Goal: Task Accomplishment & Management: Manage account settings

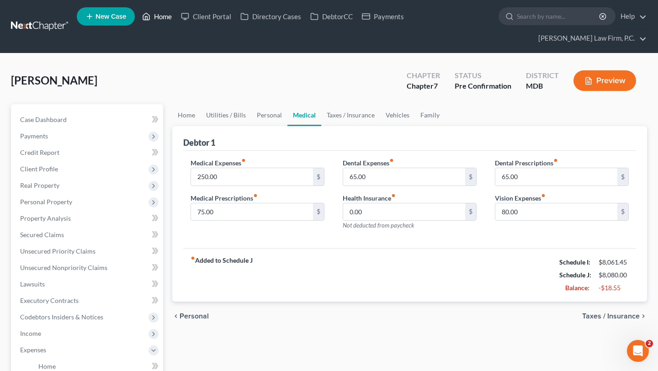
click at [176, 15] on link "Home" at bounding box center [157, 16] width 39 height 16
click at [176, 21] on link "Home" at bounding box center [157, 16] width 39 height 16
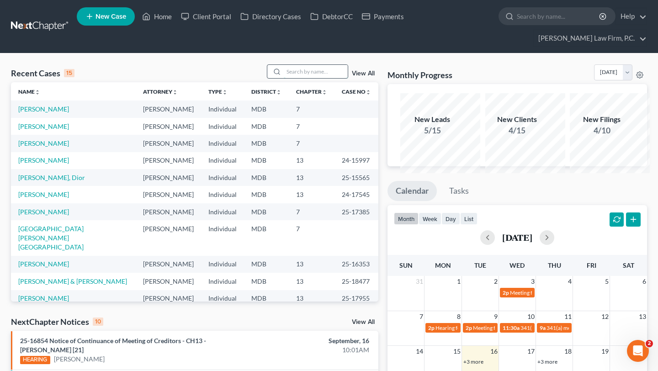
click at [302, 78] on input "search" at bounding box center [316, 71] width 64 height 13
type input "[DEMOGRAPHIC_DATA]"
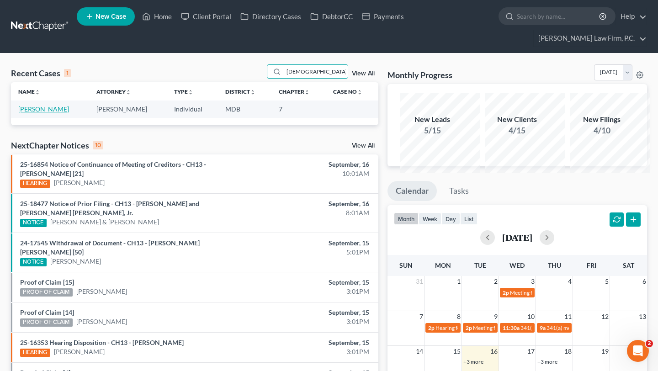
click at [38, 113] on link "[PERSON_NAME]" at bounding box center [43, 109] width 51 height 8
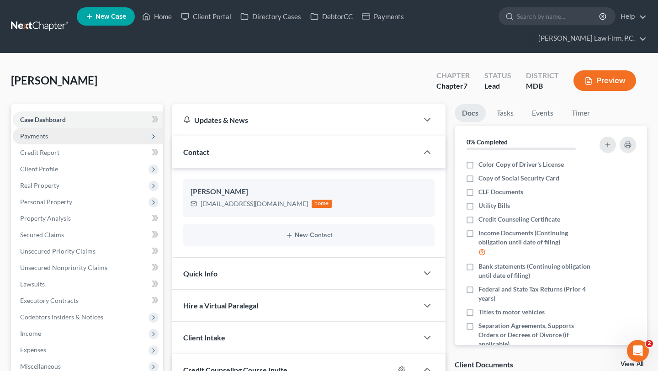
click at [48, 144] on span "Payments" at bounding box center [88, 136] width 150 height 16
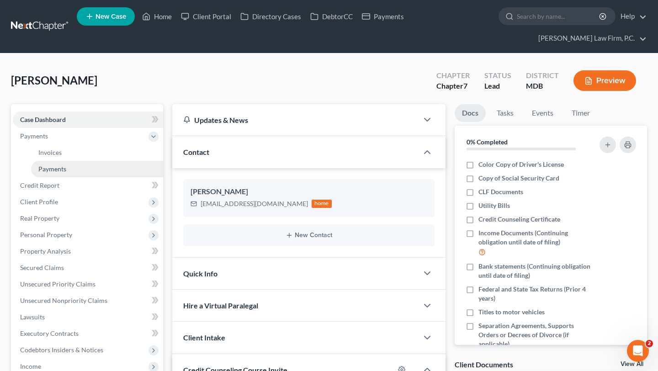
click at [58, 173] on span "Payments" at bounding box center [52, 169] width 28 height 8
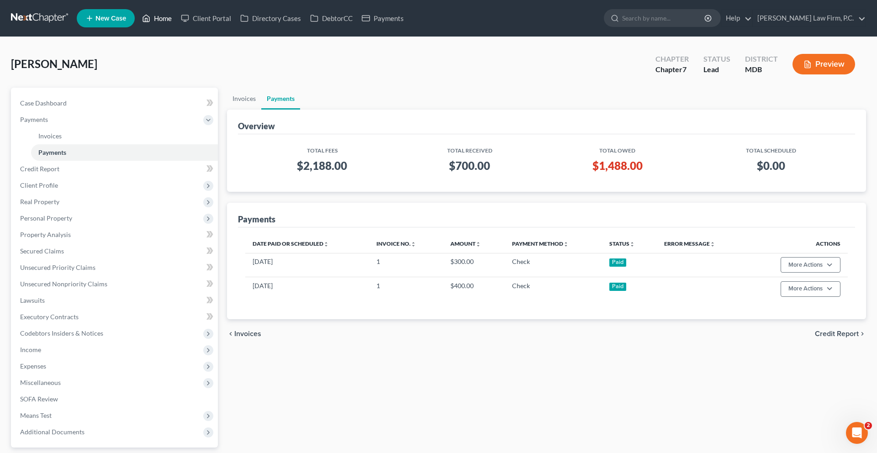
click at [176, 25] on link "Home" at bounding box center [157, 18] width 39 height 16
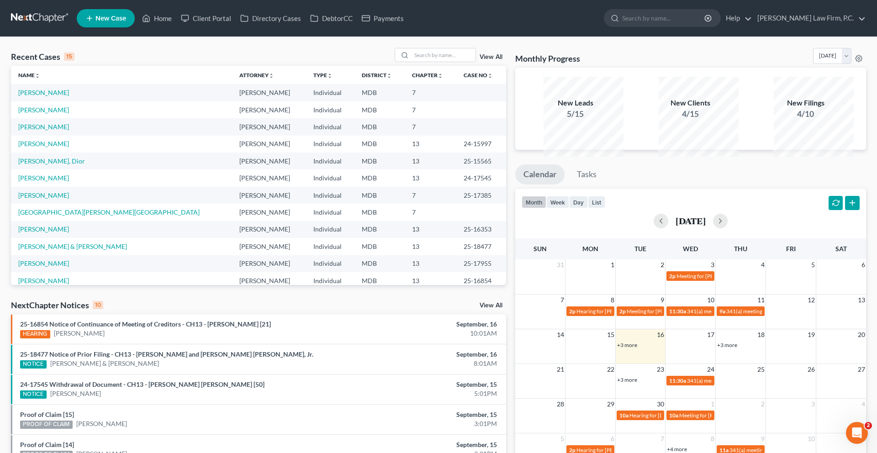
click at [634, 349] on link "+3 more" at bounding box center [627, 345] width 20 height 7
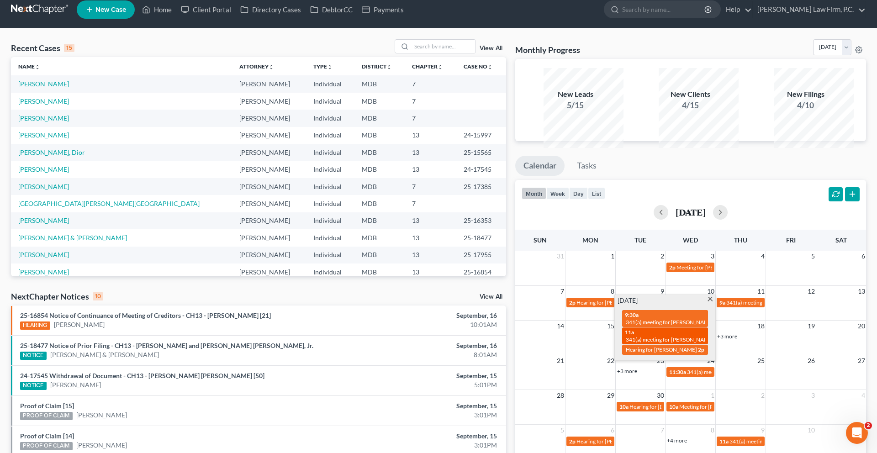
scroll to position [10, 0]
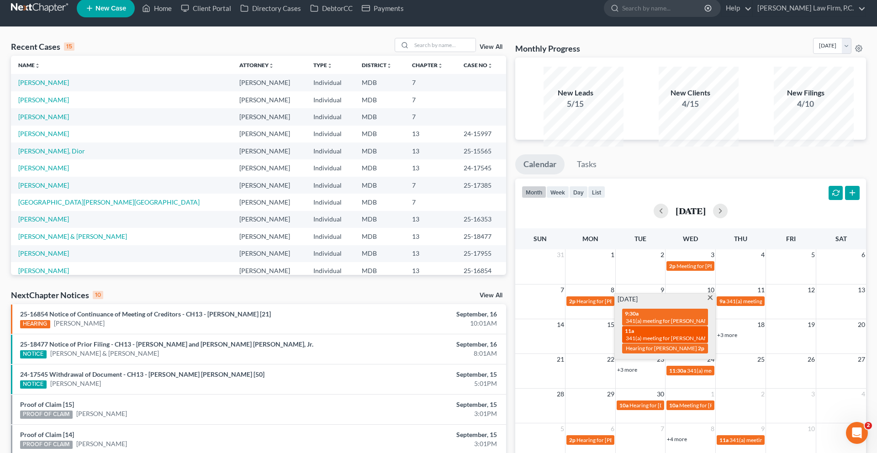
click at [651, 342] on div "11a 341(a) meeting for [PERSON_NAME]" at bounding box center [665, 335] width 80 height 14
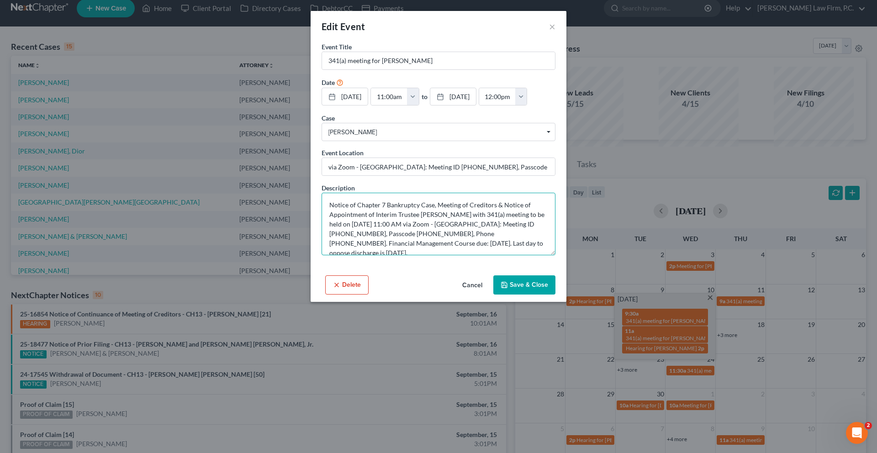
drag, startPoint x: 517, startPoint y: 274, endPoint x: 566, endPoint y: 274, distance: 48.9
click at [556, 255] on textarea "Notice of Chapter 7 Bankruptcy Case, Meeting of Creditors & Notice of Appointme…" at bounding box center [439, 224] width 234 height 63
click at [363, 255] on textarea "Notice of Chapter 7 Bankruptcy Case, Meeting of Creditors & Notice of Appointme…" at bounding box center [439, 224] width 234 height 63
drag, startPoint x: 363, startPoint y: 286, endPoint x: 875, endPoint y: 256, distance: 513.5
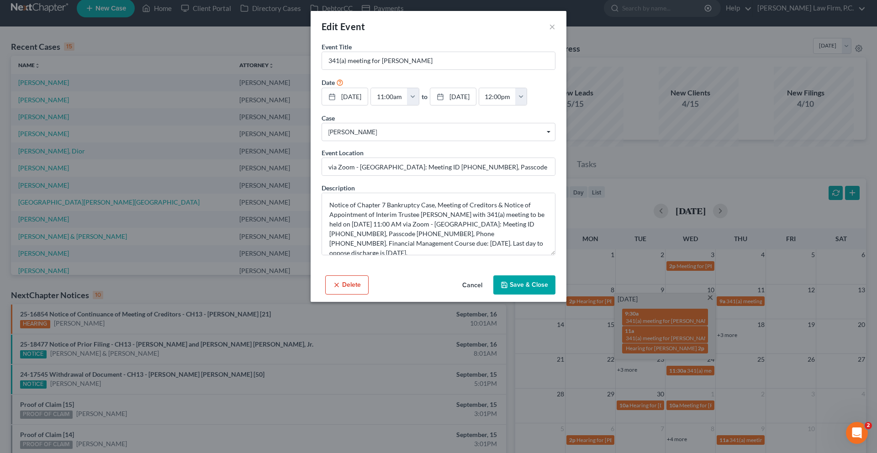
click at [0, 0] on div "Edit Event × Event Title * 341(a) meeting for [PERSON_NAME] Date [DATE] close D…" at bounding box center [438, 226] width 877 height 453
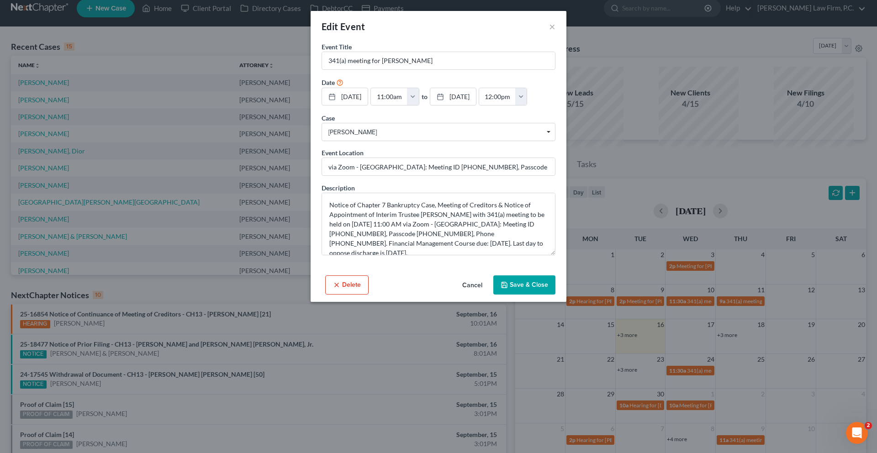
click at [474, 295] on button "Cancel" at bounding box center [472, 285] width 35 height 18
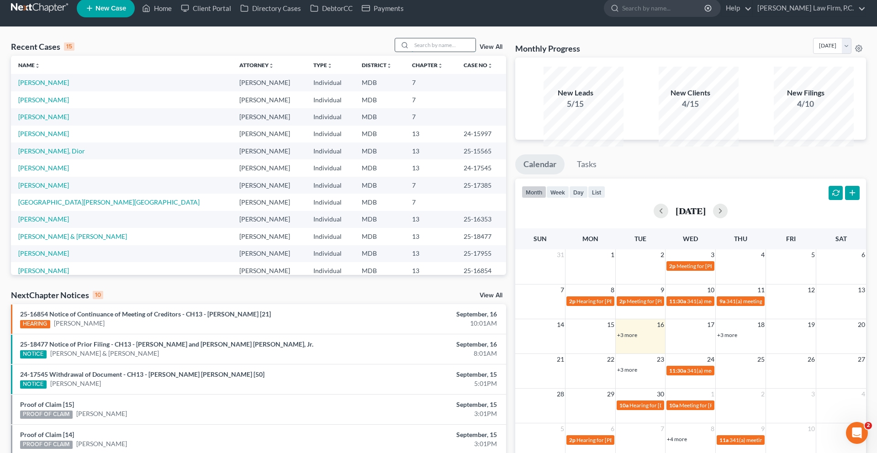
click at [412, 52] on input "search" at bounding box center [444, 44] width 64 height 13
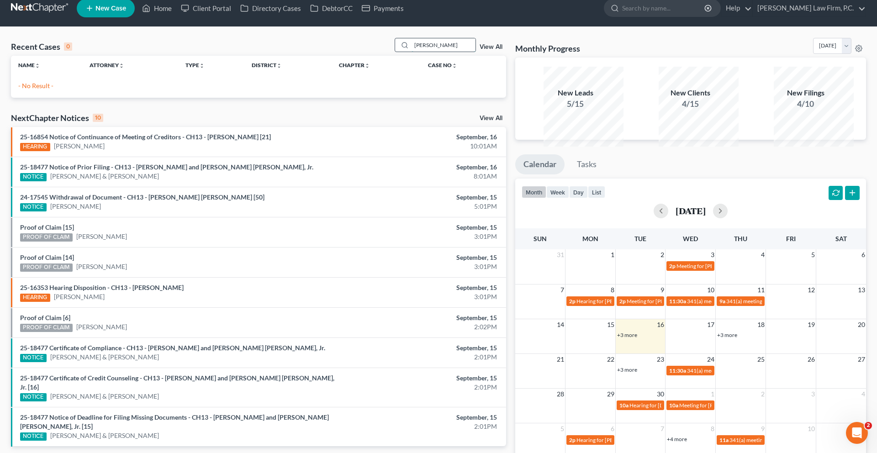
click at [417, 52] on input "[PERSON_NAME]" at bounding box center [444, 44] width 64 height 13
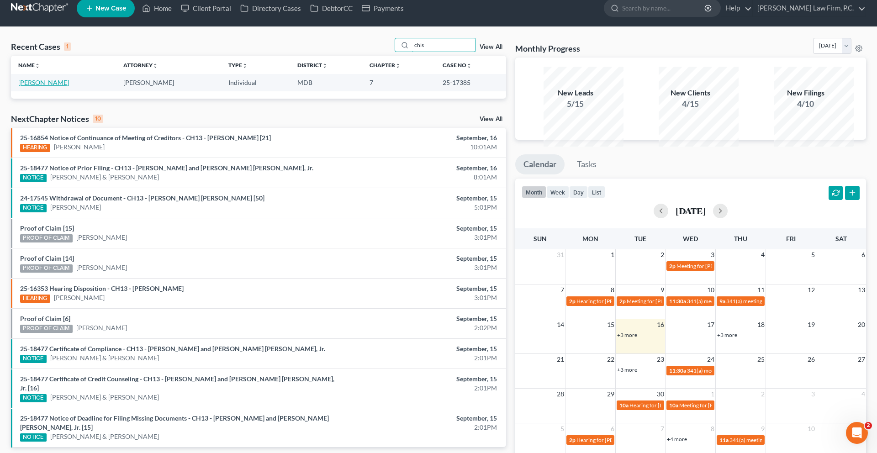
type input "chis"
click at [49, 86] on link "[PERSON_NAME]" at bounding box center [43, 83] width 51 height 8
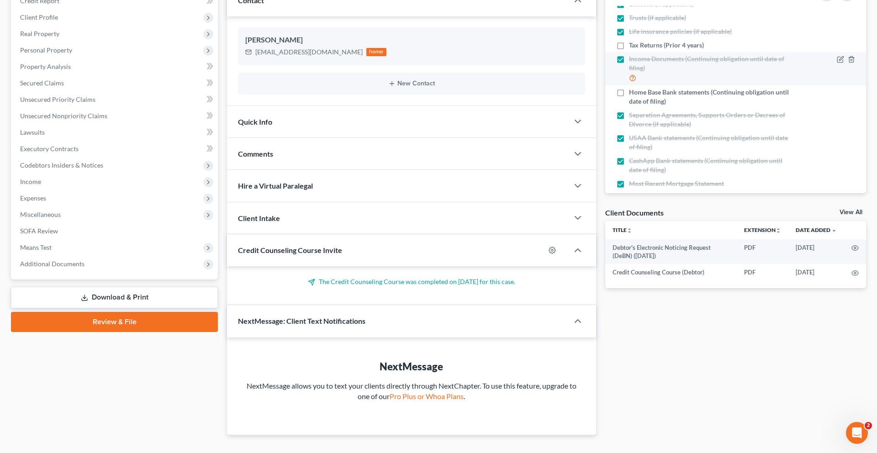
scroll to position [121, 0]
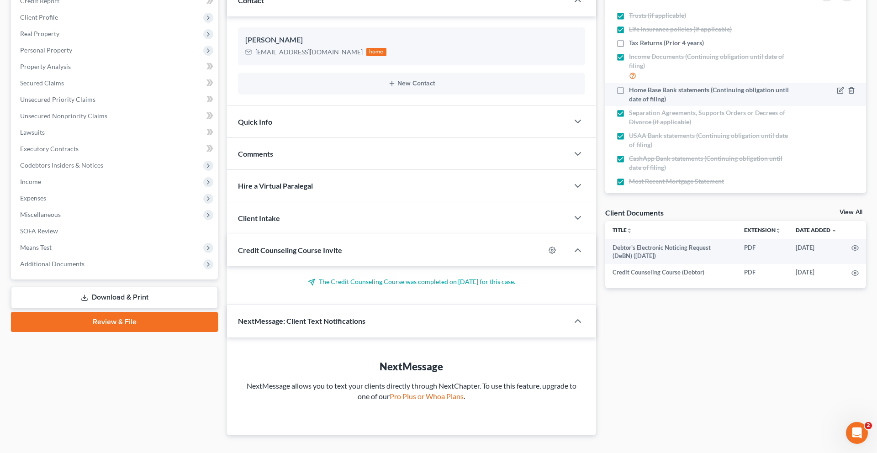
click at [657, 104] on span "Home Base Bank statements (Continuing obligation until date of filing)" at bounding box center [711, 94] width 164 height 18
click at [639, 91] on input "Home Base Bank statements (Continuing obligation until date of filing)" at bounding box center [636, 88] width 6 height 6
checkbox input "true"
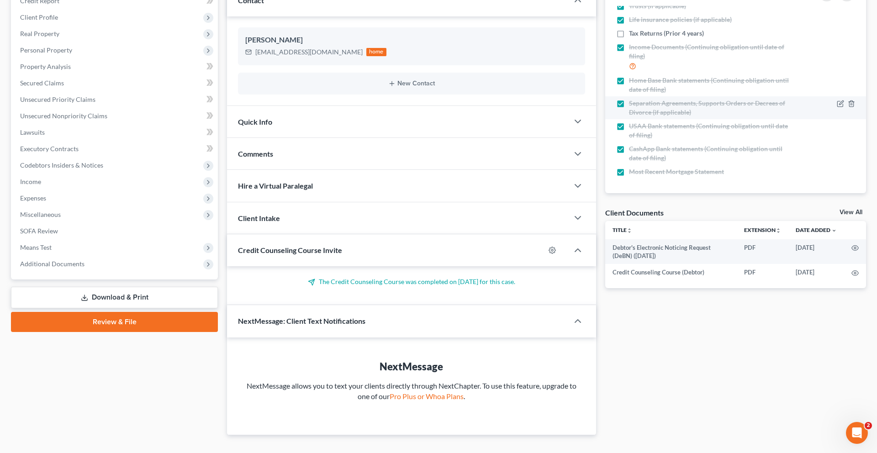
scroll to position [176, 0]
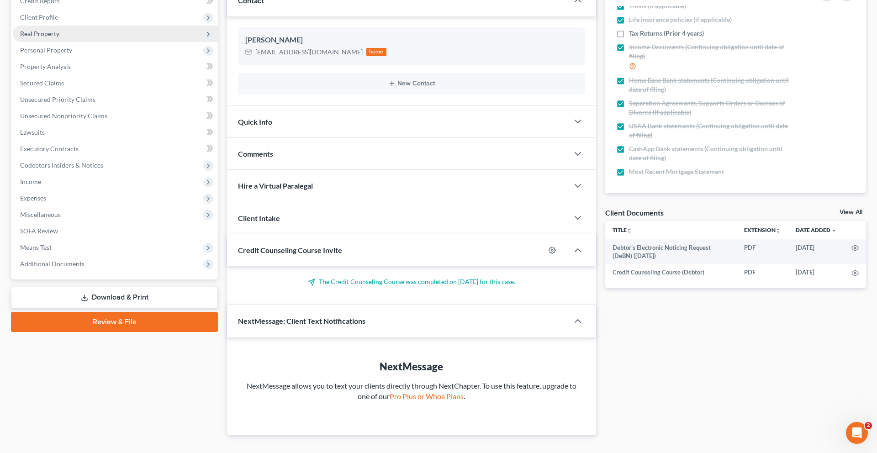
click at [93, 42] on span "Real Property" at bounding box center [115, 34] width 205 height 16
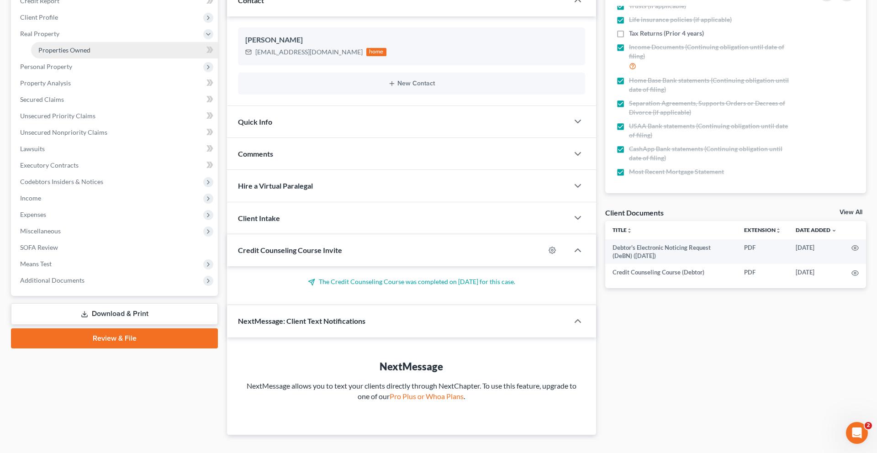
click at [90, 54] on span "Properties Owned" at bounding box center [64, 50] width 52 height 8
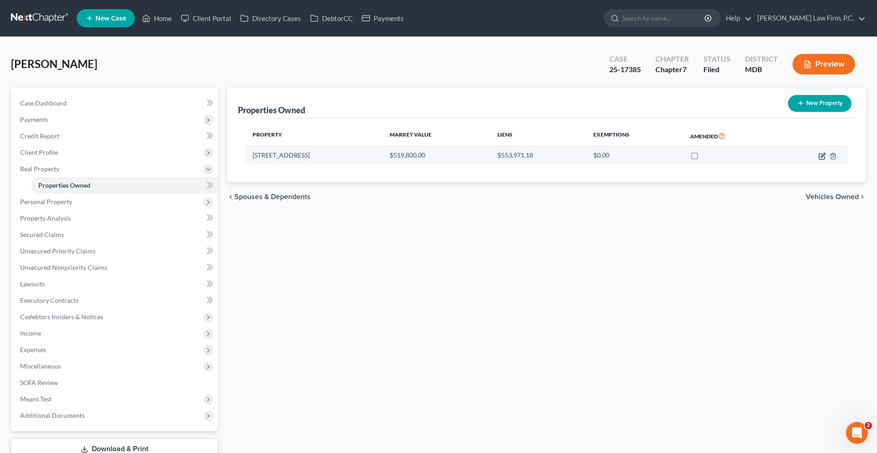
click at [657, 157] on icon "button" at bounding box center [823, 155] width 4 height 4
select select "21"
select select "8"
select select "0"
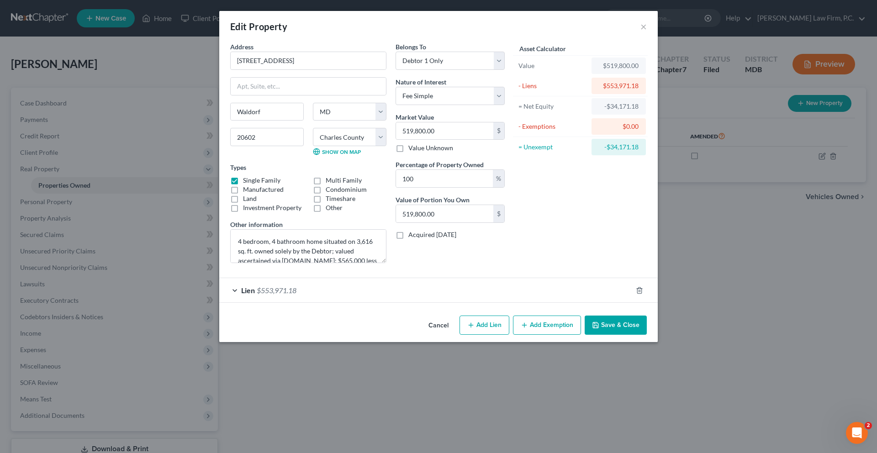
click at [450, 335] on button "Cancel" at bounding box center [438, 326] width 35 height 18
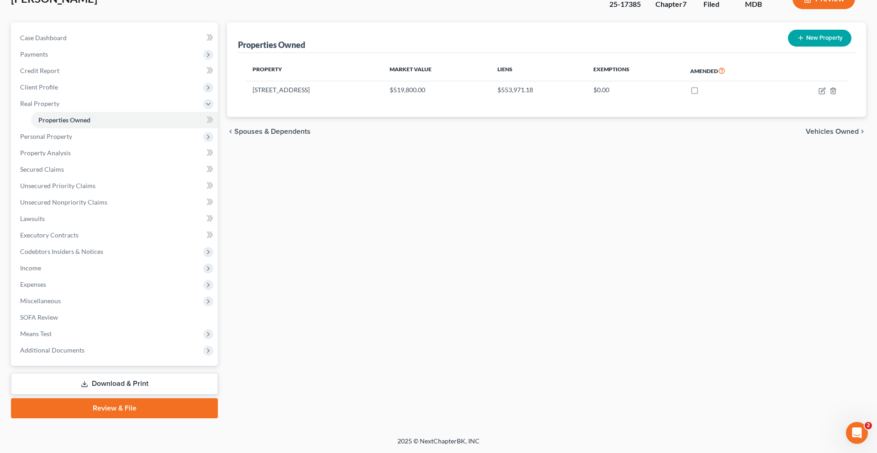
scroll to position [96, 0]
click at [86, 293] on span "Expenses" at bounding box center [115, 284] width 205 height 16
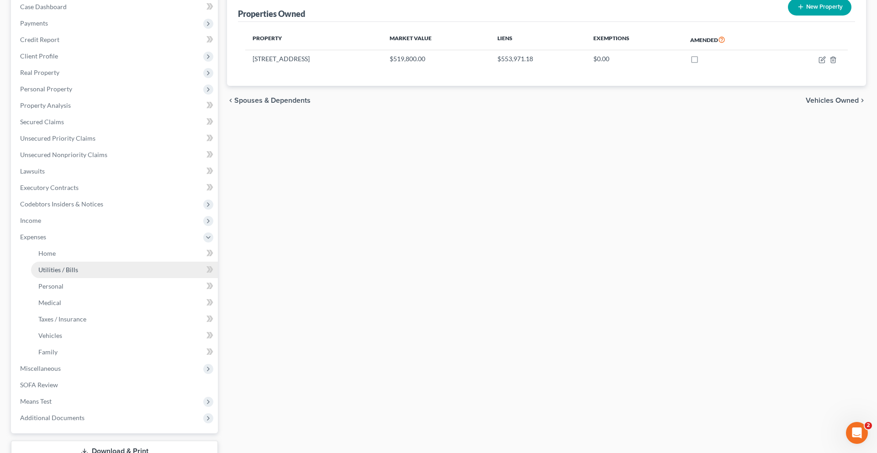
click at [96, 278] on link "Utilities / Bills" at bounding box center [124, 270] width 187 height 16
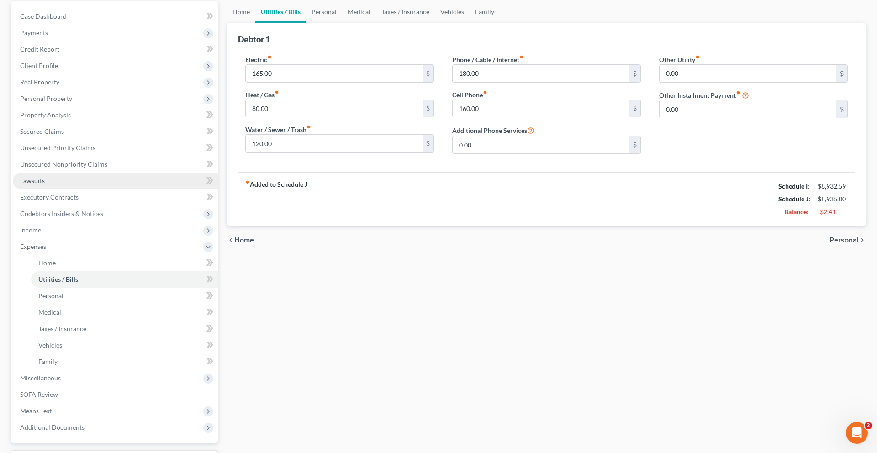
scroll to position [87, 0]
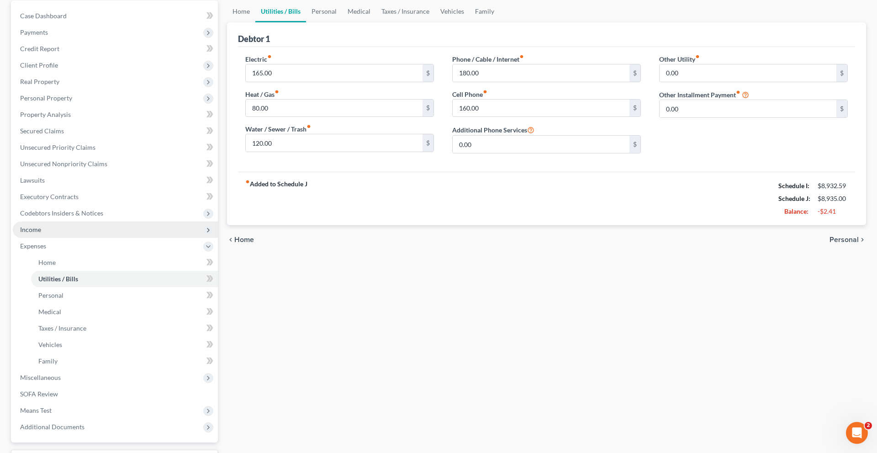
click at [124, 238] on span "Income" at bounding box center [115, 230] width 205 height 16
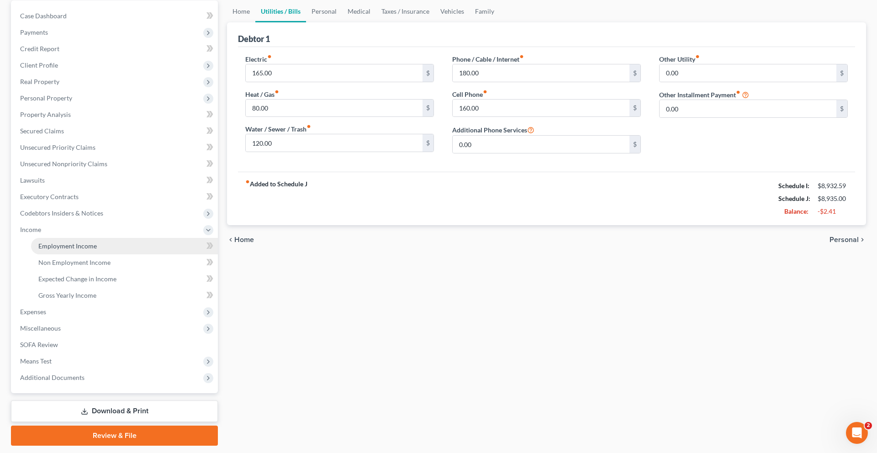
click at [118, 254] on link "Employment Income" at bounding box center [124, 246] width 187 height 16
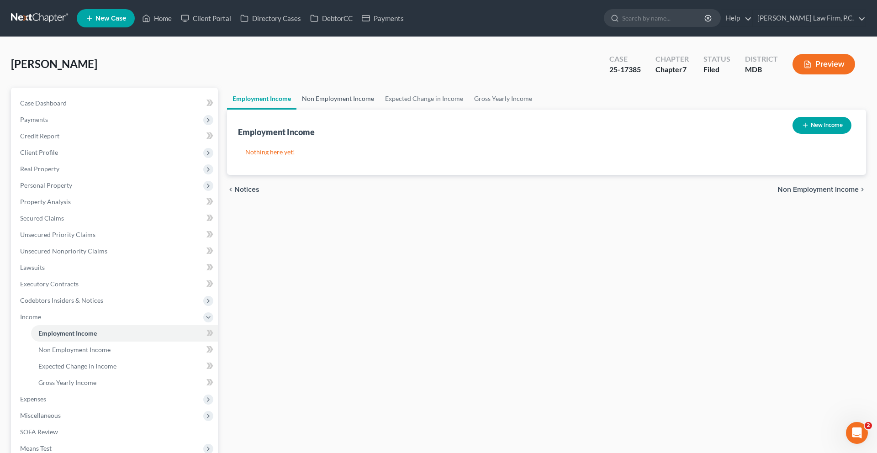
click at [377, 110] on link "Non Employment Income" at bounding box center [338, 99] width 83 height 22
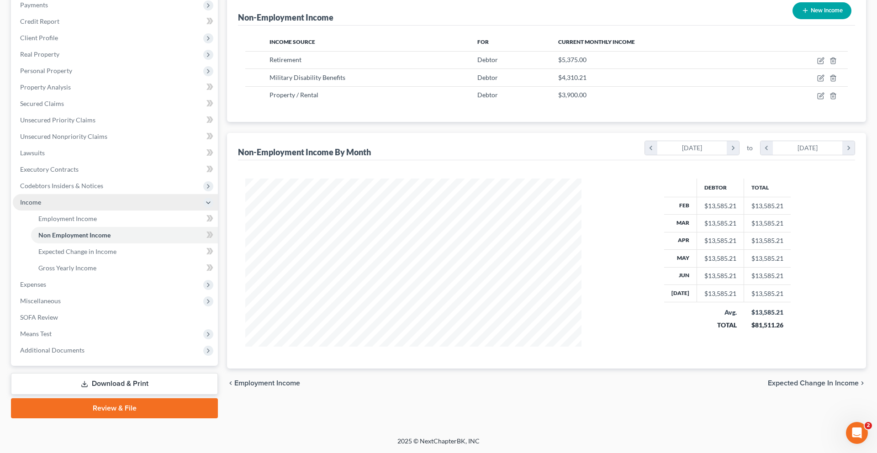
scroll to position [204, 0]
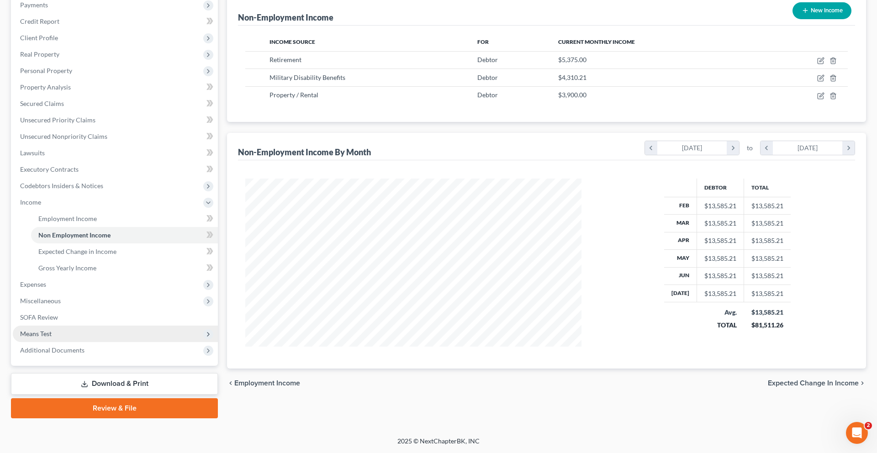
click at [101, 342] on span "Means Test" at bounding box center [115, 334] width 205 height 16
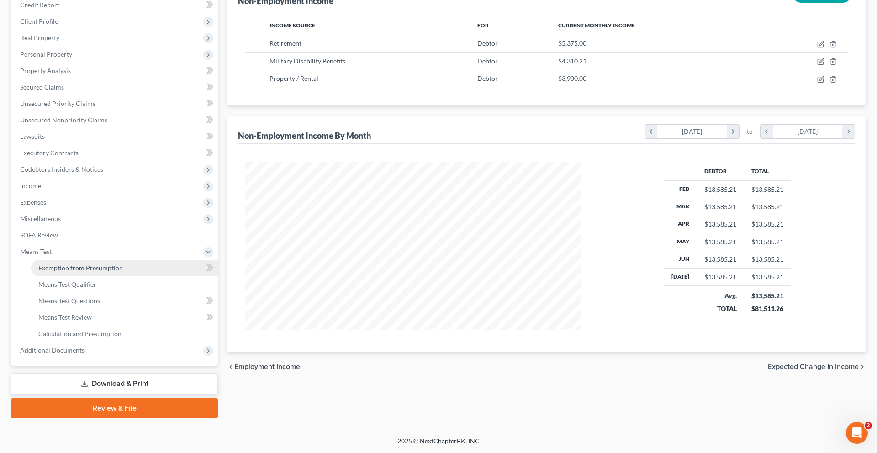
click at [106, 272] on span "Exemption from Presumption" at bounding box center [80, 268] width 85 height 8
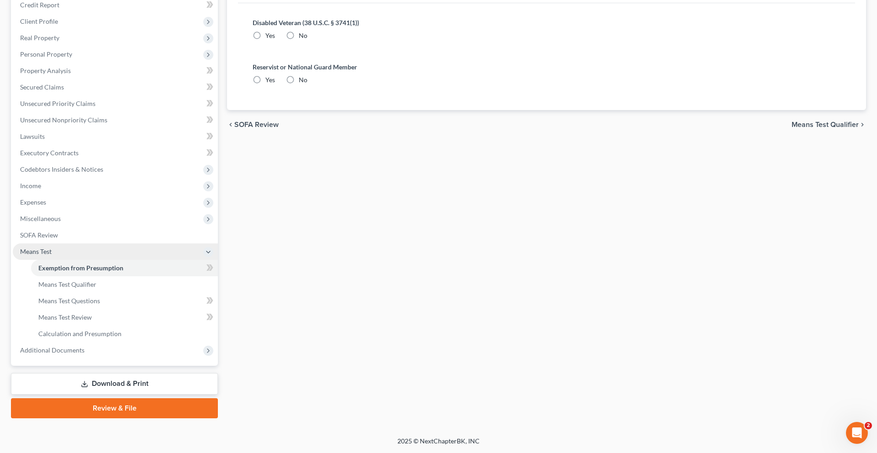
radio input "true"
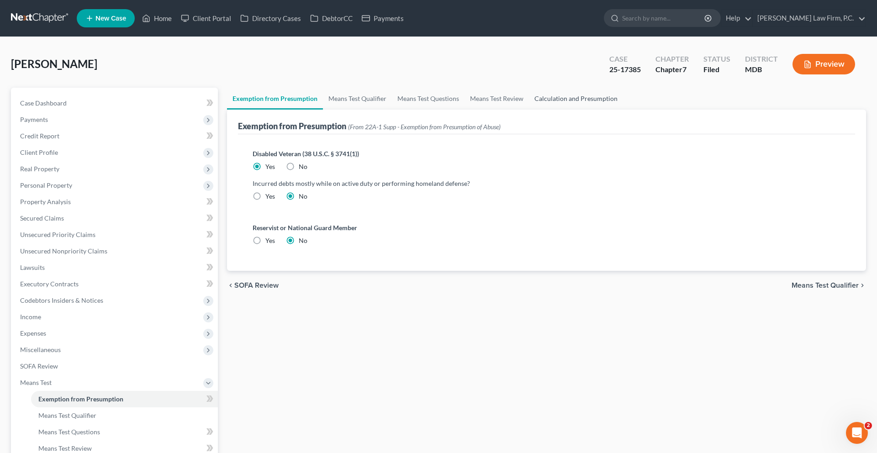
click at [623, 110] on link "Calculation and Presumption" at bounding box center [576, 99] width 94 height 22
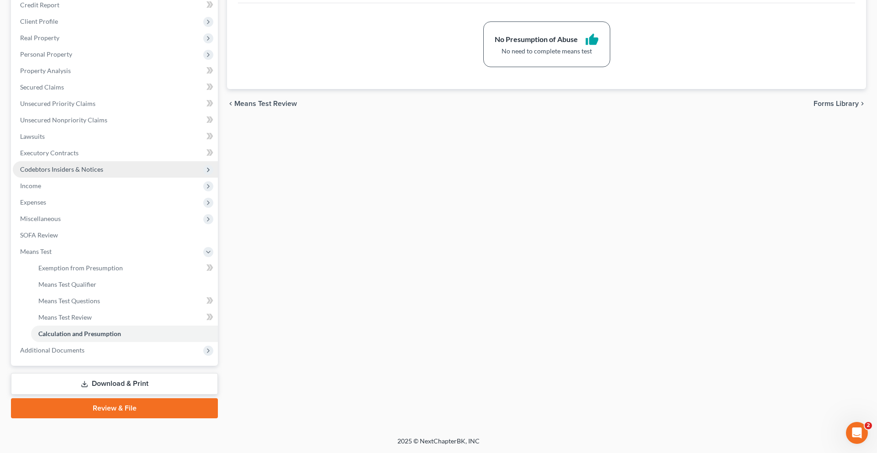
scroll to position [272, 0]
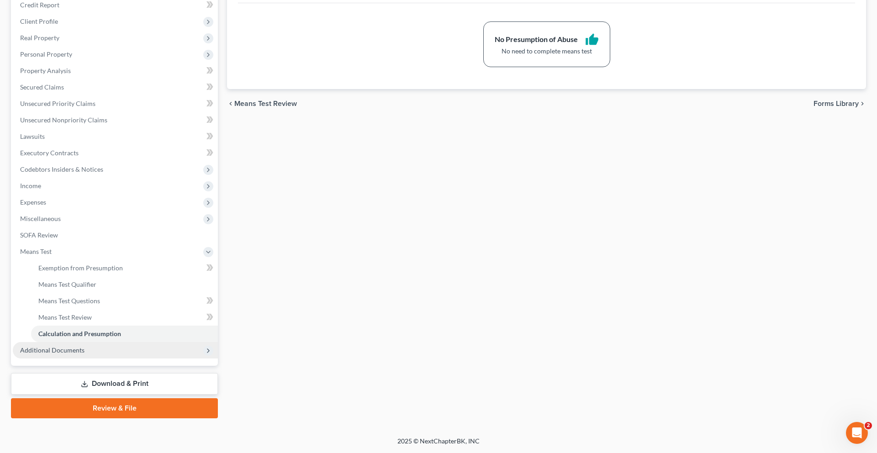
click at [85, 342] on span "Additional Documents" at bounding box center [115, 350] width 205 height 16
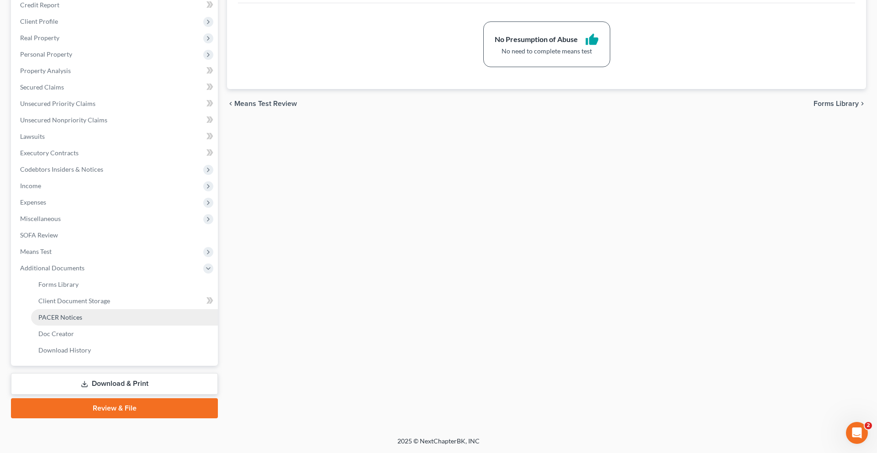
click at [82, 313] on span "PACER Notices" at bounding box center [60, 317] width 44 height 8
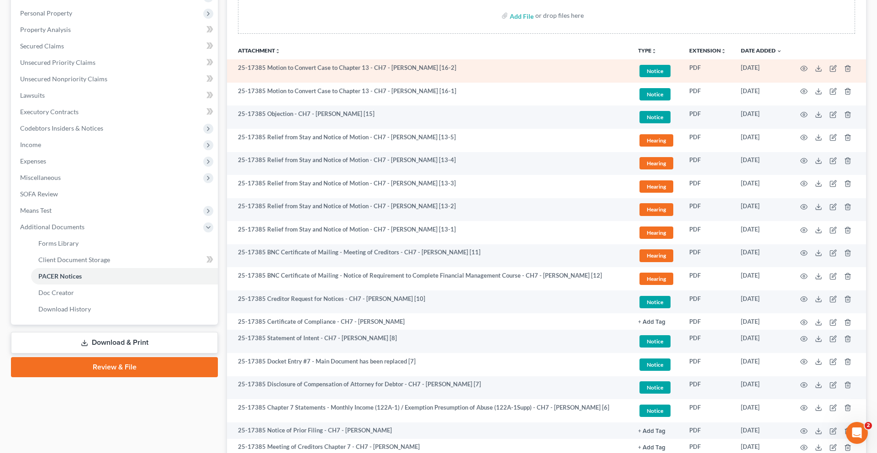
scroll to position [177, 0]
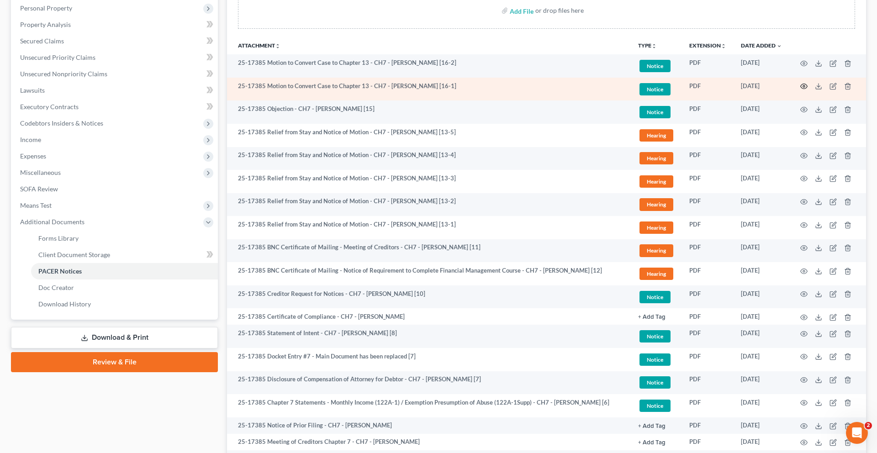
click at [657, 87] on circle "button" at bounding box center [804, 86] width 2 height 2
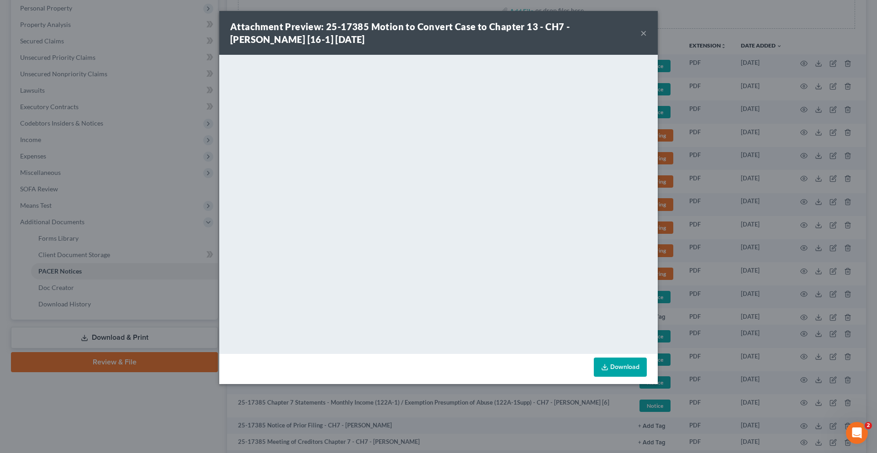
click at [647, 38] on button "×" at bounding box center [644, 32] width 6 height 11
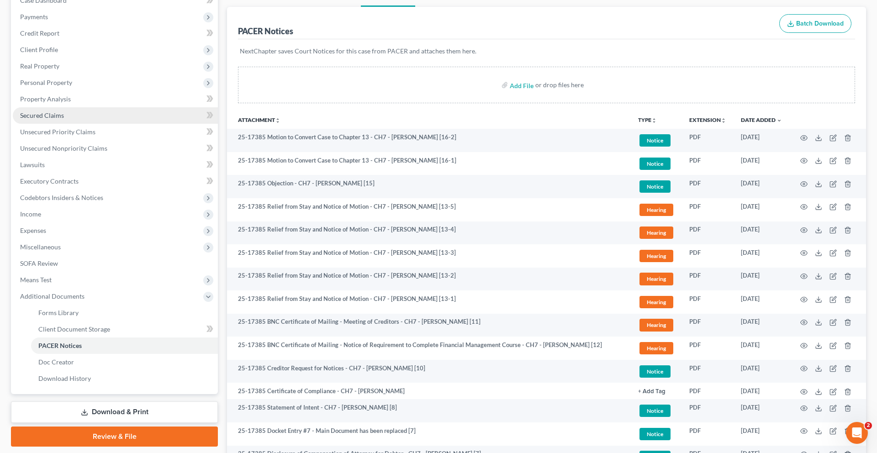
scroll to position [97, 0]
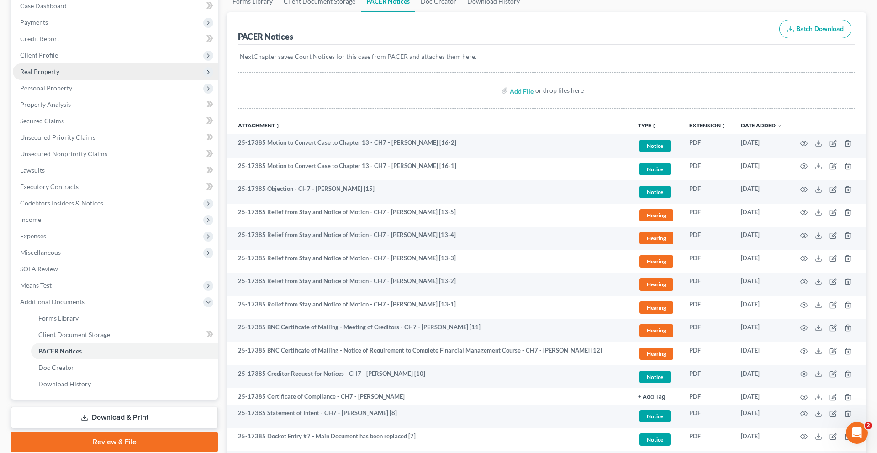
click at [105, 80] on span "Real Property" at bounding box center [115, 72] width 205 height 16
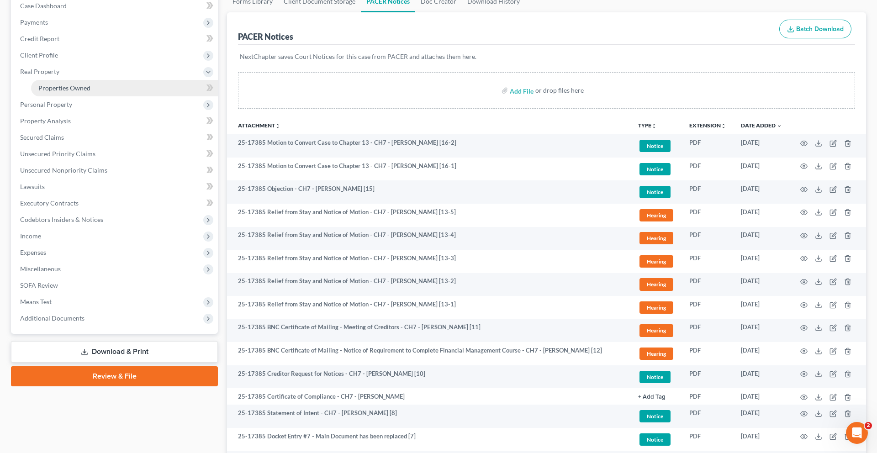
click at [90, 92] on span "Properties Owned" at bounding box center [64, 88] width 52 height 8
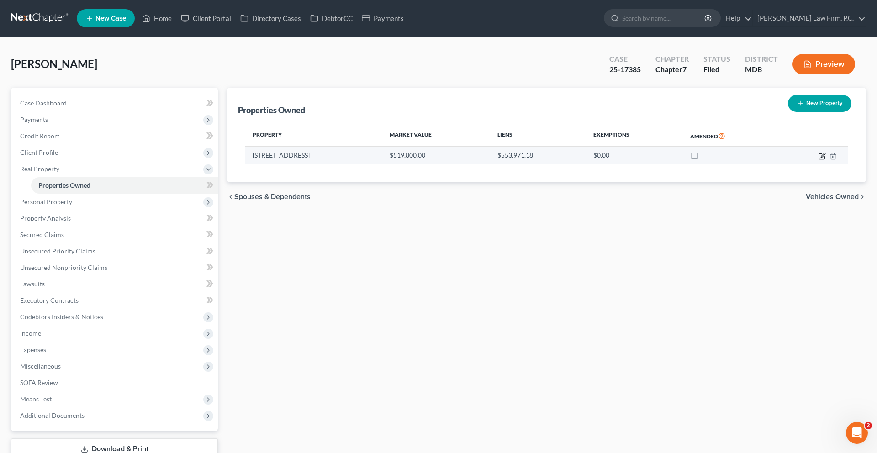
click at [657, 157] on icon "button" at bounding box center [823, 155] width 4 height 4
select select "21"
select select "8"
select select "0"
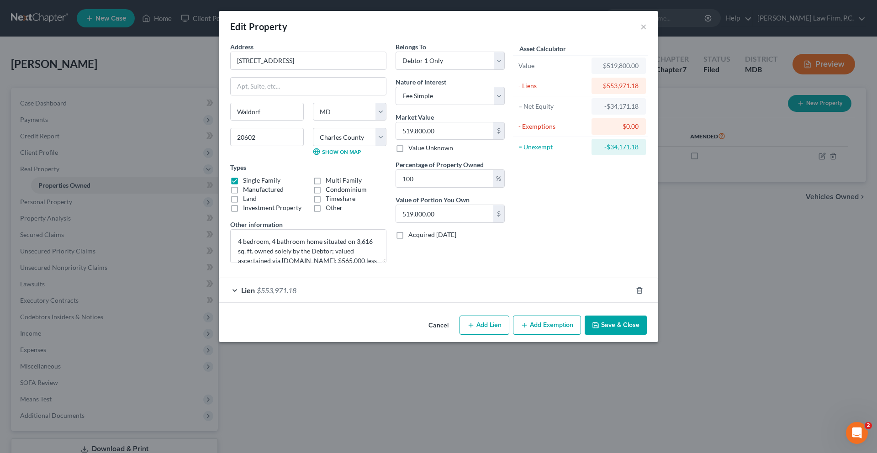
click at [453, 335] on button "Cancel" at bounding box center [438, 326] width 35 height 18
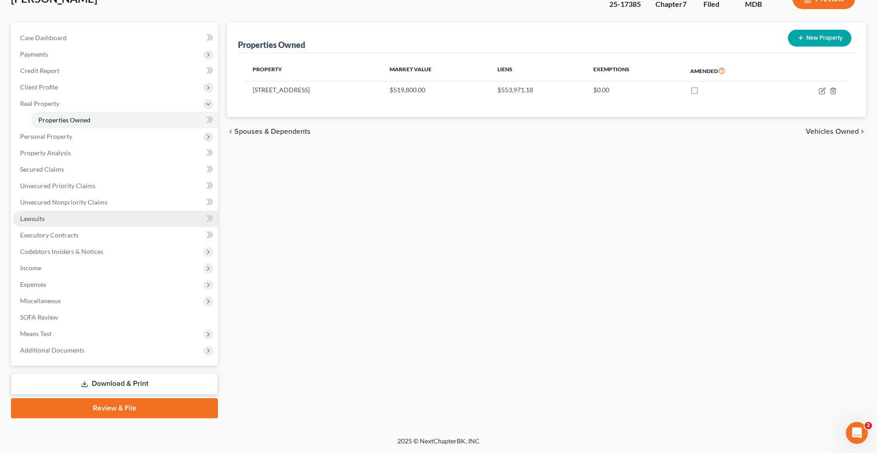
scroll to position [164, 0]
click at [99, 260] on span "Income" at bounding box center [115, 268] width 205 height 16
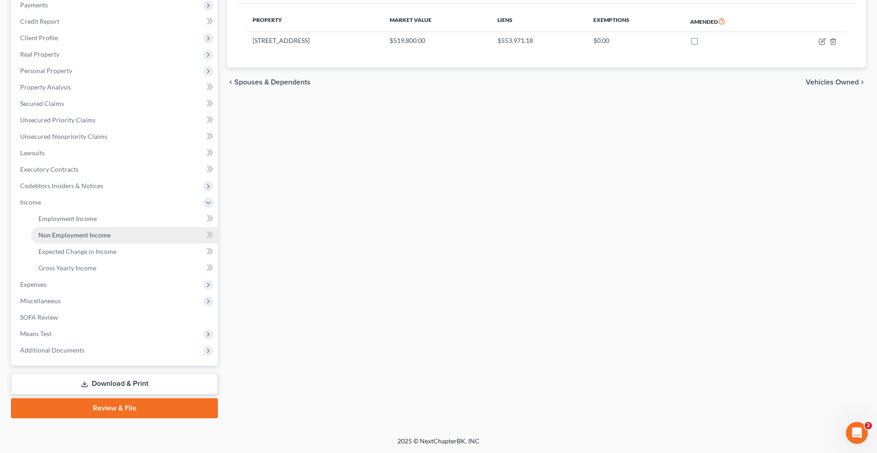
click at [96, 239] on span "Non Employment Income" at bounding box center [74, 235] width 72 height 8
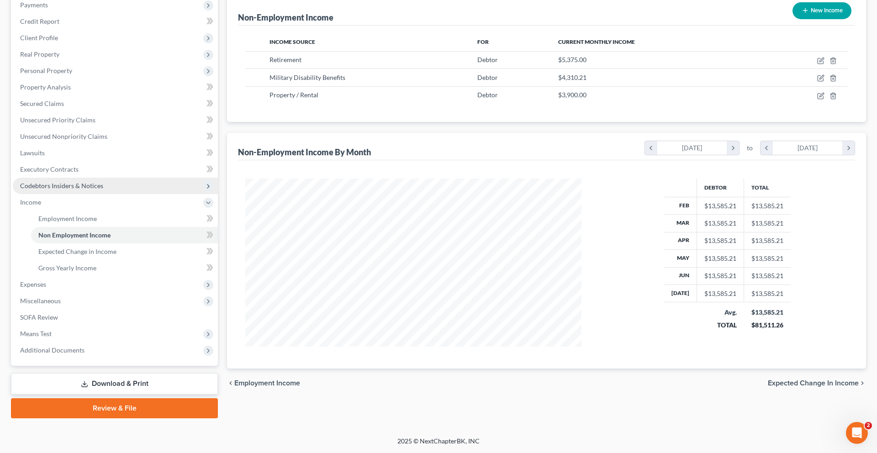
scroll to position [254, 0]
click at [107, 342] on span "Additional Documents" at bounding box center [115, 350] width 205 height 16
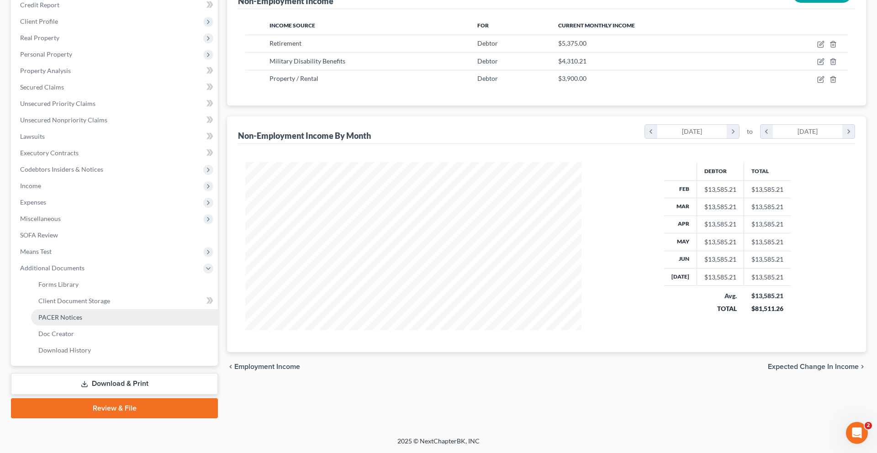
click at [100, 312] on link "PACER Notices" at bounding box center [124, 317] width 187 height 16
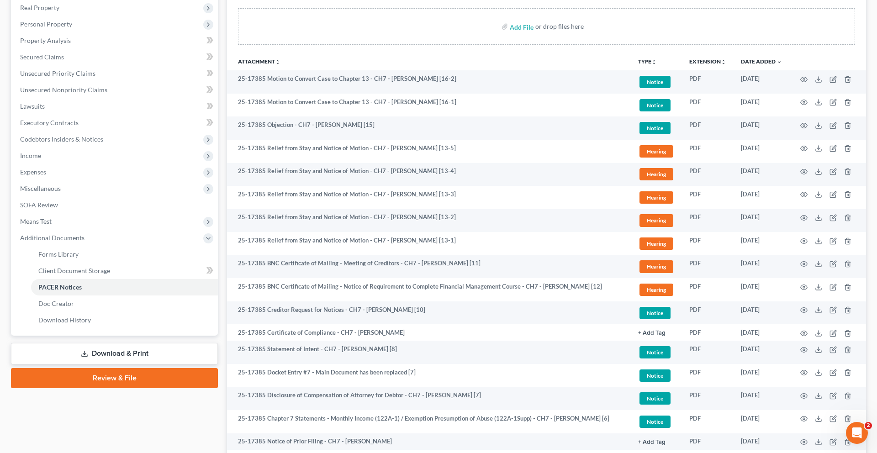
scroll to position [164, 0]
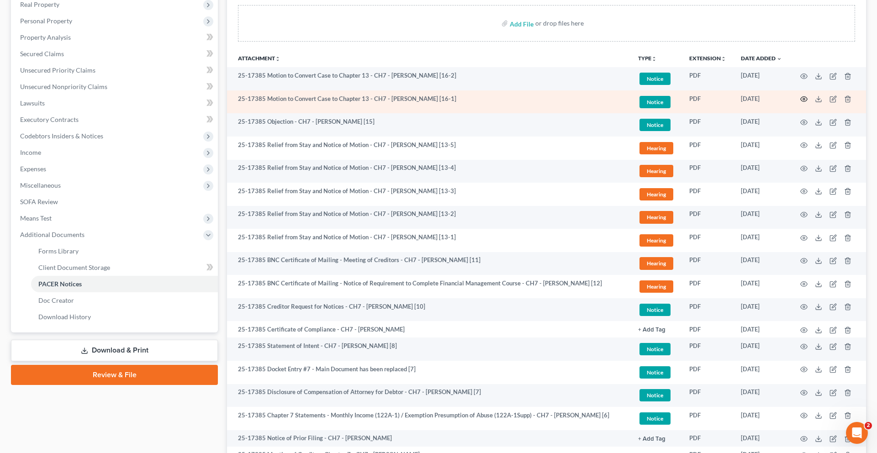
click at [657, 100] on circle "button" at bounding box center [804, 99] width 2 height 2
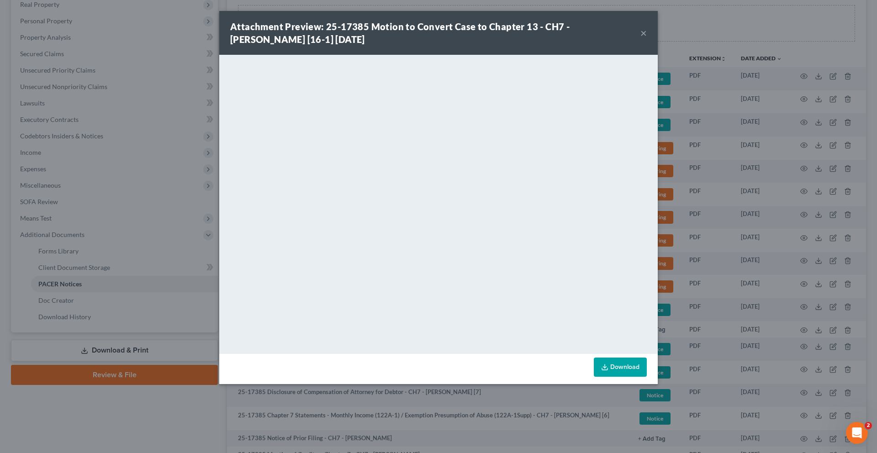
click at [647, 38] on button "×" at bounding box center [644, 32] width 6 height 11
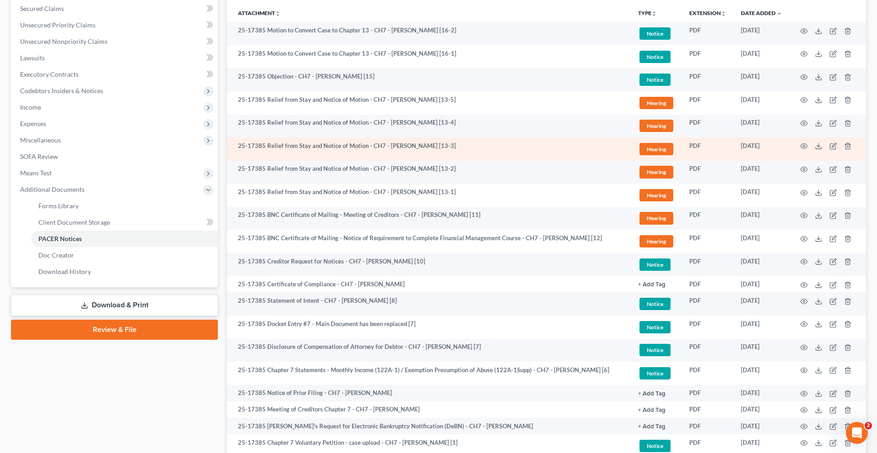
scroll to position [212, 0]
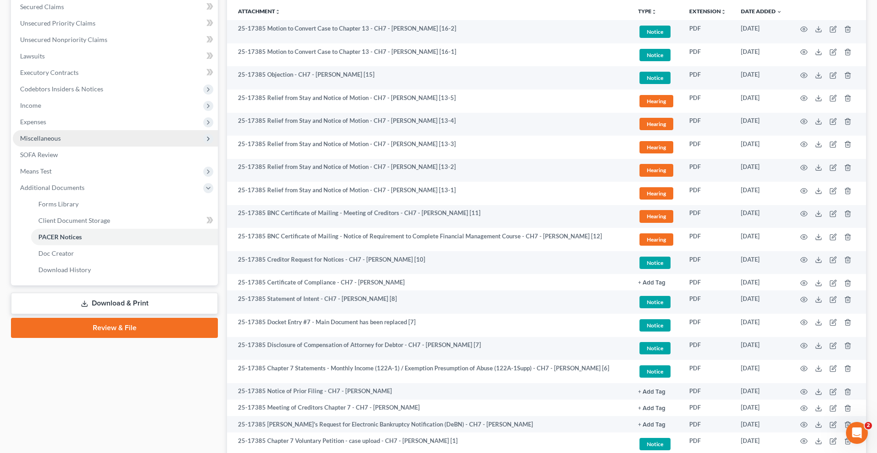
click at [80, 147] on span "Miscellaneous" at bounding box center [115, 138] width 205 height 16
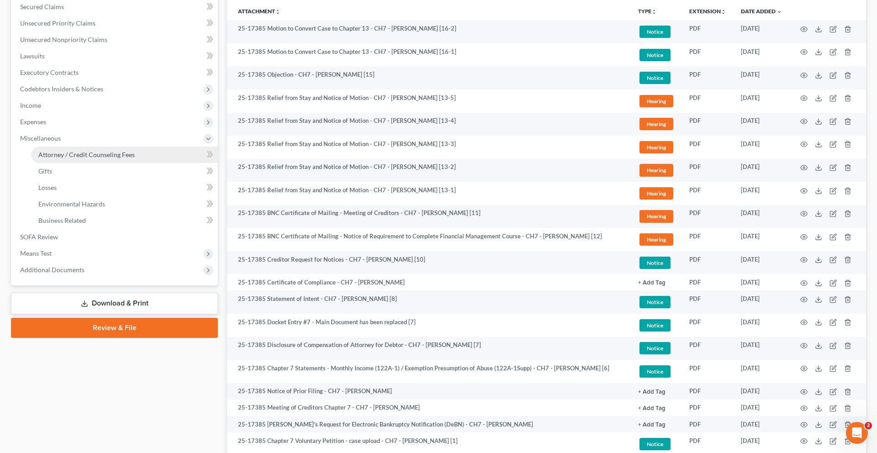
click at [99, 159] on span "Attorney / Credit Counseling Fees" at bounding box center [86, 155] width 96 height 8
select select "2"
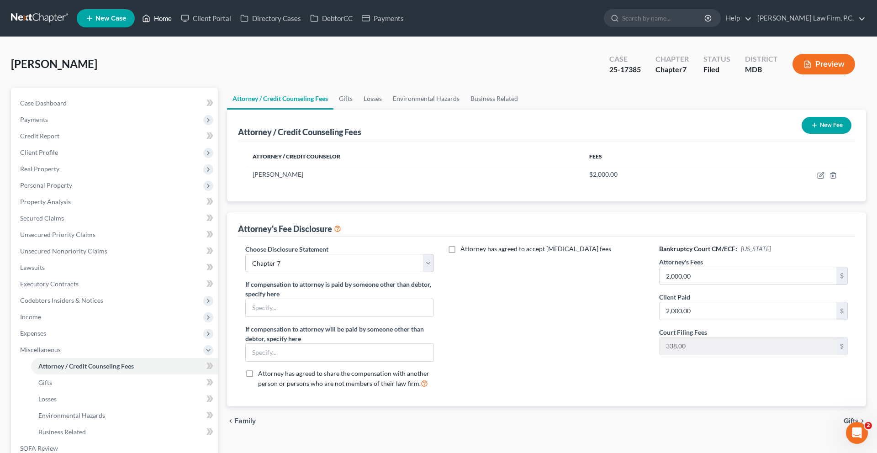
click at [176, 15] on link "Home" at bounding box center [157, 18] width 39 height 16
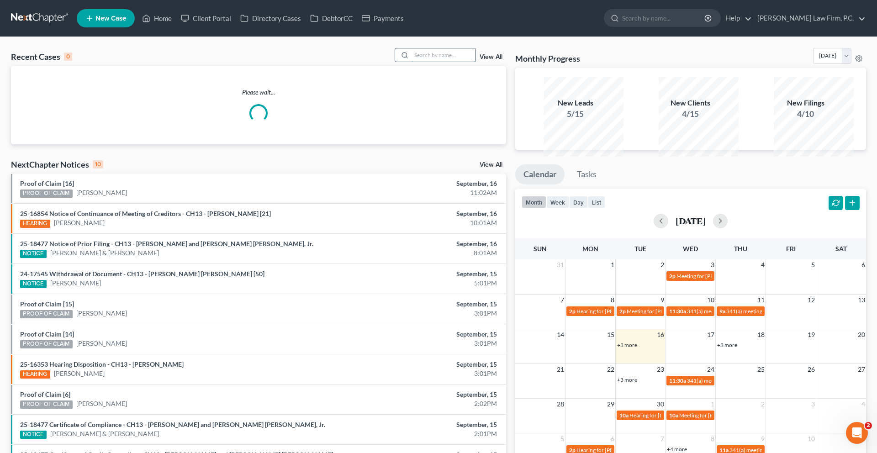
click at [440, 62] on input "search" at bounding box center [444, 54] width 64 height 13
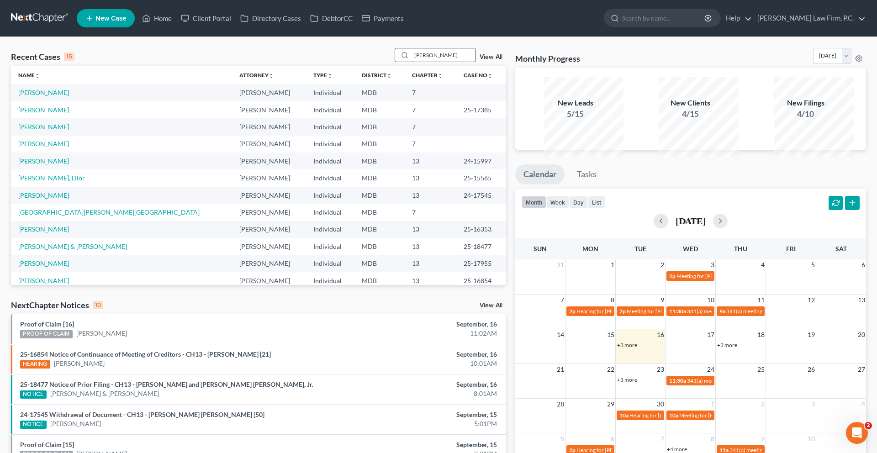
type input "[PERSON_NAME]"
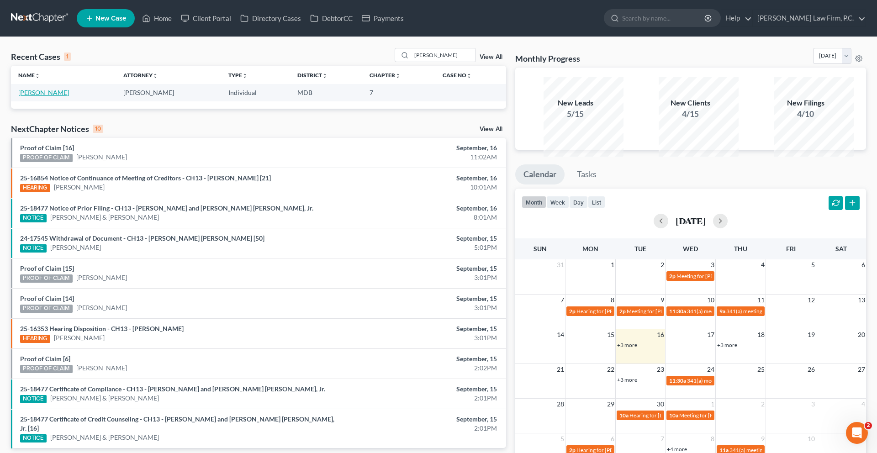
click at [60, 96] on link "[PERSON_NAME]" at bounding box center [43, 93] width 51 height 8
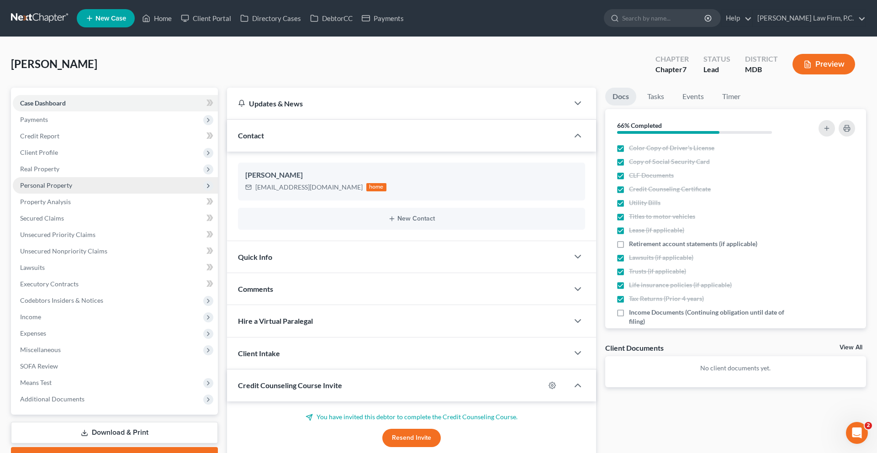
click at [63, 194] on span "Personal Property" at bounding box center [115, 185] width 205 height 16
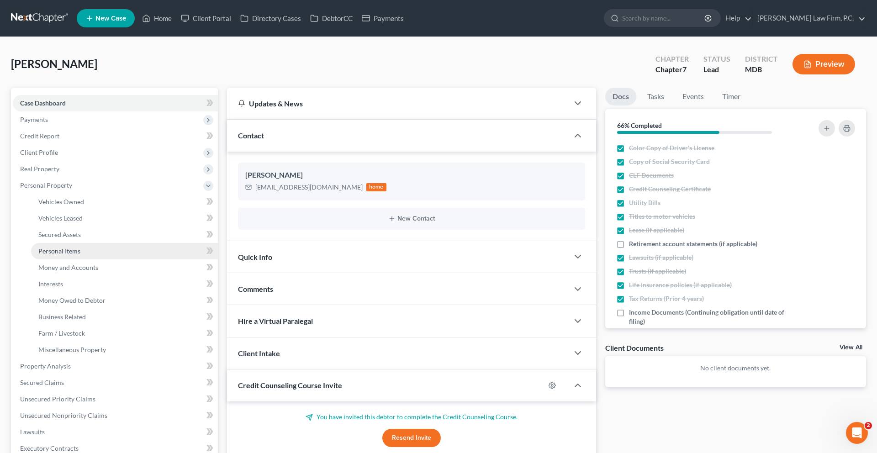
click at [73, 255] on span "Personal Items" at bounding box center [59, 251] width 42 height 8
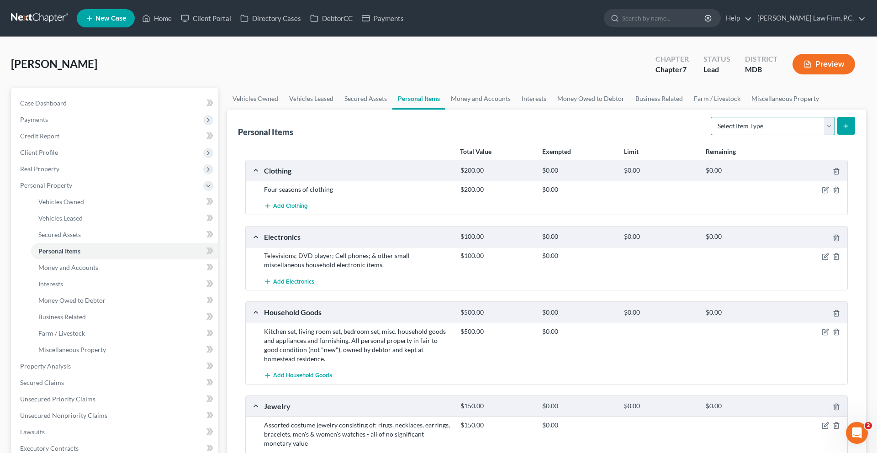
click at [657, 135] on select "Select Item Type Clothing (A/B: 11) Collectibles Of Value (A/B: 8) Electronics …" at bounding box center [773, 126] width 124 height 18
click at [516, 110] on link "Money and Accounts" at bounding box center [480, 99] width 71 height 22
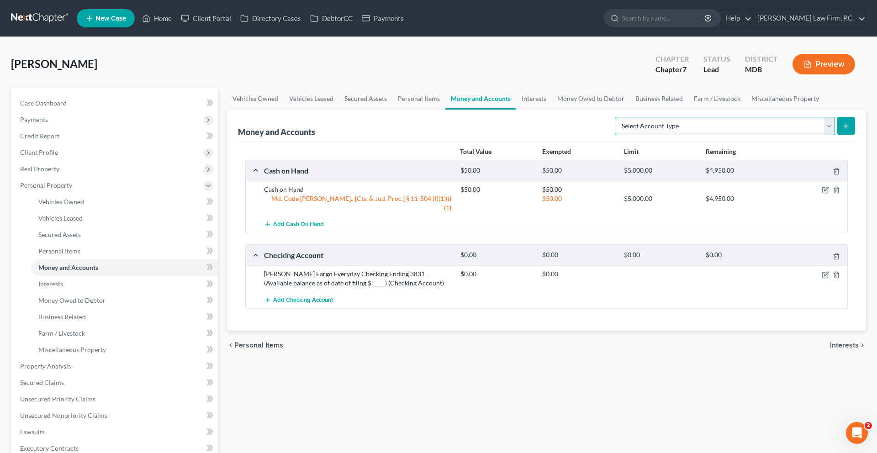
click at [657, 135] on select "Select Account Type Brokerage (A/B: 18, SOFA: 20) Cash on Hand (A/B: 16) Certif…" at bounding box center [725, 126] width 220 height 18
click at [615, 135] on select "Select Account Type Brokerage (A/B: 18, SOFA: 20) Cash on Hand (A/B: 16) Certif…" at bounding box center [725, 126] width 220 height 18
click at [657, 135] on select "Select Account Type Brokerage (A/B: 18, SOFA: 20) Cash on Hand (A/B: 16) Certif…" at bounding box center [725, 126] width 220 height 18
select select "checking"
click at [615, 135] on select "Select Account Type Brokerage (A/B: 18, SOFA: 20) Cash on Hand (A/B: 16) Certif…" at bounding box center [725, 126] width 220 height 18
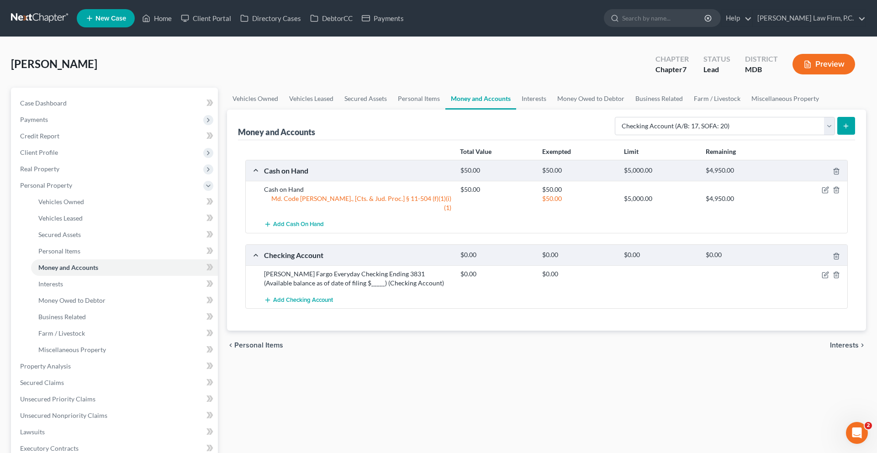
click at [657, 130] on icon "submit" at bounding box center [845, 125] width 7 height 7
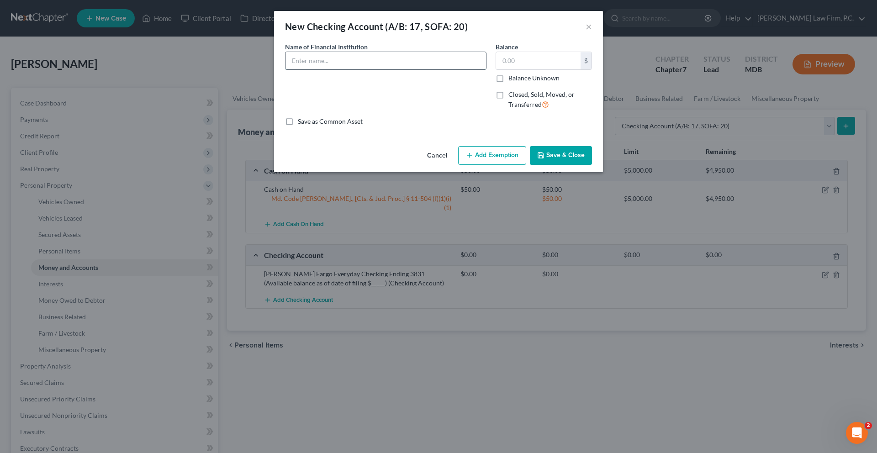
click at [305, 69] on input "text" at bounding box center [386, 60] width 201 height 17
type input "Healthcare Systems FCU Checking Account Ending XXX7 (Available balance as of da…"
click at [592, 165] on button "Save & Close" at bounding box center [561, 155] width 62 height 19
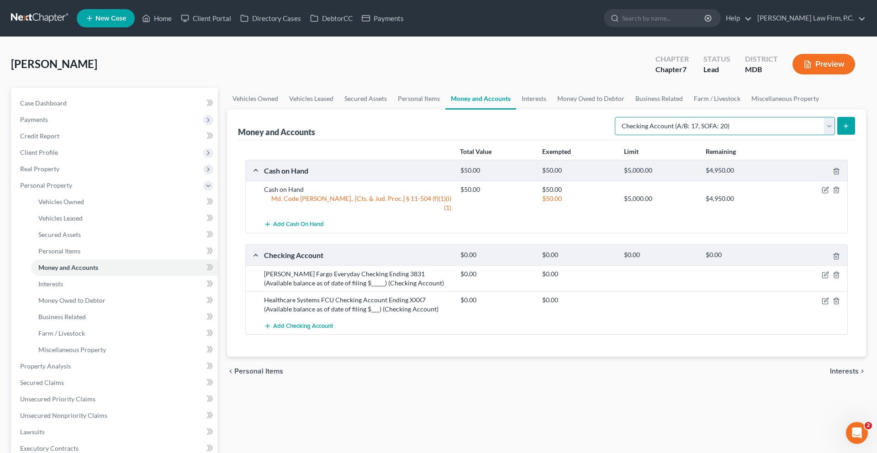
click at [657, 135] on select "Select Account Type Brokerage (A/B: 18, SOFA: 20) Cash on Hand (A/B: 16) Certif…" at bounding box center [725, 126] width 220 height 18
click at [615, 135] on select "Select Account Type Brokerage (A/B: 18, SOFA: 20) Cash on Hand (A/B: 16) Certif…" at bounding box center [725, 126] width 220 height 18
click at [657, 135] on button "submit" at bounding box center [846, 126] width 18 height 18
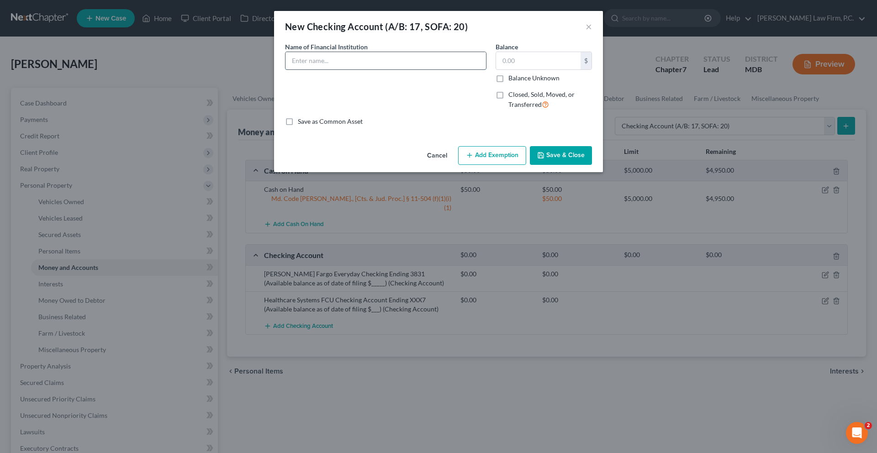
click at [392, 69] on input "text" at bounding box center [386, 60] width 201 height 17
type input "CashApp (Available balance as of date of filing $______)"
click at [590, 165] on button "Save & Close" at bounding box center [561, 155] width 62 height 19
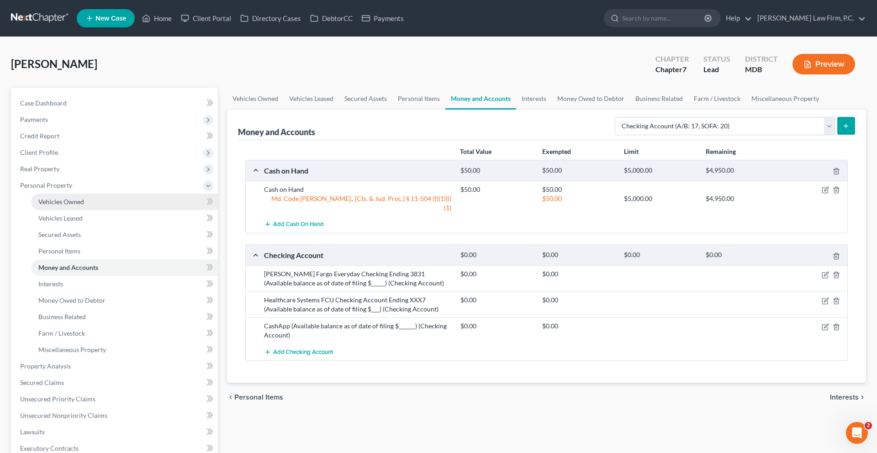
click at [84, 206] on span "Vehicles Owned" at bounding box center [61, 202] width 46 height 8
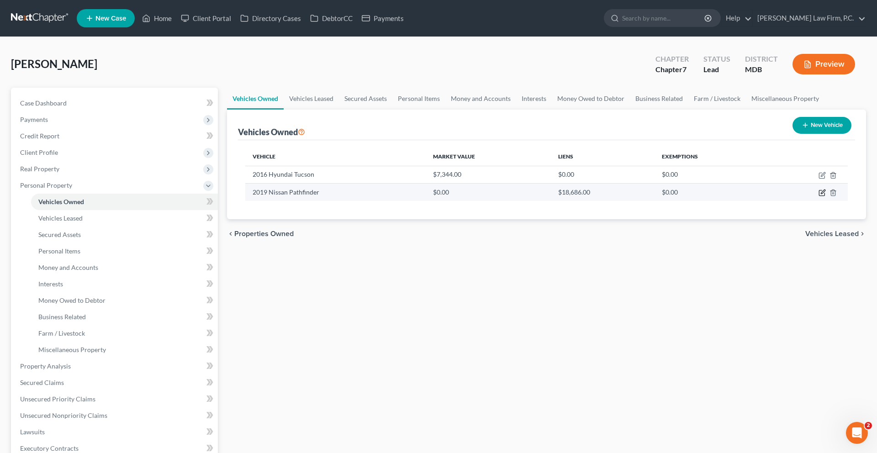
click at [657, 196] on icon "button" at bounding box center [822, 192] width 7 height 7
select select "0"
select select "7"
select select "0"
select select "45"
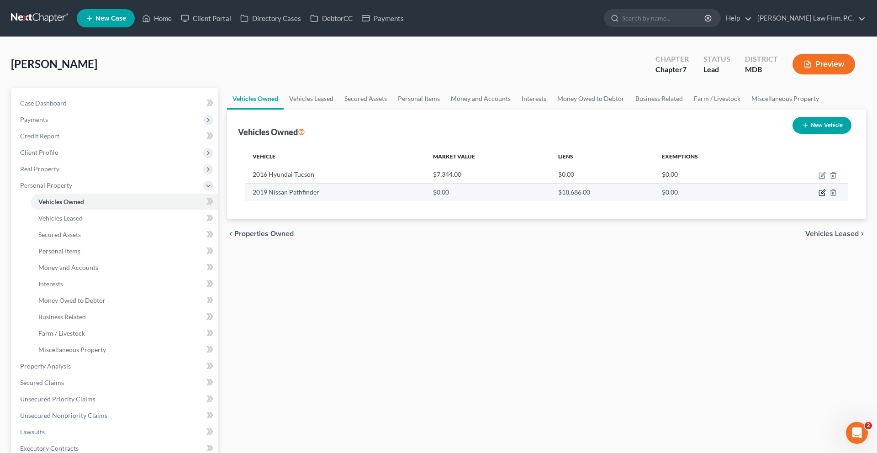
select select "3"
select select "0"
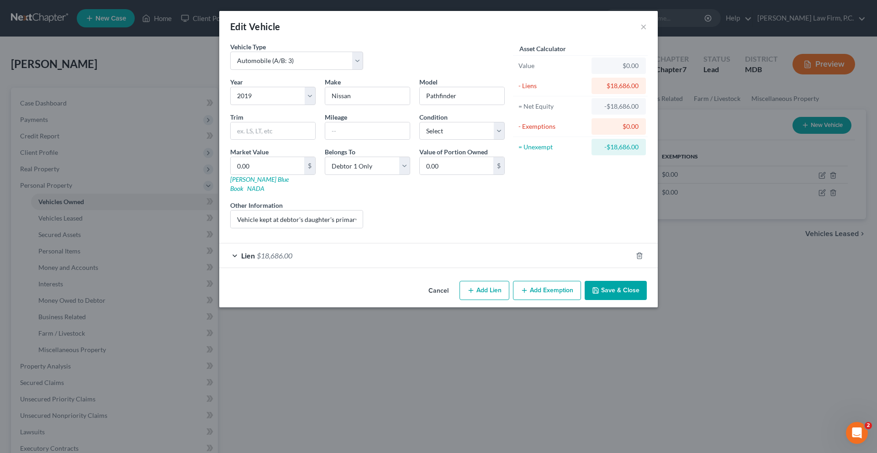
click at [361, 268] on div "Lien $18,686.00" at bounding box center [425, 256] width 413 height 24
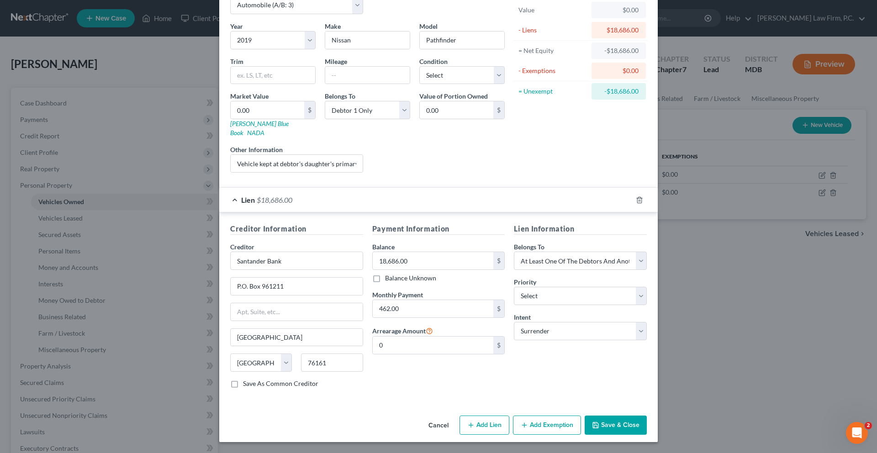
scroll to position [79, 0]
click at [329, 83] on input "text" at bounding box center [367, 75] width 85 height 17
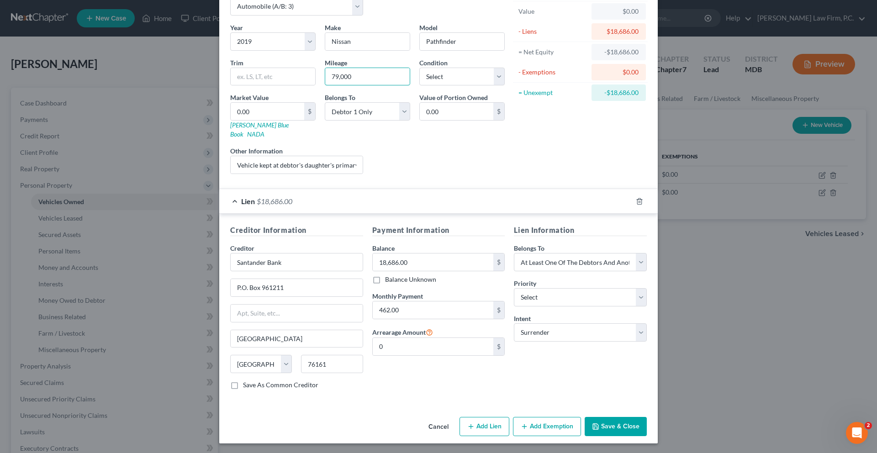
type input "79,000"
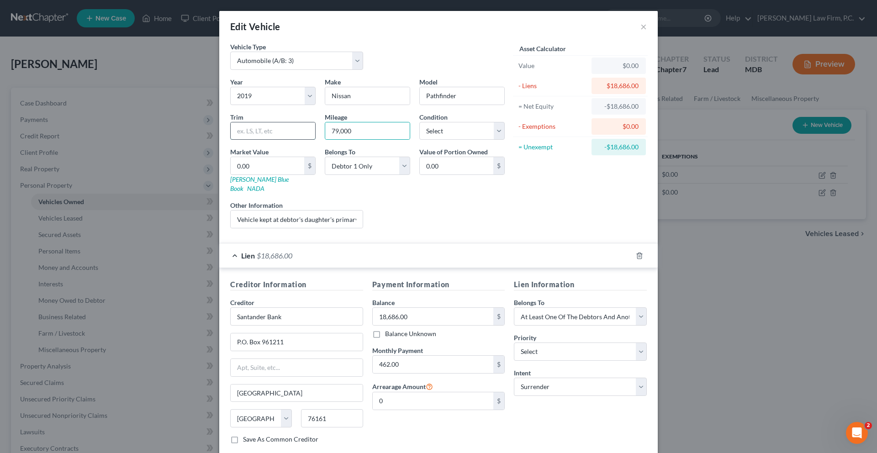
click at [231, 140] on input "text" at bounding box center [273, 130] width 85 height 17
click at [231, 175] on input "0.00" at bounding box center [268, 165] width 74 height 17
type input "9"
type input "9.00"
type input "97"
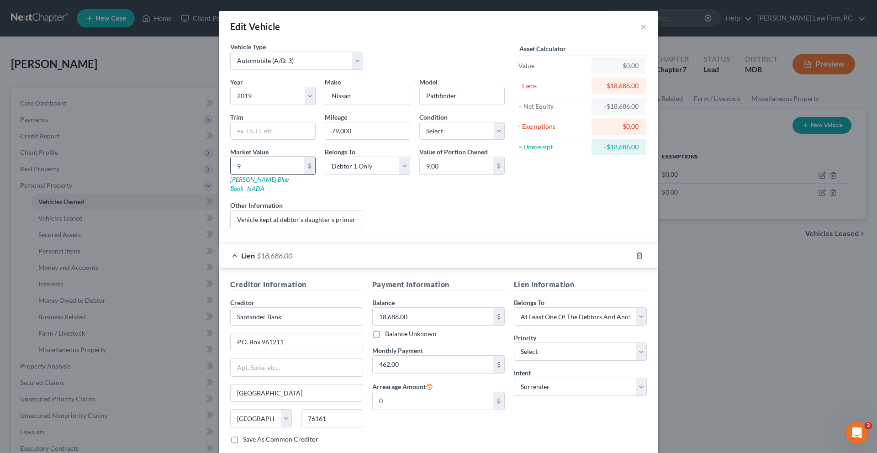
type input "97.00"
type input "975"
type input "975.00"
type input "9756"
type input "9,756.00"
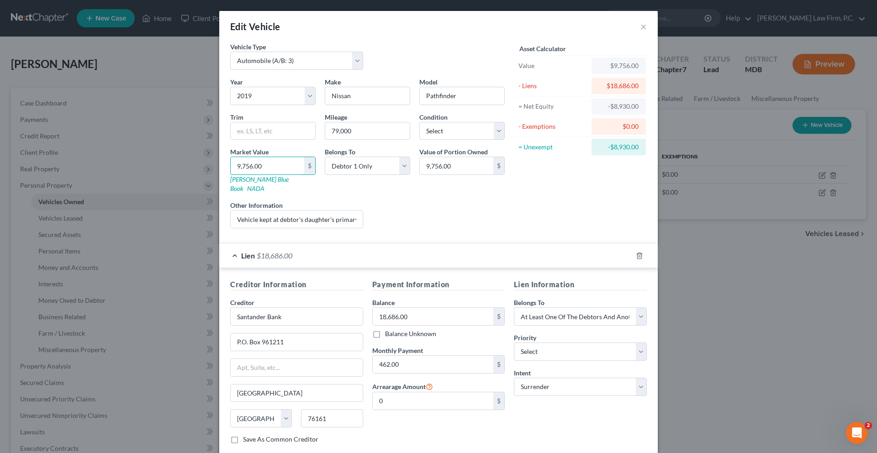
type input "9,756.00"
click at [417, 228] on div "Liens Select" at bounding box center [439, 215] width 142 height 28
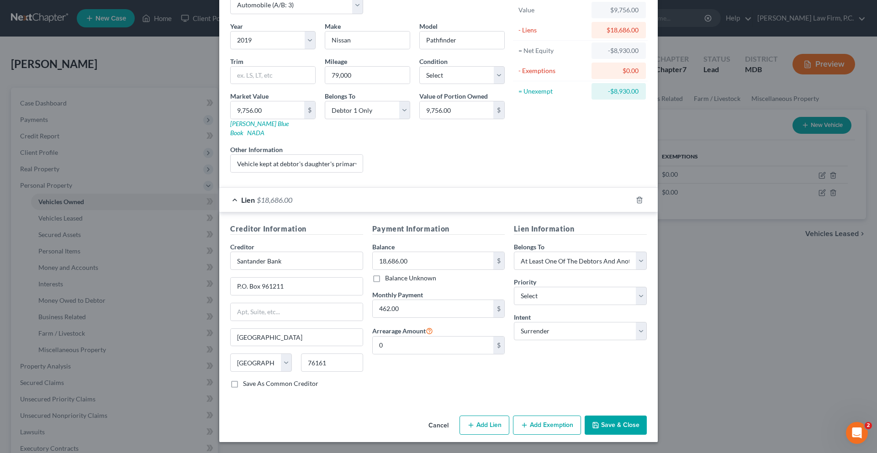
scroll to position [168, 0]
click at [647, 371] on button "Save & Close" at bounding box center [616, 425] width 62 height 19
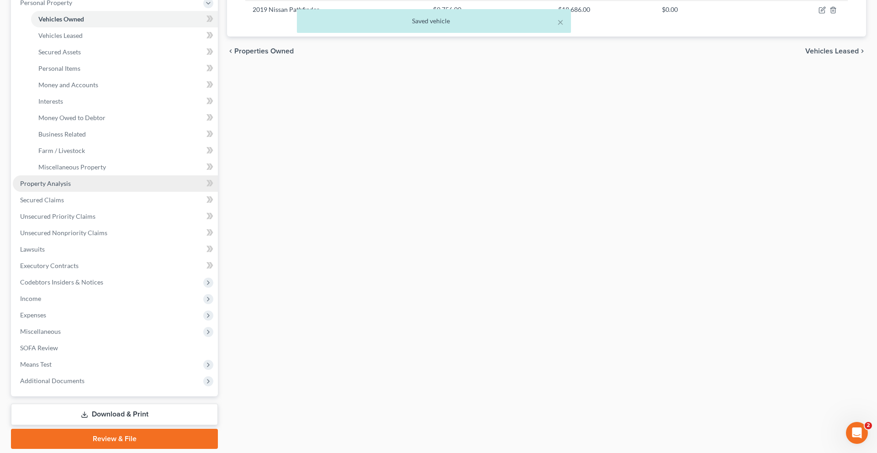
click at [104, 192] on link "Property Analysis" at bounding box center [115, 183] width 205 height 16
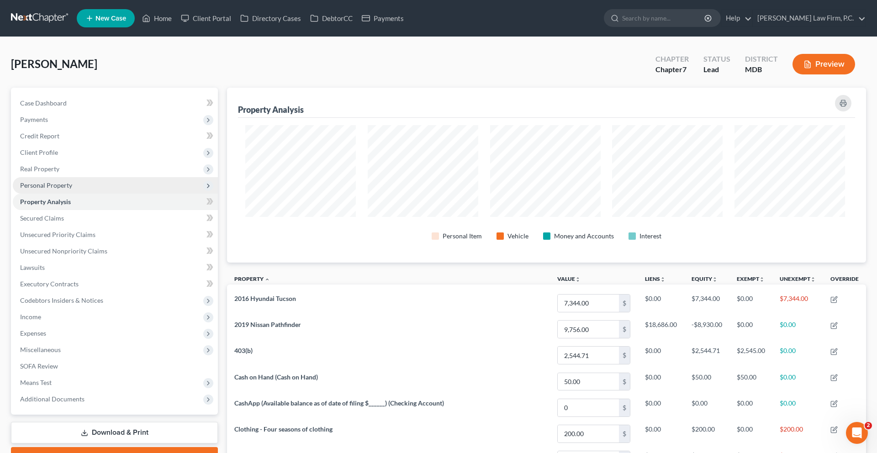
click at [72, 189] on span "Personal Property" at bounding box center [46, 185] width 52 height 8
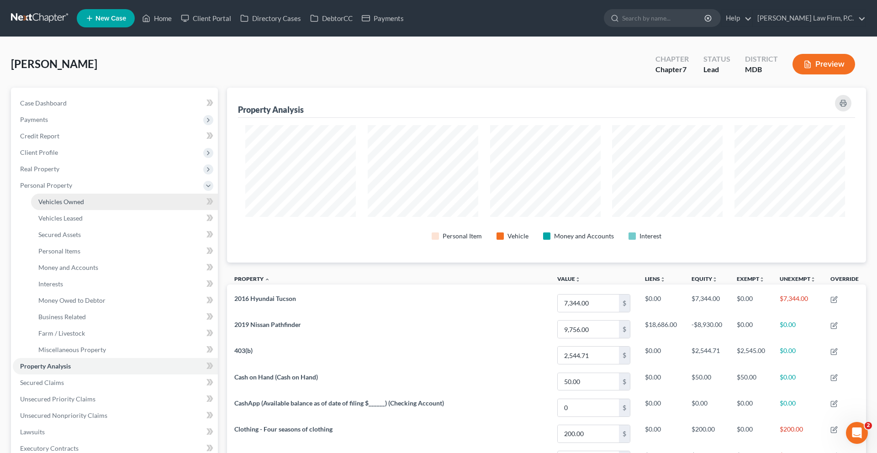
click at [77, 206] on span "Vehicles Owned" at bounding box center [61, 202] width 46 height 8
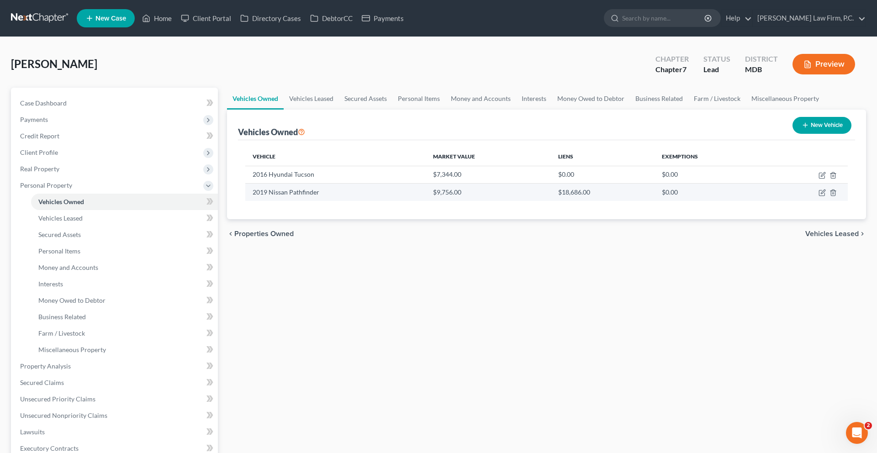
scroll to position [1, 0]
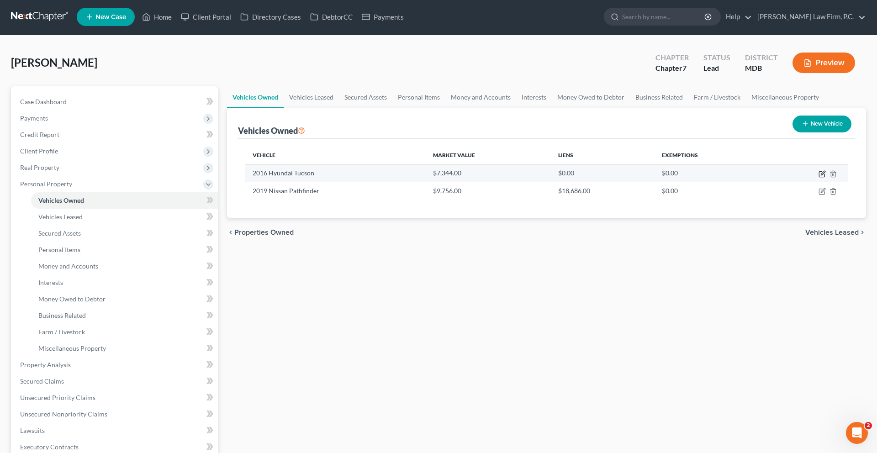
click at [657, 178] on icon "button" at bounding box center [822, 173] width 7 height 7
select select "0"
select select "10"
select select "2"
select select "0"
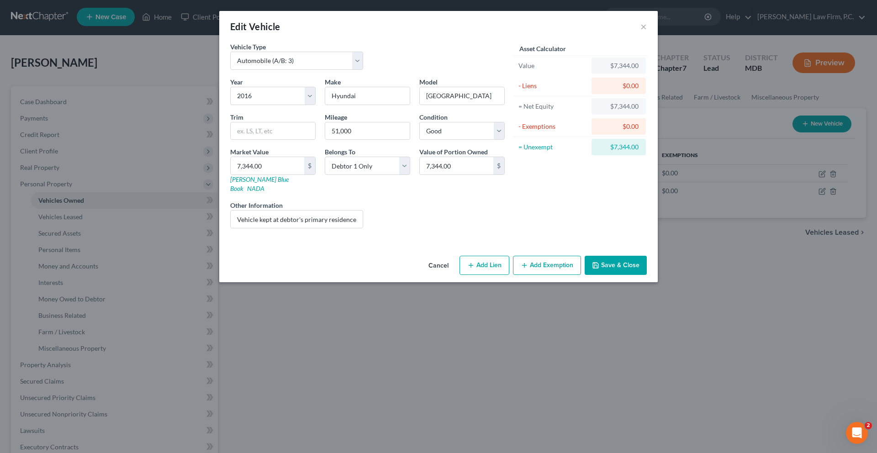
click at [567, 275] on button "Add Exemption" at bounding box center [547, 265] width 68 height 19
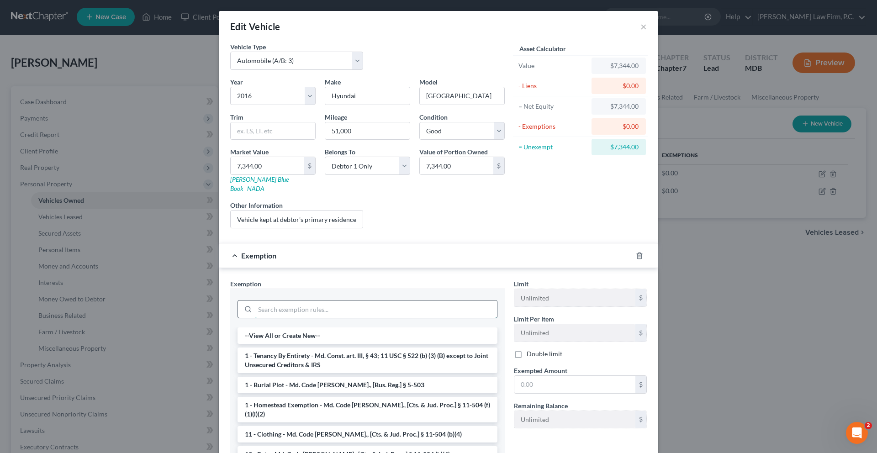
click at [387, 318] on input "search" at bounding box center [376, 309] width 242 height 17
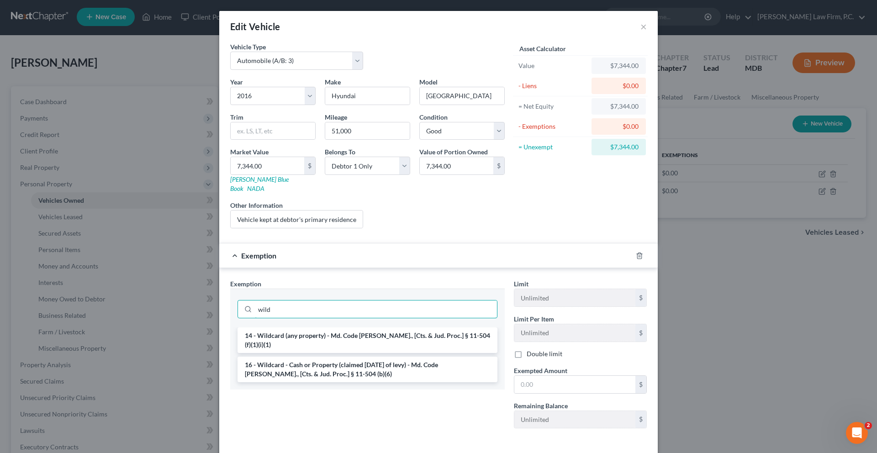
type input "wild"
click at [416, 371] on ul "14 - Wildcard (any property) - Md. Code [PERSON_NAME]., [Cts. & Jud. Proc.] § 1…" at bounding box center [368, 355] width 260 height 55
click at [413, 371] on li "16 - Wildcard - Cash or Property (claimed [DATE] of levy) - Md. Code [PERSON_NA…" at bounding box center [368, 370] width 260 height 26
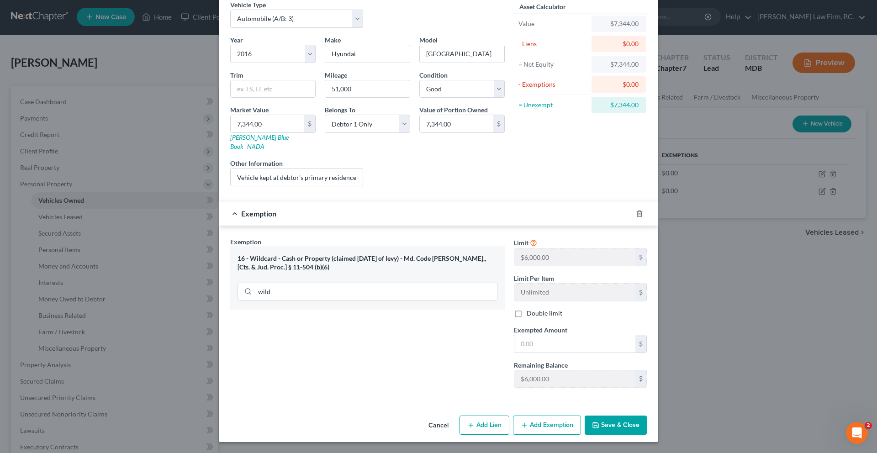
scroll to position [85, 0]
click at [575, 353] on input "text" at bounding box center [574, 343] width 121 height 17
type input "6,000.00"
click at [647, 371] on button "Save & Close" at bounding box center [616, 425] width 62 height 19
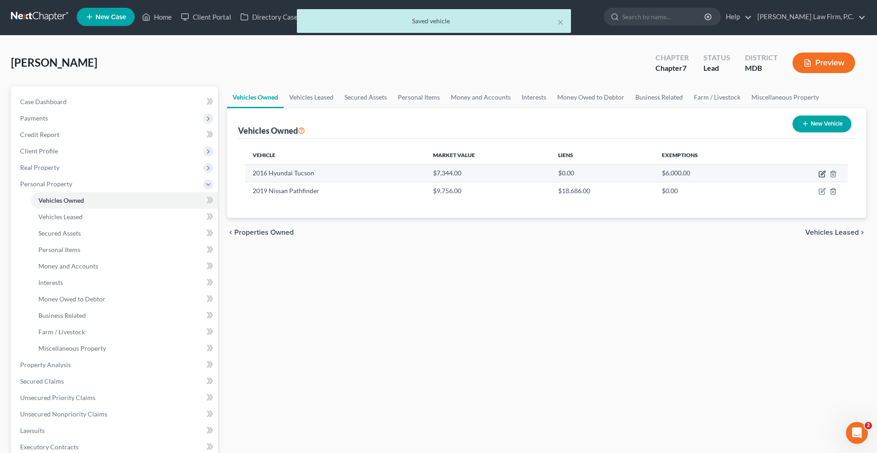
click at [657, 178] on icon "button" at bounding box center [822, 173] width 7 height 7
select select "0"
select select "10"
select select "2"
select select "0"
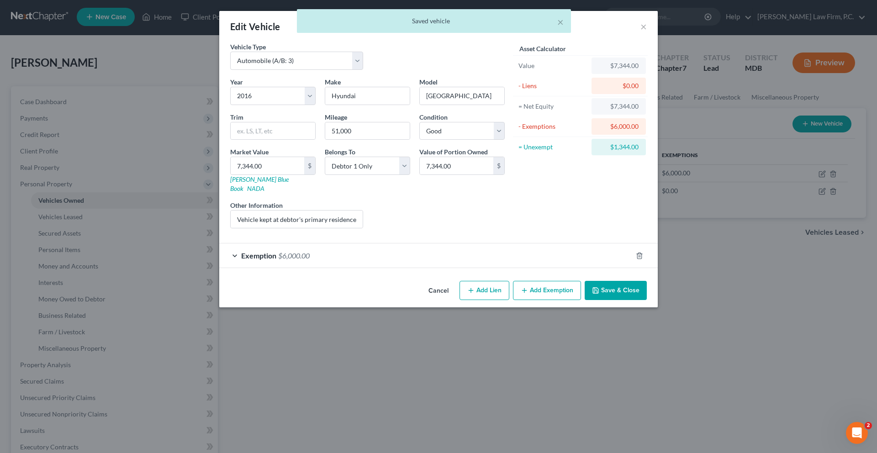
click at [574, 300] on button "Add Exemption" at bounding box center [547, 290] width 68 height 19
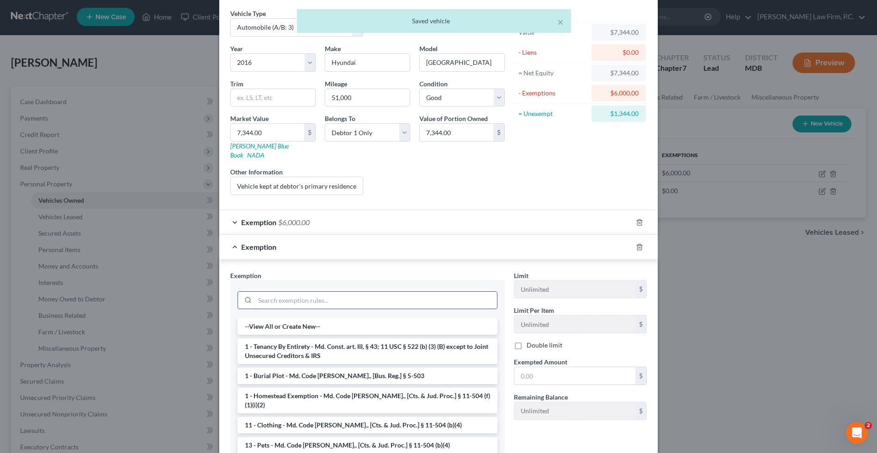
scroll to position [39, 0]
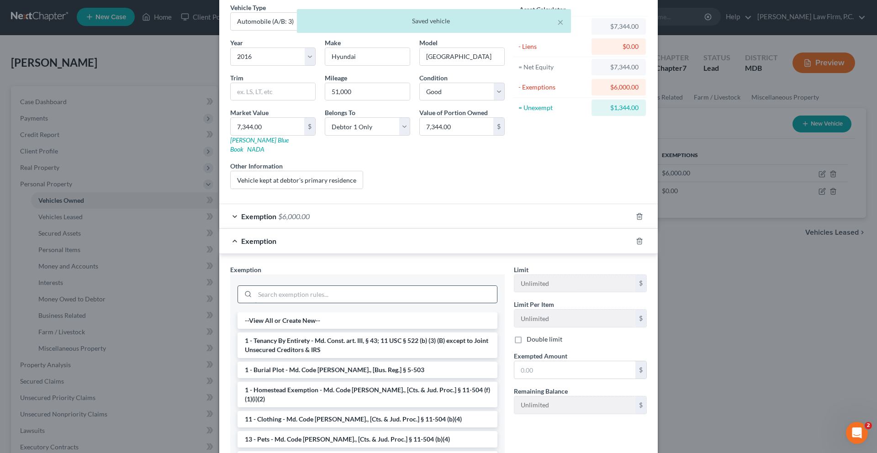
click at [373, 303] on input "search" at bounding box center [376, 294] width 242 height 17
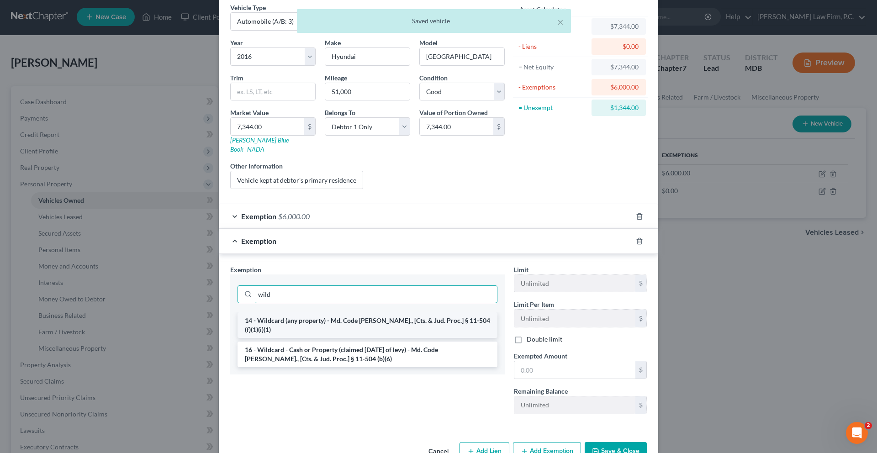
type input "wild"
click at [375, 338] on li "14 - Wildcard (any property) - Md. Code [PERSON_NAME]., [Cts. & Jud. Proc.] § 1…" at bounding box center [368, 326] width 260 height 26
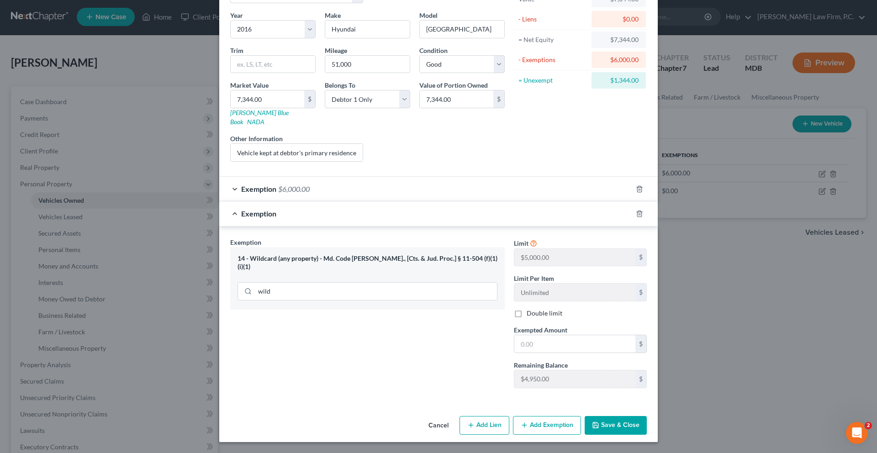
scroll to position [129, 0]
click at [578, 353] on input "text" at bounding box center [574, 343] width 121 height 17
type input "1,334.00"
click at [647, 371] on button "Save & Close" at bounding box center [616, 425] width 62 height 19
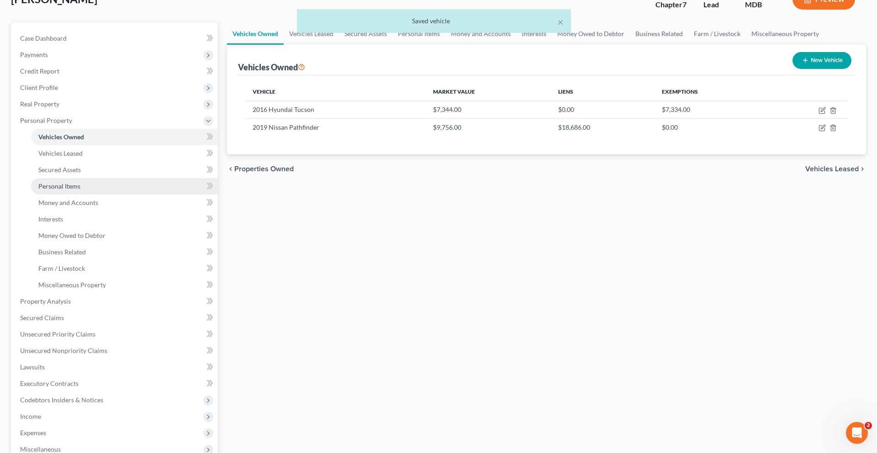
click at [113, 195] on link "Personal Items" at bounding box center [124, 186] width 187 height 16
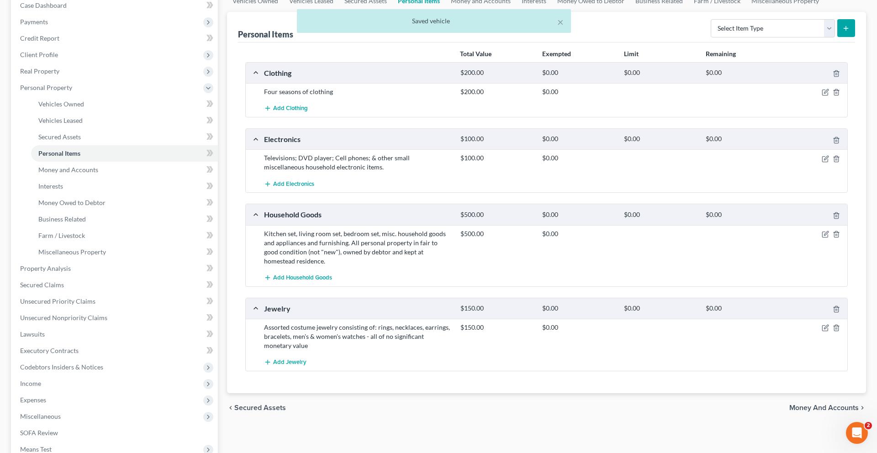
scroll to position [143, 0]
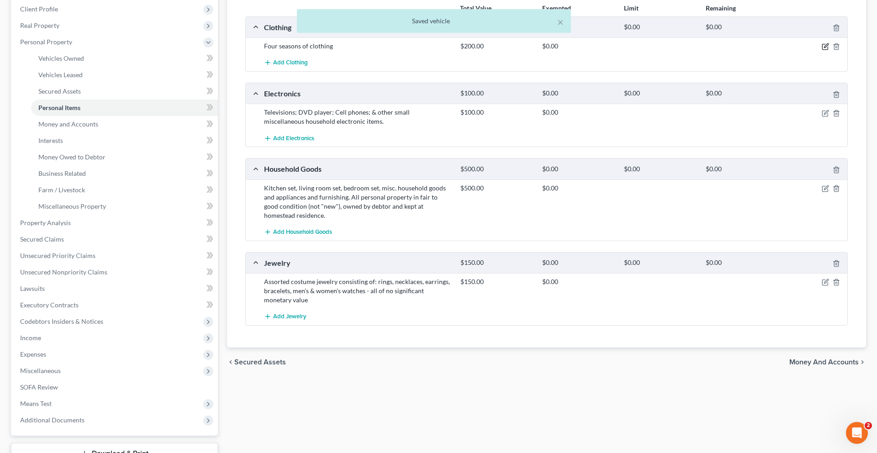
click at [657, 50] on icon "button" at bounding box center [825, 46] width 7 height 7
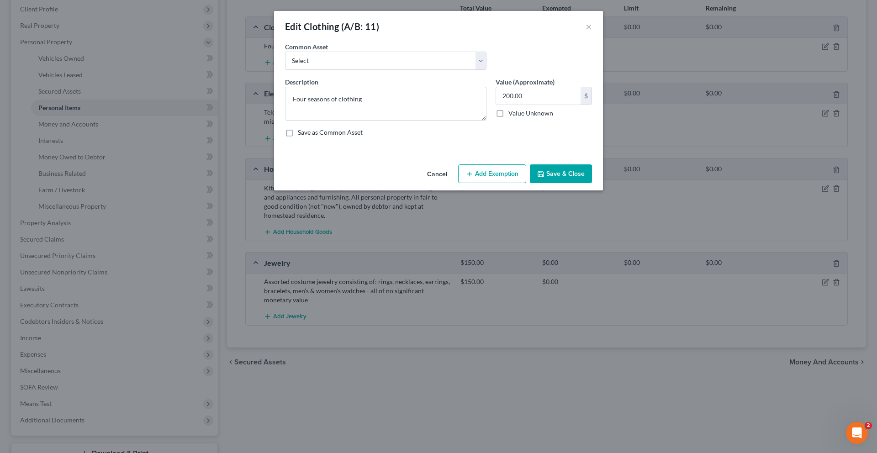
click at [505, 184] on button "Add Exemption" at bounding box center [492, 173] width 68 height 19
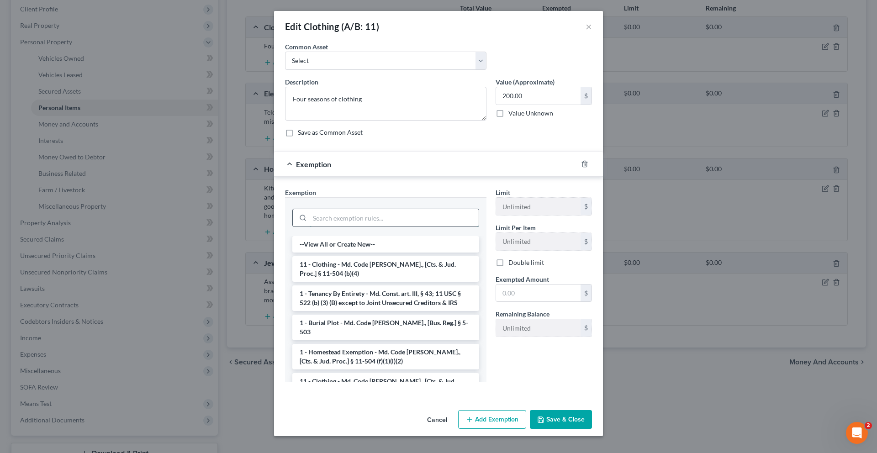
click at [376, 227] on input "search" at bounding box center [394, 217] width 169 height 17
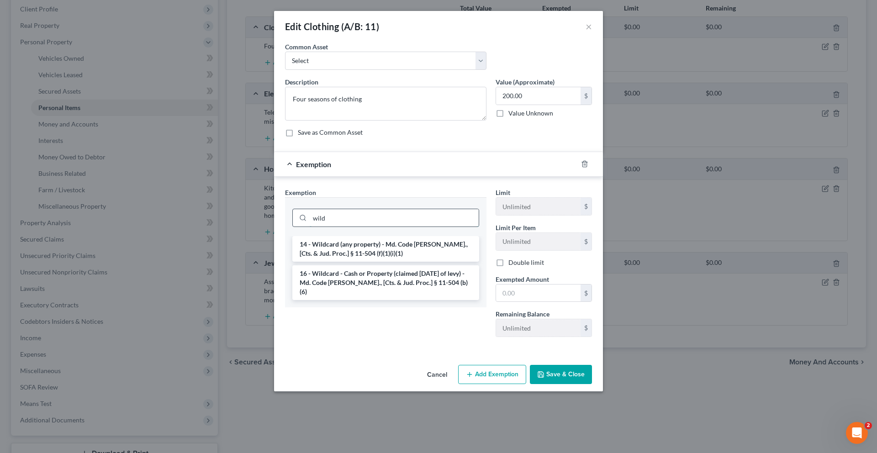
type input "wild"
click at [379, 262] on li "14 - Wildcard (any property) - Md. Code [PERSON_NAME]., [Cts. & Jud. Proc.] § 1…" at bounding box center [385, 249] width 187 height 26
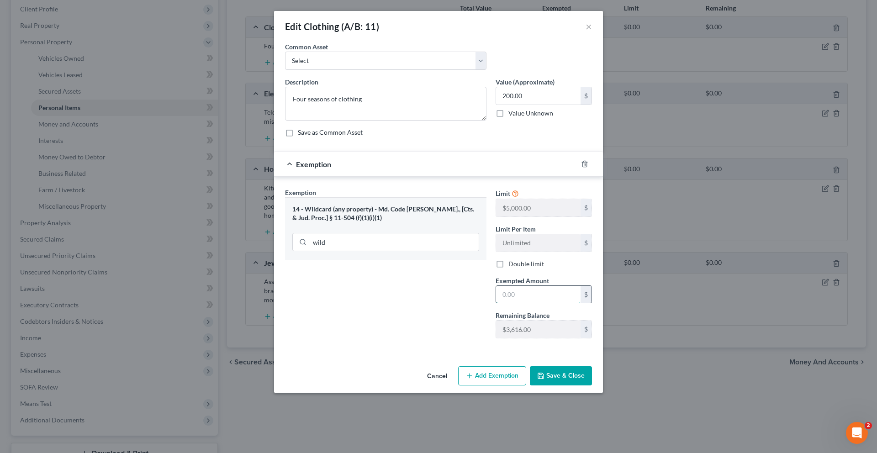
click at [548, 303] on input "text" at bounding box center [538, 294] width 85 height 17
type input "200.00"
click at [592, 371] on button "Save & Close" at bounding box center [561, 375] width 62 height 19
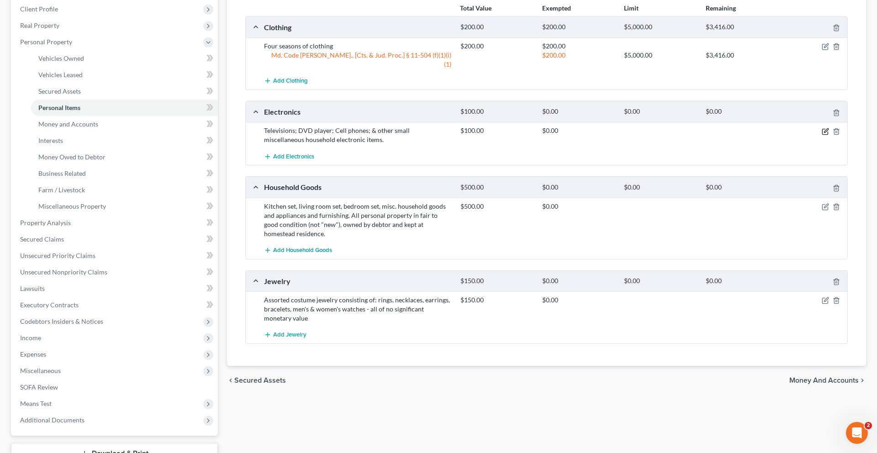
click at [657, 132] on icon "button" at bounding box center [826, 130] width 4 height 4
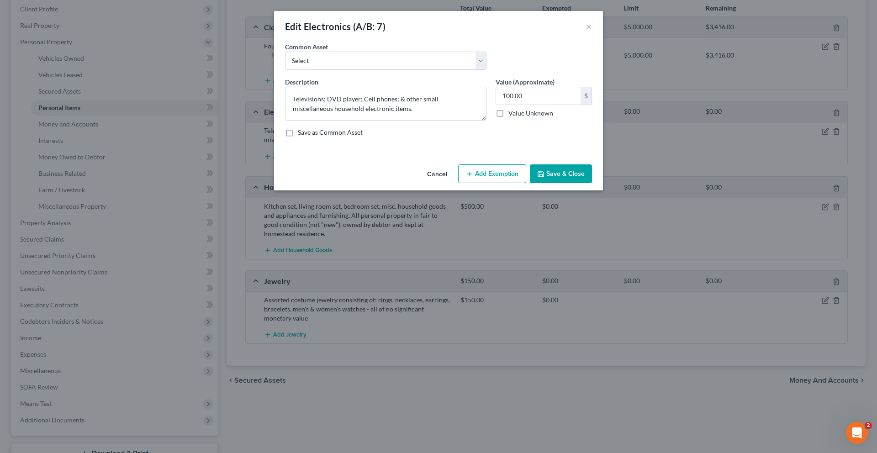
click at [507, 184] on button "Add Exemption" at bounding box center [492, 173] width 68 height 19
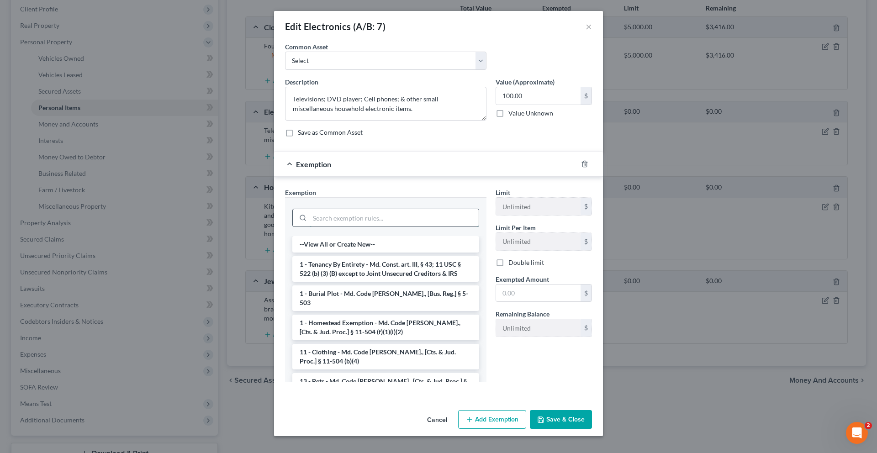
click at [416, 227] on input "search" at bounding box center [394, 217] width 169 height 17
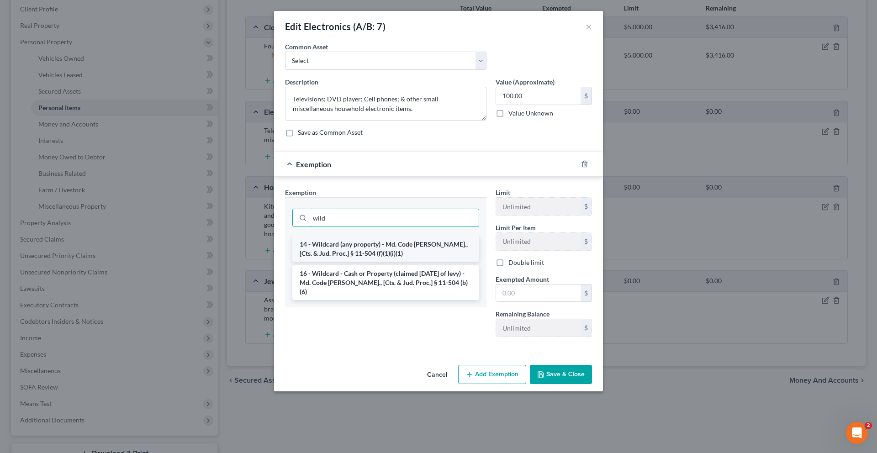
type input "wild"
click at [408, 262] on li "14 - Wildcard (any property) - Md. Code [PERSON_NAME]., [Cts. & Jud. Proc.] § 1…" at bounding box center [385, 249] width 187 height 26
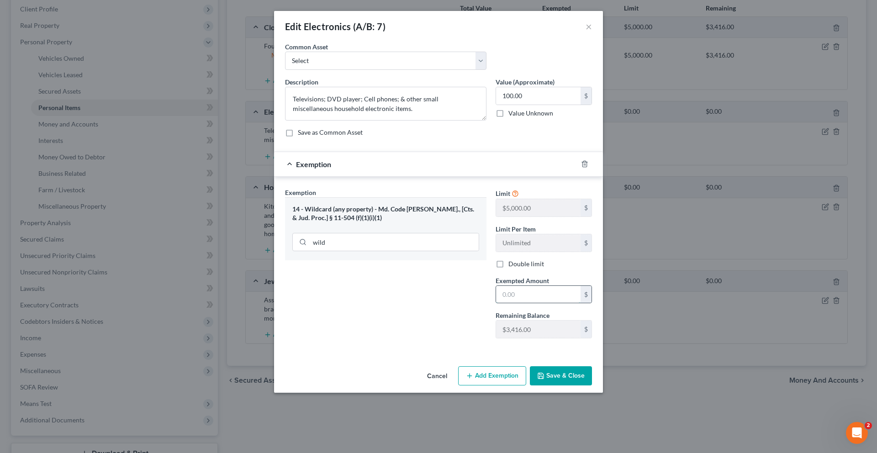
click at [546, 303] on input "text" at bounding box center [538, 294] width 85 height 17
type input "100.00"
click at [592, 371] on button "Save & Close" at bounding box center [561, 375] width 62 height 19
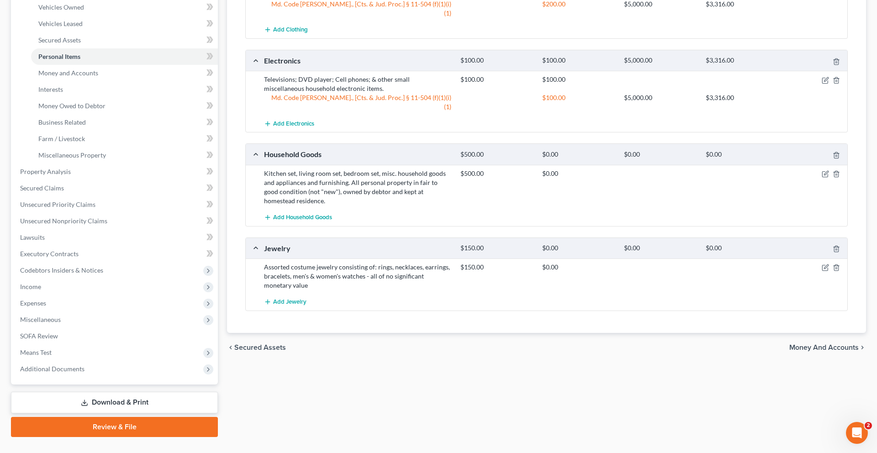
scroll to position [212, 0]
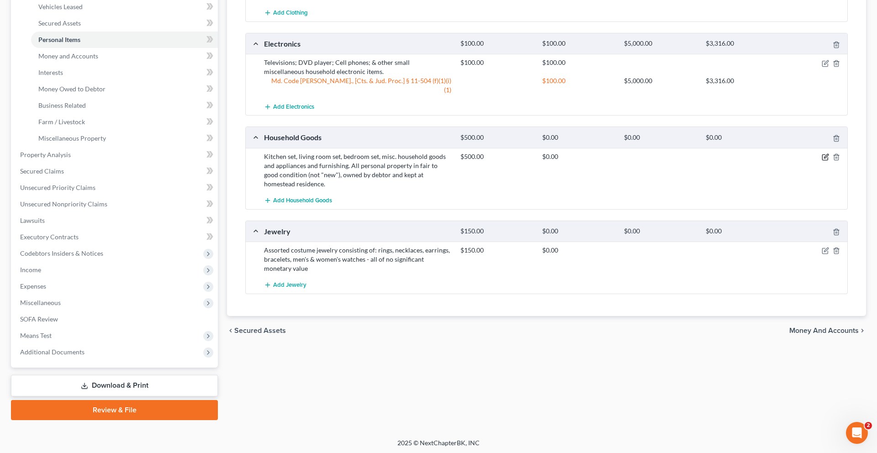
click at [657, 161] on icon "button" at bounding box center [825, 157] width 7 height 7
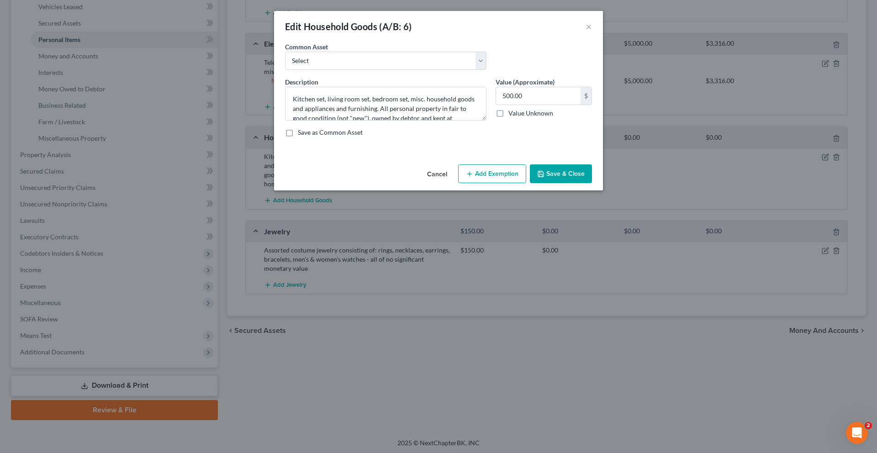
click at [482, 184] on button "Add Exemption" at bounding box center [492, 173] width 68 height 19
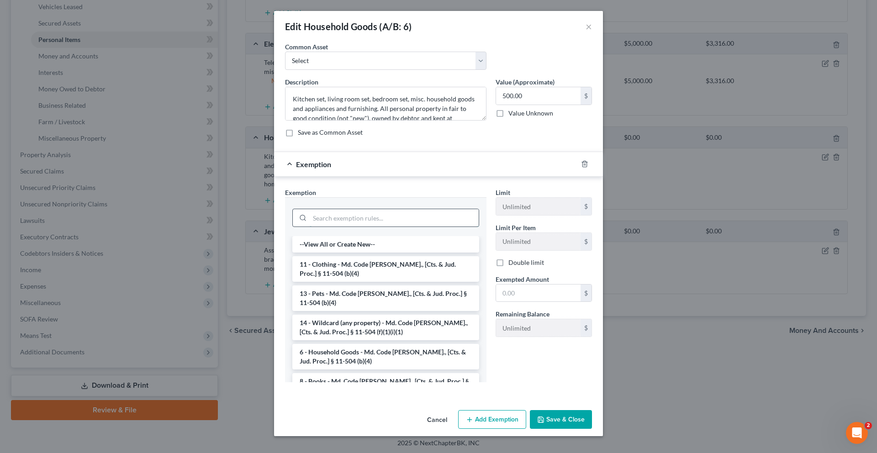
click at [413, 227] on input "search" at bounding box center [394, 217] width 169 height 17
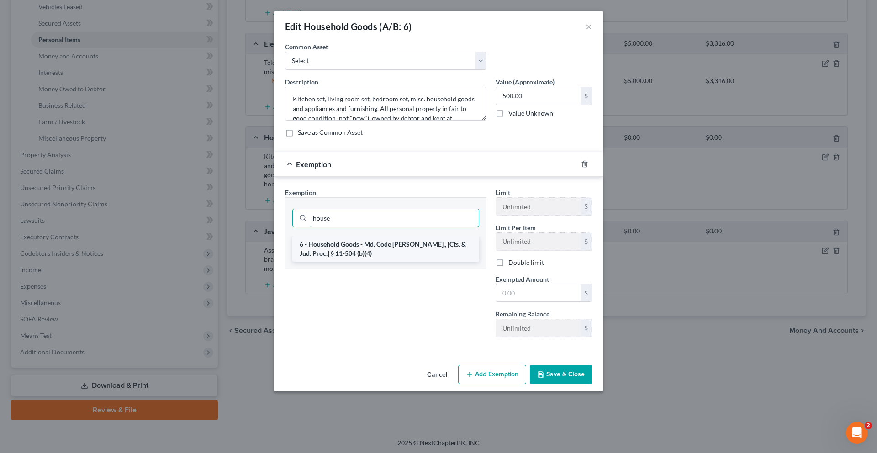
type input "house"
click at [421, 262] on li "6 - Household Goods - Md. Code [PERSON_NAME]., [Cts. & Jud. Proc.] § 11-504 (b)…" at bounding box center [385, 249] width 187 height 26
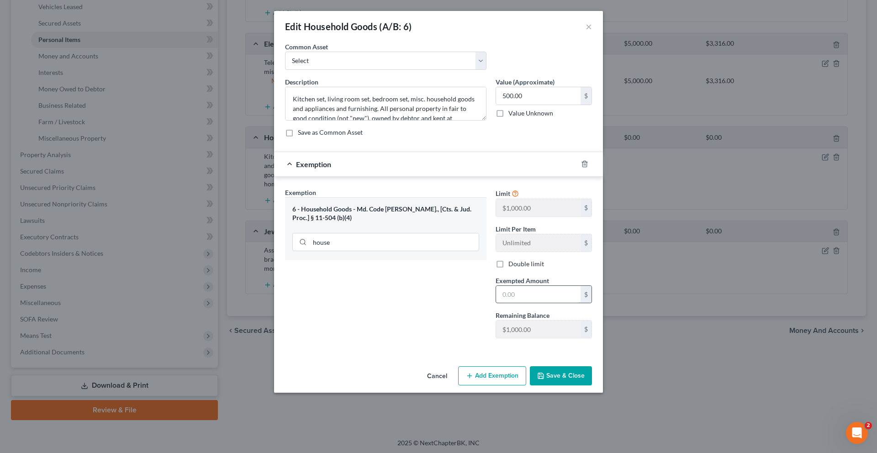
click at [541, 303] on input "text" at bounding box center [538, 294] width 85 height 17
type input "500.00"
click at [578, 371] on button "Save & Close" at bounding box center [561, 375] width 62 height 19
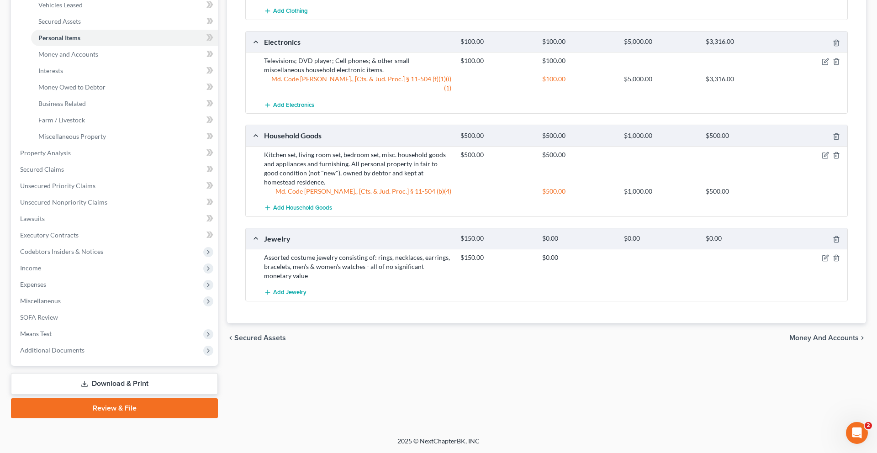
scroll to position [337, 0]
click at [657, 262] on icon "button" at bounding box center [825, 257] width 7 height 7
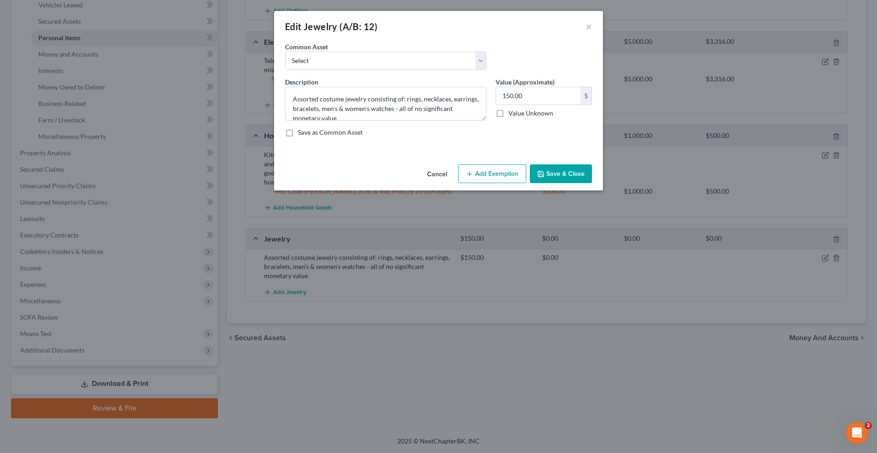
click at [512, 184] on button "Add Exemption" at bounding box center [492, 173] width 68 height 19
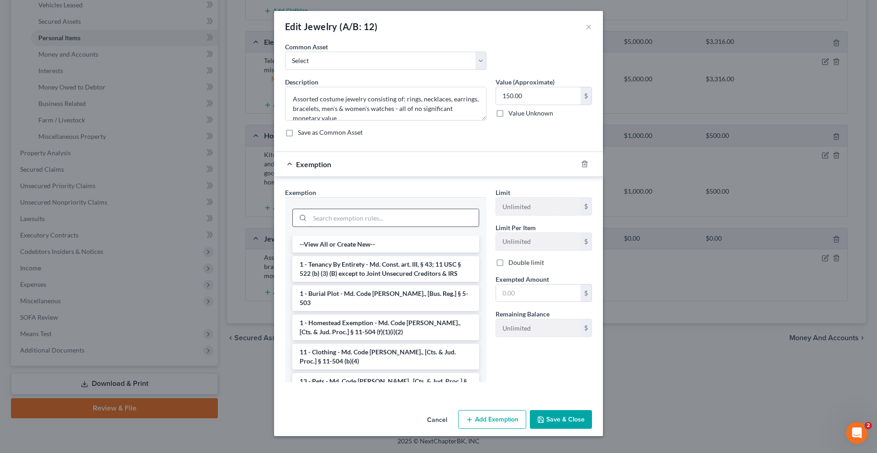
click at [420, 227] on input "search" at bounding box center [394, 217] width 169 height 17
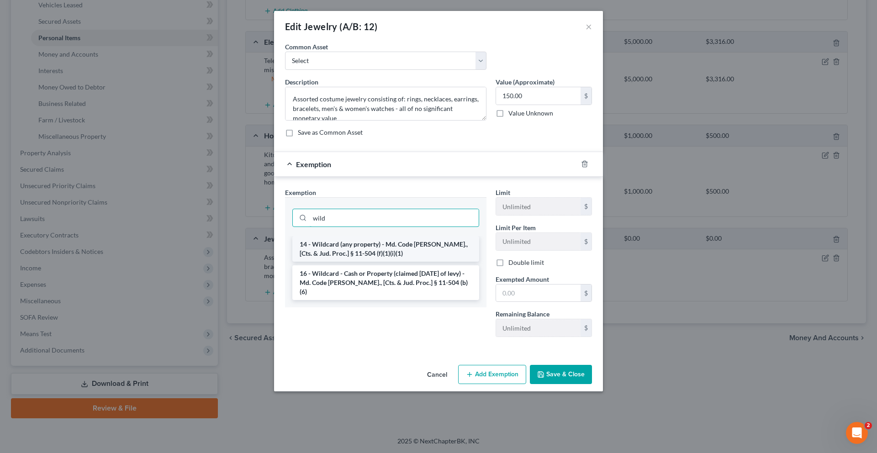
type input "wild"
click at [420, 262] on li "14 - Wildcard (any property) - Md. Code [PERSON_NAME]., [Cts. & Jud. Proc.] § 1…" at bounding box center [385, 249] width 187 height 26
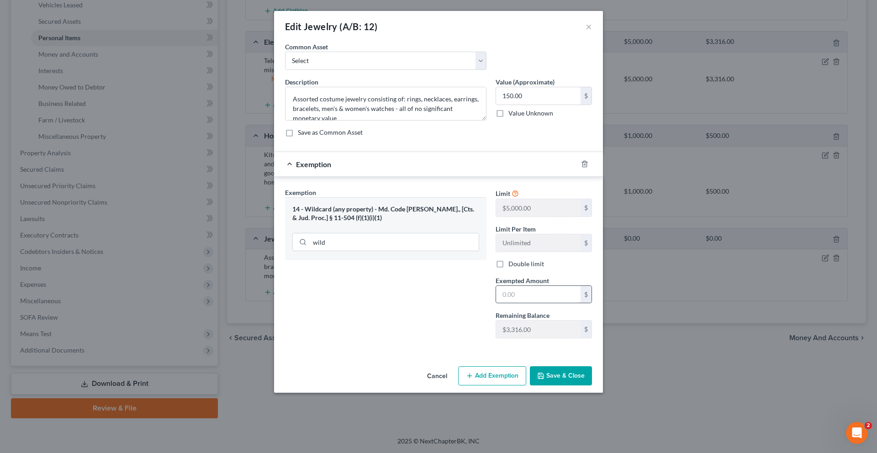
click at [541, 303] on input "text" at bounding box center [538, 294] width 85 height 17
type input "150.00"
click at [592, 371] on button "Save & Close" at bounding box center [561, 375] width 62 height 19
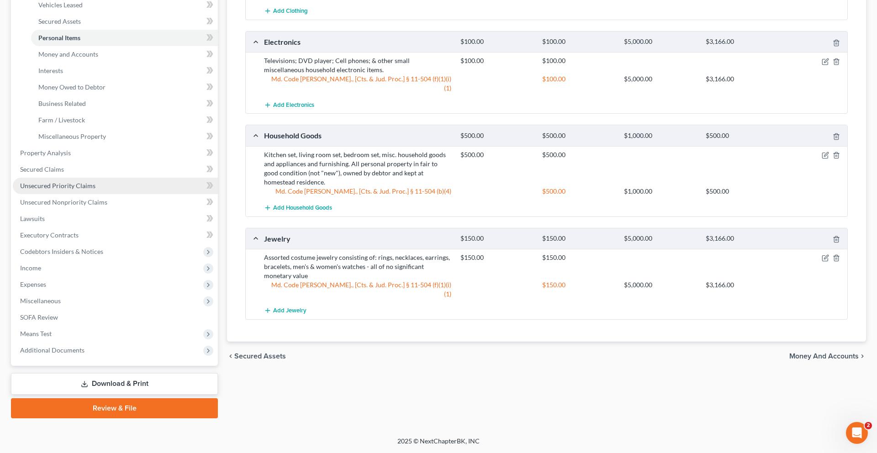
scroll to position [329, 0]
click at [98, 268] on span "Income" at bounding box center [115, 268] width 205 height 16
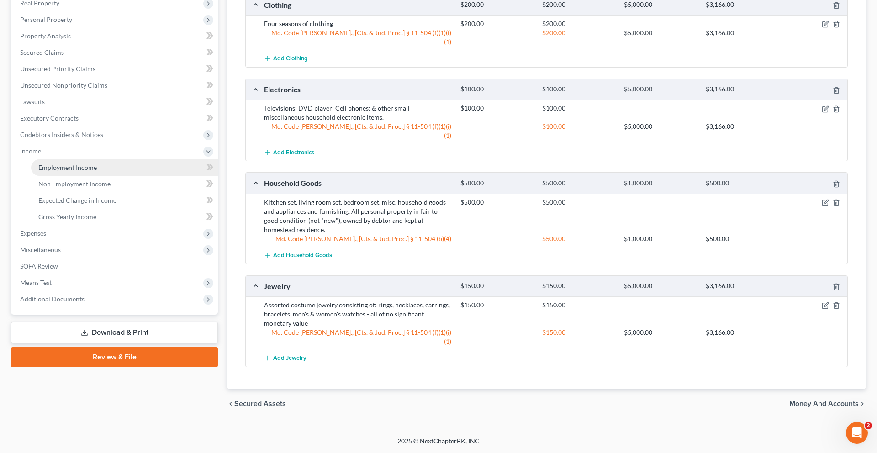
click at [83, 159] on link "Employment Income" at bounding box center [124, 167] width 187 height 16
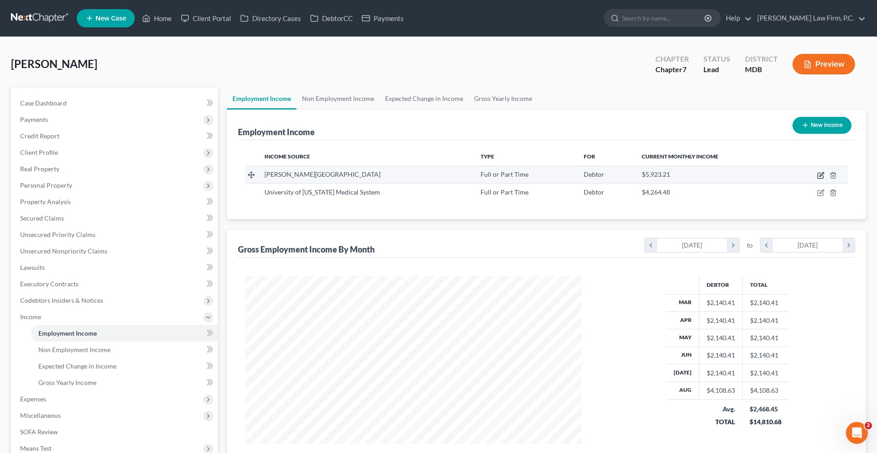
click at [657, 179] on icon "button" at bounding box center [820, 175] width 7 height 7
select select "0"
select select "21"
select select "2"
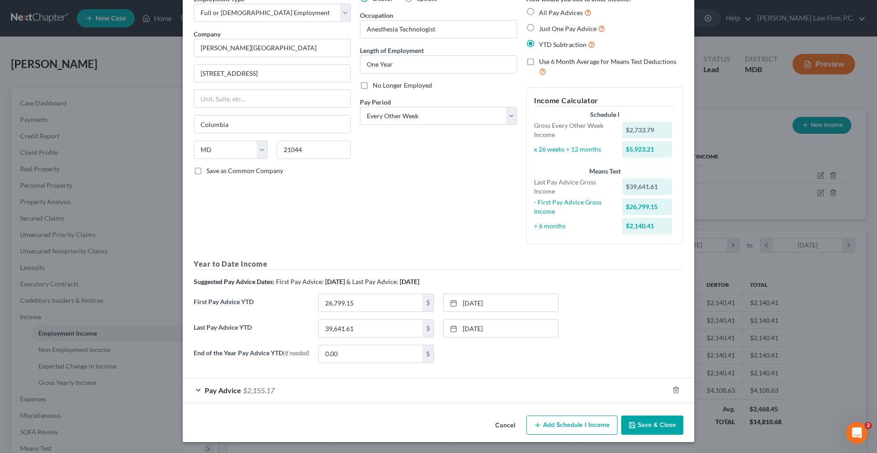
scroll to position [162, 0]
click at [509, 320] on link "[DATE]" at bounding box center [501, 328] width 115 height 17
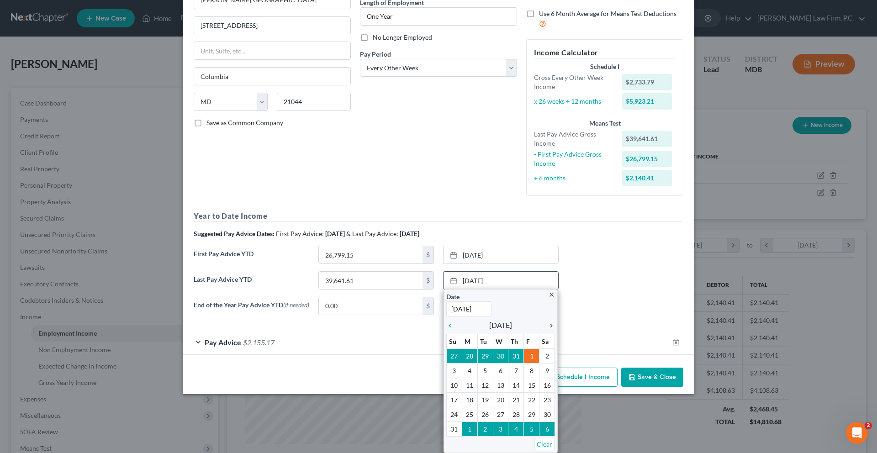
click at [551, 329] on icon "chevron_right" at bounding box center [549, 325] width 12 height 7
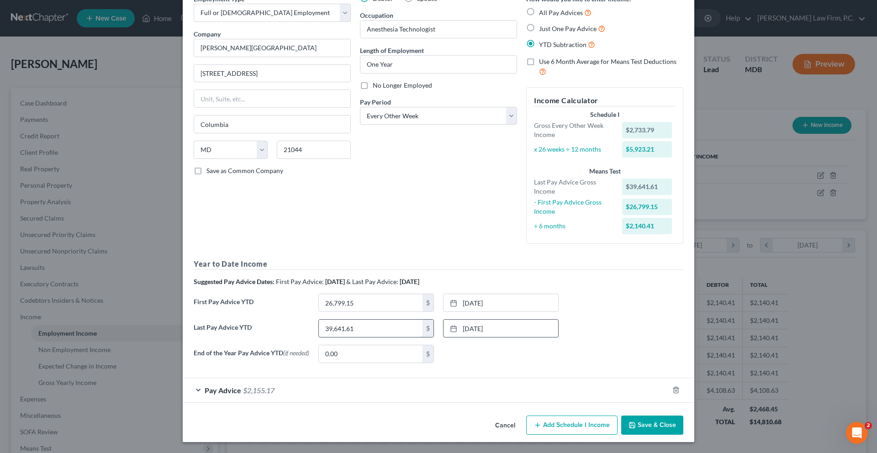
click at [364, 320] on input "39,641.61" at bounding box center [371, 328] width 104 height 17
type input "47,259.03"
click at [424, 371] on div "Pay Advice $2,155.17" at bounding box center [426, 390] width 486 height 24
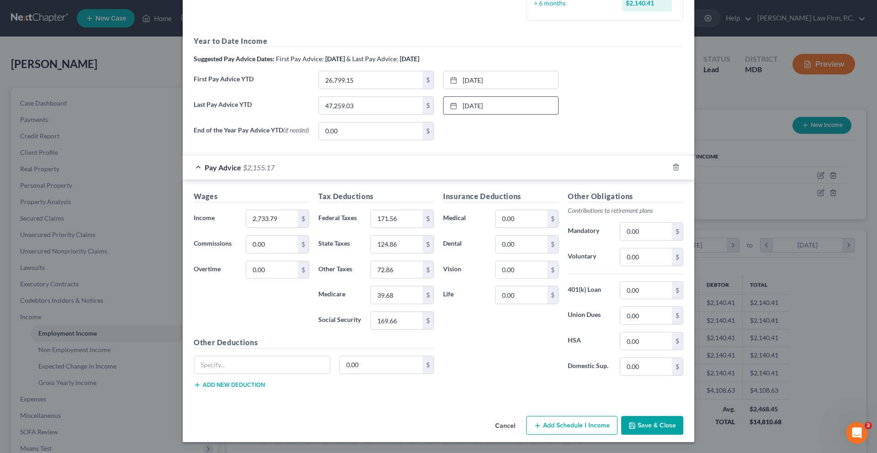
scroll to position [439, 0]
click at [194, 356] on input "text" at bounding box center [262, 364] width 136 height 17
type input "EHP PPO"
click at [350, 356] on input "0.00" at bounding box center [381, 364] width 83 height 17
type input "78.00"
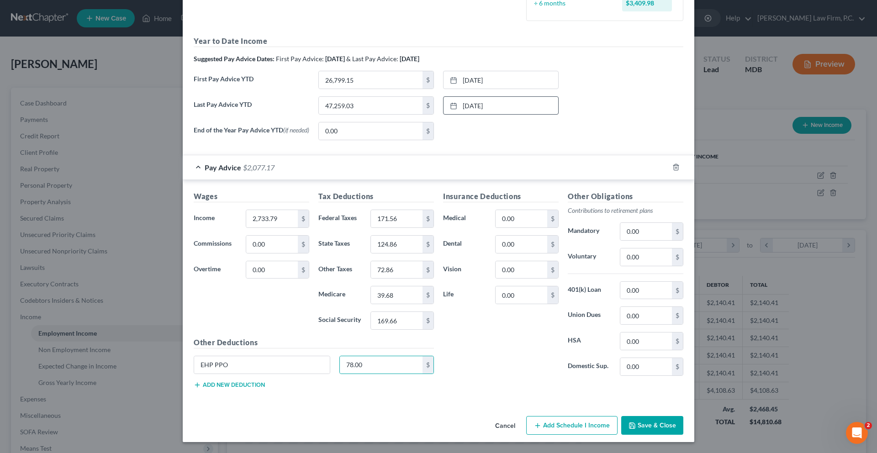
click at [519, 320] on div "Insurance Deductions Medical 0.00 $ Dental 0.00 $ Vision 0.00 $ Life 0.00 $" at bounding box center [501, 287] width 125 height 192
click at [545, 261] on input "0.00" at bounding box center [522, 269] width 52 height 17
type input "0.05"
click at [553, 307] on div "Insurance Deductions Medical 0.00 $ Dental 0.00 $ Vision 0.05 $ Life 0.00 $" at bounding box center [501, 287] width 125 height 192
click at [657, 371] on button "Save & Close" at bounding box center [652, 425] width 62 height 19
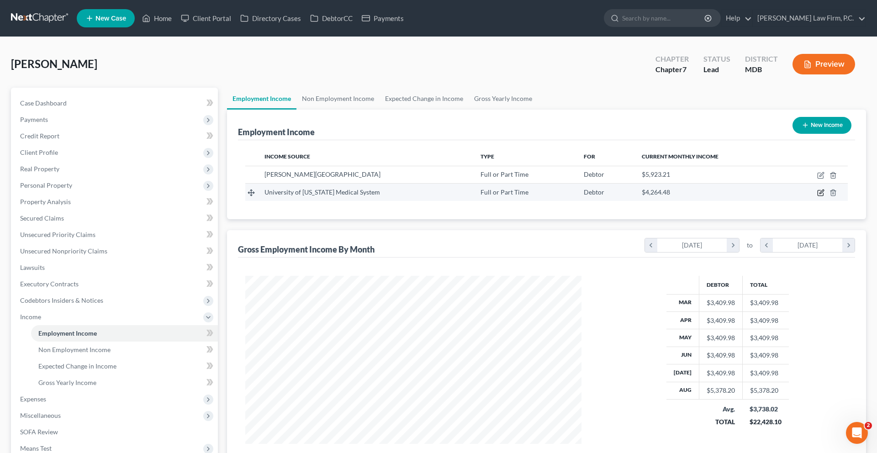
click at [657, 194] on icon "button" at bounding box center [822, 192] width 4 height 4
select select "0"
select select "21"
select select "2"
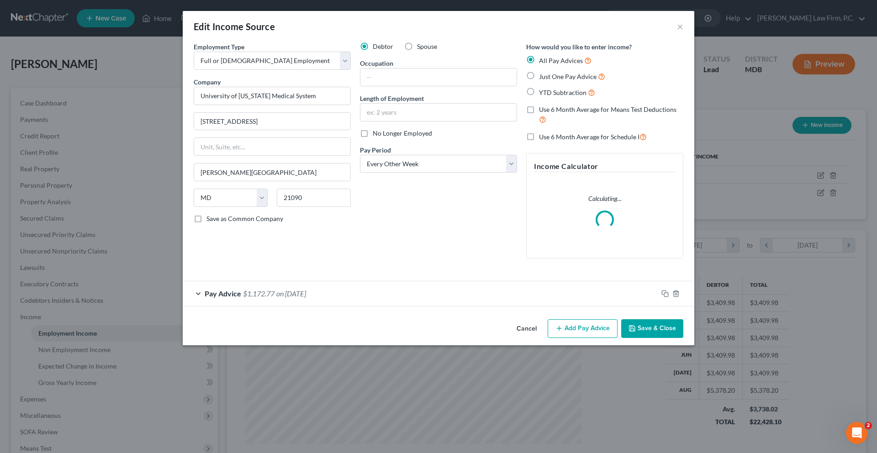
click at [307, 306] on div "Pay Advice $1,172.77 on [DATE]" at bounding box center [420, 293] width 475 height 24
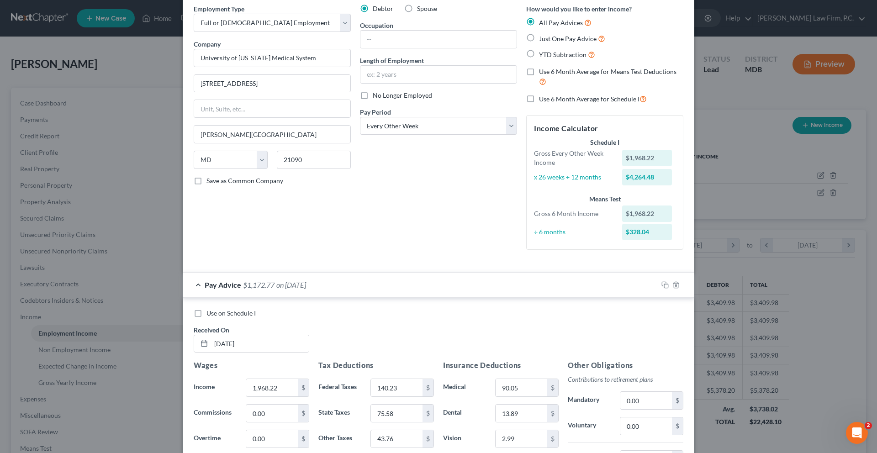
scroll to position [25, 0]
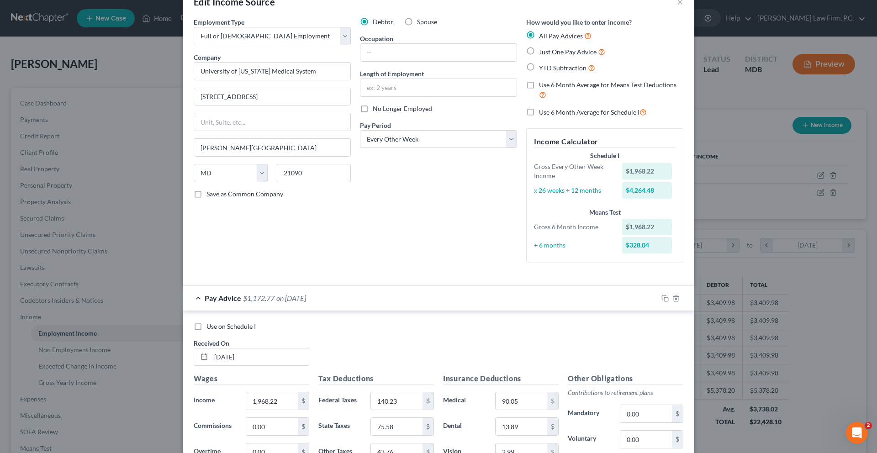
click at [587, 72] on span "YTD Subtraction" at bounding box center [563, 68] width 48 height 8
click at [549, 69] on input "YTD Subtraction" at bounding box center [546, 66] width 6 height 6
radio input "true"
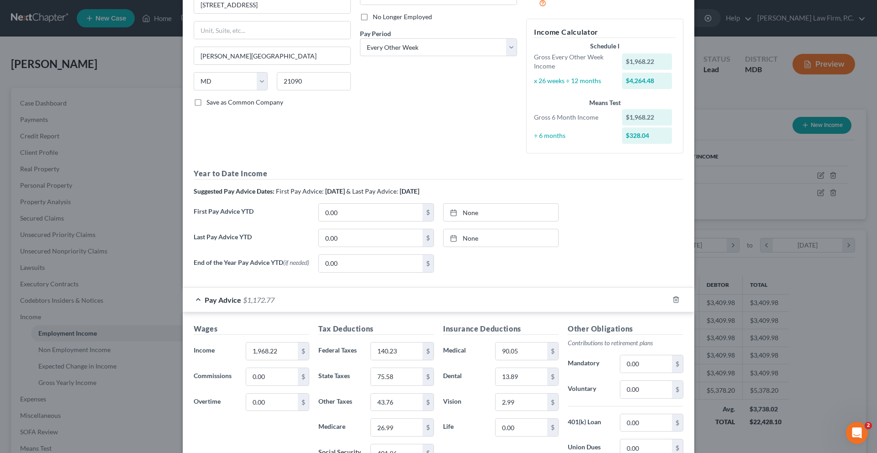
scroll to position [196, 0]
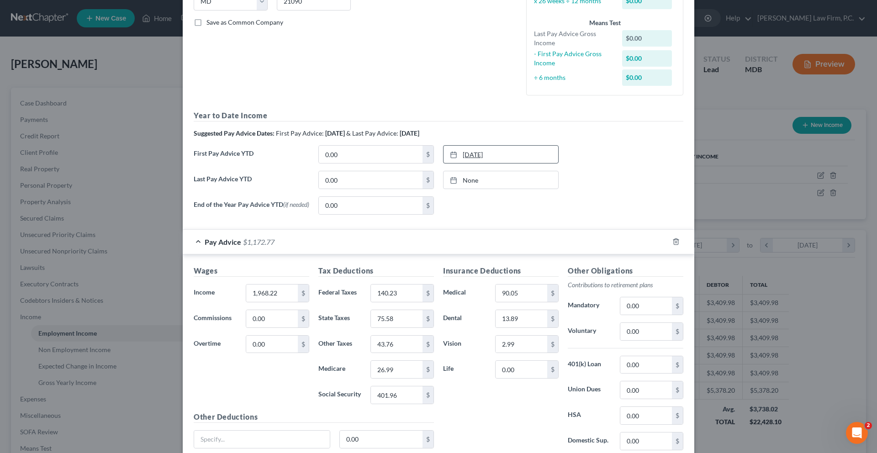
type input "[DATE]"
click at [485, 163] on link "[DATE]" at bounding box center [501, 154] width 115 height 17
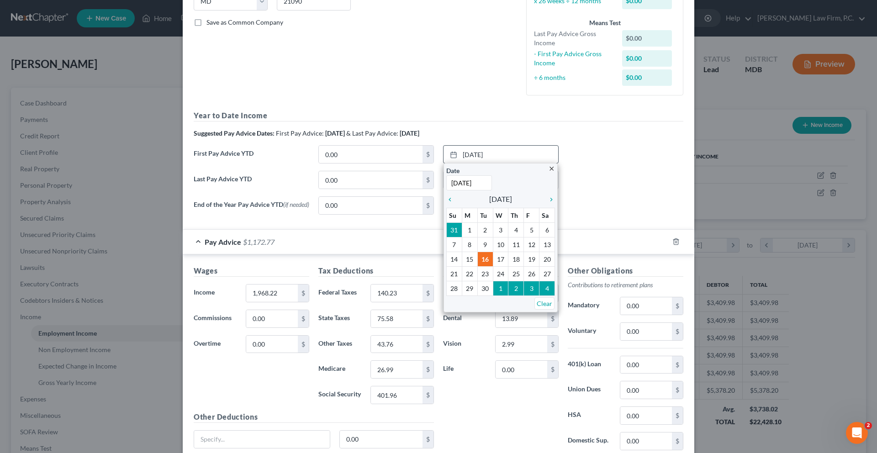
click at [450, 293] on table "Su M Tu W Th F Sa 31 1 2 3 4 5 6 7 8 9 10 11 12 13 14 15 16 17 18 19 20 21 22 2…" at bounding box center [500, 252] width 109 height 88
click at [450, 203] on icon "chevron_left" at bounding box center [452, 199] width 12 height 7
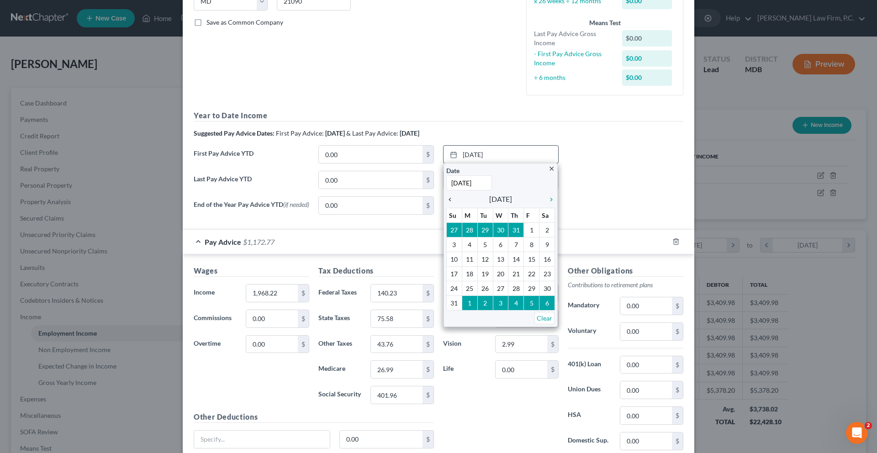
click at [450, 203] on icon "chevron_left" at bounding box center [452, 199] width 12 height 7
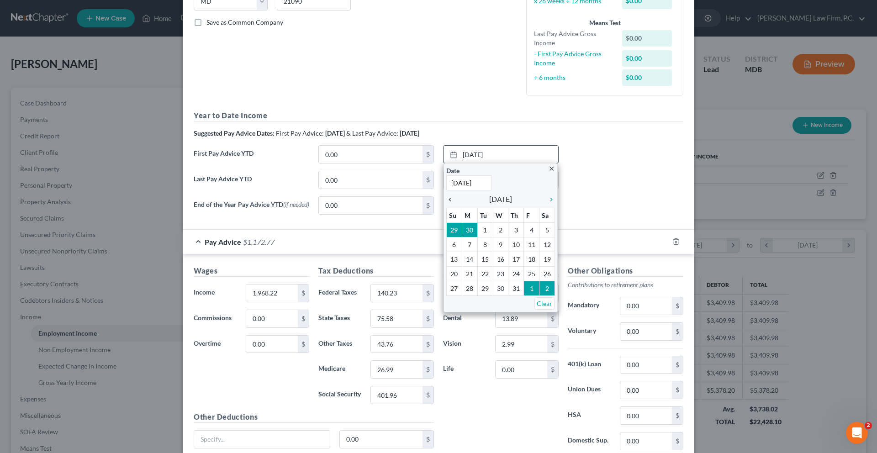
click at [450, 203] on icon "chevron_left" at bounding box center [452, 199] width 12 height 7
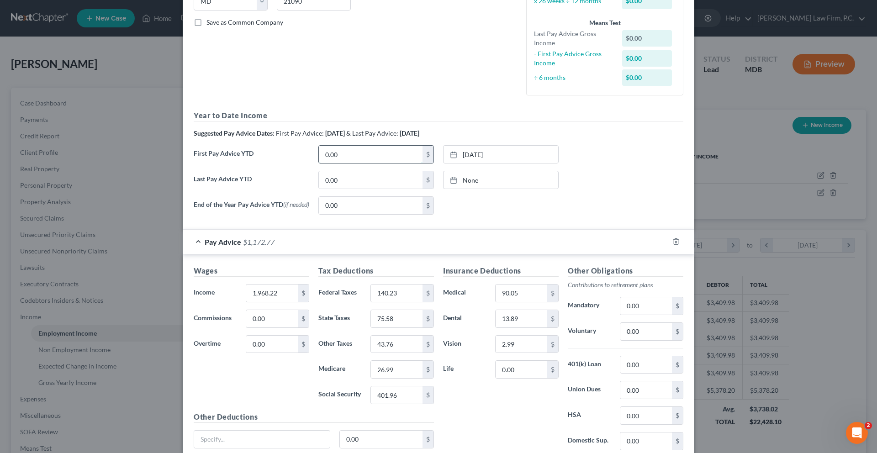
click at [360, 163] on input "0.00" at bounding box center [371, 154] width 104 height 17
click at [376, 163] on input "2,036.11" at bounding box center [371, 154] width 104 height 17
type input "14,521.52"
click at [657, 196] on div "Last Pay Advice YTD 0.00 $ None close Date Time chevron_left [DATE] chevron_rig…" at bounding box center [438, 184] width 499 height 26
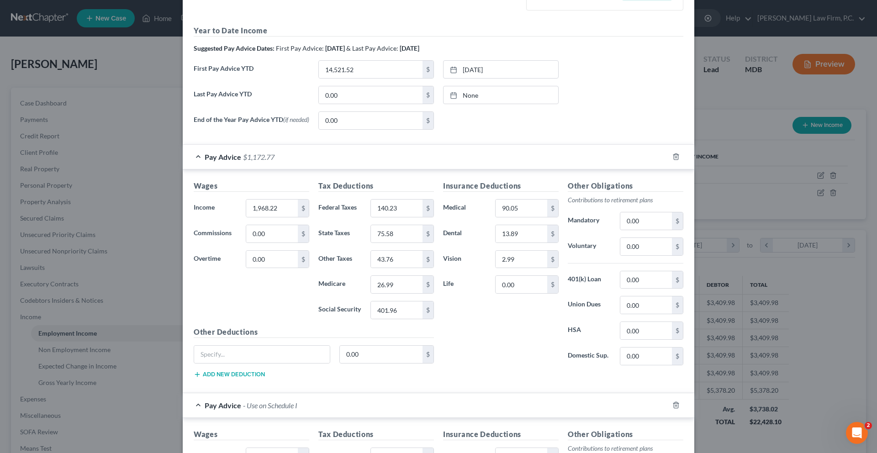
scroll to position [365, 0]
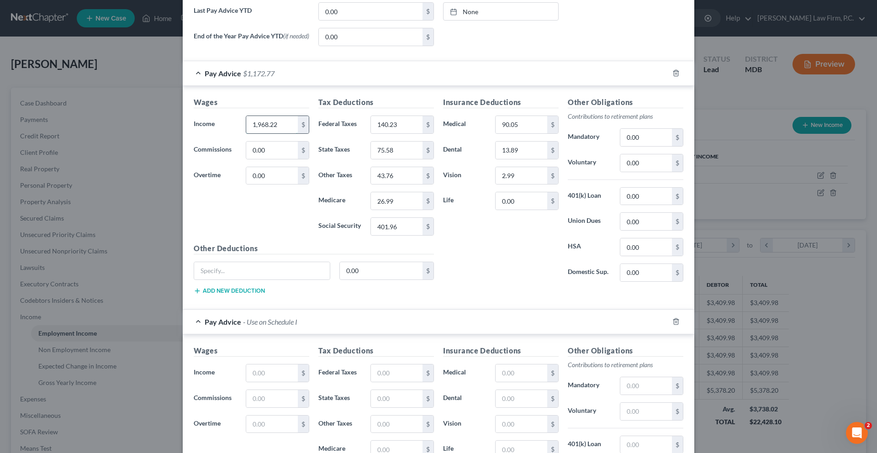
click at [246, 133] on input "1,968.22" at bounding box center [272, 124] width 52 height 17
type input "2"
type input "1"
type input "2,172.57"
click at [408, 133] on input "140.23" at bounding box center [397, 124] width 52 height 17
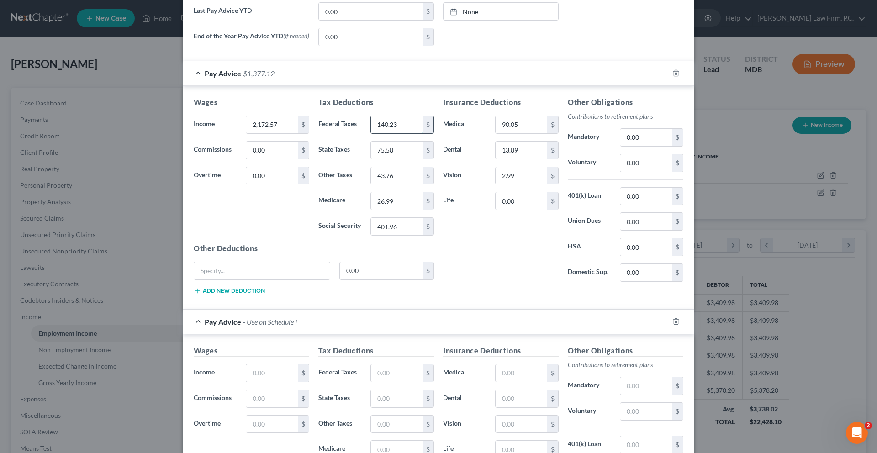
click at [401, 133] on input "140.23" at bounding box center [397, 124] width 52 height 17
type input "162.26"
click at [390, 185] on input "43.76" at bounding box center [397, 175] width 52 height 17
type input "50.45"
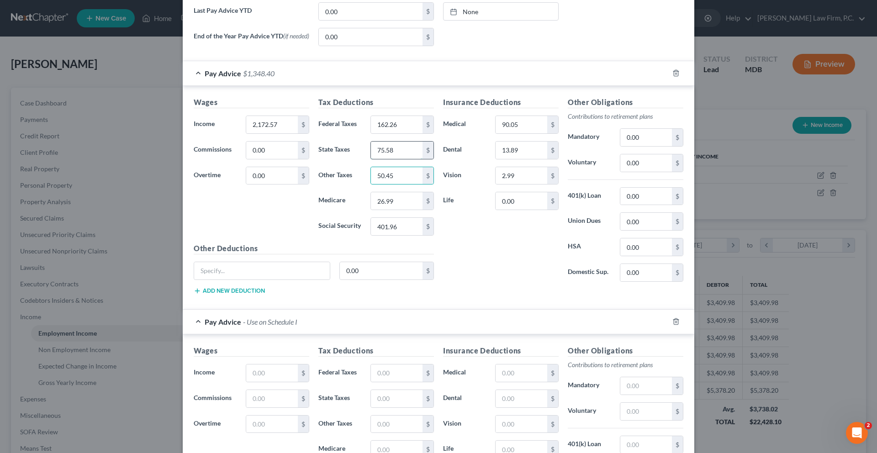
click at [385, 159] on input "75.58" at bounding box center [397, 150] width 52 height 17
type input "87.14"
click at [395, 210] on input "26.99" at bounding box center [397, 200] width 52 height 17
type input "30.91"
click at [396, 235] on input "401.96" at bounding box center [397, 226] width 52 height 17
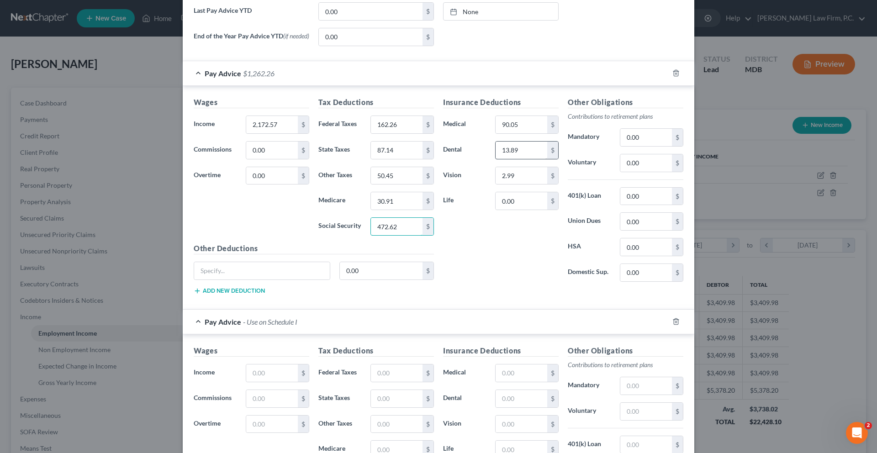
type input "472.62"
click at [547, 159] on input "13.89" at bounding box center [522, 150] width 52 height 17
click at [547, 185] on input "2.99" at bounding box center [522, 175] width 52 height 17
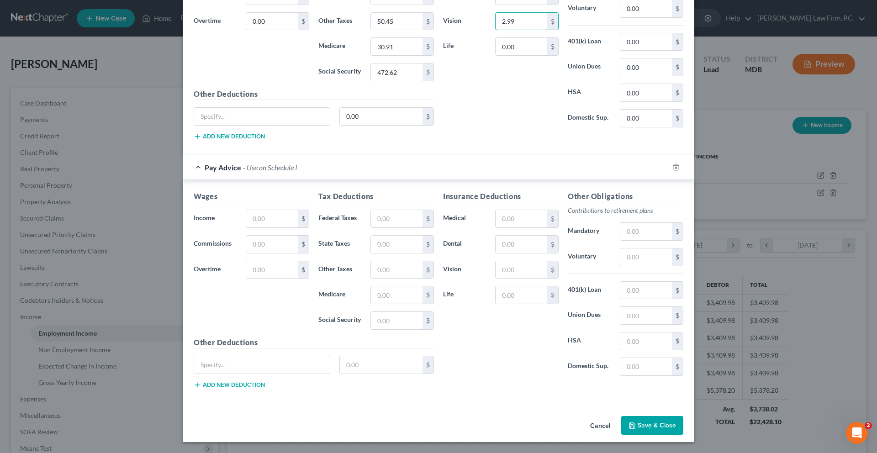
scroll to position [746, 0]
click at [657, 167] on line "button" at bounding box center [676, 168] width 0 height 2
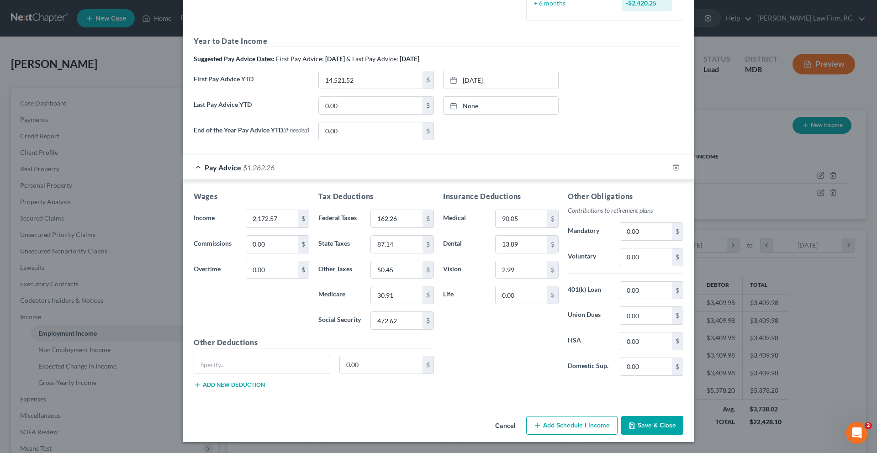
scroll to position [439, 0]
click at [657, 371] on button "Save & Close" at bounding box center [652, 425] width 62 height 19
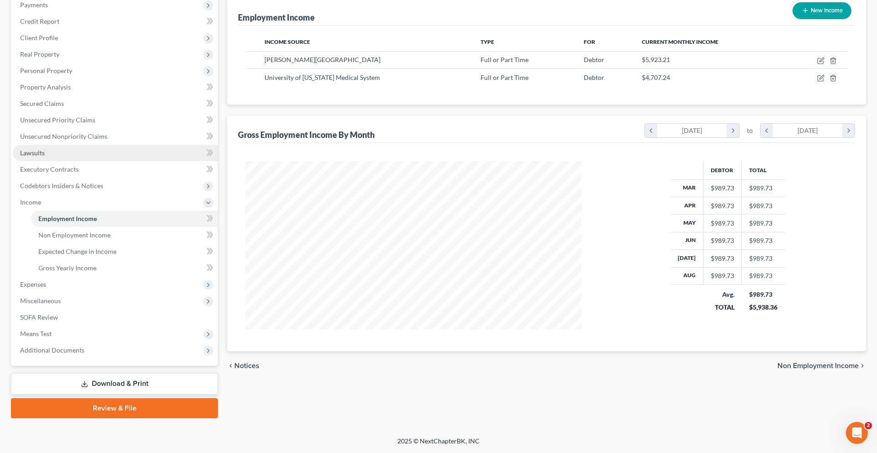
scroll to position [254, 0]
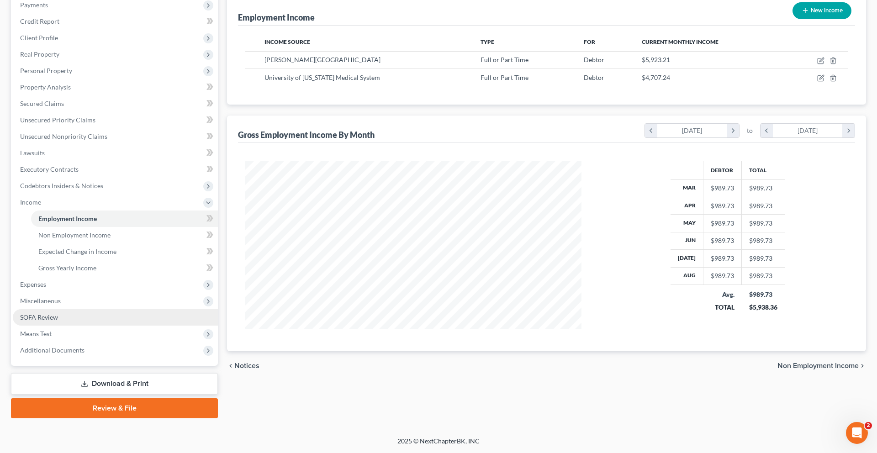
click at [77, 309] on link "SOFA Review" at bounding box center [115, 317] width 205 height 16
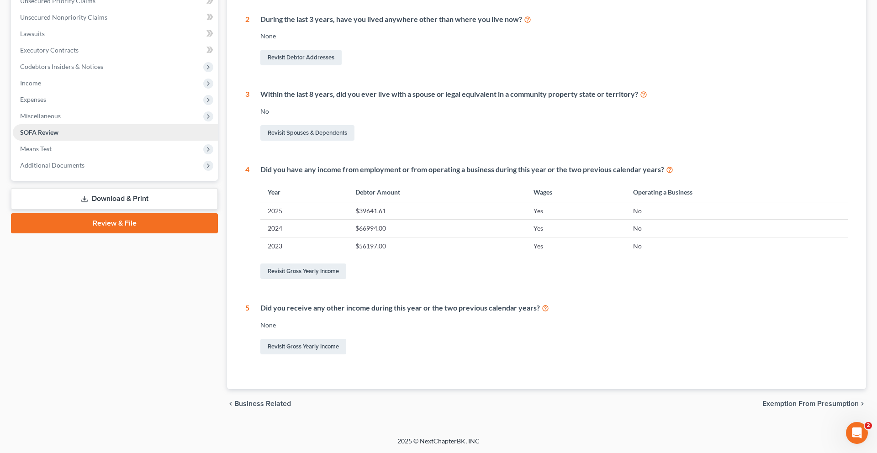
scroll to position [318, 0]
click at [52, 153] on span "Means Test" at bounding box center [36, 149] width 32 height 8
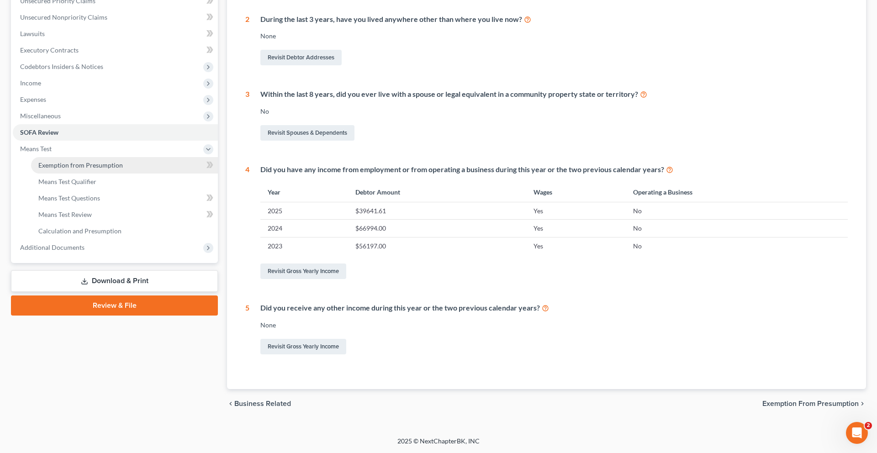
click at [131, 174] on link "Exemption from Presumption" at bounding box center [124, 165] width 187 height 16
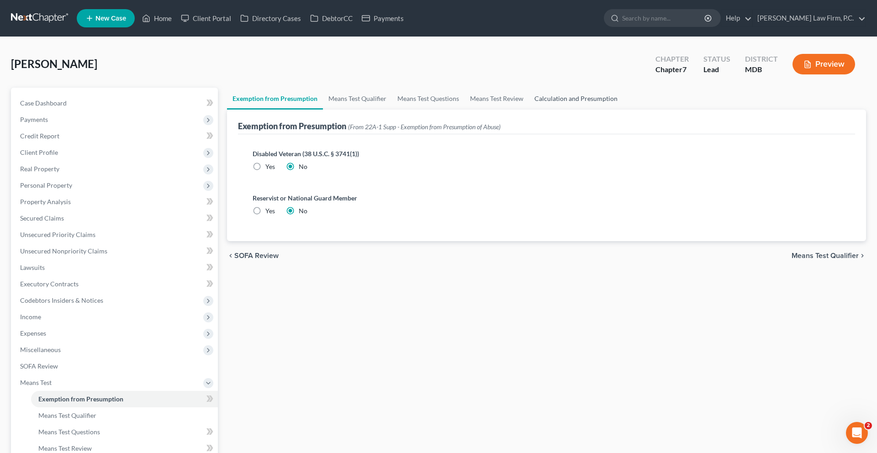
click at [623, 110] on link "Calculation and Presumption" at bounding box center [576, 99] width 94 height 22
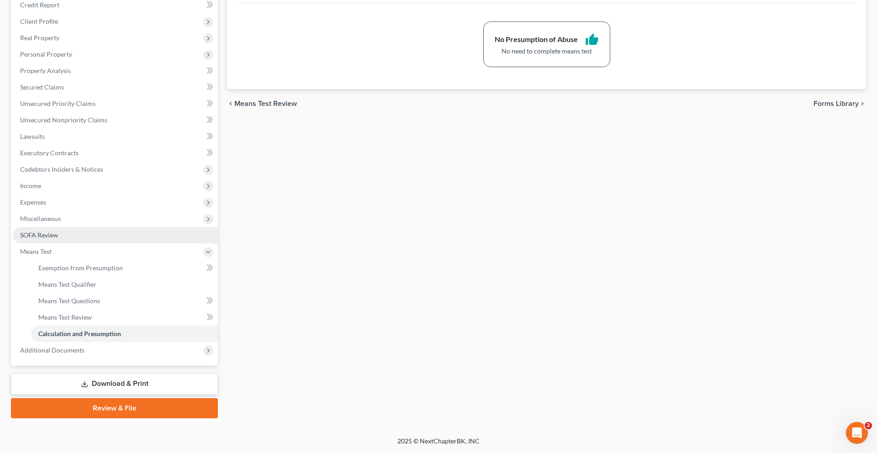
scroll to position [156, 0]
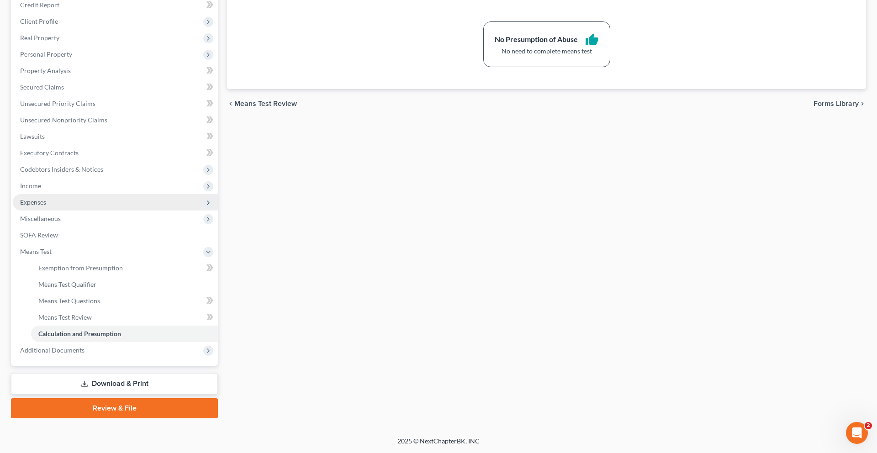
click at [132, 211] on span "Expenses" at bounding box center [115, 202] width 205 height 16
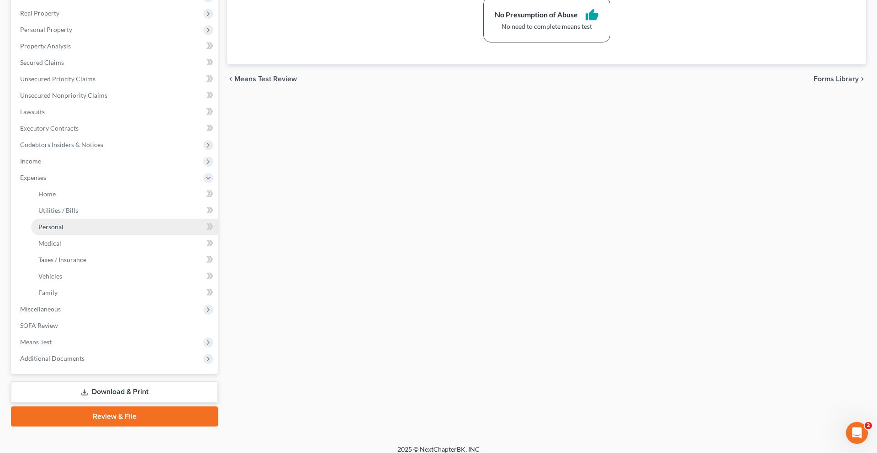
click at [135, 235] on link "Personal" at bounding box center [124, 227] width 187 height 16
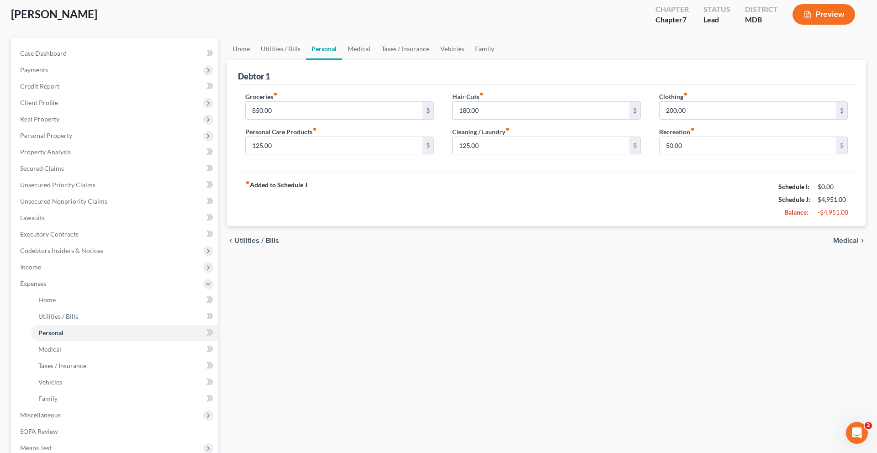
scroll to position [52, 0]
click at [304, 58] on link "Utilities / Bills" at bounding box center [280, 47] width 51 height 22
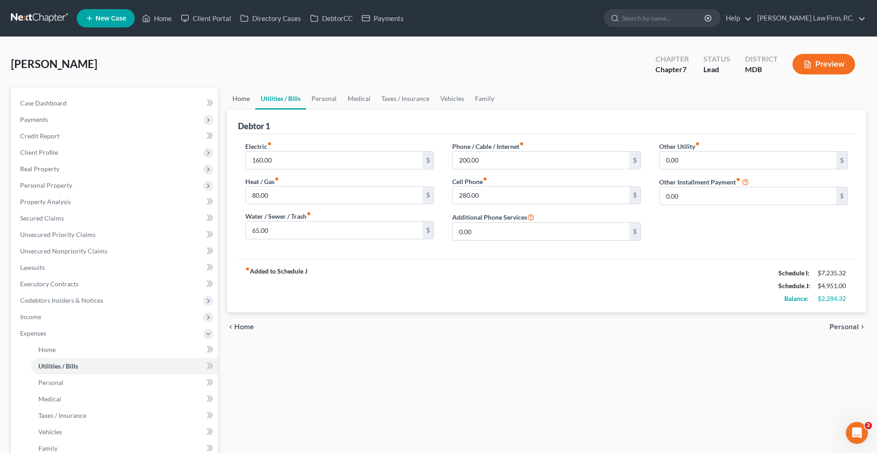
click at [244, 110] on link "Home" at bounding box center [241, 99] width 28 height 22
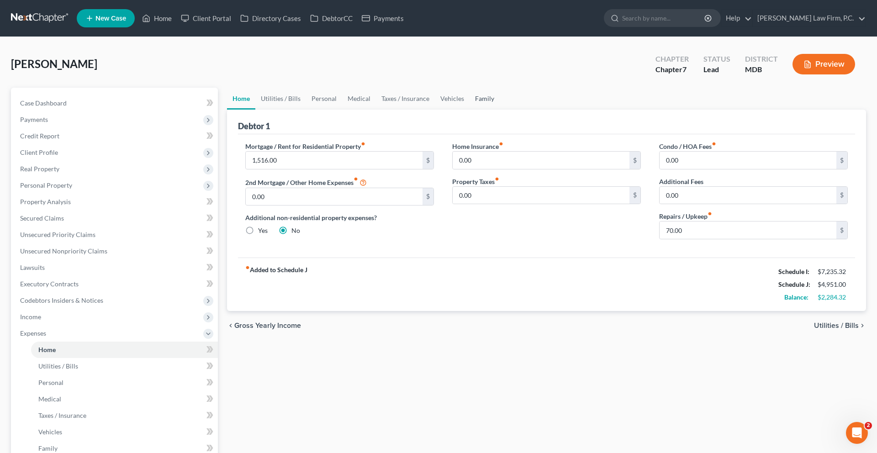
click at [500, 110] on link "Family" at bounding box center [485, 99] width 30 height 22
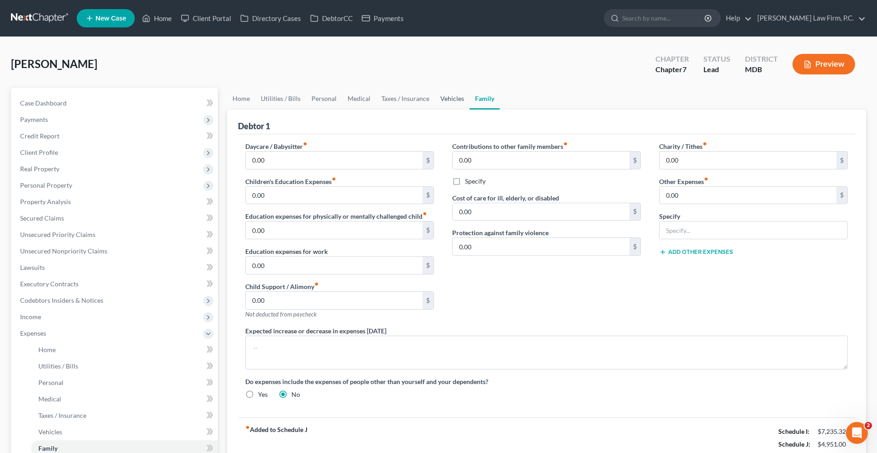
click at [470, 110] on link "Vehicles" at bounding box center [452, 99] width 35 height 22
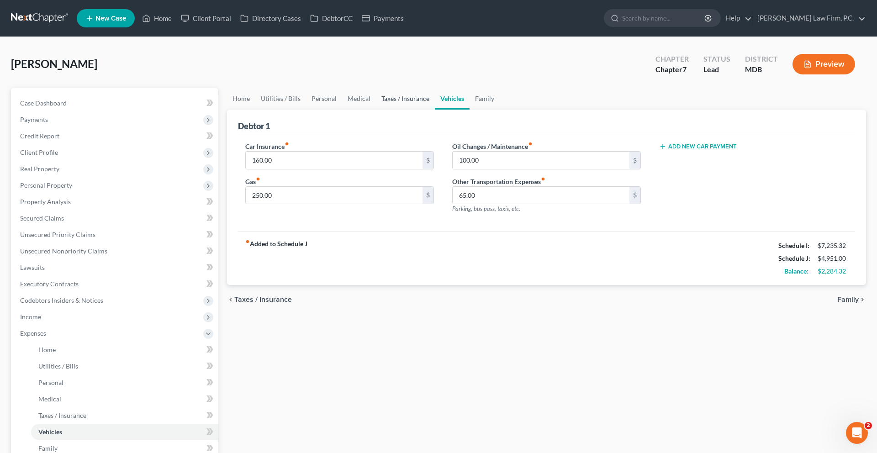
click at [435, 110] on link "Taxes / Insurance" at bounding box center [405, 99] width 59 height 22
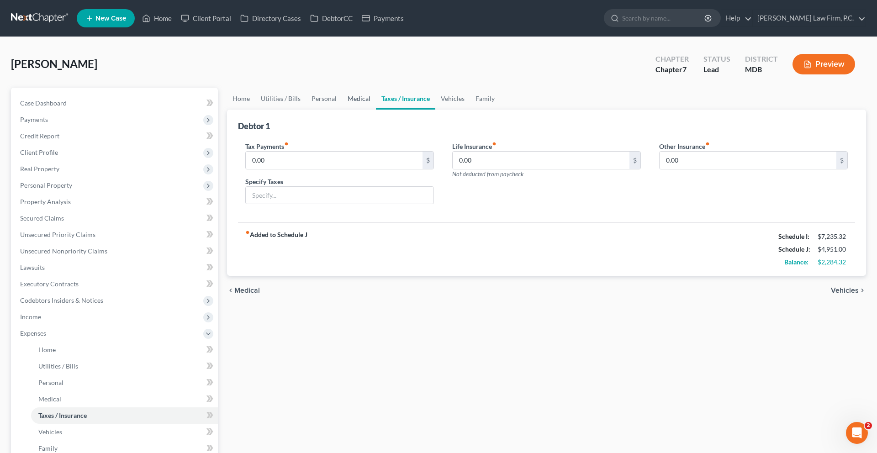
click at [376, 110] on link "Medical" at bounding box center [359, 99] width 34 height 22
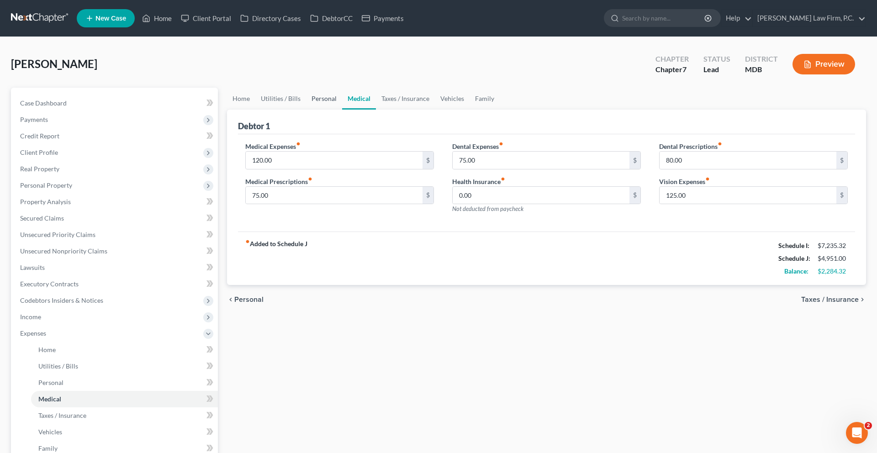
click at [342, 110] on link "Personal" at bounding box center [324, 99] width 36 height 22
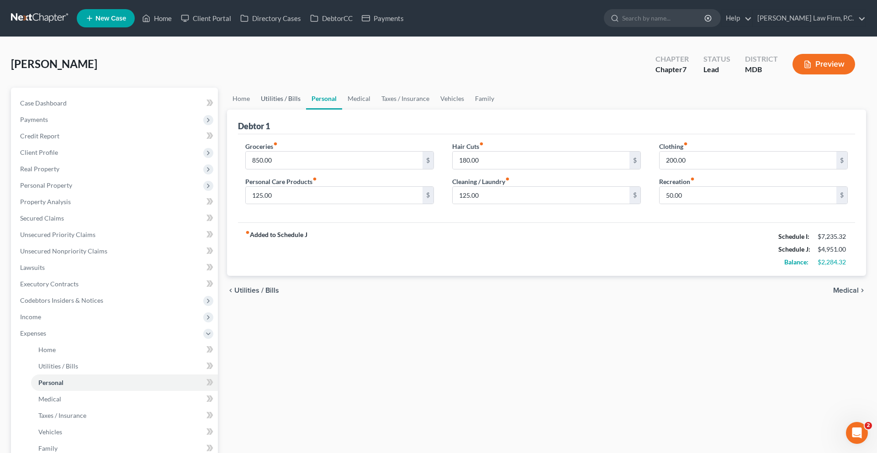
click at [306, 110] on link "Utilities / Bills" at bounding box center [280, 99] width 51 height 22
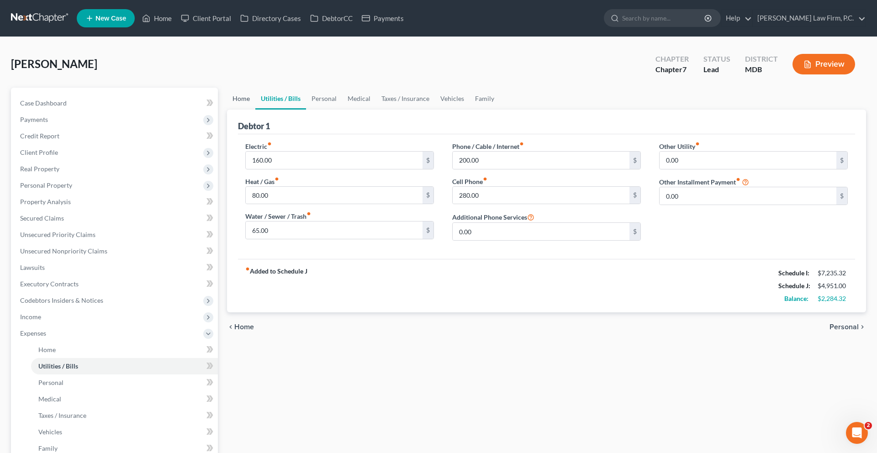
click at [255, 110] on link "Home" at bounding box center [241, 99] width 28 height 22
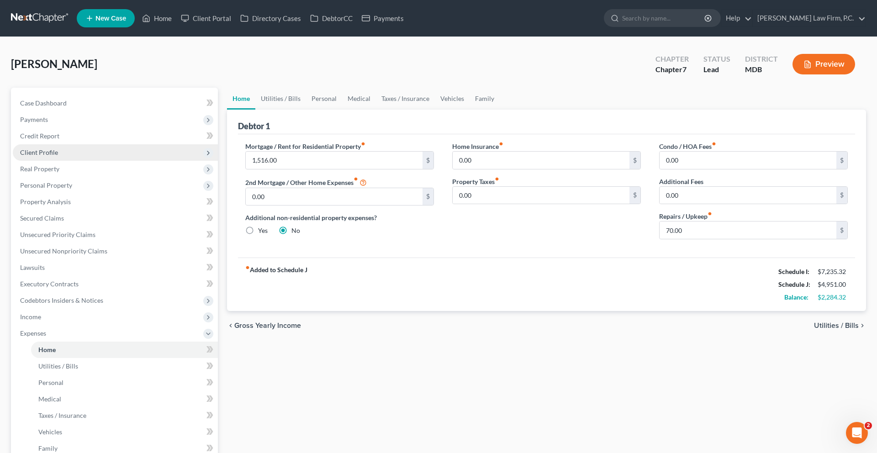
click at [124, 161] on span "Client Profile" at bounding box center [115, 152] width 205 height 16
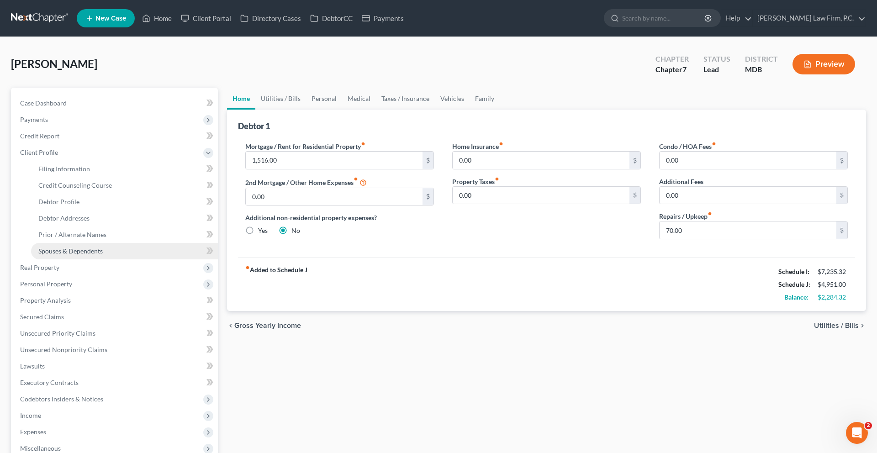
click at [103, 255] on span "Spouses & Dependents" at bounding box center [70, 251] width 64 height 8
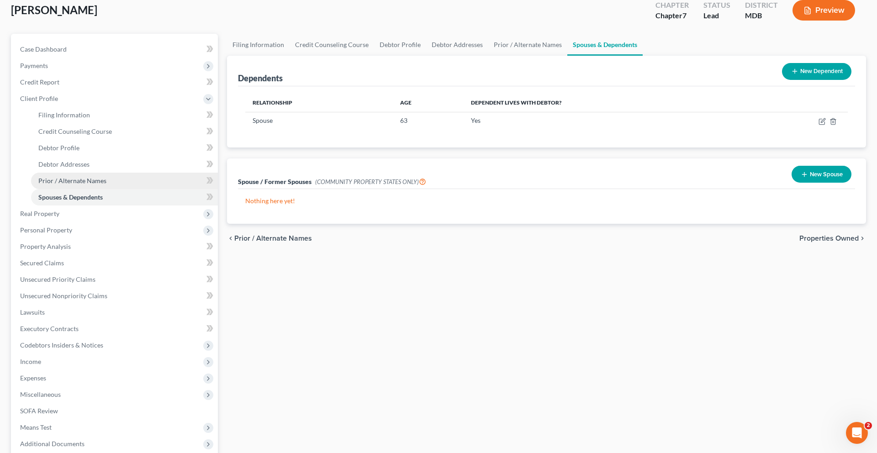
scroll to position [57, 0]
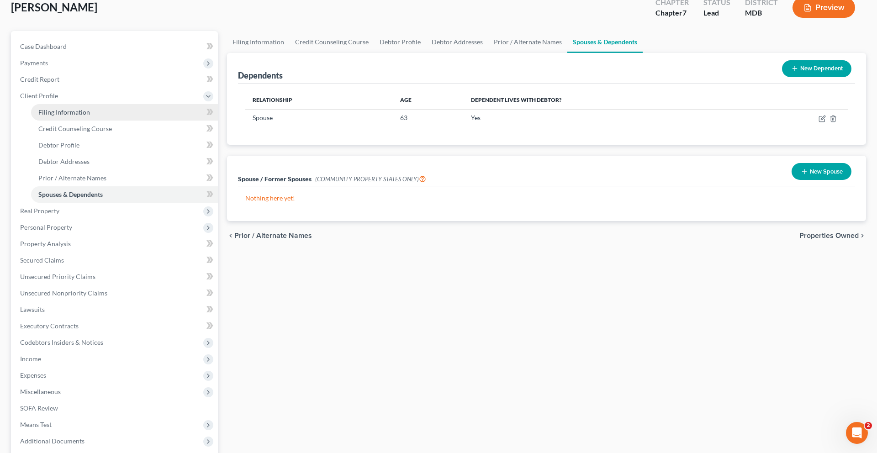
click at [127, 121] on link "Filing Information" at bounding box center [124, 112] width 187 height 16
select select "1"
select select "0"
select select "38"
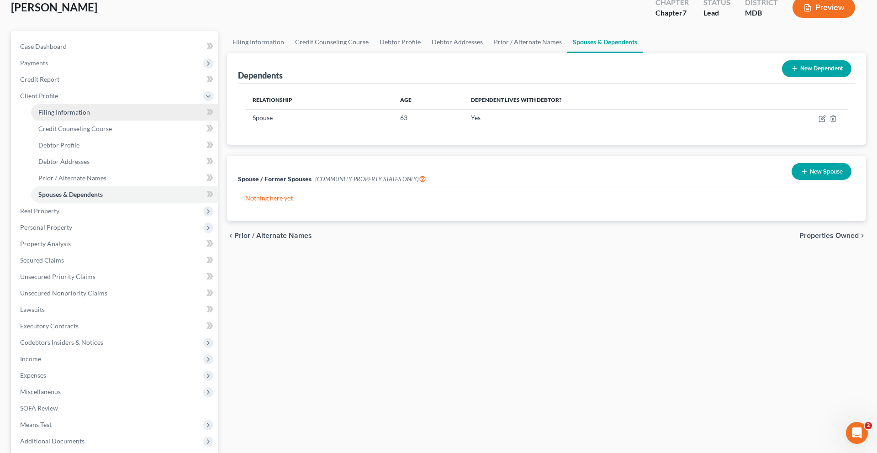
select select "0"
select select "21"
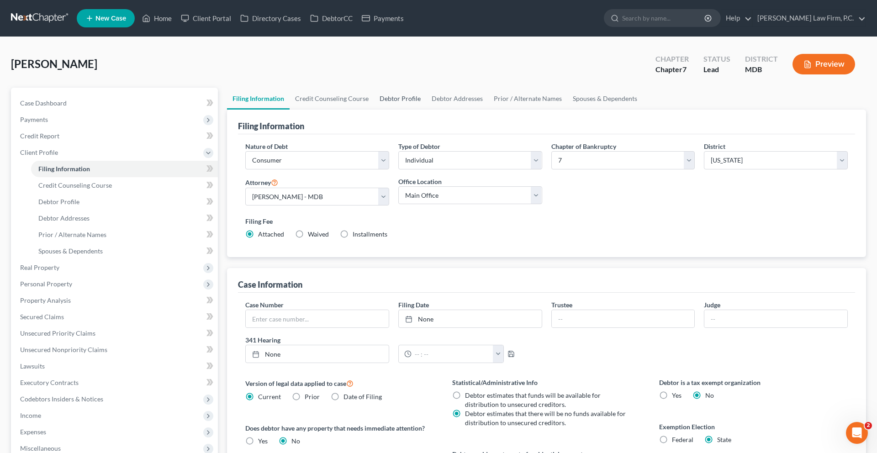
click at [426, 110] on link "Debtor Profile" at bounding box center [400, 99] width 52 height 22
select select "1"
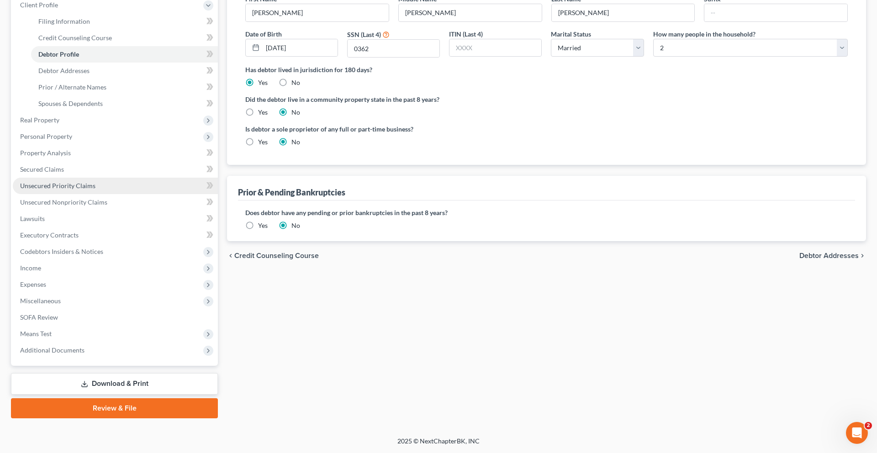
scroll to position [208, 0]
click at [89, 206] on span "Unsecured Nonpriority Claims" at bounding box center [63, 202] width 87 height 8
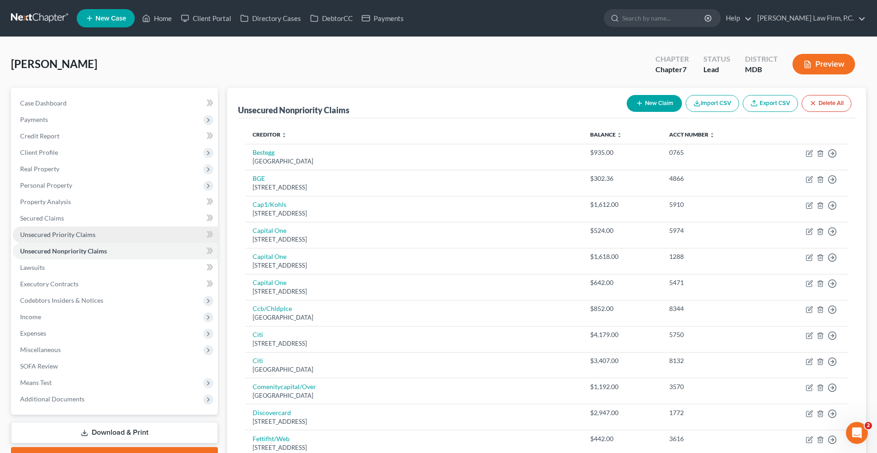
click at [95, 238] on span "Unsecured Priority Claims" at bounding box center [57, 235] width 75 height 8
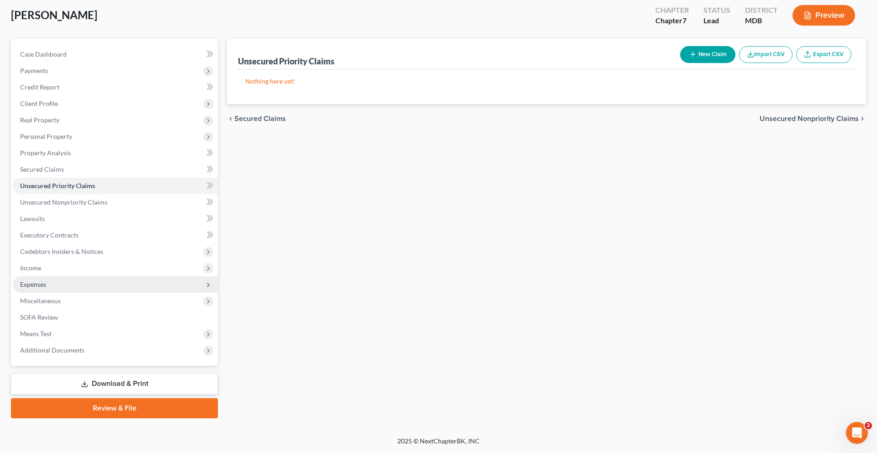
scroll to position [91, 0]
click at [59, 305] on span "Miscellaneous" at bounding box center [40, 301] width 41 height 8
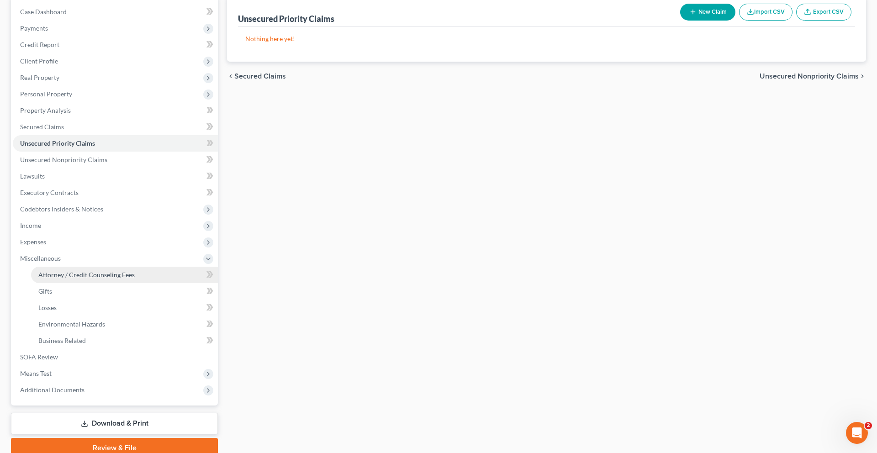
click at [91, 279] on span "Attorney / Credit Counseling Fees" at bounding box center [86, 275] width 96 height 8
select select "2"
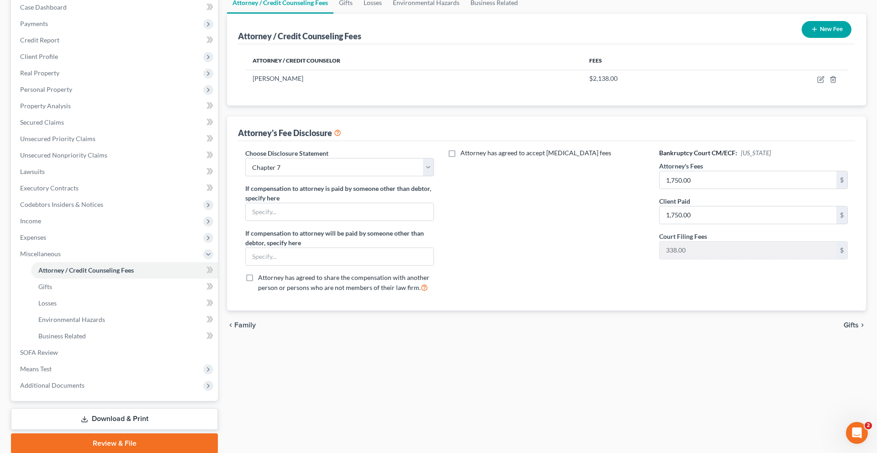
scroll to position [98, 0]
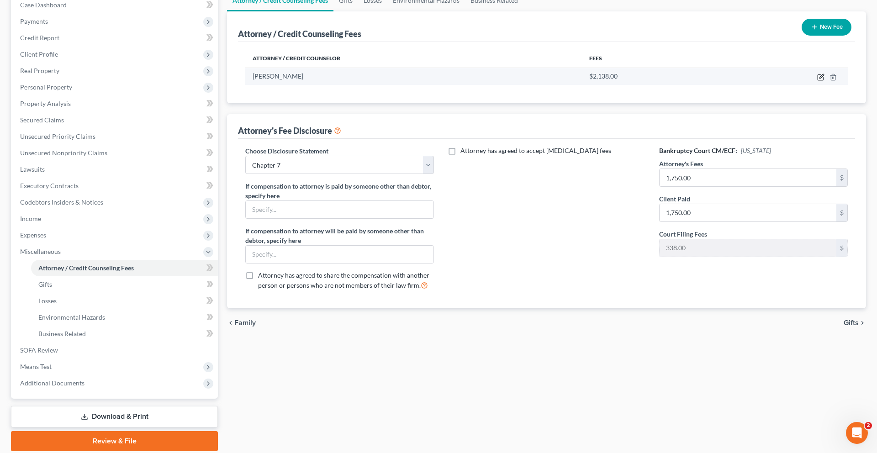
click at [657, 81] on icon "button" at bounding box center [820, 77] width 7 height 7
select select "21"
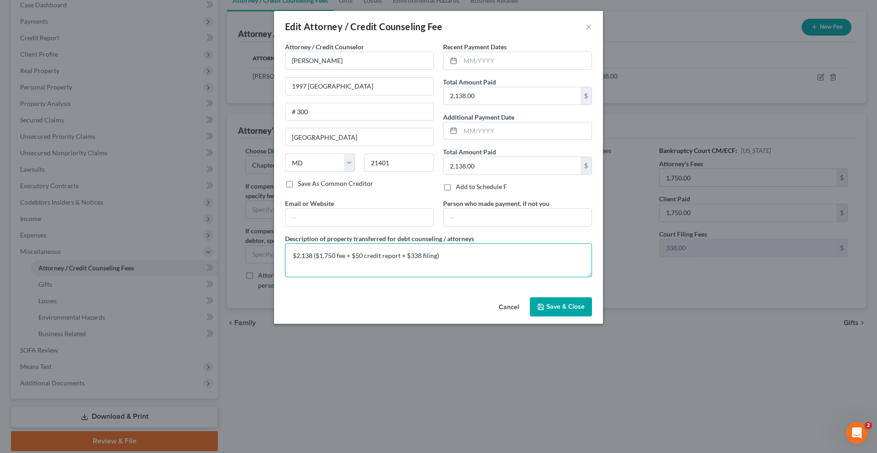
click at [311, 277] on textarea "$2,138 ($1,750 fee + $50 credit report + $338 filing)" at bounding box center [438, 261] width 307 height 34
click at [474, 277] on textarea "$2,138 ($1,750 attorney's fee + $50 credit report + $338 filing)" at bounding box center [438, 261] width 307 height 34
type textarea "$2,138 ($1,750 attorney's fee + $50 credit report + $338 filing fee)"
click at [376, 226] on input "text" at bounding box center [360, 217] width 148 height 17
type input "[PERSON_NAME][EMAIL_ADDRESS][DOMAIN_NAME]"
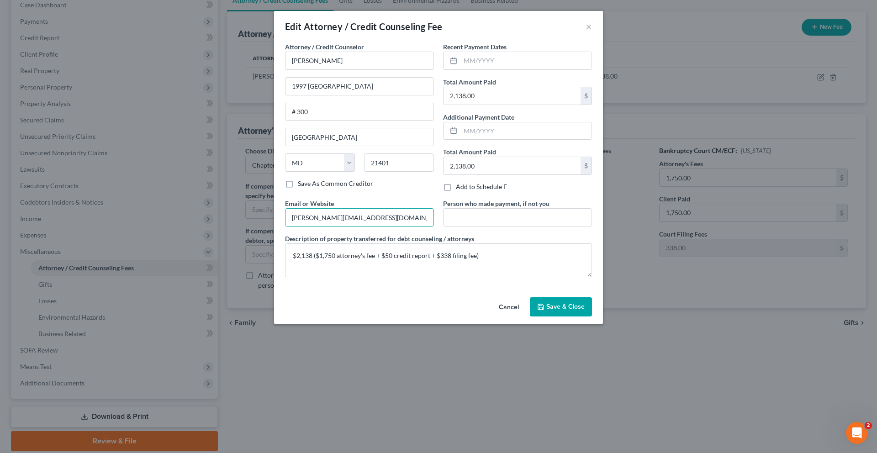
click at [585, 311] on span "Save & Close" at bounding box center [565, 307] width 38 height 8
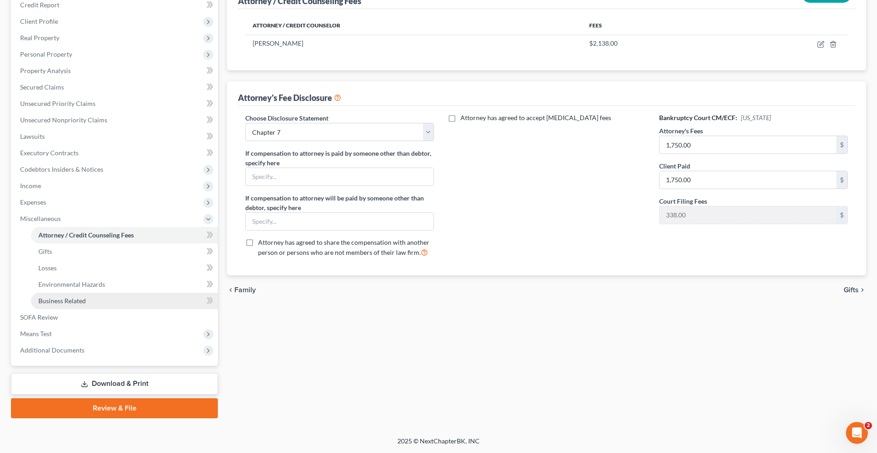
scroll to position [275, 0]
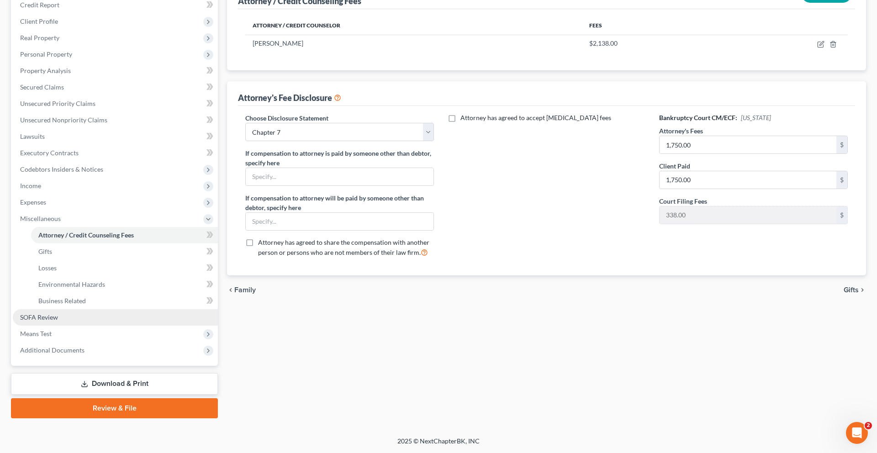
click at [58, 313] on span "SOFA Review" at bounding box center [39, 317] width 38 height 8
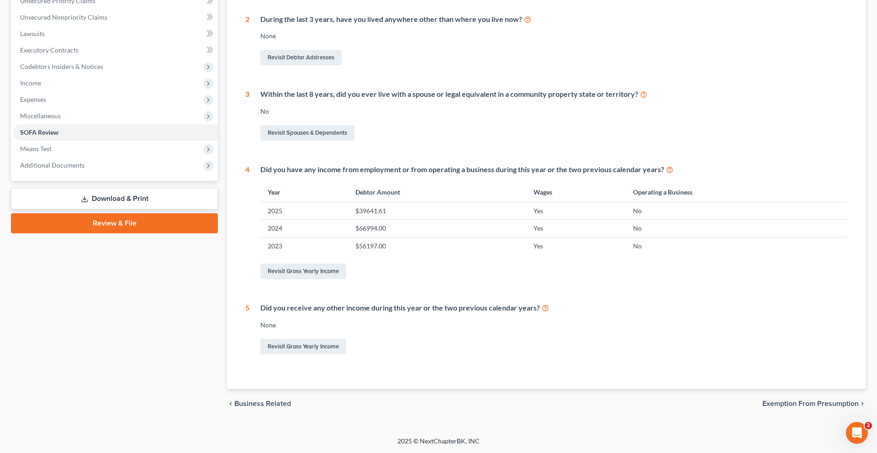
scroll to position [300, 0]
click at [328, 279] on link "Revisit Gross Yearly Income" at bounding box center [303, 272] width 86 height 16
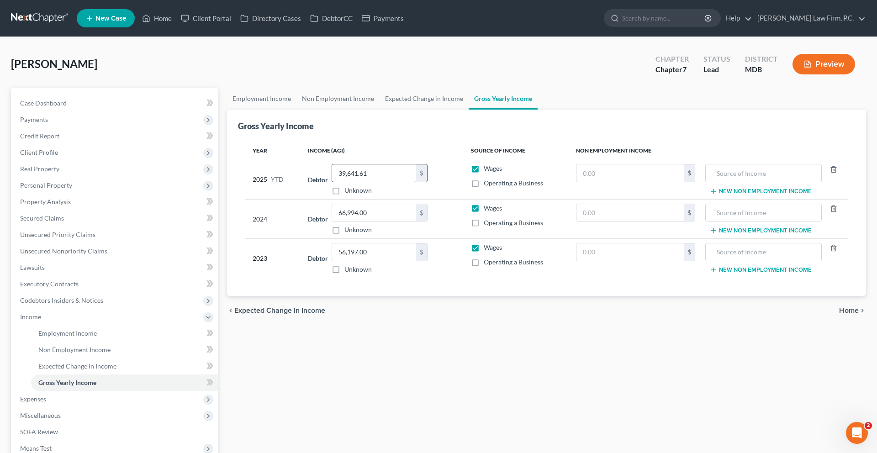
click at [393, 182] on input "39,641.61" at bounding box center [374, 172] width 84 height 17
click at [394, 182] on input "39,641.61" at bounding box center [374, 172] width 84 height 17
type input "47,259.03"
click at [460, 199] on td "Debtor 47,259.03 $ Unknown Balance Undetermined 47,259.03 $ Unknown" at bounding box center [382, 179] width 163 height 39
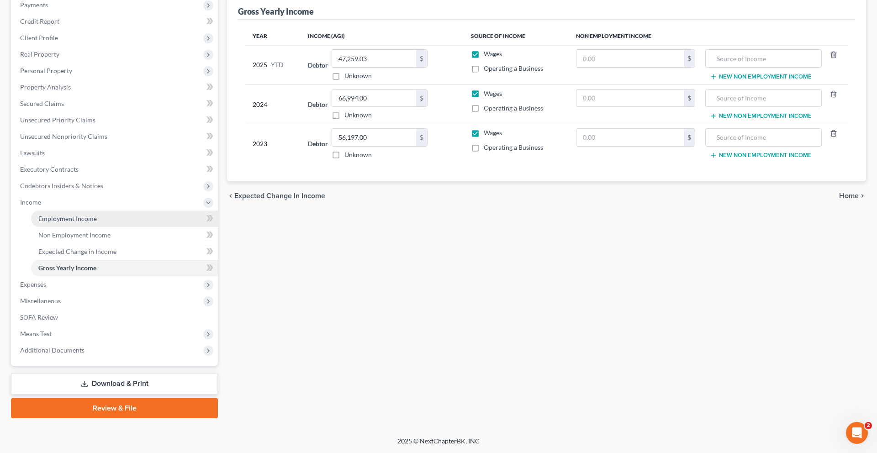
scroll to position [195, 0]
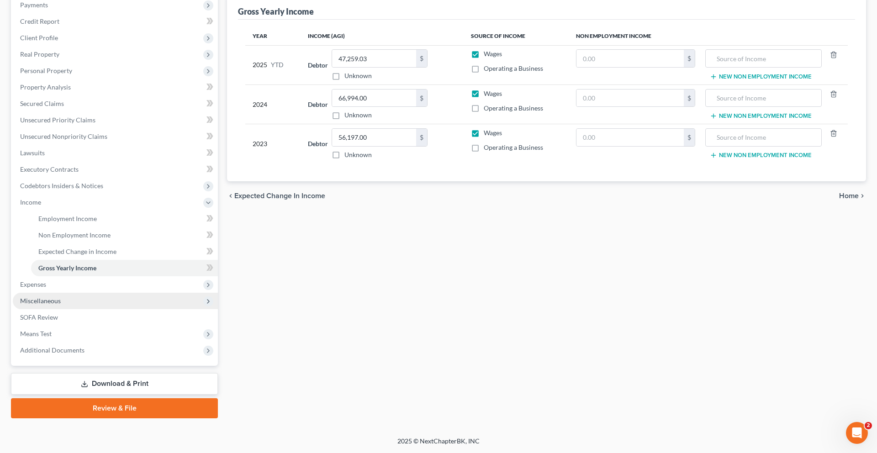
click at [92, 309] on span "Miscellaneous" at bounding box center [115, 301] width 205 height 16
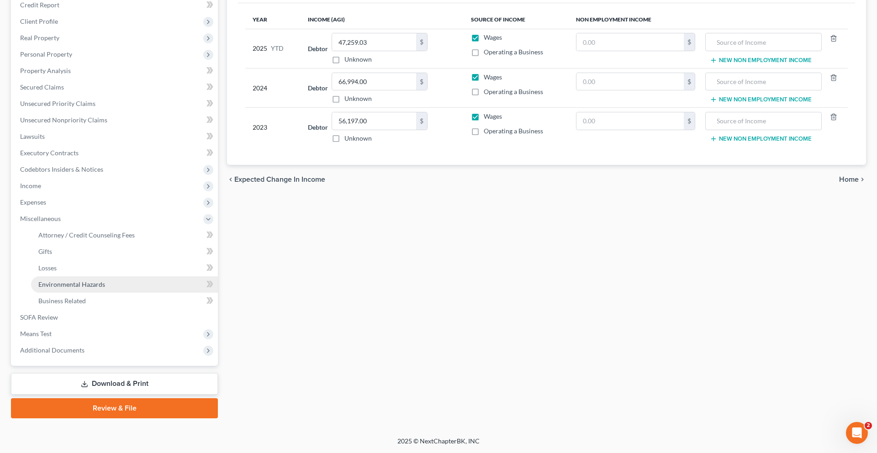
click at [101, 293] on link "Environmental Hazards" at bounding box center [124, 284] width 187 height 16
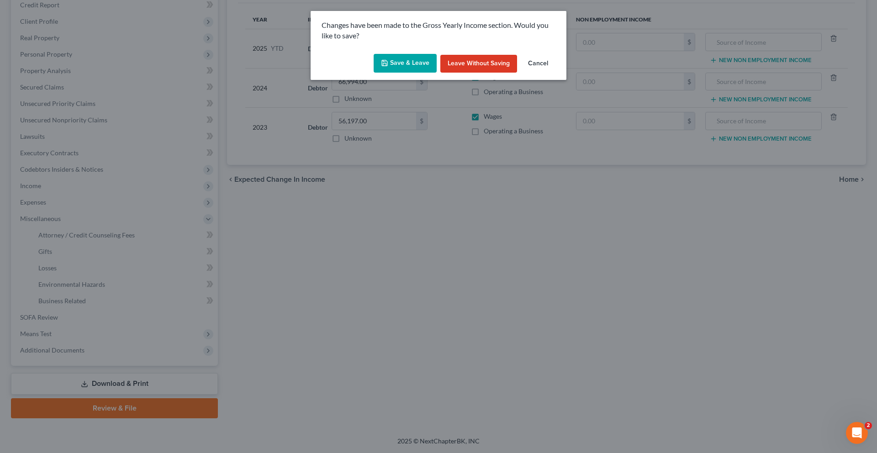
click at [400, 73] on button "Save & Leave" at bounding box center [405, 63] width 63 height 19
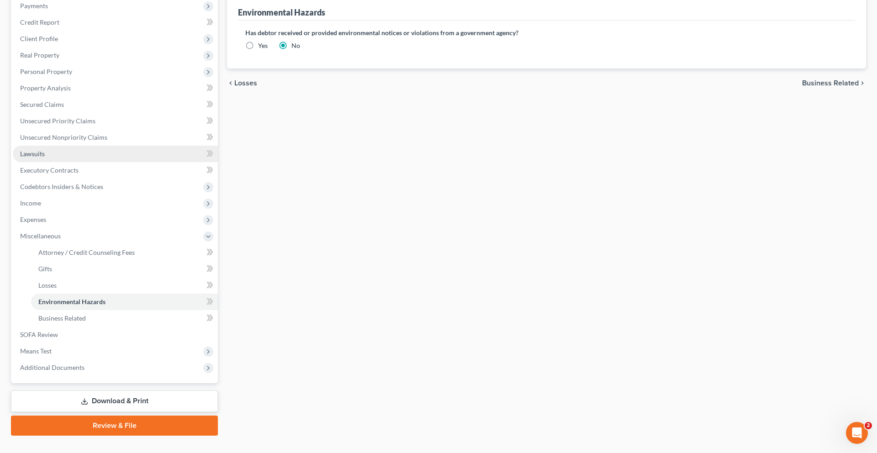
scroll to position [95, 0]
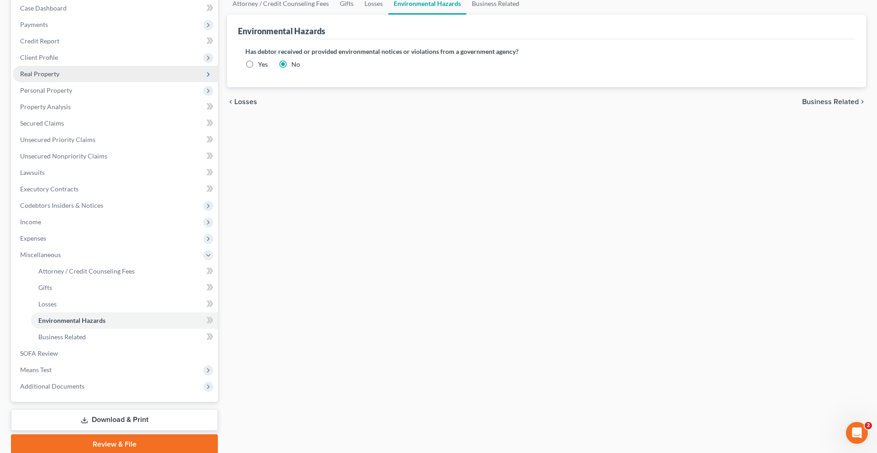
click at [85, 82] on span "Real Property" at bounding box center [115, 74] width 205 height 16
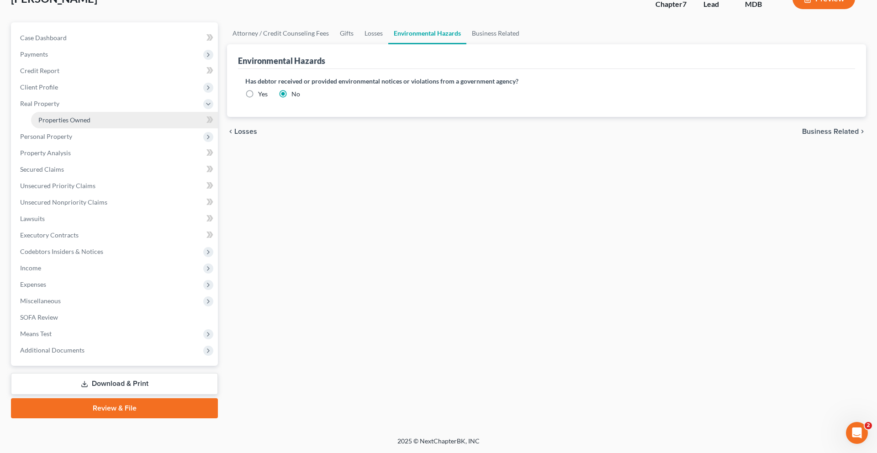
click at [90, 124] on span "Properties Owned" at bounding box center [64, 120] width 52 height 8
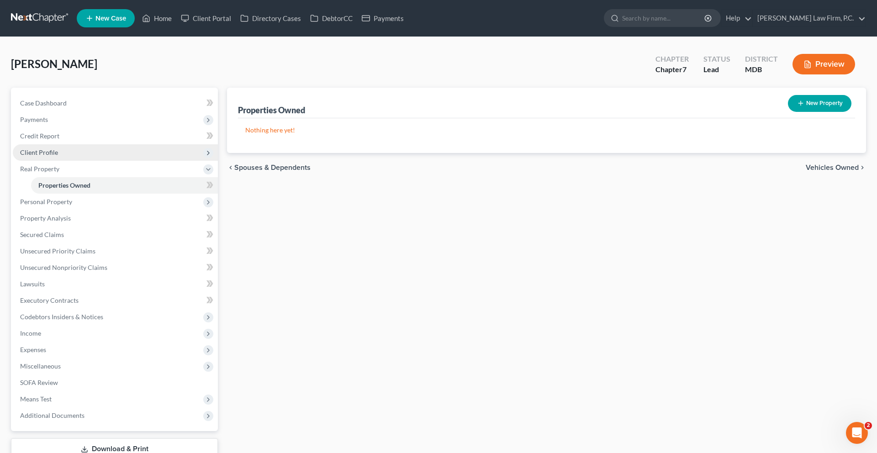
click at [75, 161] on span "Client Profile" at bounding box center [115, 152] width 205 height 16
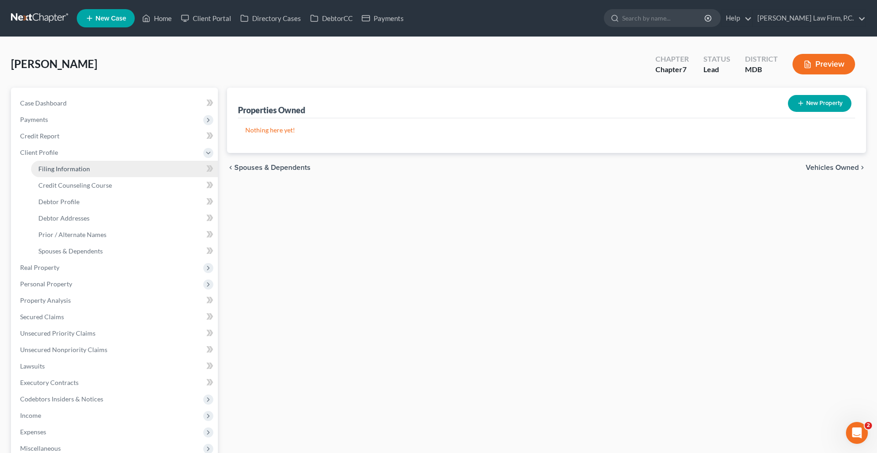
click at [90, 173] on span "Filing Information" at bounding box center [64, 169] width 52 height 8
select select "1"
select select "0"
select select "38"
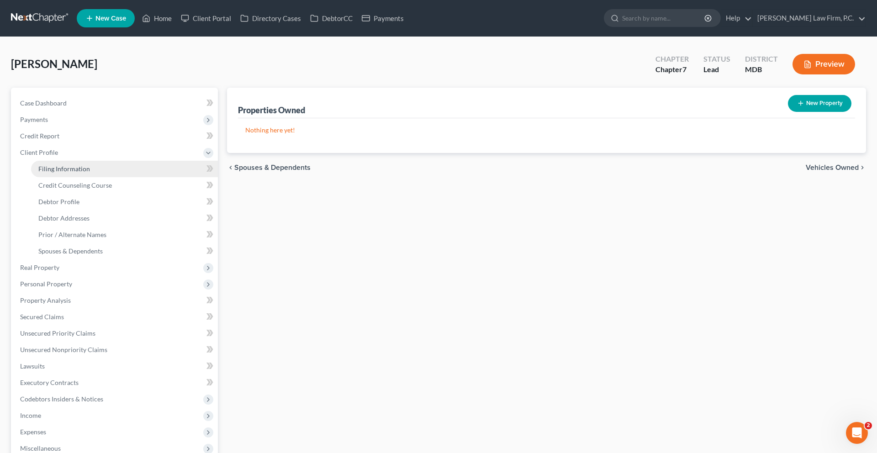
select select "0"
select select "21"
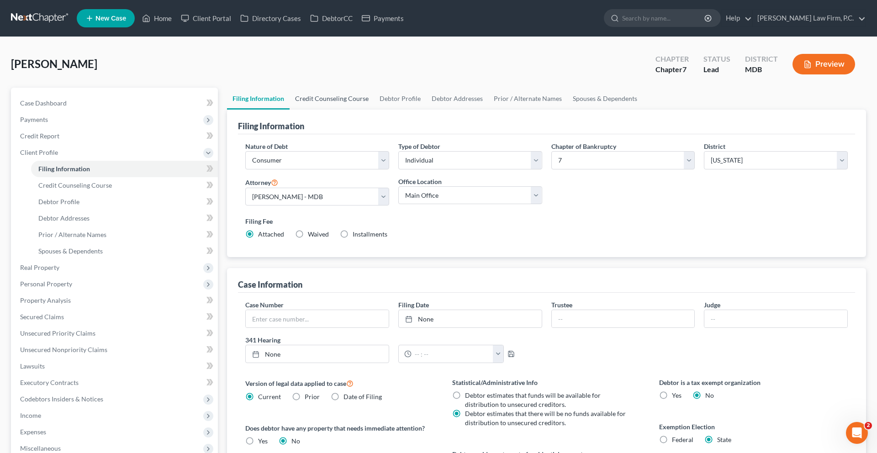
click at [371, 110] on link "Credit Counseling Course" at bounding box center [332, 99] width 85 height 22
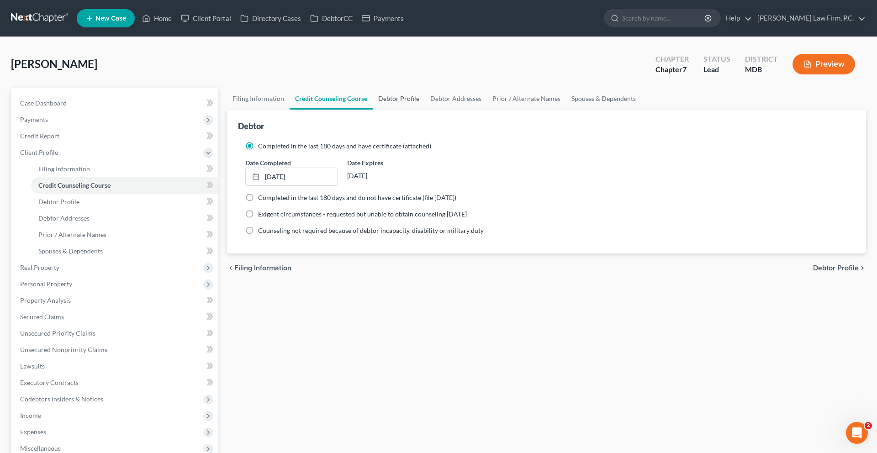
click at [425, 110] on link "Debtor Profile" at bounding box center [399, 99] width 52 height 22
select select "1"
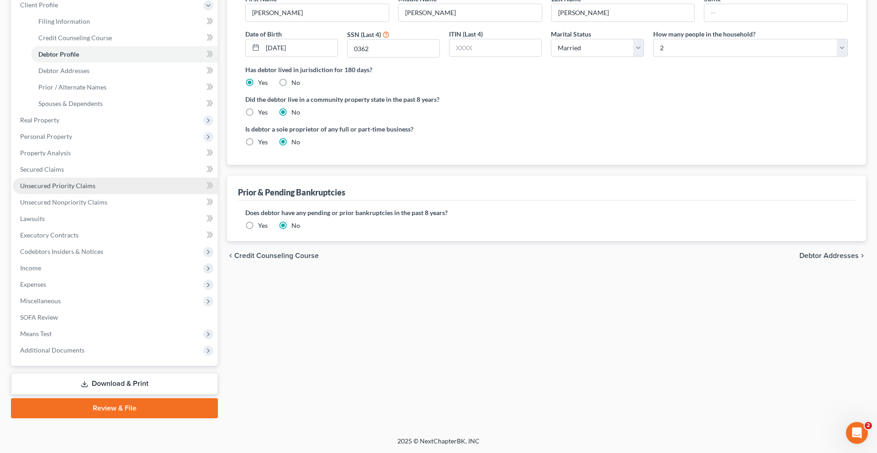
scroll to position [241, 0]
click at [46, 288] on span "Expenses" at bounding box center [33, 285] width 26 height 8
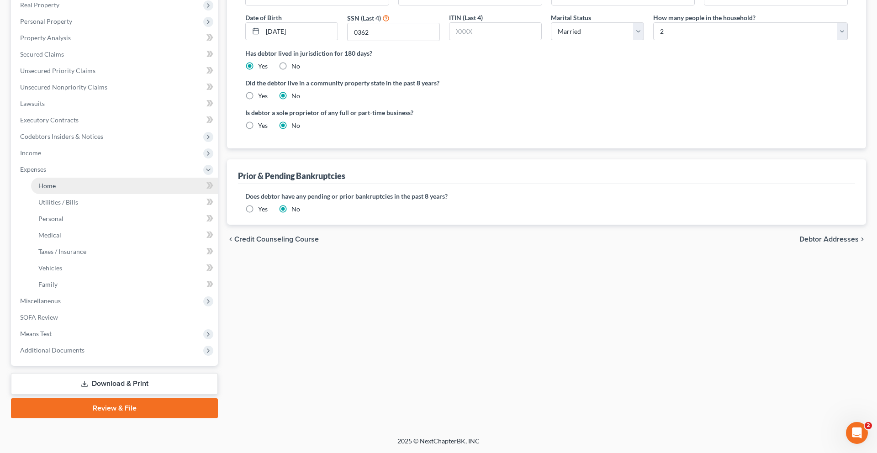
click at [82, 194] on link "Home" at bounding box center [124, 186] width 187 height 16
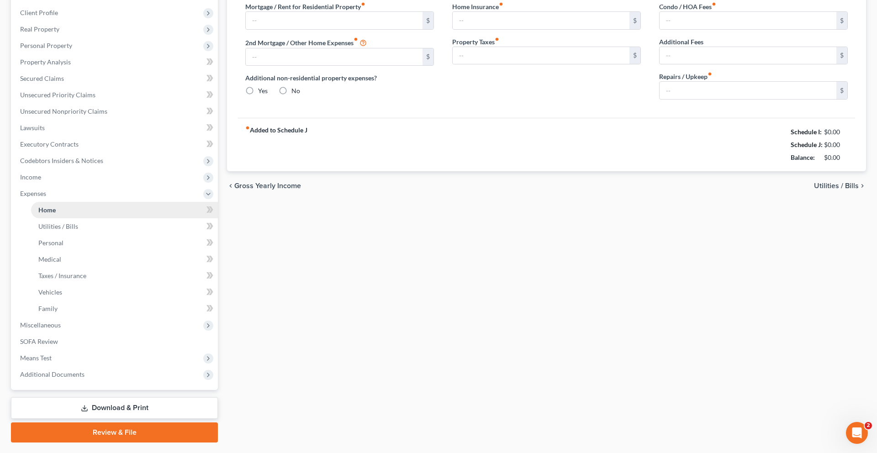
type input "1,516.00"
type input "0.00"
radio input "true"
type input "0.00"
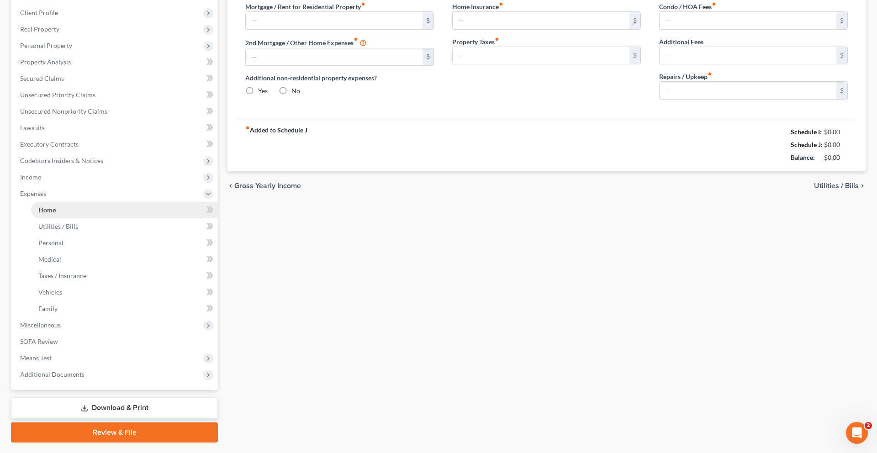
type input "0.00"
type input "70.00"
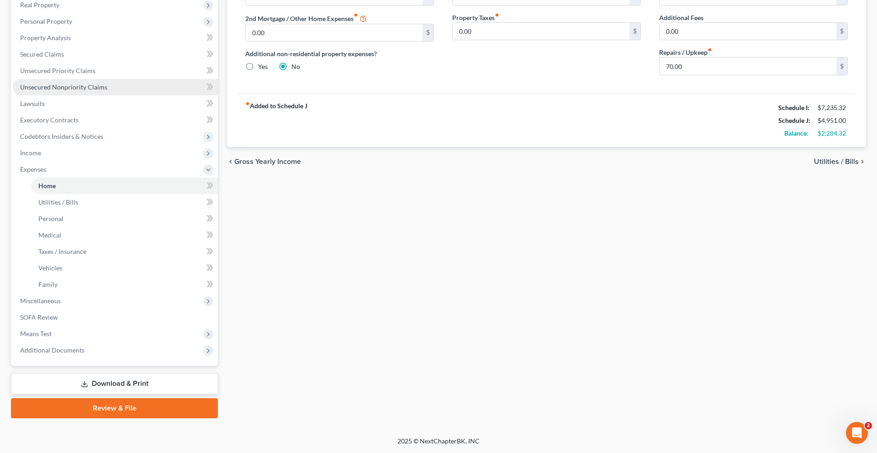
scroll to position [316, 0]
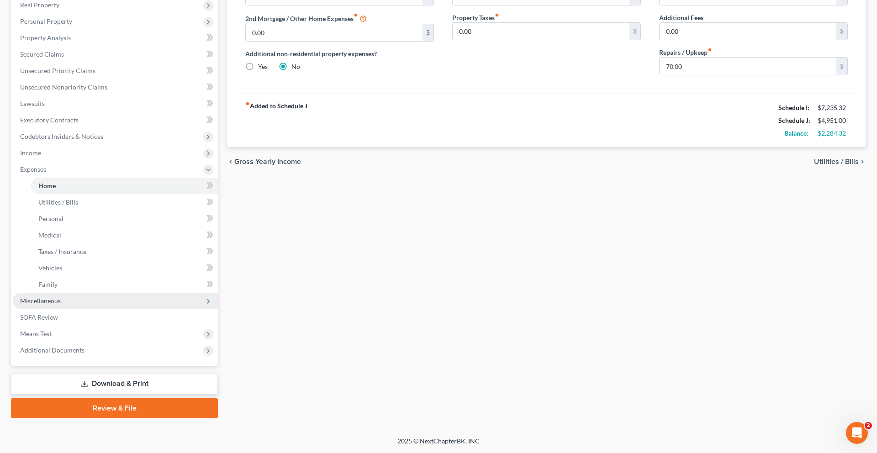
click at [61, 297] on span "Miscellaneous" at bounding box center [40, 301] width 41 height 8
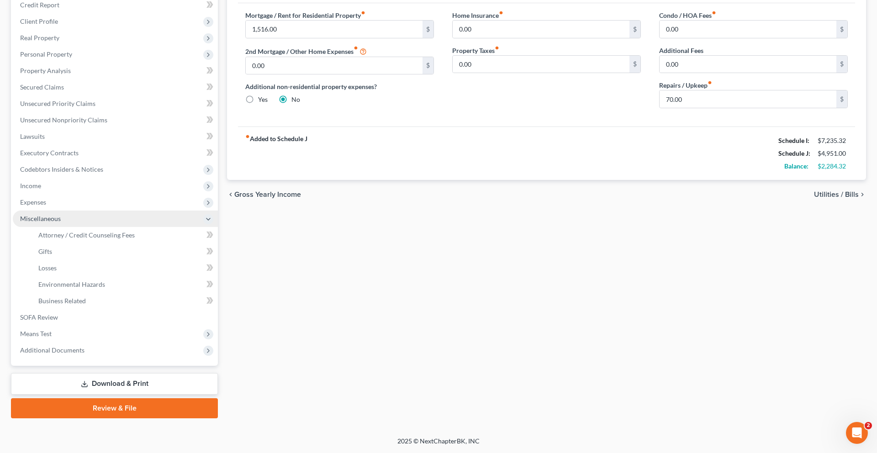
scroll to position [275, 0]
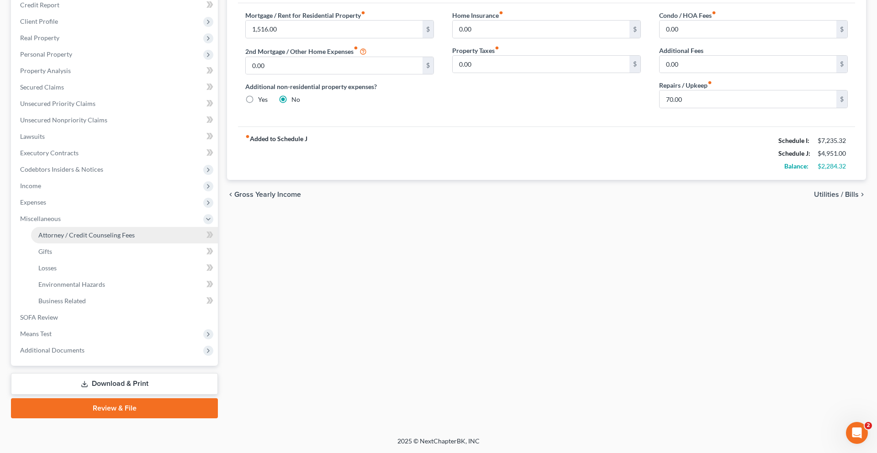
click at [106, 231] on span "Attorney / Credit Counseling Fees" at bounding box center [86, 235] width 96 height 8
select select "2"
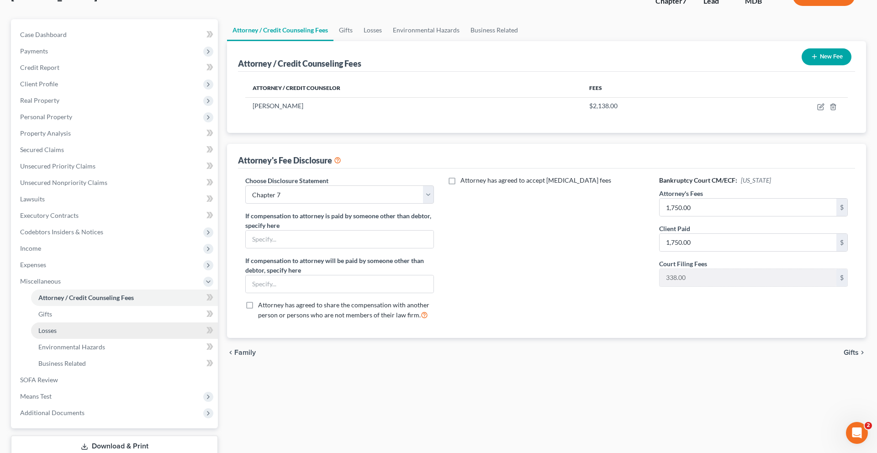
scroll to position [275, 0]
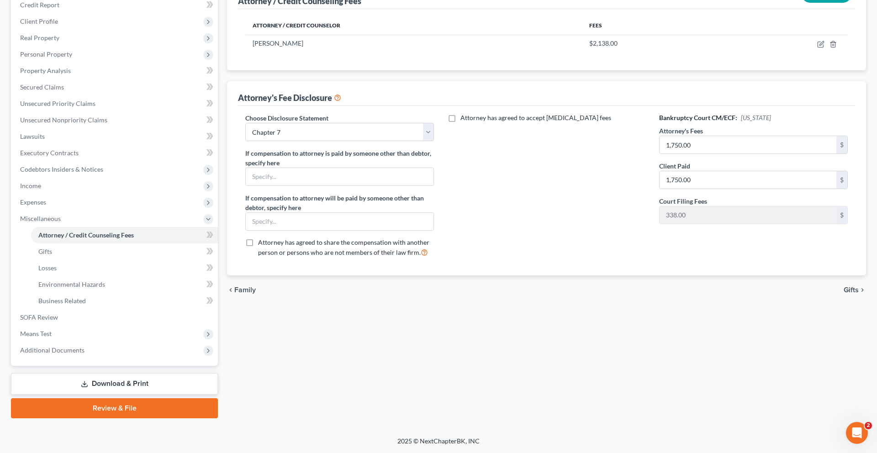
click at [124, 371] on link "Download & Print" at bounding box center [114, 383] width 207 height 21
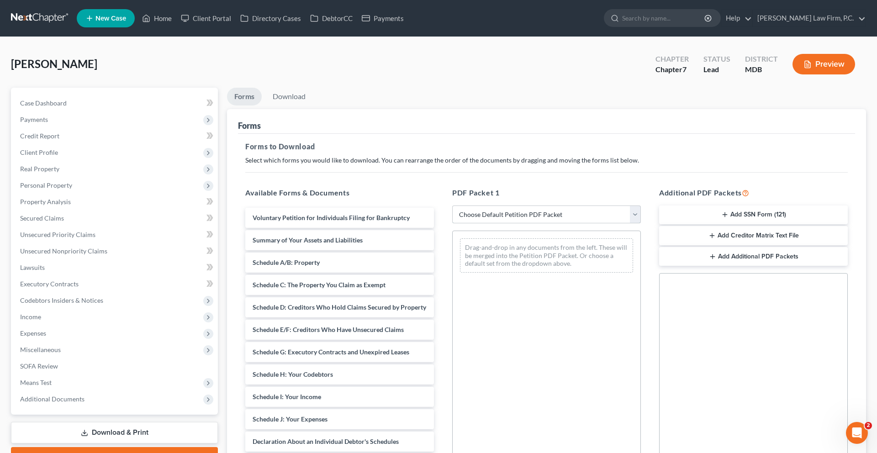
click at [525, 224] on select "Choose Default Petition PDF Packet Complete Bankruptcy Petition (all forms and …" at bounding box center [546, 215] width 189 height 18
select select "0"
click at [454, 224] on select "Choose Default Petition PDF Packet Complete Bankruptcy Petition (all forms and …" at bounding box center [546, 215] width 189 height 18
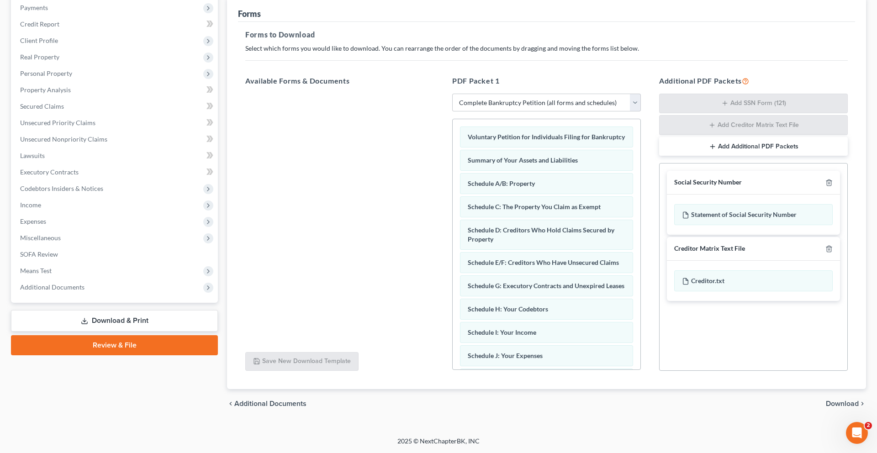
click at [657, 371] on span "Download" at bounding box center [842, 403] width 33 height 7
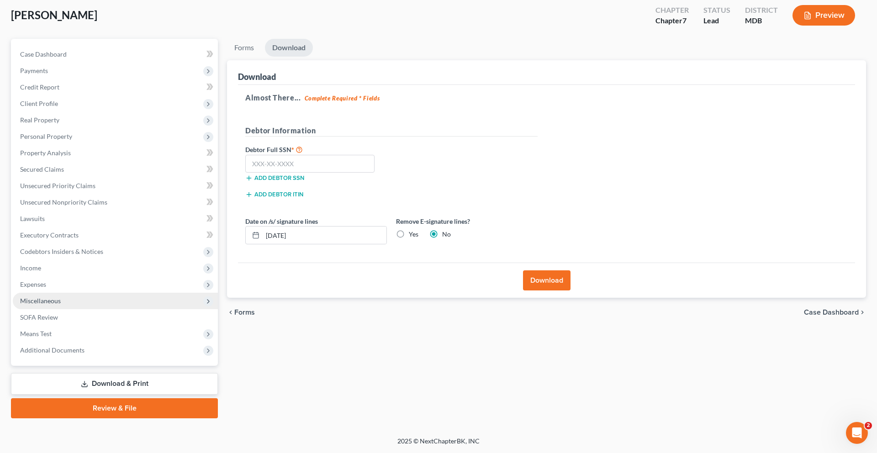
scroll to position [144, 0]
click at [72, 276] on span "Expenses" at bounding box center [115, 284] width 205 height 16
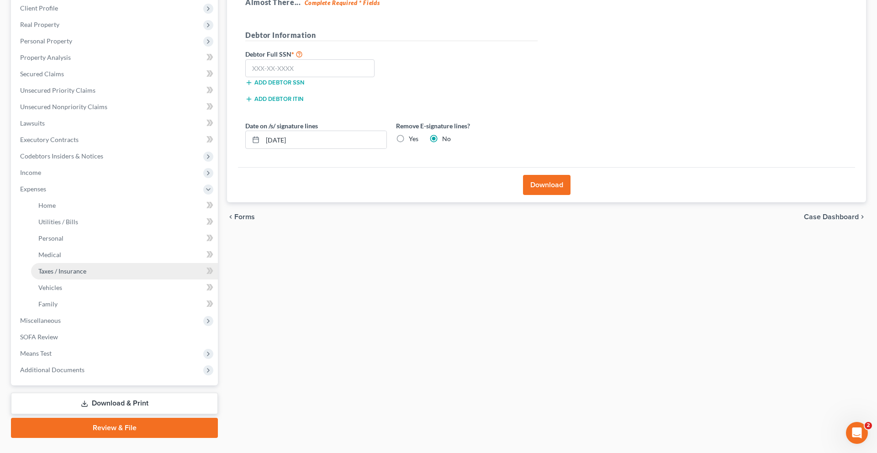
click at [74, 275] on span "Taxes / Insurance" at bounding box center [62, 271] width 48 height 8
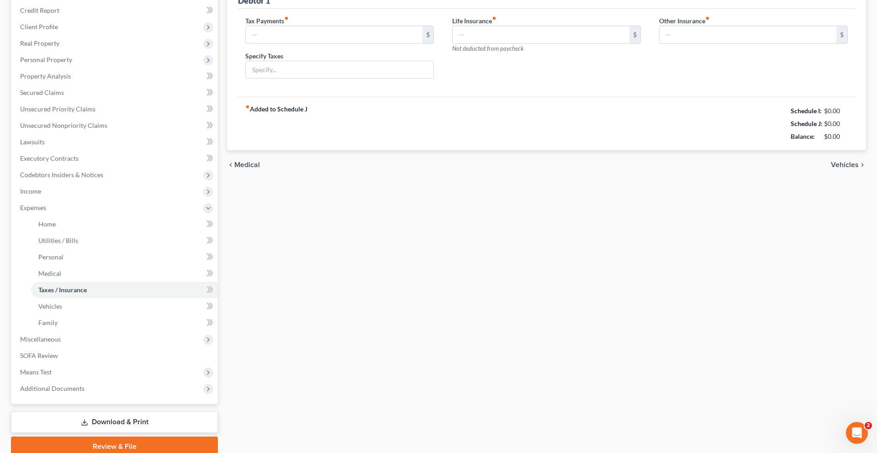
type input "0.00"
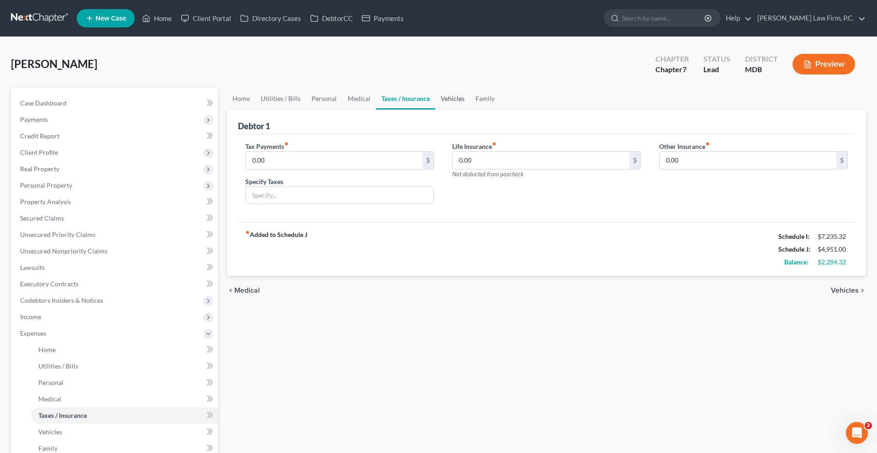
click at [470, 110] on link "Vehicles" at bounding box center [452, 99] width 35 height 22
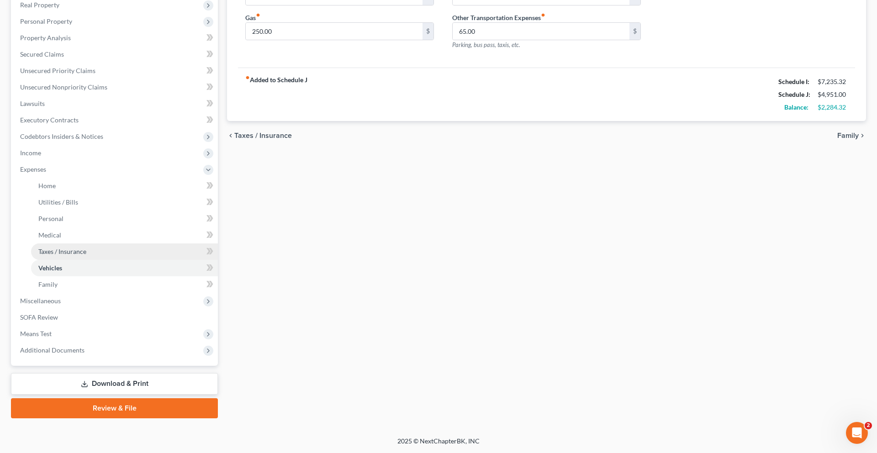
scroll to position [316, 0]
click at [100, 371] on link "Download & Print" at bounding box center [114, 383] width 207 height 21
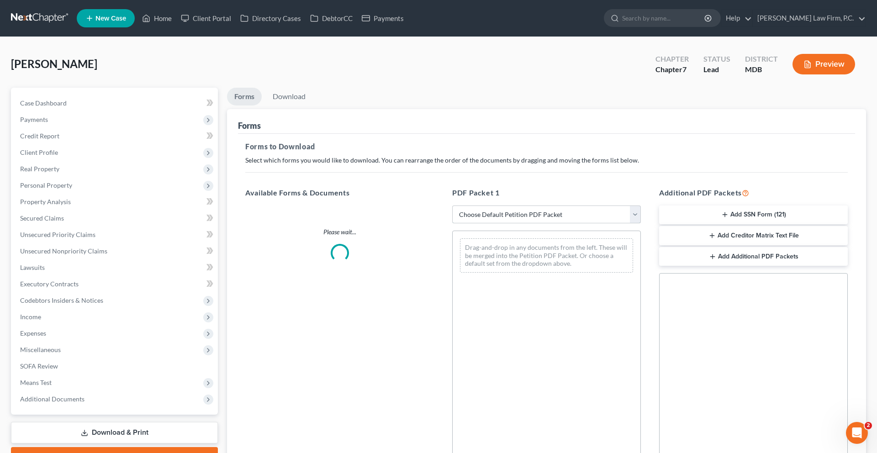
click at [529, 224] on select "Choose Default Petition PDF Packet Complete Bankruptcy Petition (all forms and …" at bounding box center [546, 215] width 189 height 18
select select "0"
click at [454, 224] on select "Choose Default Petition PDF Packet Complete Bankruptcy Petition (all forms and …" at bounding box center [546, 215] width 189 height 18
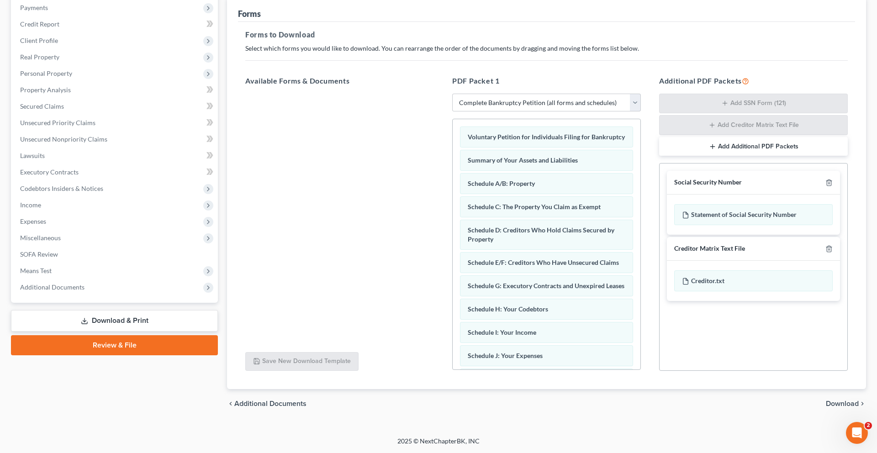
click at [657, 371] on span "Download" at bounding box center [842, 403] width 33 height 7
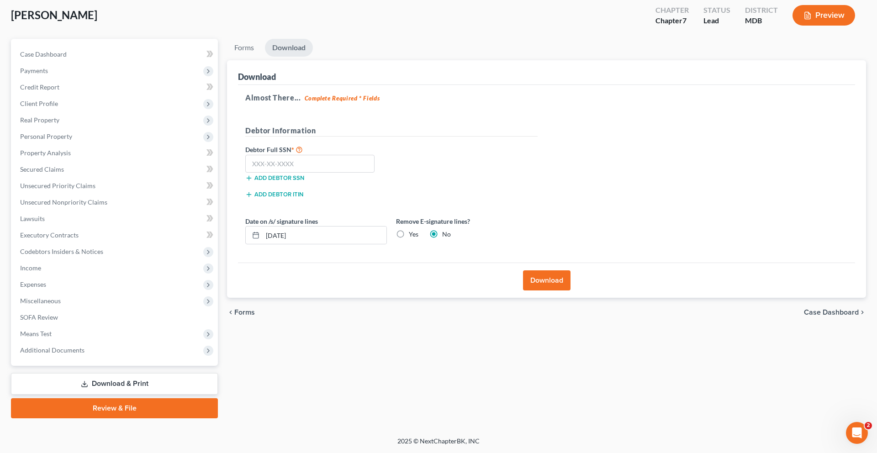
scroll to position [172, 0]
click at [308, 155] on input "text" at bounding box center [309, 164] width 129 height 18
type input "590-05-0362"
click at [419, 230] on label "Yes" at bounding box center [414, 234] width 10 height 9
click at [419, 230] on input "Yes" at bounding box center [416, 233] width 6 height 6
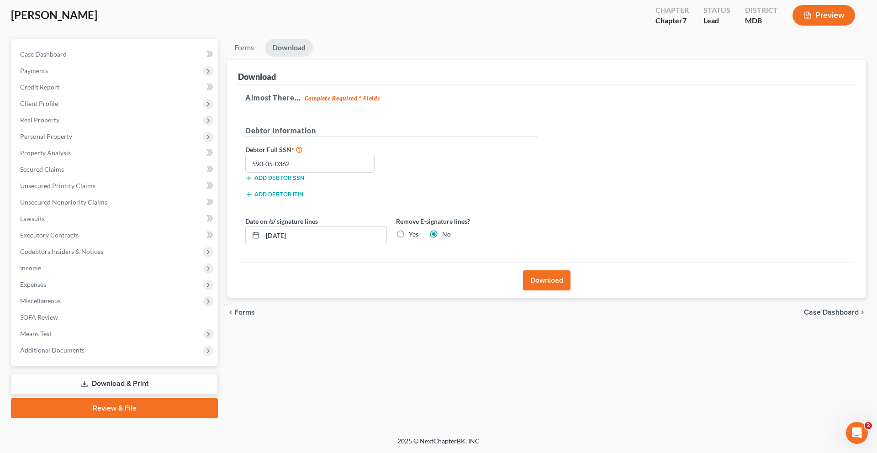
radio input "true"
radio input "false"
drag, startPoint x: 387, startPoint y: 180, endPoint x: 193, endPoint y: 182, distance: 193.7
click at [193, 182] on div "Petition Navigation Case Dashboard Payments Invoices Payments Payments Credit R…" at bounding box center [438, 229] width 864 height 380
click at [544, 270] on button "Download" at bounding box center [547, 280] width 48 height 20
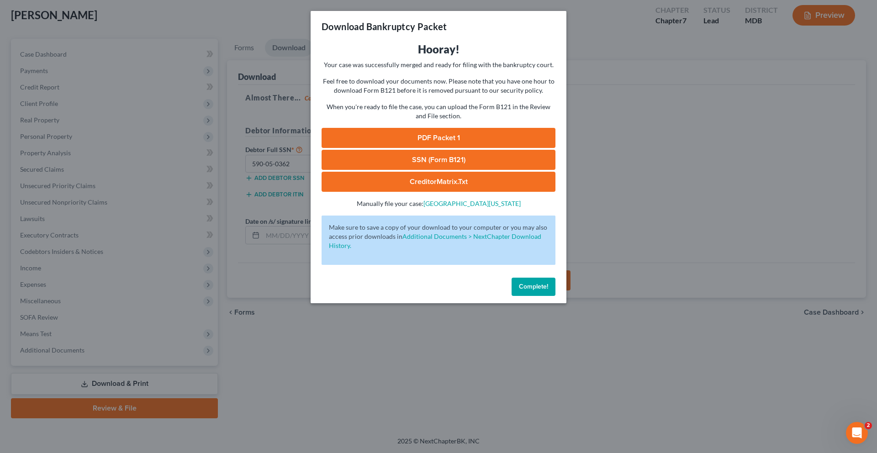
click at [427, 148] on link "PDF Packet 1" at bounding box center [439, 138] width 234 height 20
click at [418, 170] on link "SSN (Form B121)" at bounding box center [439, 160] width 234 height 20
click at [548, 291] on span "Complete!" at bounding box center [533, 287] width 29 height 8
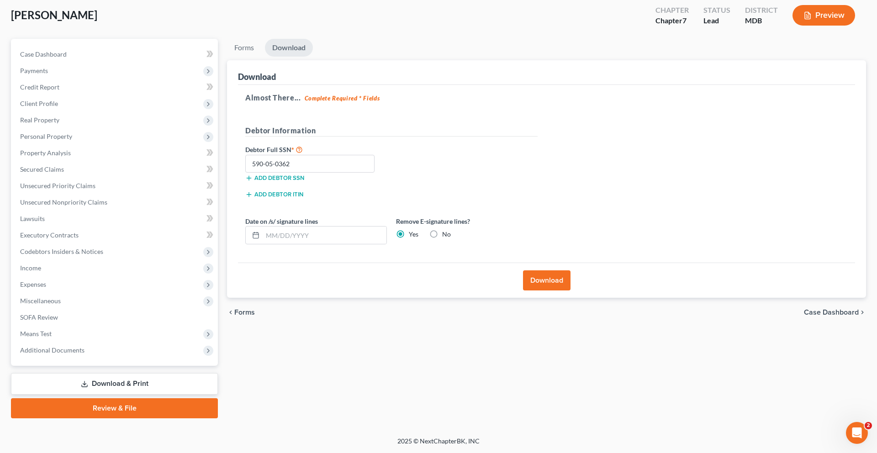
scroll to position [0, 0]
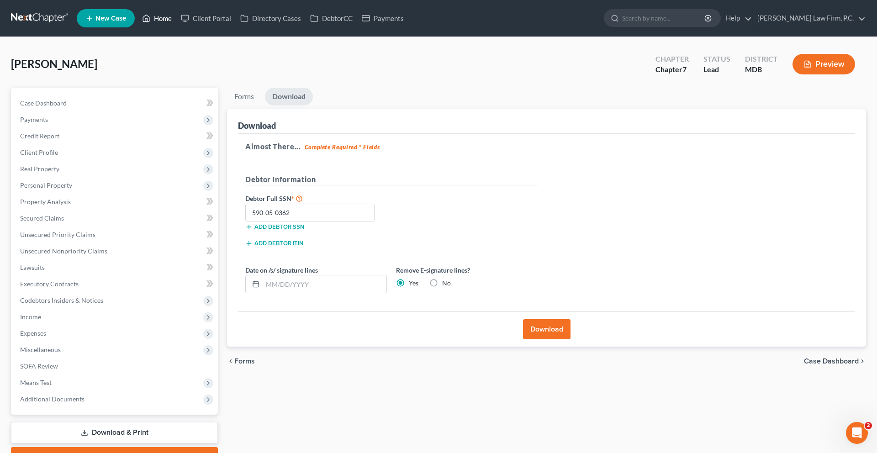
click at [176, 19] on link "Home" at bounding box center [157, 18] width 39 height 16
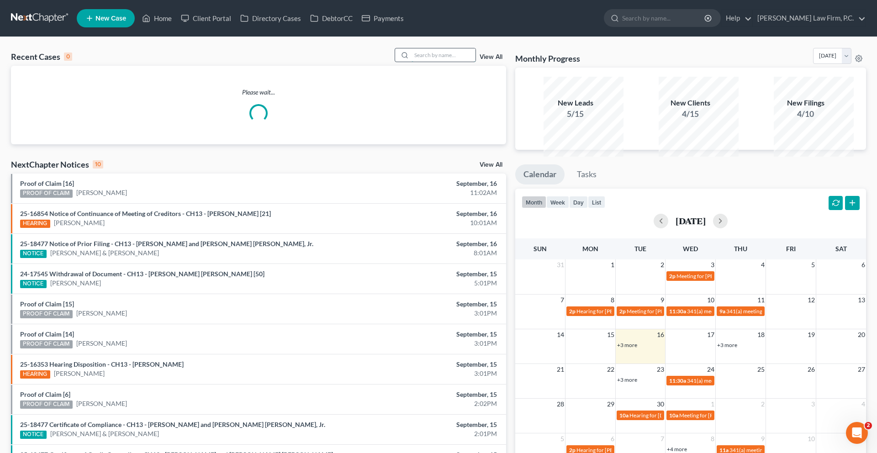
click at [416, 62] on input "search" at bounding box center [444, 54] width 64 height 13
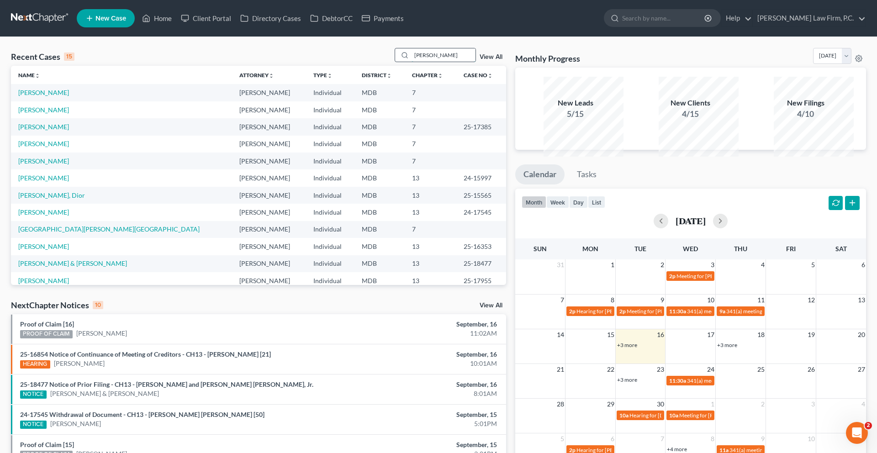
type input "[PERSON_NAME]"
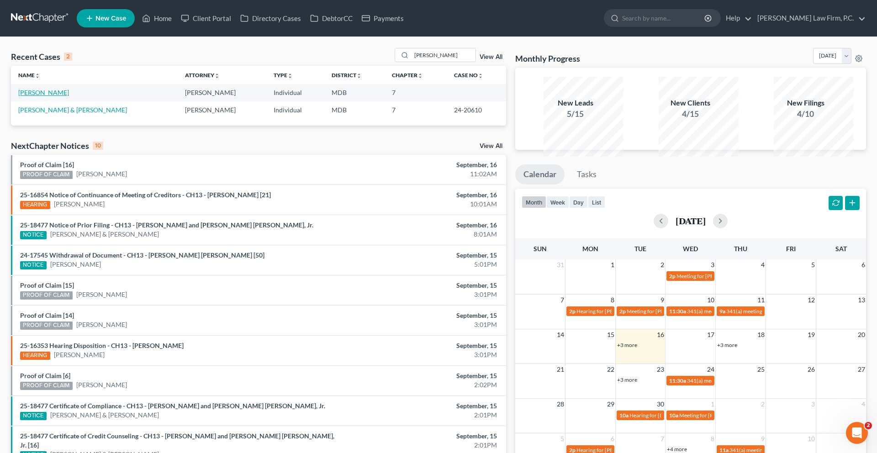
click at [56, 96] on link "[PERSON_NAME]" at bounding box center [43, 93] width 51 height 8
select select "16"
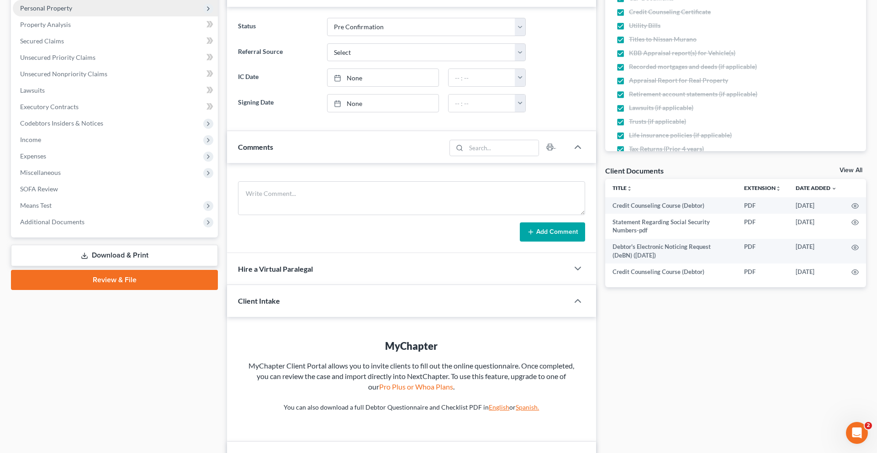
scroll to position [207, 0]
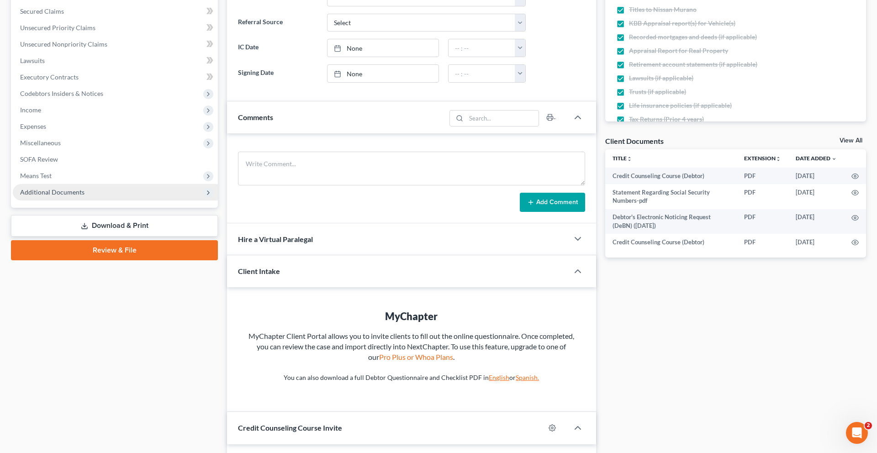
click at [72, 196] on span "Additional Documents" at bounding box center [52, 192] width 64 height 8
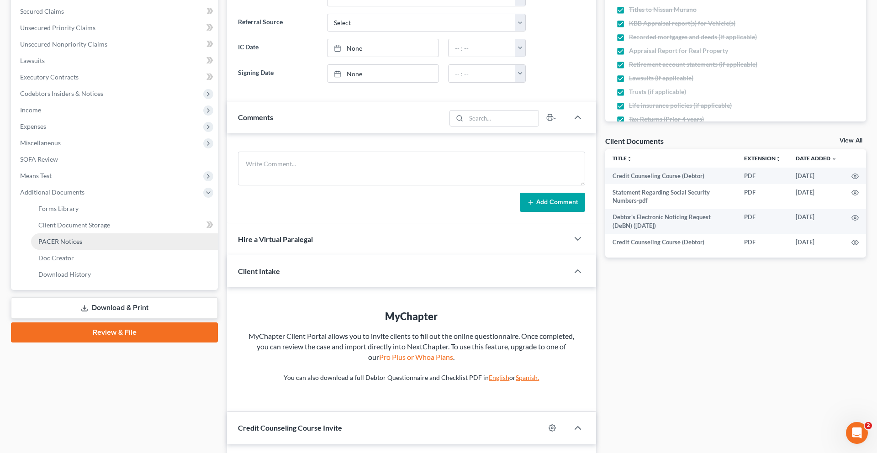
click at [74, 245] on span "PACER Notices" at bounding box center [60, 242] width 44 height 8
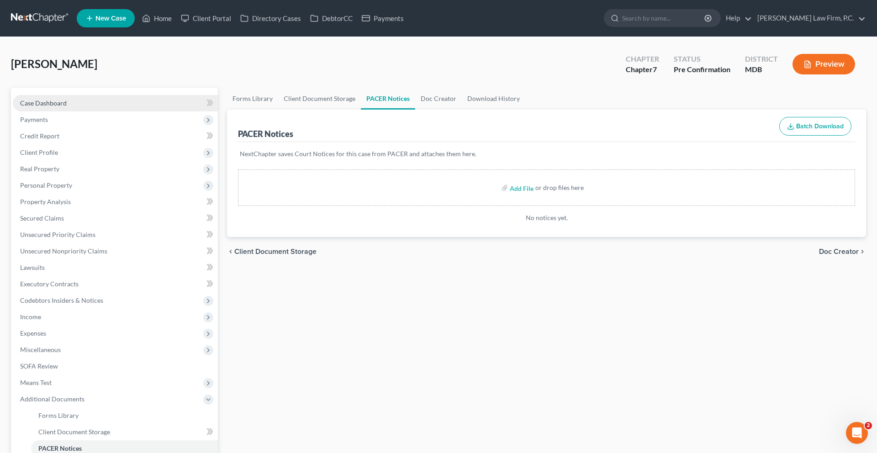
click at [201, 111] on link "Case Dashboard" at bounding box center [115, 103] width 205 height 16
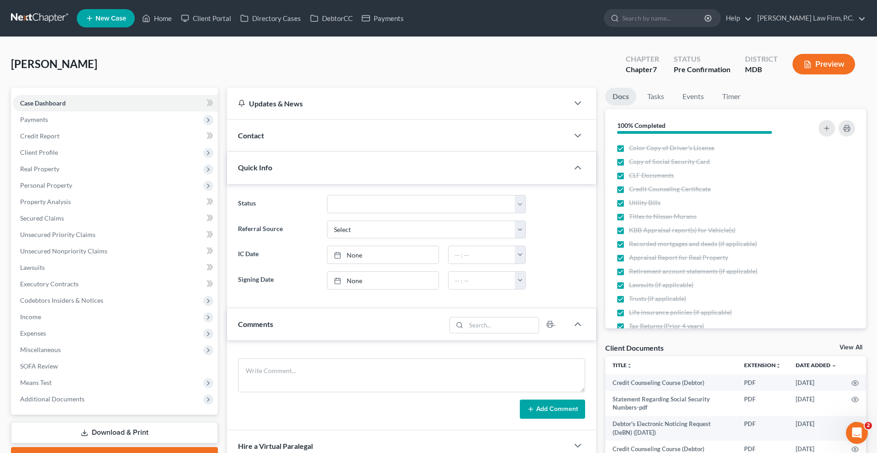
click at [97, 70] on span "[PERSON_NAME]" at bounding box center [54, 63] width 86 height 13
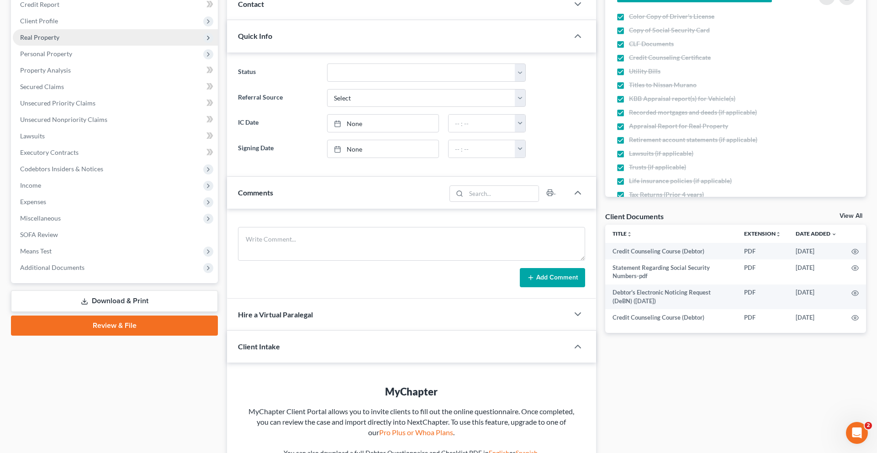
scroll to position [259, 0]
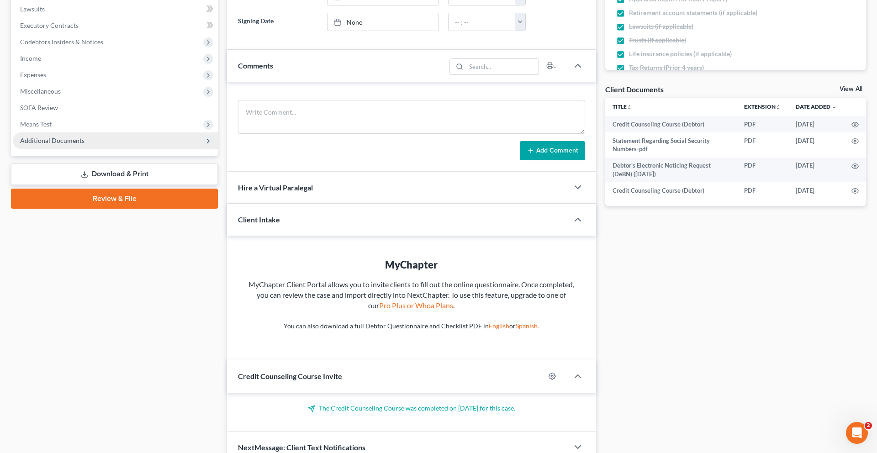
click at [85, 144] on span "Additional Documents" at bounding box center [52, 141] width 64 height 8
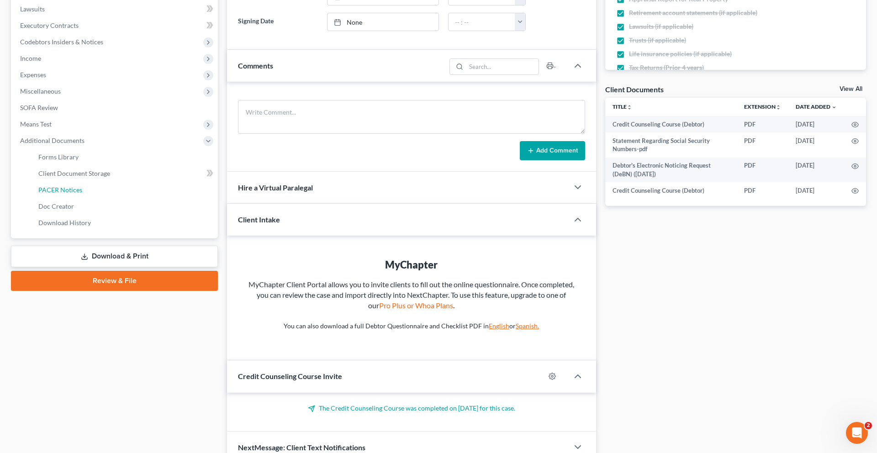
click at [82, 194] on span "PACER Notices" at bounding box center [60, 190] width 44 height 8
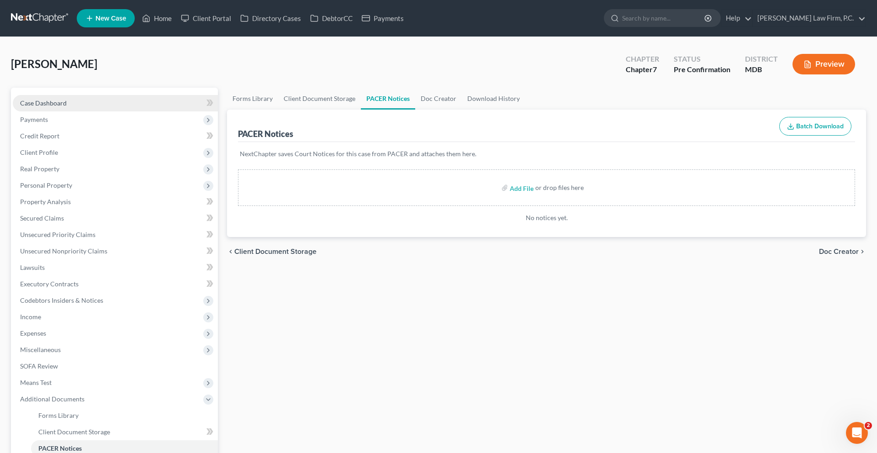
click at [56, 107] on span "Case Dashboard" at bounding box center [43, 103] width 47 height 8
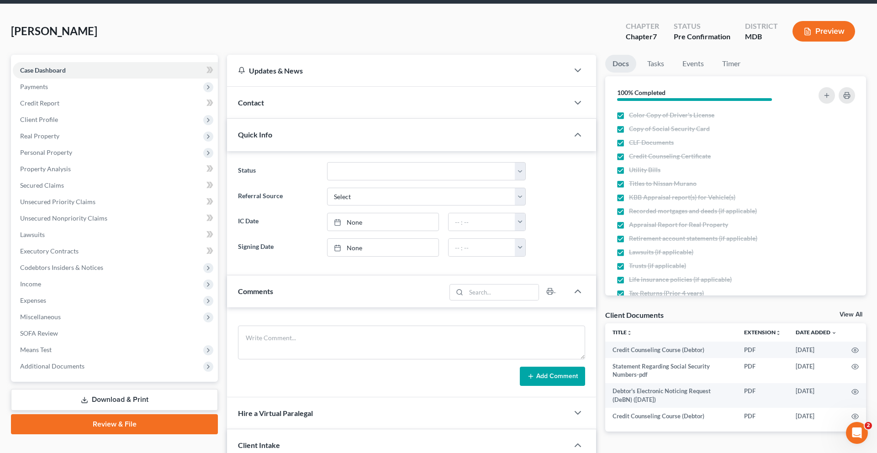
scroll to position [37, 0]
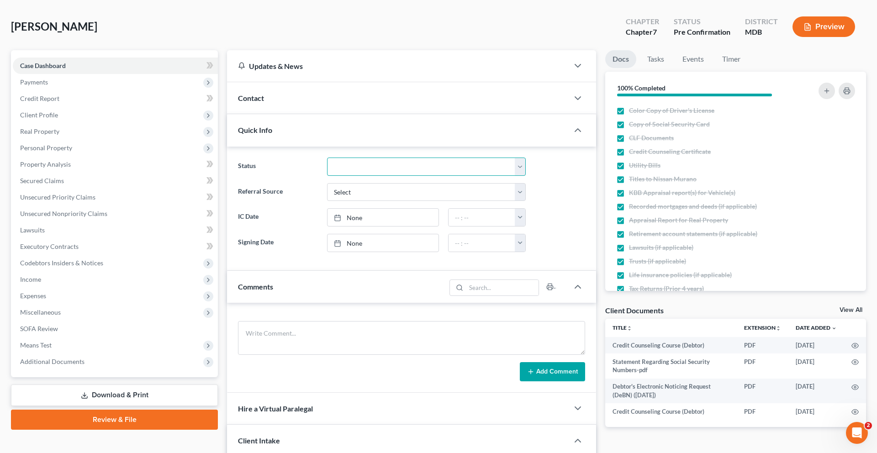
click at [366, 176] on select "Discharged Discharged & Reported Discharge Litigation Dismissal Notice Dismisse…" at bounding box center [426, 167] width 199 height 18
click at [342, 114] on div "Contact" at bounding box center [398, 98] width 342 height 32
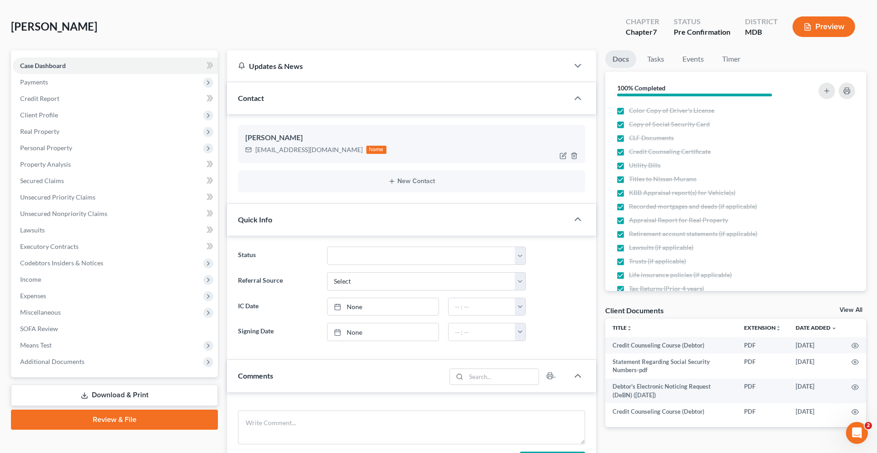
click at [318, 163] on div "[PERSON_NAME] [EMAIL_ADDRESS][DOMAIN_NAME] home" at bounding box center [411, 143] width 347 height 37
click at [292, 114] on div "Contact" at bounding box center [398, 98] width 342 height 32
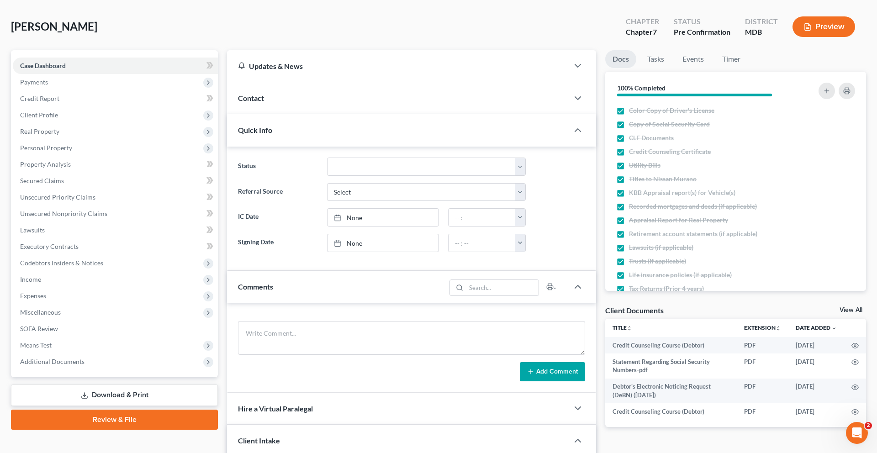
scroll to position [0, 0]
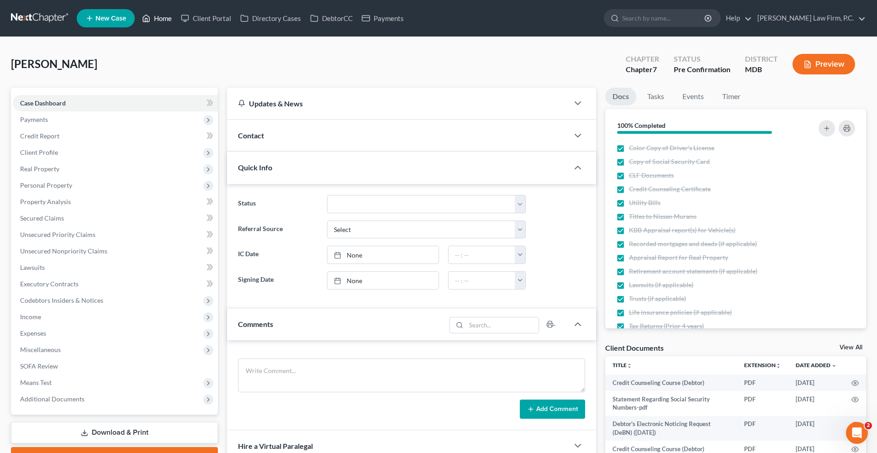
click at [176, 26] on link "Home" at bounding box center [157, 18] width 39 height 16
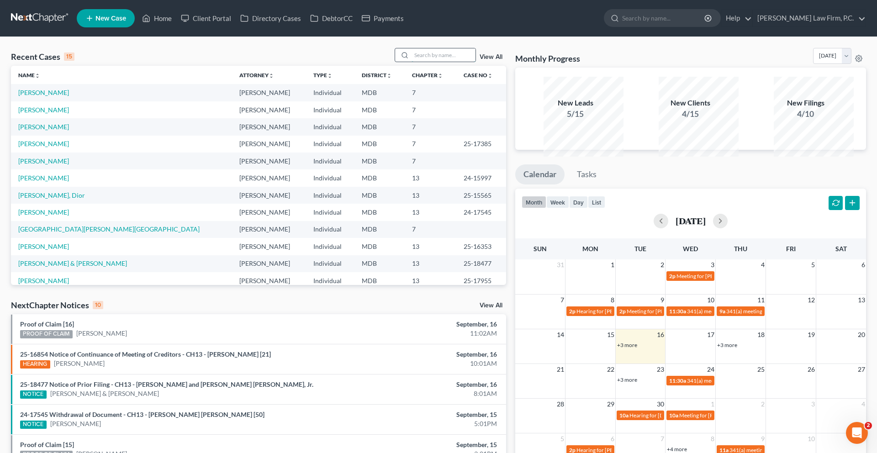
click at [423, 62] on input "search" at bounding box center [444, 54] width 64 height 13
type input "kia"
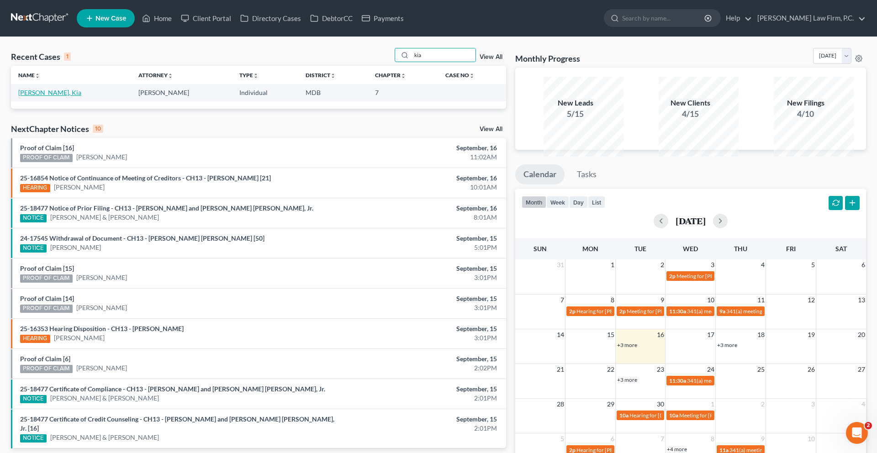
click at [49, 96] on link "[PERSON_NAME], Kia" at bounding box center [49, 93] width 63 height 8
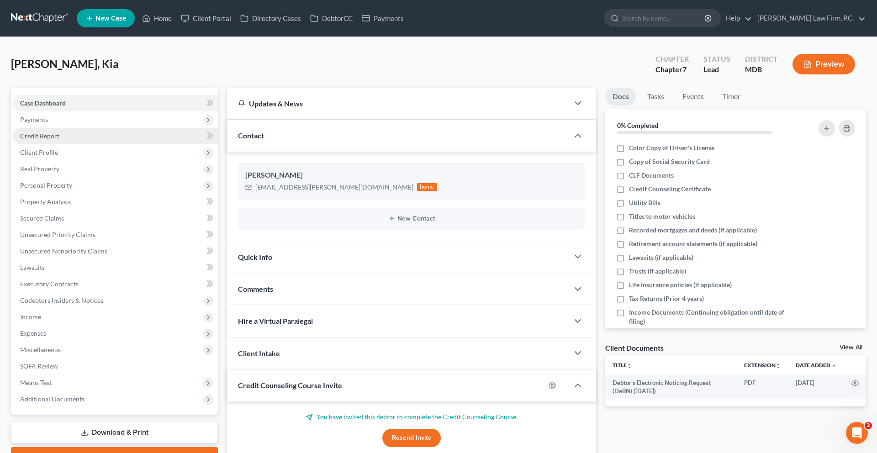
drag, startPoint x: 56, startPoint y: 147, endPoint x: 62, endPoint y: 168, distance: 21.8
click at [48, 123] on span "Payments" at bounding box center [34, 120] width 28 height 8
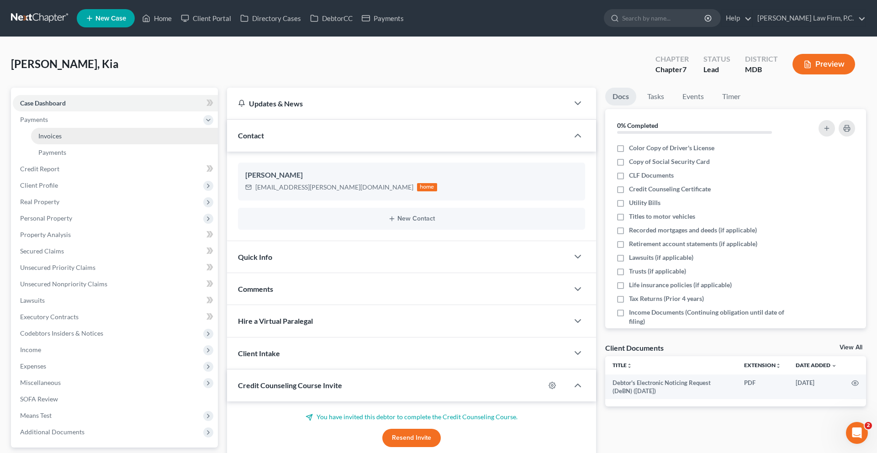
click at [62, 140] on span "Invoices" at bounding box center [49, 136] width 23 height 8
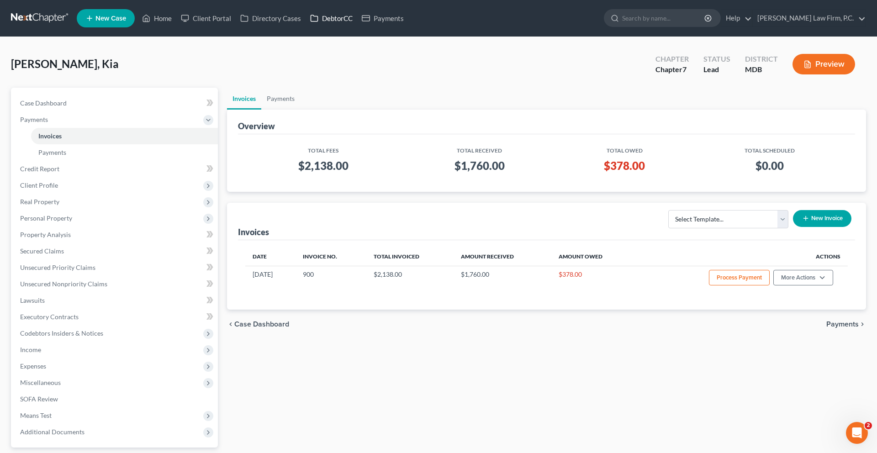
click at [357, 23] on link "DebtorCC" at bounding box center [332, 18] width 52 height 16
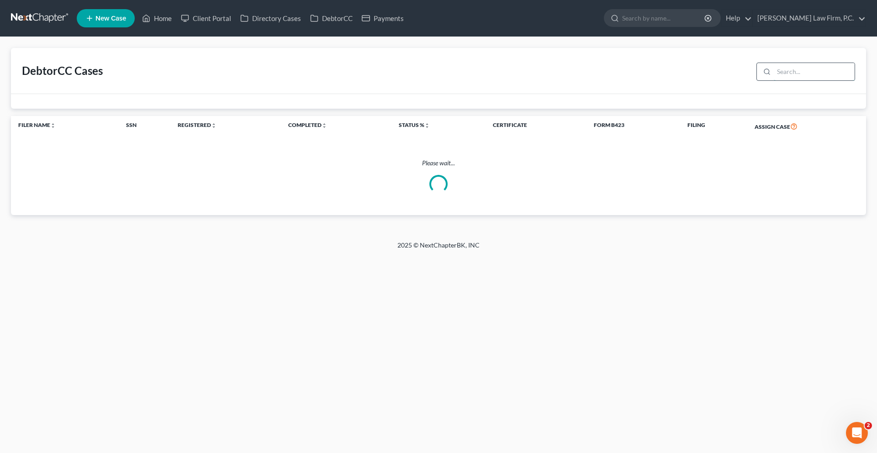
click at [657, 80] on input "search" at bounding box center [814, 71] width 81 height 17
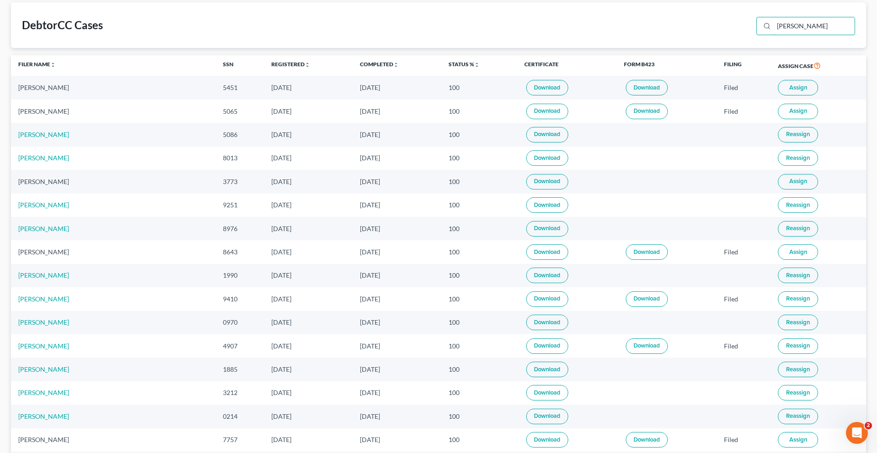
scroll to position [49, 0]
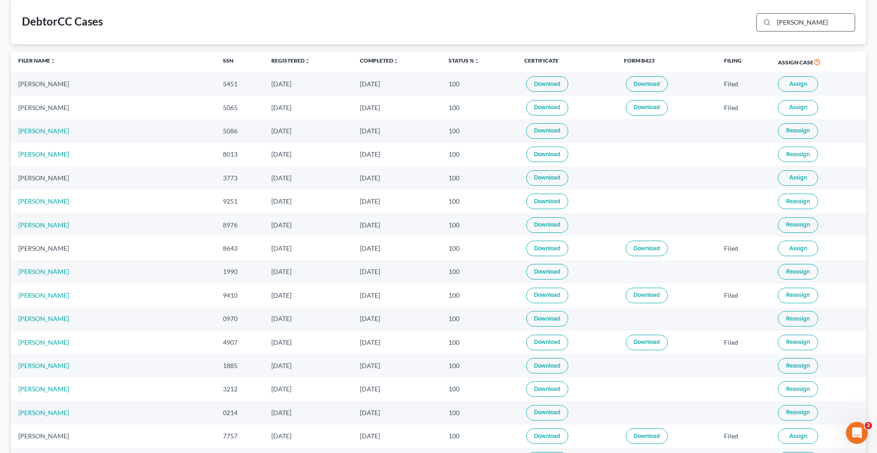
click at [657, 31] on input "[PERSON_NAME]" at bounding box center [814, 22] width 81 height 17
type input "r"
type input "kia"
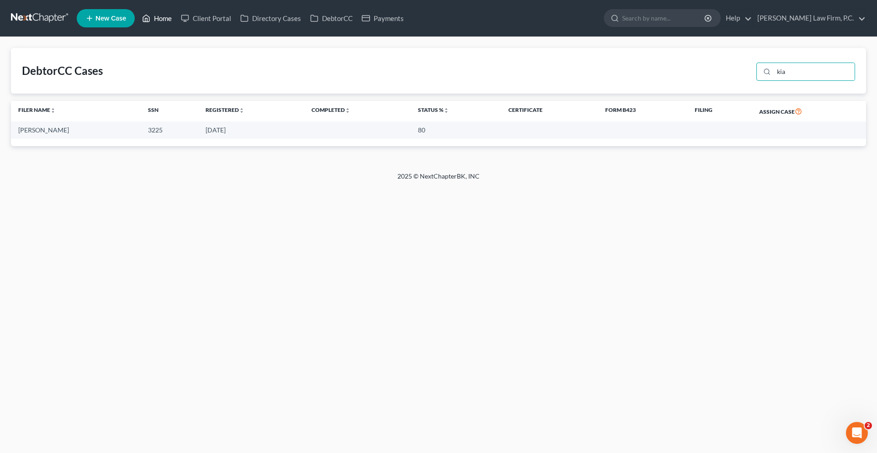
click at [176, 26] on link "Home" at bounding box center [157, 18] width 39 height 16
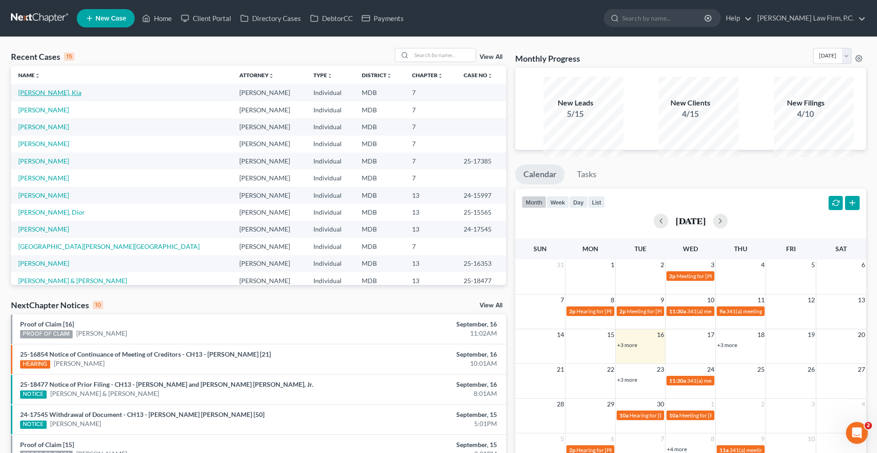
click at [29, 96] on link "[PERSON_NAME], Kia" at bounding box center [49, 93] width 63 height 8
click at [58, 131] on link "[PERSON_NAME]" at bounding box center [43, 127] width 51 height 8
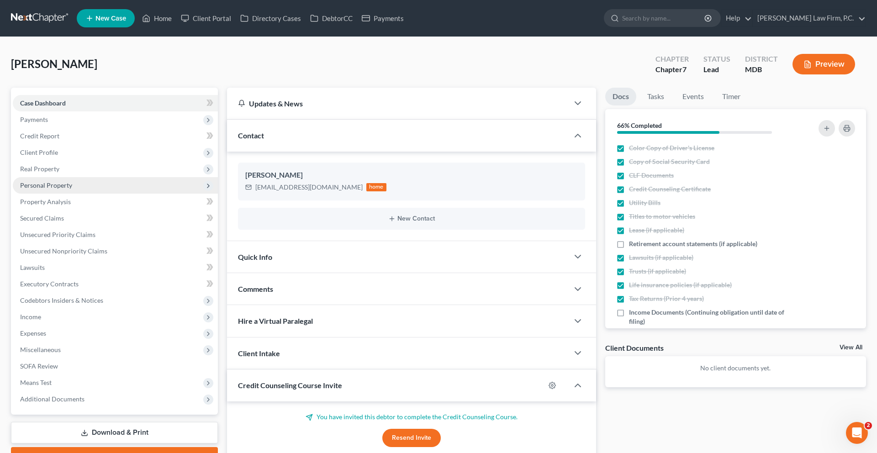
click at [72, 189] on span "Personal Property" at bounding box center [46, 185] width 52 height 8
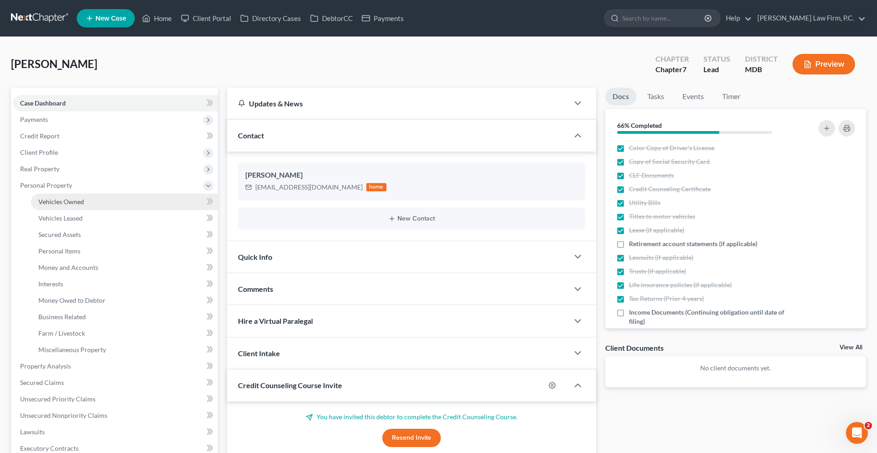
click at [80, 206] on span "Vehicles Owned" at bounding box center [61, 202] width 46 height 8
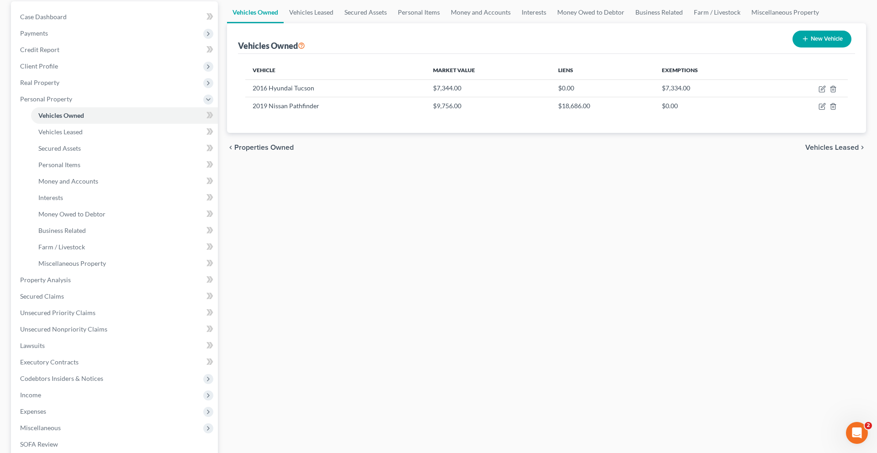
scroll to position [88, 0]
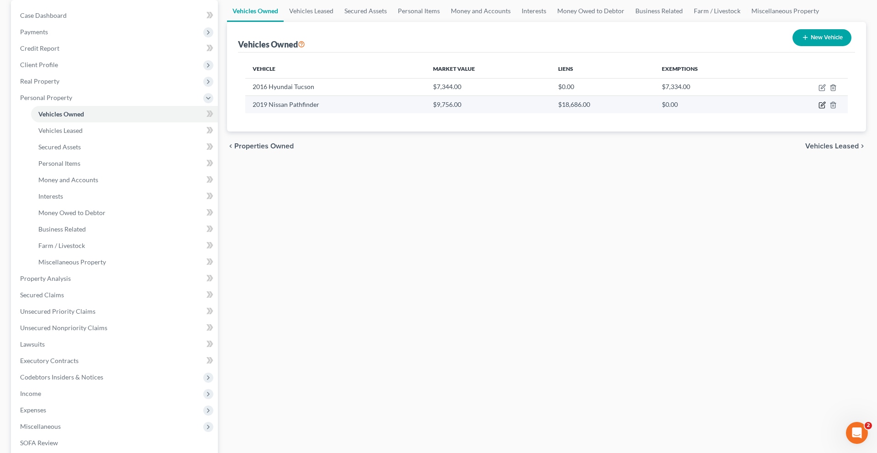
click at [657, 109] on icon "button" at bounding box center [822, 104] width 7 height 7
select select "0"
select select "7"
select select "0"
select select "45"
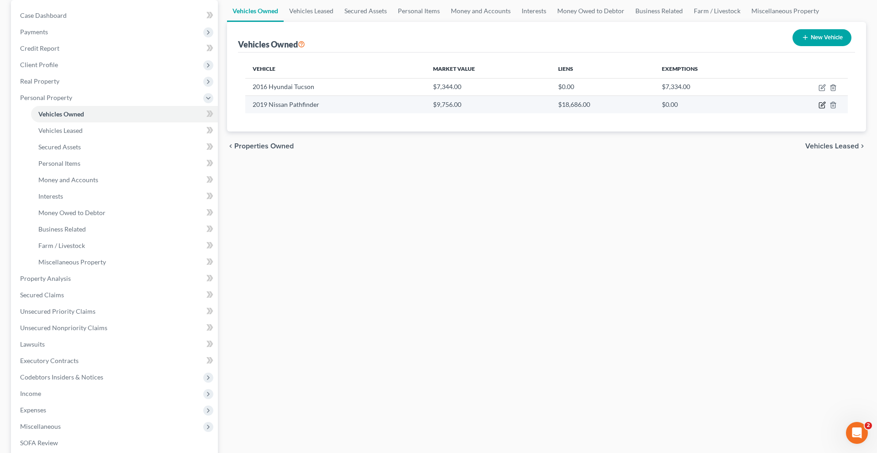
select select "3"
select select "0"
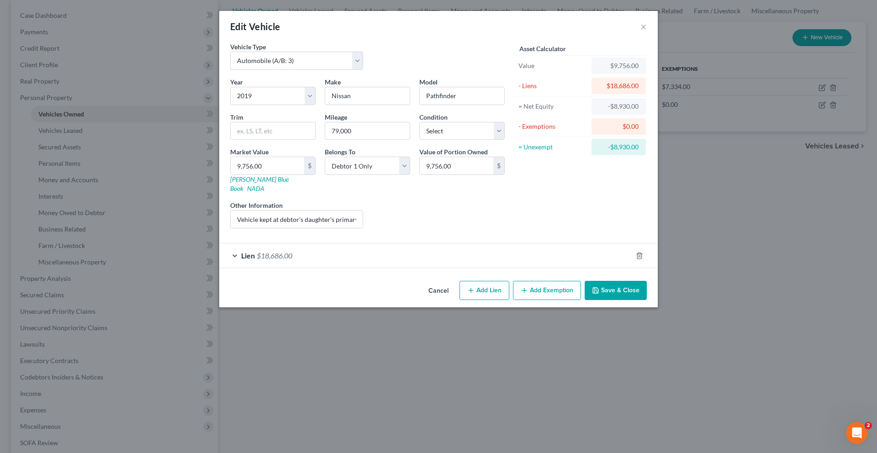
click at [326, 268] on div "Lien $18,686.00" at bounding box center [425, 256] width 413 height 24
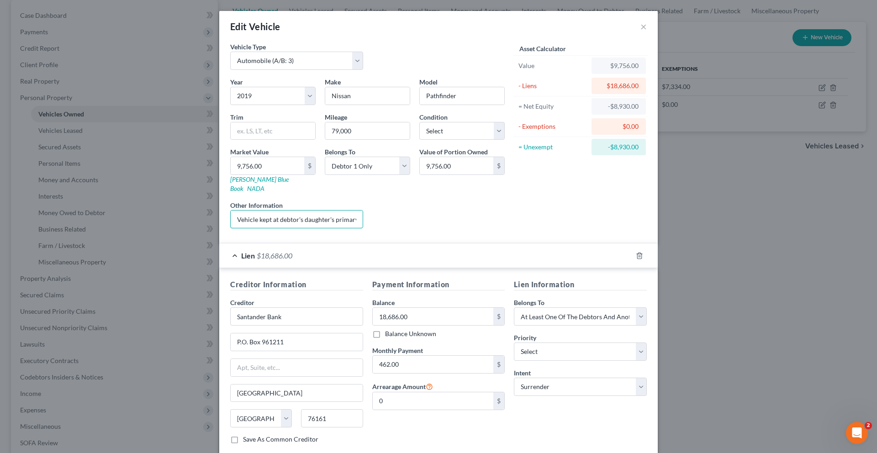
drag, startPoint x: 297, startPoint y: 264, endPoint x: 351, endPoint y: 264, distance: 54.8
click at [351, 236] on div "Year Select 2026 2025 2024 2023 2022 2021 2020 2019 2018 2017 2016 2015 2014 20…" at bounding box center [368, 156] width 284 height 159
drag, startPoint x: 309, startPoint y: 263, endPoint x: 342, endPoint y: 261, distance: 32.5
click at [342, 228] on input "Vehicle kept at debtor's daughter's primary residence, owned solely by the Debt…" at bounding box center [297, 219] width 132 height 17
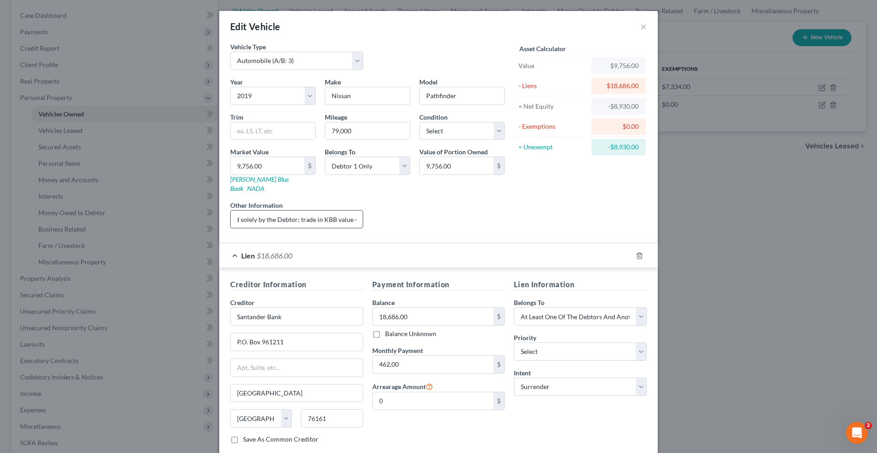
click at [299, 228] on input "Vehicle kept at debtor's daughter's primary residence, owned solely by the Debt…" at bounding box center [297, 219] width 132 height 17
click at [240, 228] on input "Vehicle kept at debtor's daughter's primary residence, owned solely by the Debt…" at bounding box center [297, 219] width 132 height 17
click at [301, 228] on input "Vehicle kept at debtor's daughter's primary residence, owned jointly by the Deb…" at bounding box center [297, 219] width 132 height 17
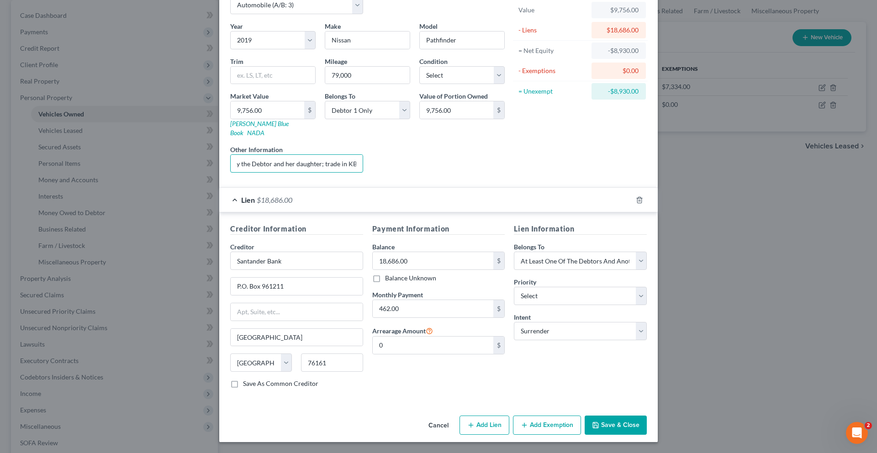
type input "Vehicle kept at debtor's daughter's primary residence, owned jointly by the Deb…"
click at [647, 371] on button "Save & Close" at bounding box center [616, 425] width 62 height 19
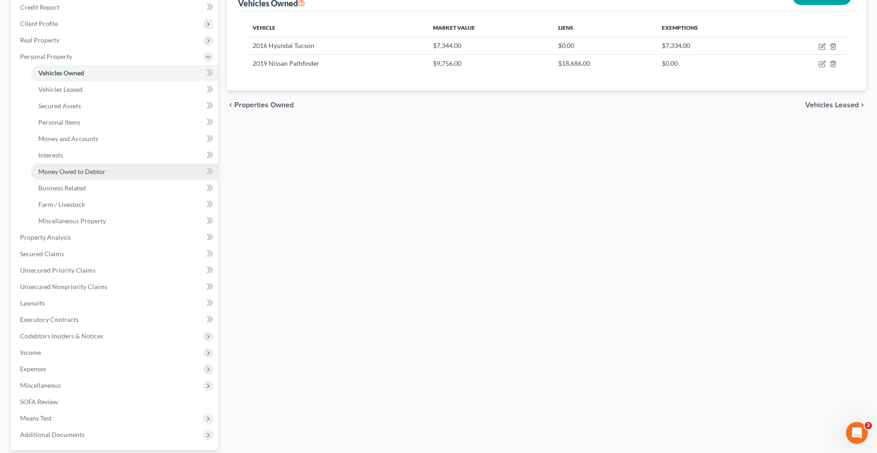
scroll to position [143, 0]
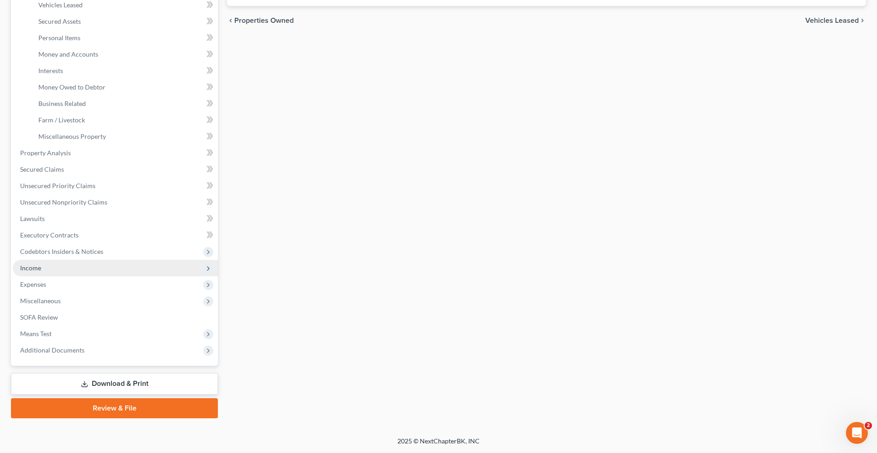
click at [64, 276] on span "Income" at bounding box center [115, 268] width 205 height 16
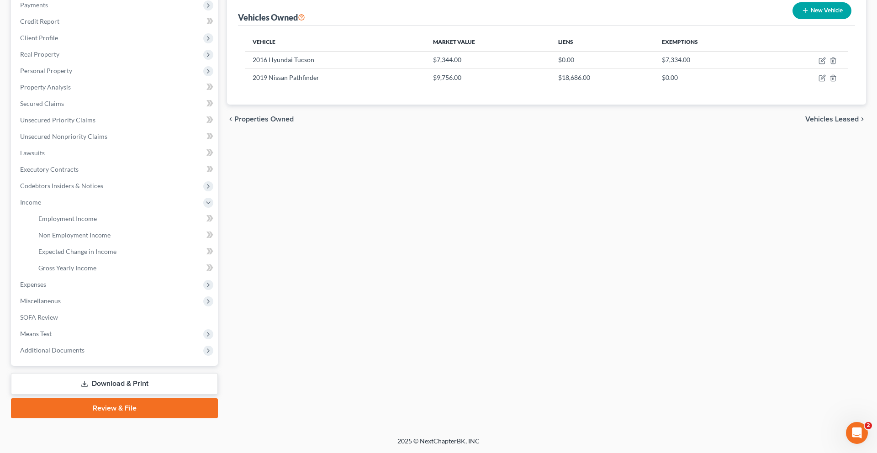
scroll to position [167, 0]
click at [97, 223] on span "Employment Income" at bounding box center [67, 219] width 58 height 8
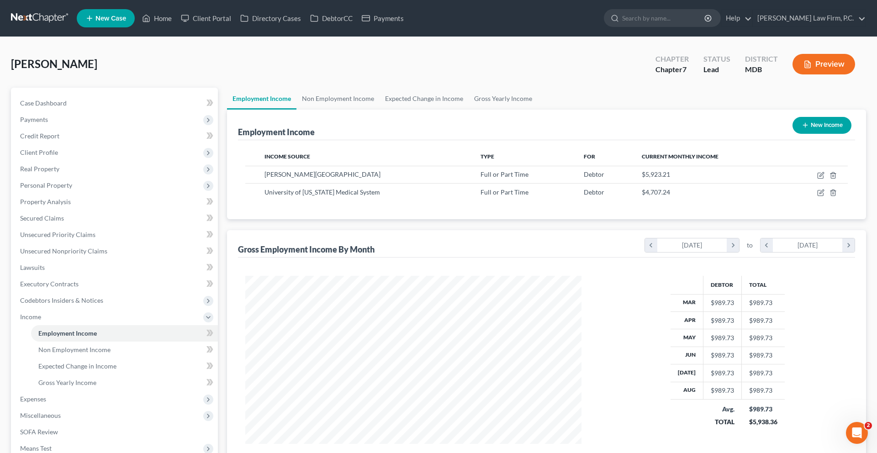
scroll to position [204, 355]
click at [657, 194] on icon "button" at bounding box center [822, 192] width 4 height 4
select select "0"
select select "21"
select select "2"
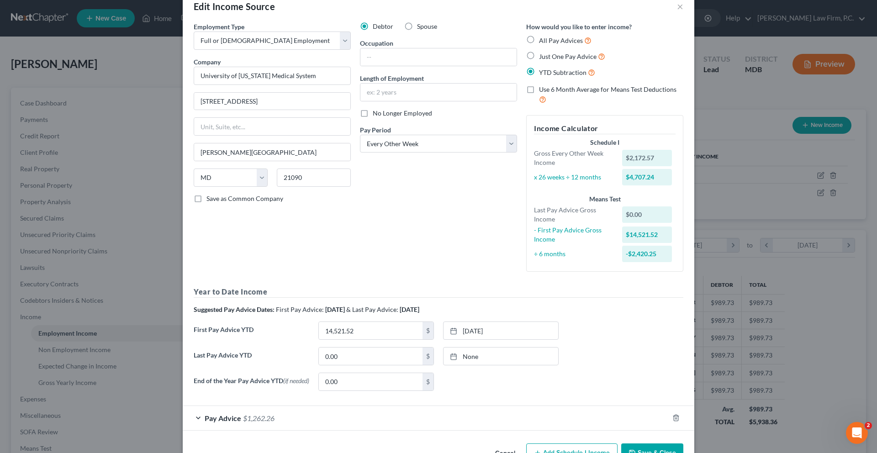
scroll to position [17, 0]
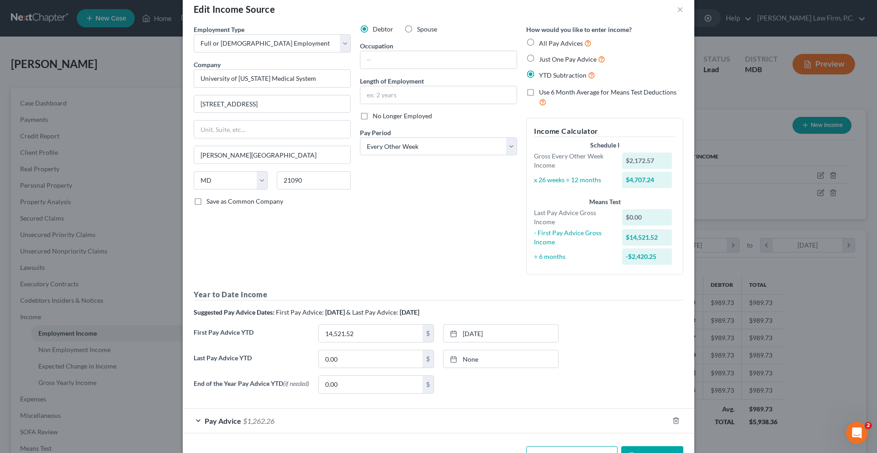
click at [417, 34] on label "Spouse" at bounding box center [427, 29] width 20 height 9
click at [421, 31] on input "Spouse" at bounding box center [424, 28] width 6 height 6
radio input "true"
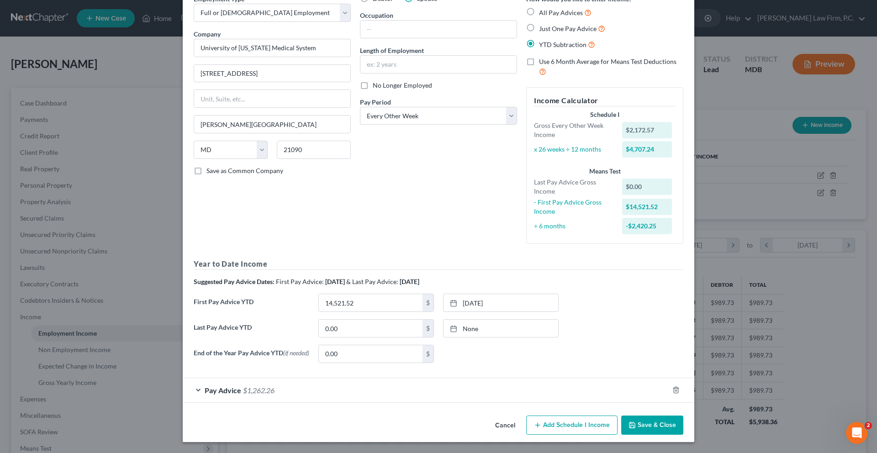
click at [657, 371] on button "Save & Close" at bounding box center [652, 425] width 62 height 19
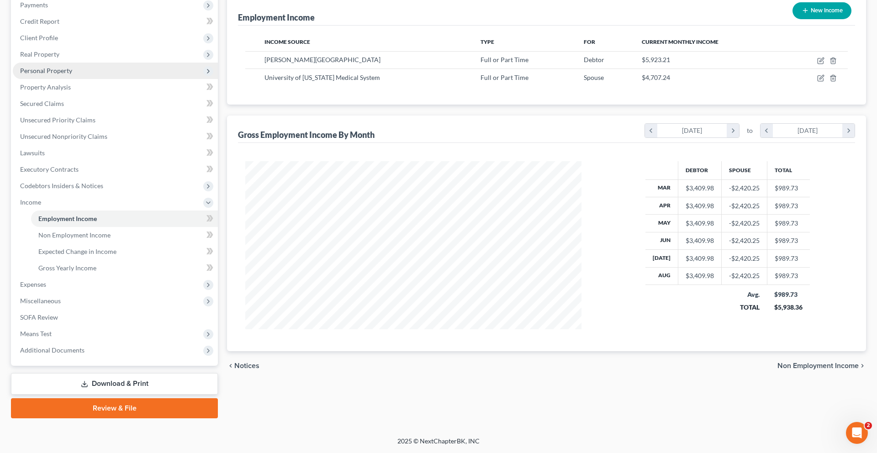
scroll to position [132, 0]
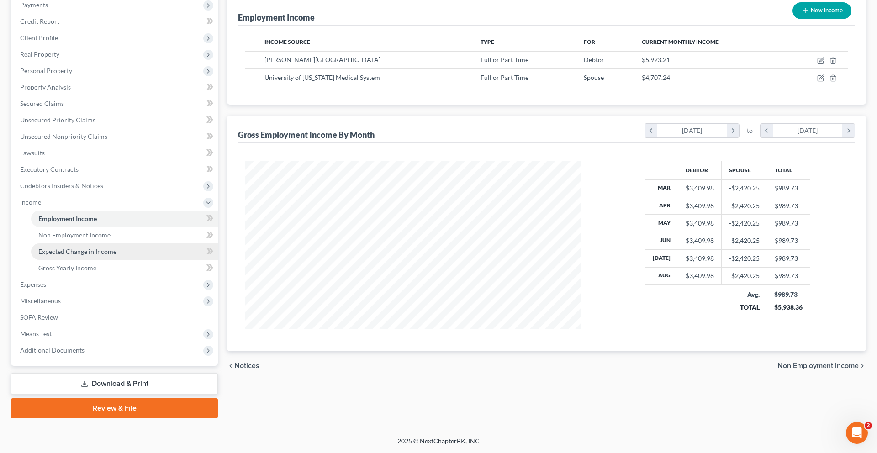
scroll to position [186, 0]
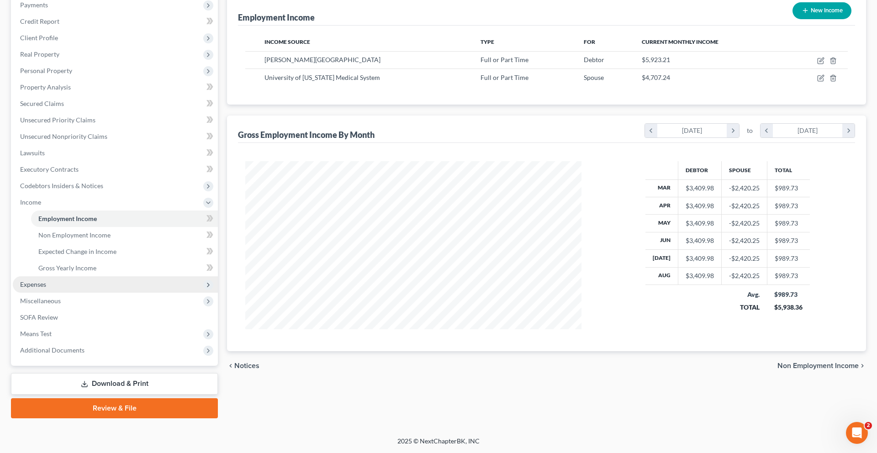
click at [69, 293] on span "Expenses" at bounding box center [115, 284] width 205 height 16
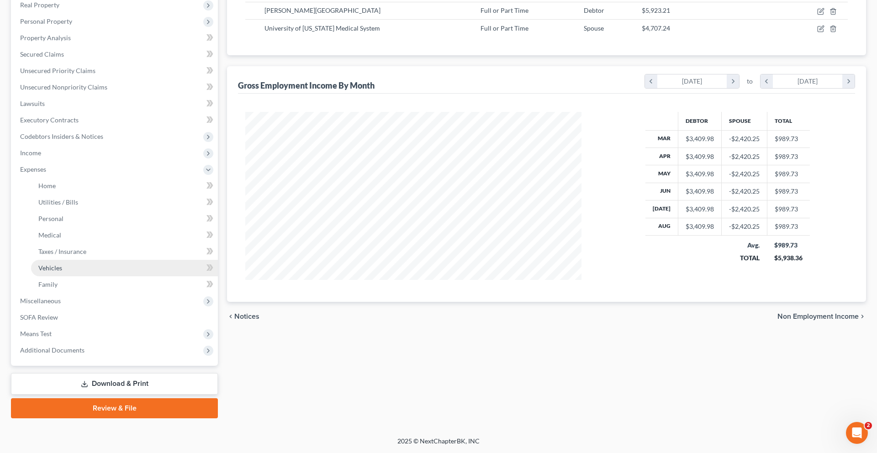
click at [79, 276] on link "Vehicles" at bounding box center [124, 268] width 187 height 16
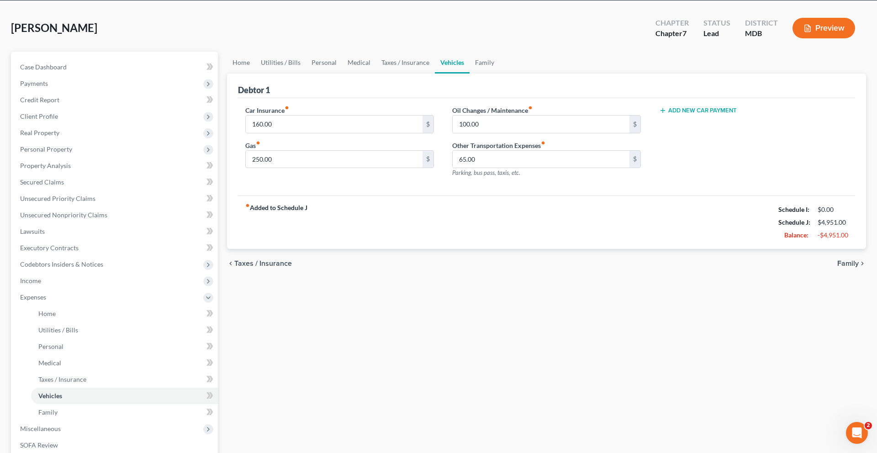
scroll to position [38, 0]
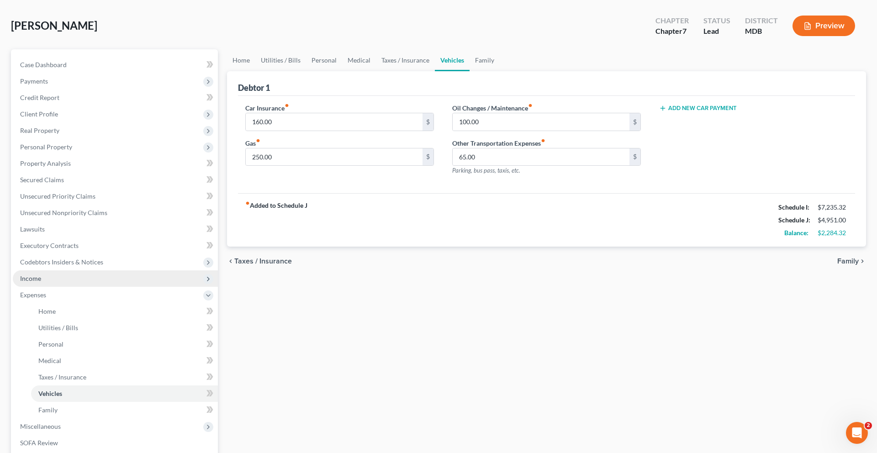
click at [52, 287] on span "Income" at bounding box center [115, 278] width 205 height 16
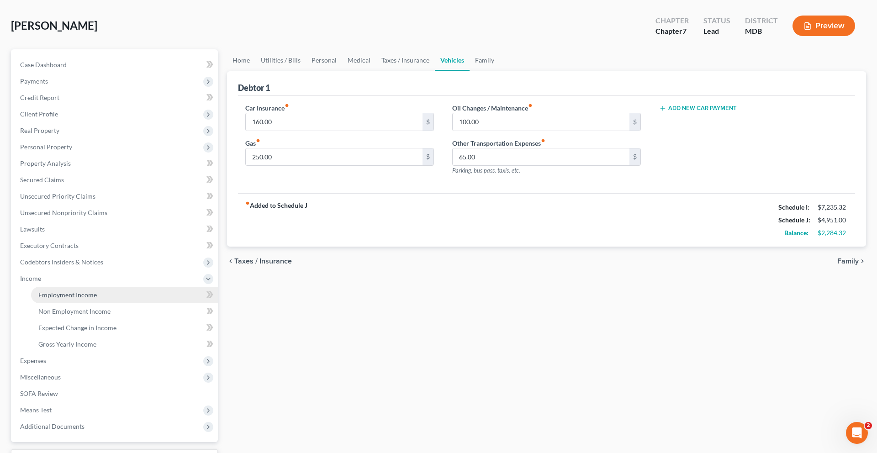
click at [66, 299] on span "Employment Income" at bounding box center [67, 295] width 58 height 8
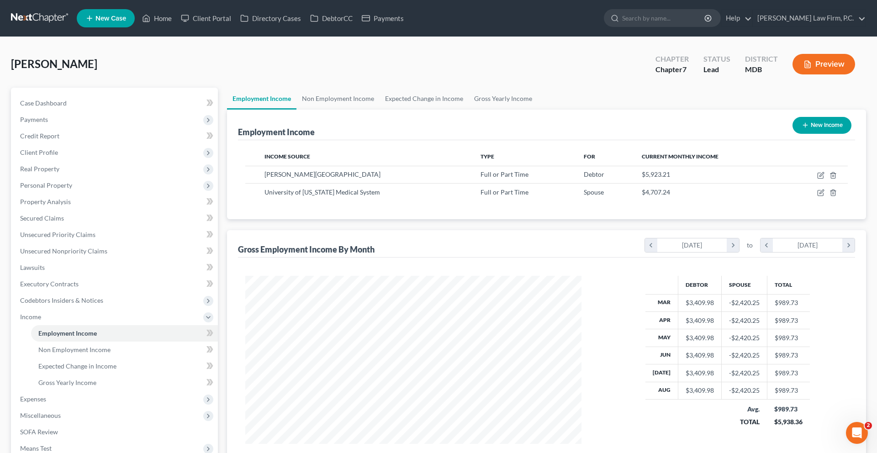
scroll to position [204, 355]
click at [820, 194] on icon "button" at bounding box center [822, 192] width 4 height 4
select select "0"
select select "21"
select select "2"
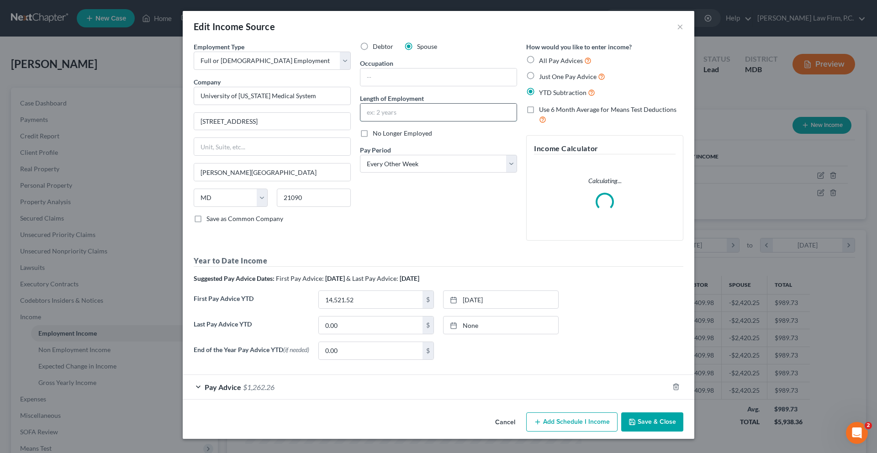
click at [426, 121] on input "text" at bounding box center [438, 112] width 156 height 17
type input "1.5 Years"
click at [379, 86] on input "text" at bounding box center [438, 77] width 156 height 17
type input "EVS Tech"
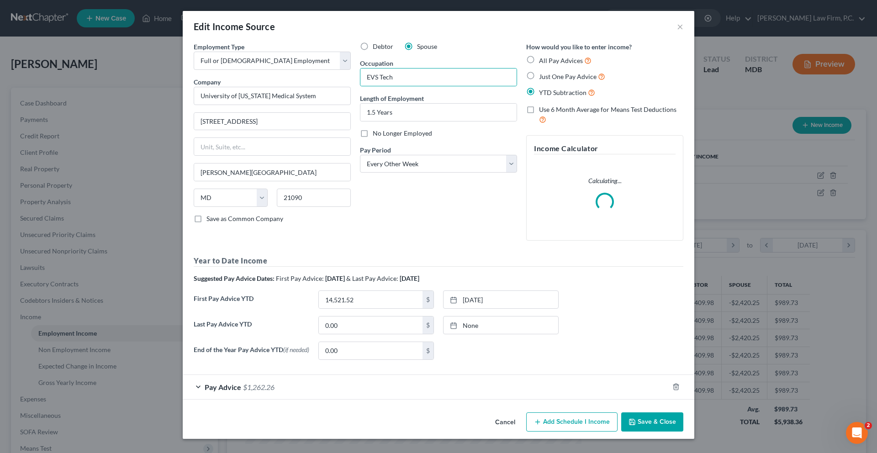
click at [683, 416] on button "Save & Close" at bounding box center [652, 422] width 62 height 19
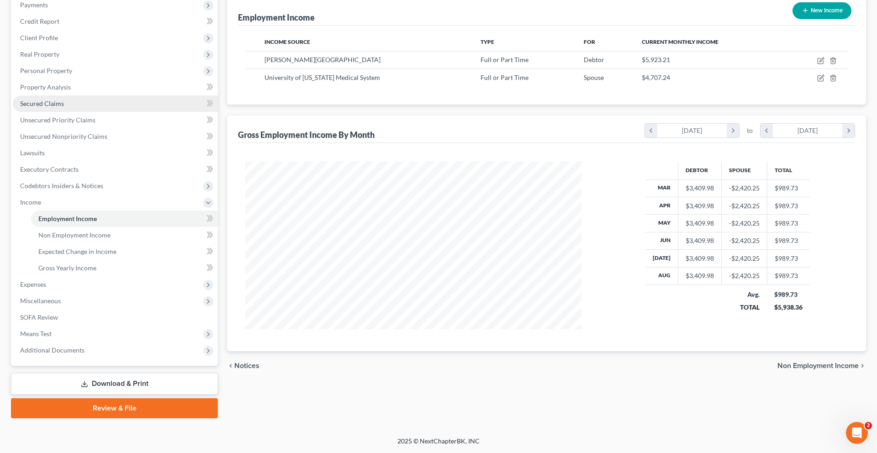
scroll to position [191, 0]
click at [72, 67] on span "Personal Property" at bounding box center [46, 71] width 52 height 8
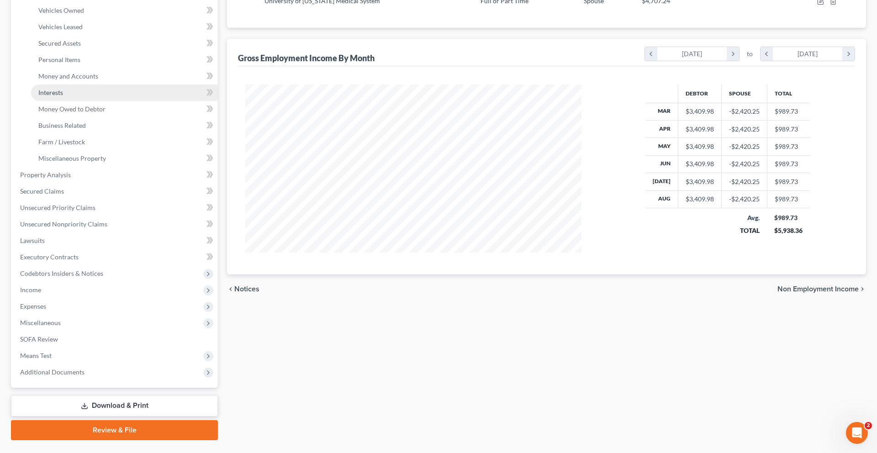
click at [94, 101] on link "Interests" at bounding box center [124, 93] width 187 height 16
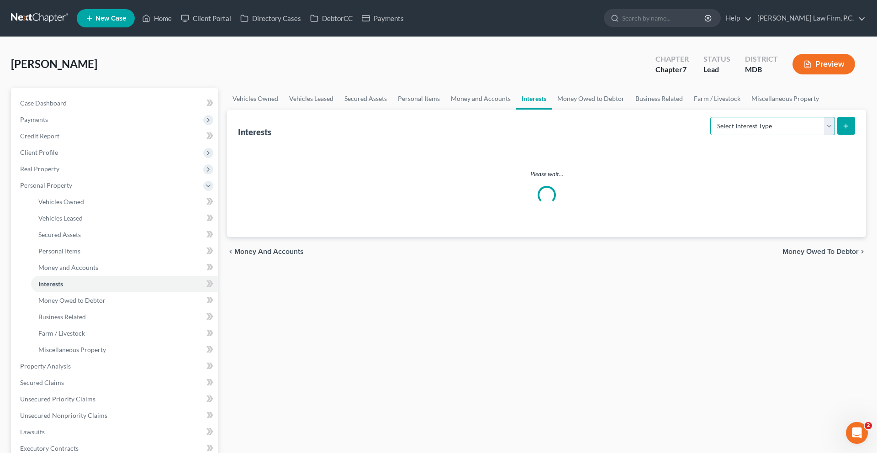
click at [723, 135] on select "Select Interest Type 401K (A/B: 21) Annuity (A/B: 23) Bond (A/B: 18) Education …" at bounding box center [772, 126] width 125 height 18
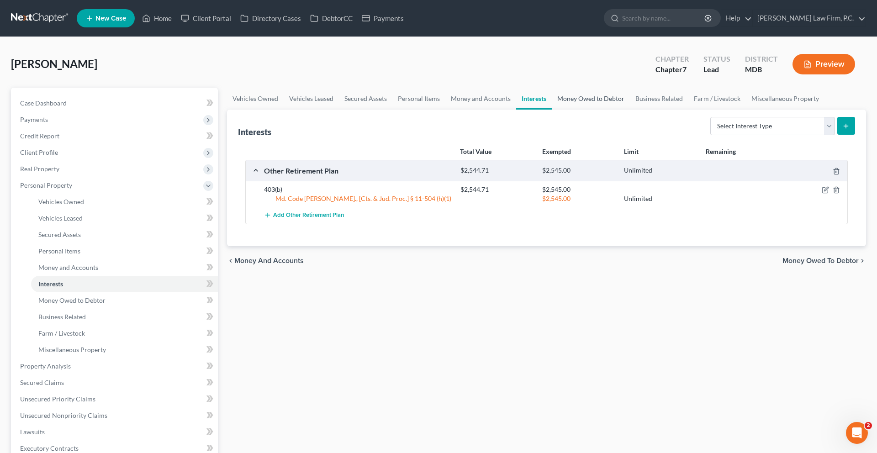
click at [630, 110] on link "Money Owed to Debtor" at bounding box center [591, 99] width 78 height 22
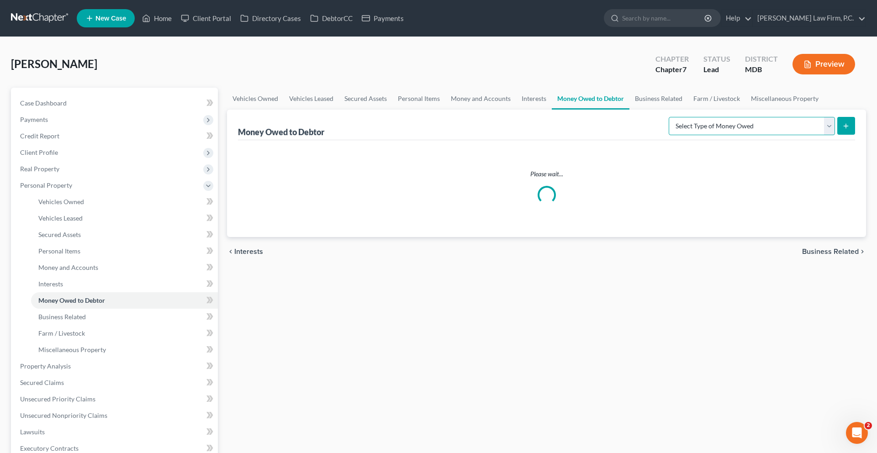
click at [737, 135] on select "Select Type of Money Owed Accounts Receivable (A/B: 38) Alimony (A/B: 29) Child…" at bounding box center [752, 126] width 166 height 18
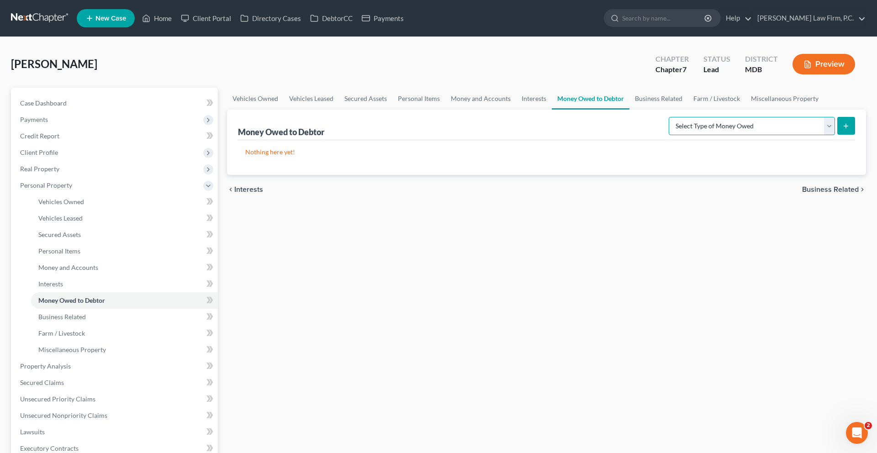
select select "unpaid_wages"
click at [669, 135] on select "Select Type of Money Owed Accounts Receivable (A/B: 38) Alimony (A/B: 29) Child…" at bounding box center [752, 126] width 166 height 18
click at [838, 135] on button "submit" at bounding box center [846, 126] width 18 height 18
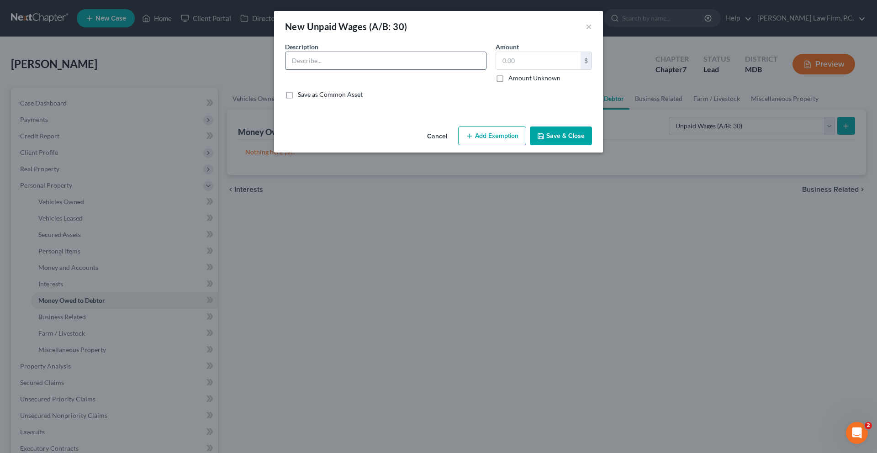
click at [374, 69] on input "text" at bounding box center [386, 60] width 201 height 17
type input "Unpaid Wages for pay period immediately preceding petition"
click at [578, 69] on input "text" at bounding box center [538, 60] width 85 height 17
type input "5,300.00"
click at [521, 146] on button "Add Exemption" at bounding box center [492, 136] width 68 height 19
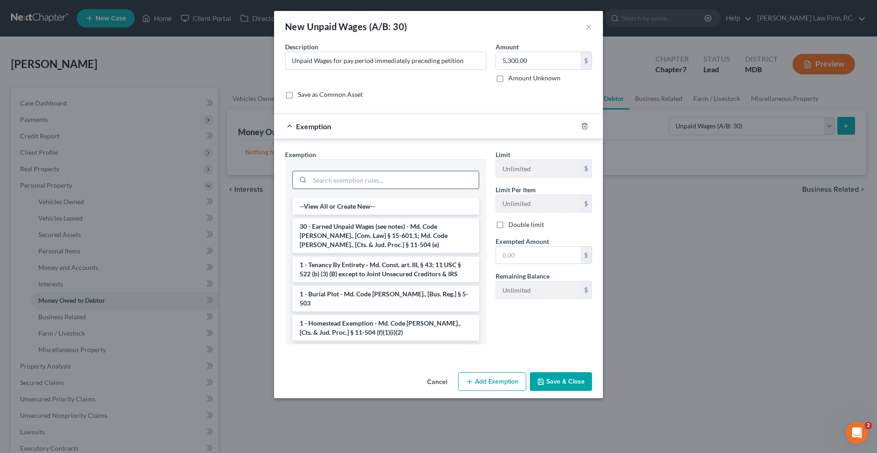
click at [465, 189] on input "search" at bounding box center [394, 179] width 169 height 17
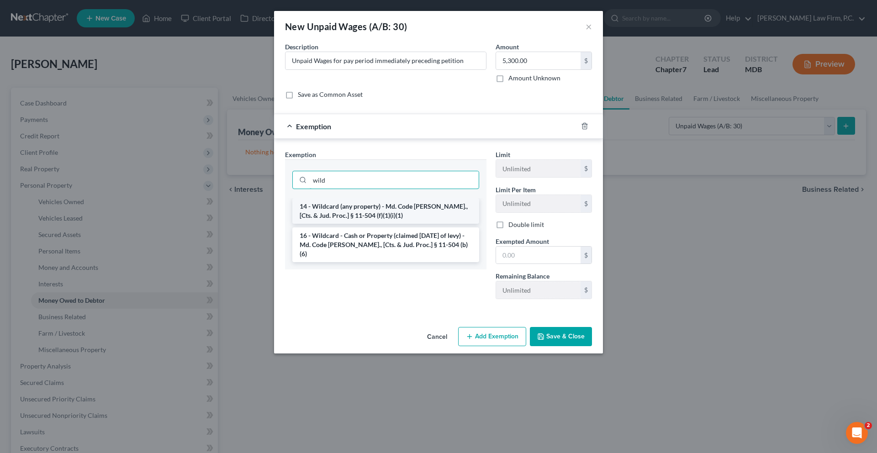
type input "wild"
click at [423, 224] on li "14 - Wildcard (any property) - Md. Code [PERSON_NAME]., [Cts. & Jud. Proc.] § 1…" at bounding box center [385, 211] width 187 height 26
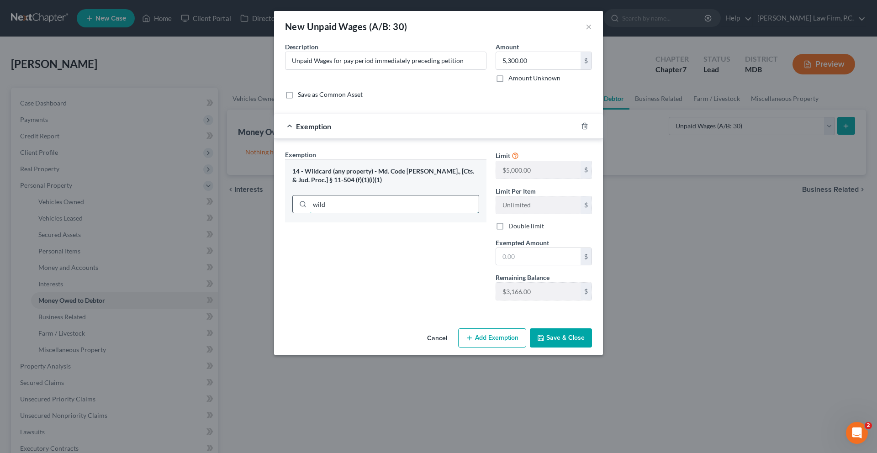
click at [411, 213] on input "wild" at bounding box center [394, 204] width 169 height 17
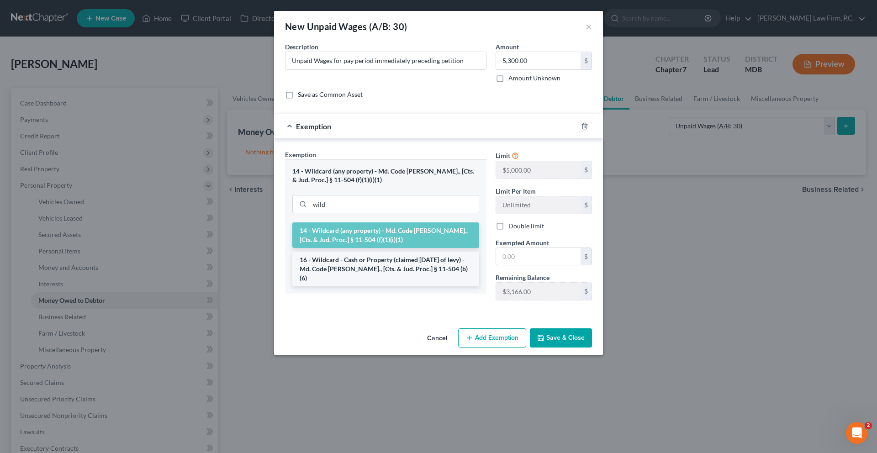
click at [400, 286] on li "16 - Wildcard - Cash or Property (claimed [DATE] of levy) - Md. Code [PERSON_NA…" at bounding box center [385, 269] width 187 height 35
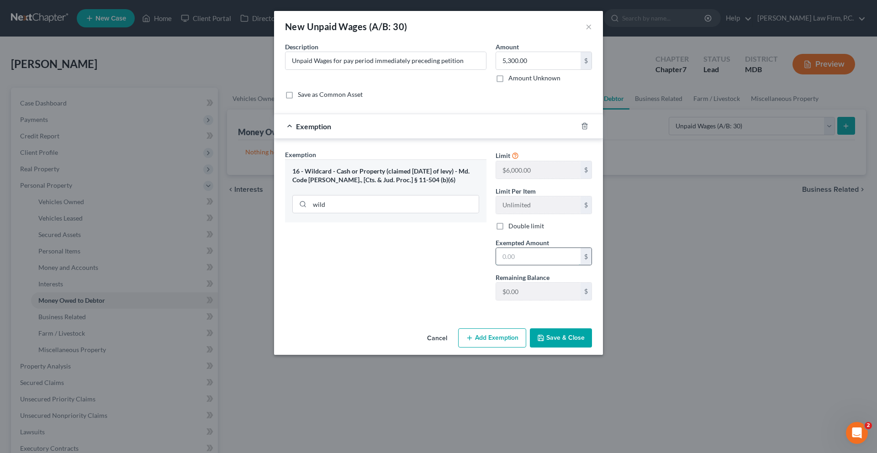
click at [541, 265] on input "text" at bounding box center [538, 256] width 85 height 17
click at [384, 213] on input "wild" at bounding box center [394, 204] width 169 height 17
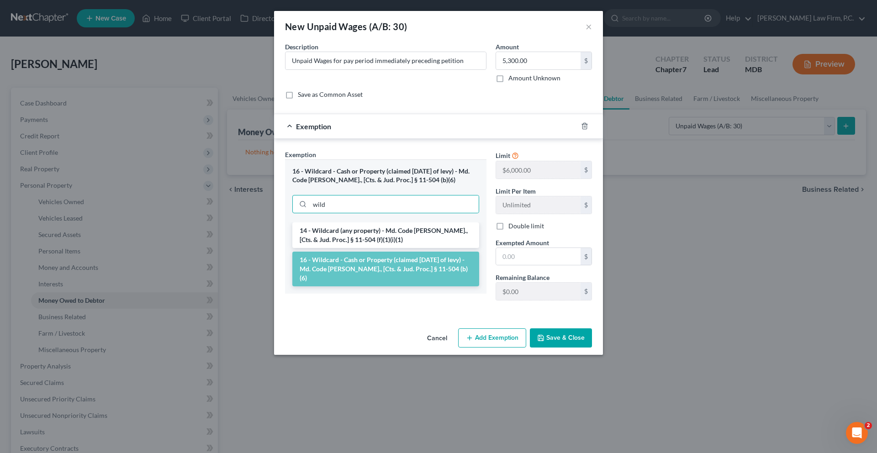
click at [442, 348] on button "Cancel" at bounding box center [437, 338] width 35 height 18
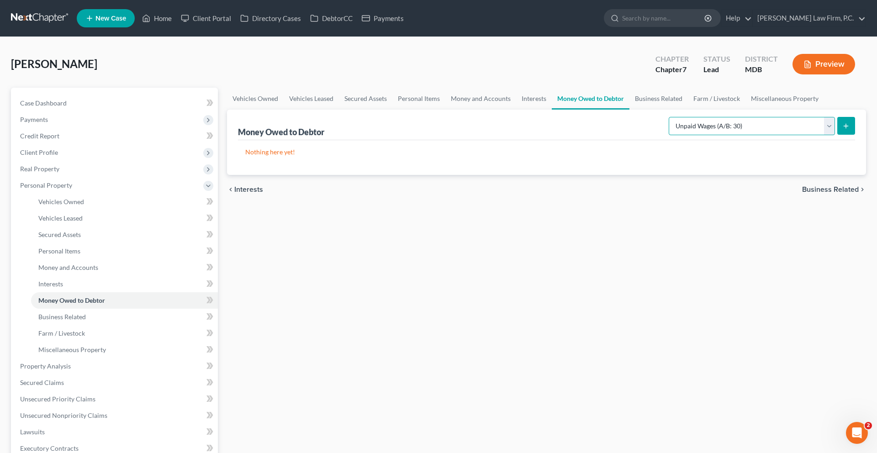
click at [699, 135] on select "Select Type of Money Owed Accounts Receivable (A/B: 38) Alimony (A/B: 29) Child…" at bounding box center [752, 126] width 166 height 18
click at [516, 110] on link "Money and Accounts" at bounding box center [480, 99] width 71 height 22
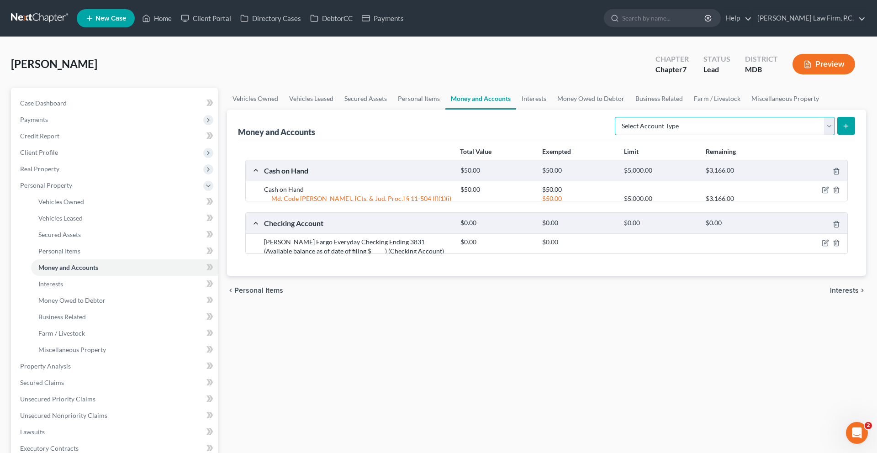
click at [662, 135] on select "Select Account Type Brokerage (A/B: 18, SOFA: 20) Cash on Hand (A/B: 16) Certif…" at bounding box center [725, 126] width 220 height 18
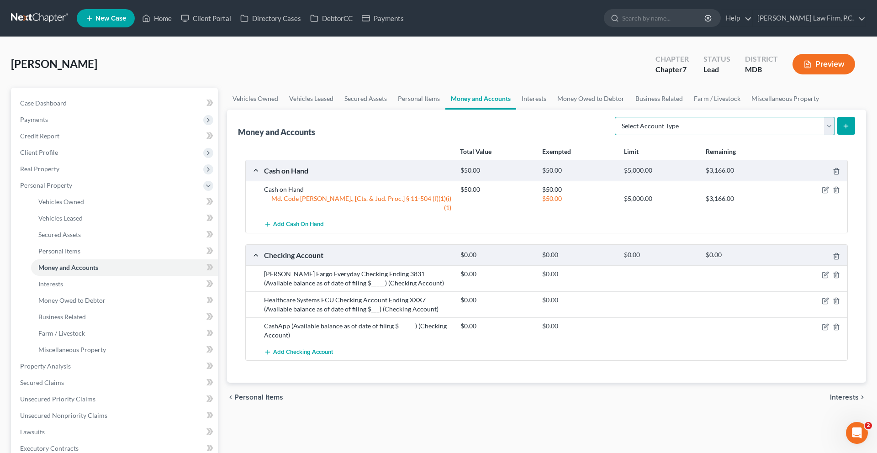
select select "security_deposits"
click at [615, 135] on select "Select Account Type Brokerage (A/B: 18, SOFA: 20) Cash on Hand (A/B: 16) Certif…" at bounding box center [725, 126] width 220 height 18
click at [840, 135] on button "submit" at bounding box center [846, 126] width 18 height 18
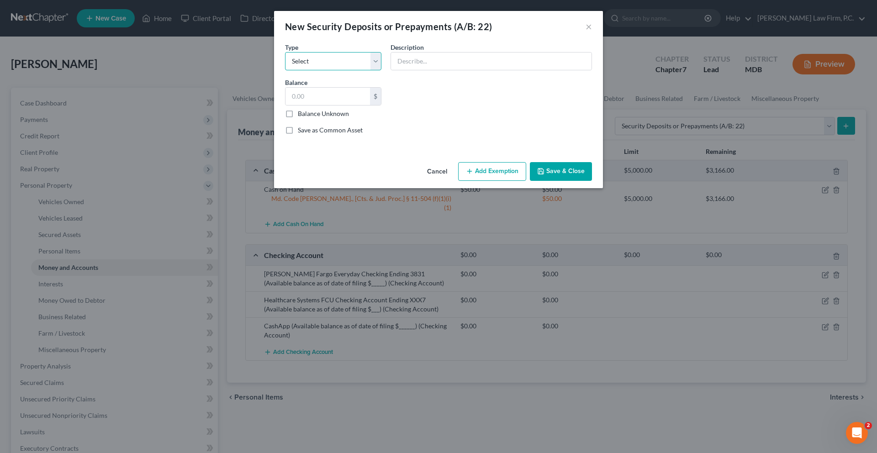
click at [323, 70] on select "Select Electric Gas Heating Oil Security Deposit On Rental Unit Prepaid Rent Te…" at bounding box center [333, 61] width 96 height 18
select select "3"
click at [285, 65] on select "Select Electric Gas Heating Oil Security Deposit On Rental Unit Prepaid Rent Te…" at bounding box center [333, 61] width 96 height 18
click at [445, 69] on input "text" at bounding box center [491, 61] width 201 height 17
type input "Residential security deposit"
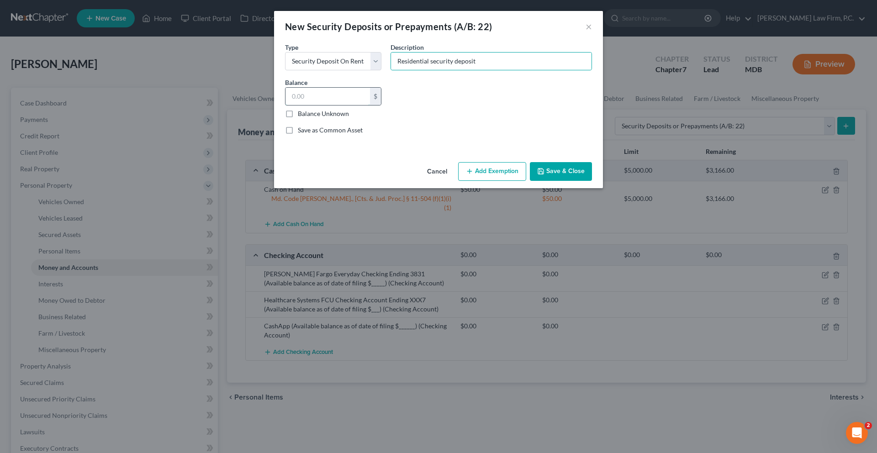
click at [313, 105] on input "text" at bounding box center [328, 96] width 85 height 17
type input "939.00"
click at [504, 181] on button "Add Exemption" at bounding box center [492, 171] width 68 height 19
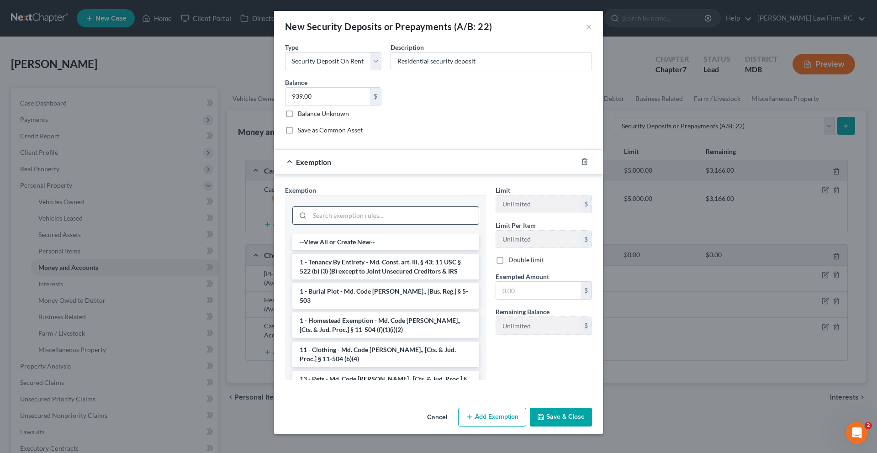
click at [410, 224] on input "search" at bounding box center [394, 215] width 169 height 17
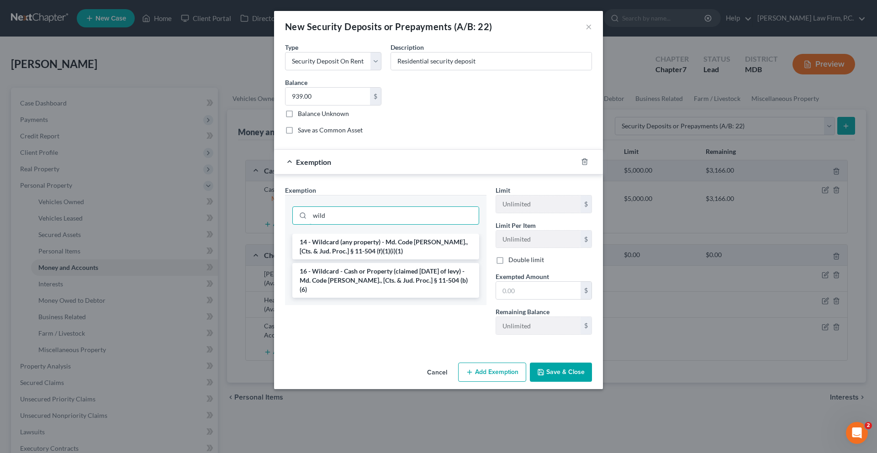
type input "wild"
click at [410, 298] on ul "14 - Wildcard (any property) - Md. Code [PERSON_NAME]., [Cts. & Jud. Proc.] § 1…" at bounding box center [385, 266] width 187 height 64
click at [408, 260] on li "14 - Wildcard (any property) - Md. Code [PERSON_NAME]., [Cts. & Jud. Proc.] § 1…" at bounding box center [385, 247] width 187 height 26
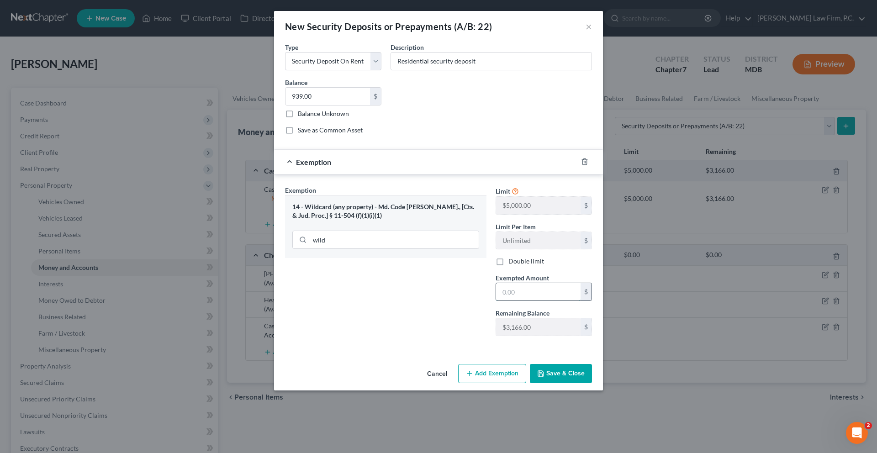
click at [530, 301] on input "text" at bounding box center [538, 291] width 85 height 17
type input "939.00"
click at [592, 383] on button "Save & Close" at bounding box center [561, 373] width 62 height 19
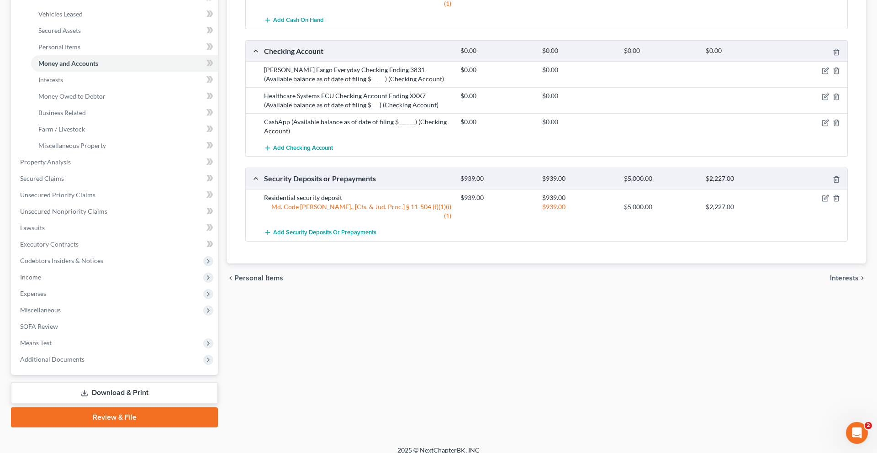
scroll to position [237, 0]
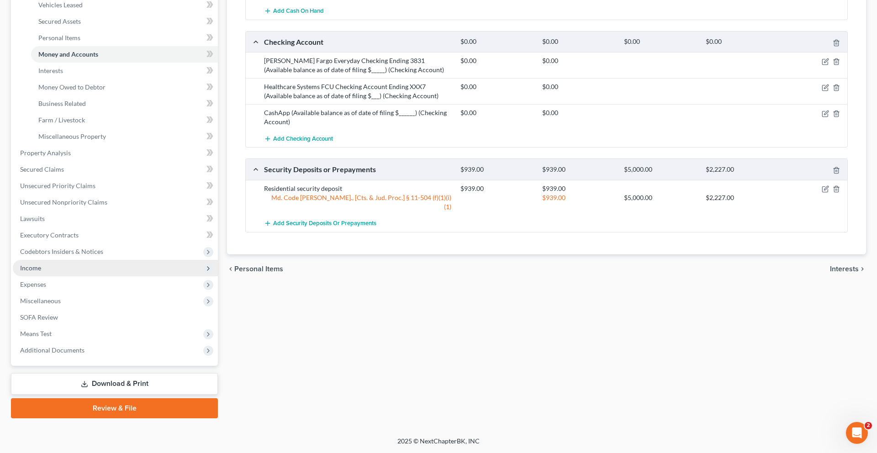
click at [66, 276] on span "Income" at bounding box center [115, 268] width 205 height 16
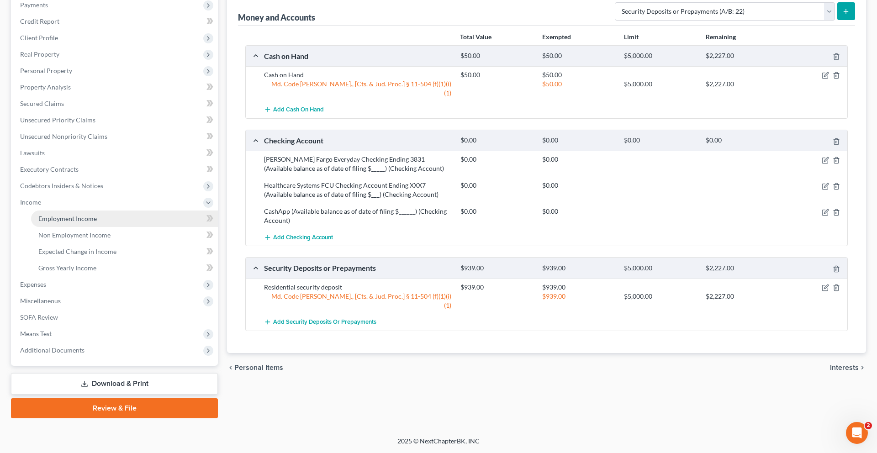
click at [114, 211] on link "Employment Income" at bounding box center [124, 219] width 187 height 16
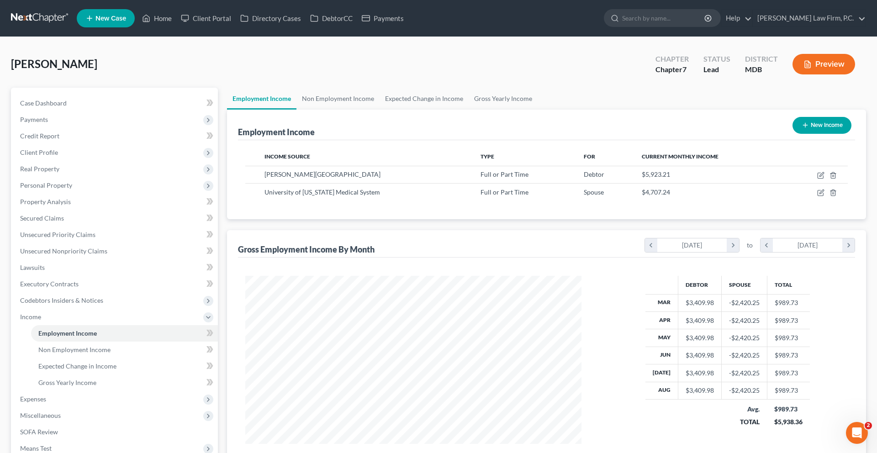
scroll to position [204, 355]
click at [817, 179] on icon "button" at bounding box center [820, 175] width 7 height 7
select select "0"
select select "21"
select select "2"
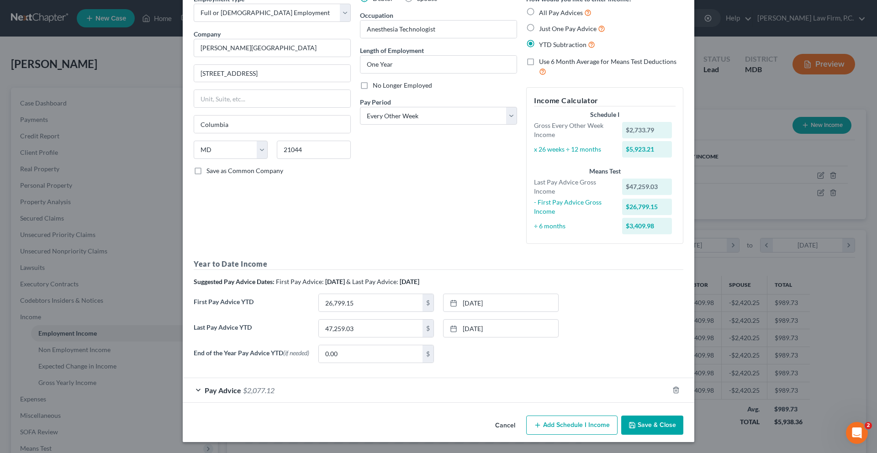
scroll to position [162, 0]
click at [485, 380] on div "Pay Advice $2,077.12" at bounding box center [426, 390] width 486 height 24
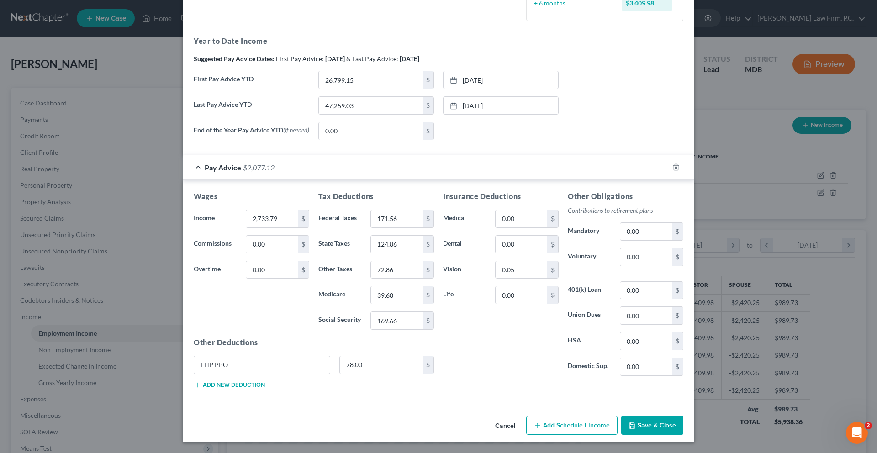
scroll to position [439, 0]
click at [683, 418] on button "Save & Close" at bounding box center [652, 425] width 62 height 19
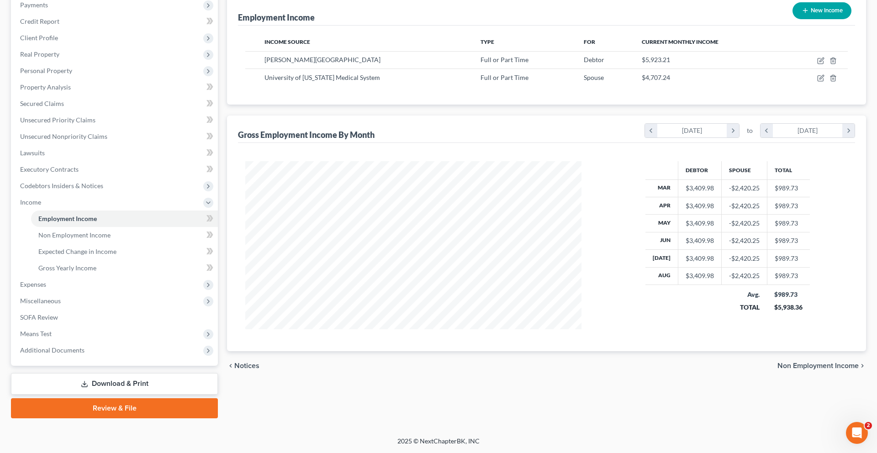
click at [116, 373] on link "Download & Print" at bounding box center [114, 383] width 207 height 21
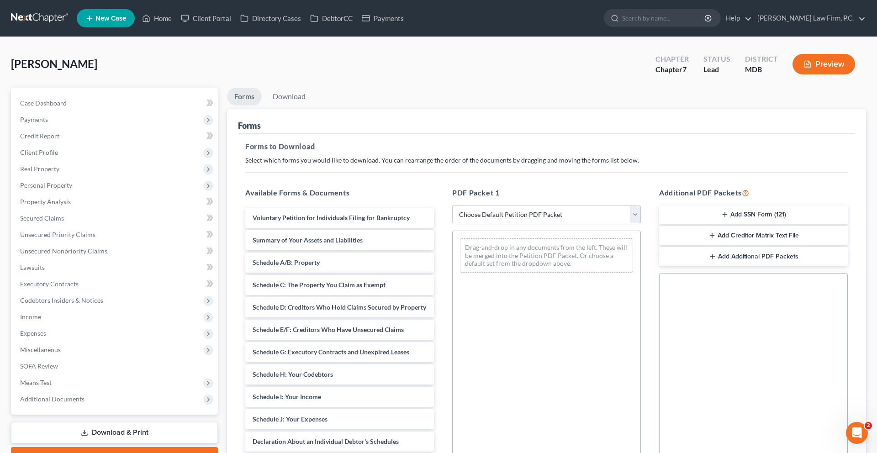
click at [505, 224] on select "Choose Default Petition PDF Packet Complete Bankruptcy Petition (all forms and …" at bounding box center [546, 215] width 189 height 18
select select "0"
click at [454, 224] on select "Choose Default Petition PDF Packet Complete Bankruptcy Petition (all forms and …" at bounding box center [546, 215] width 189 height 18
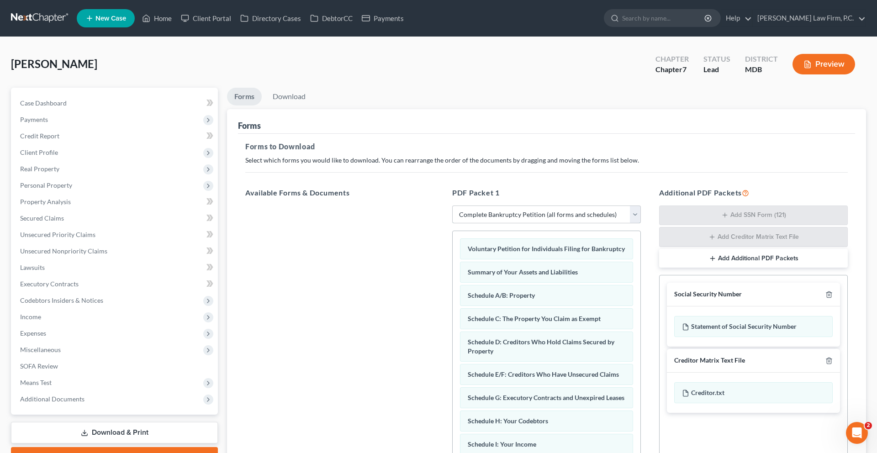
scroll to position [196, 0]
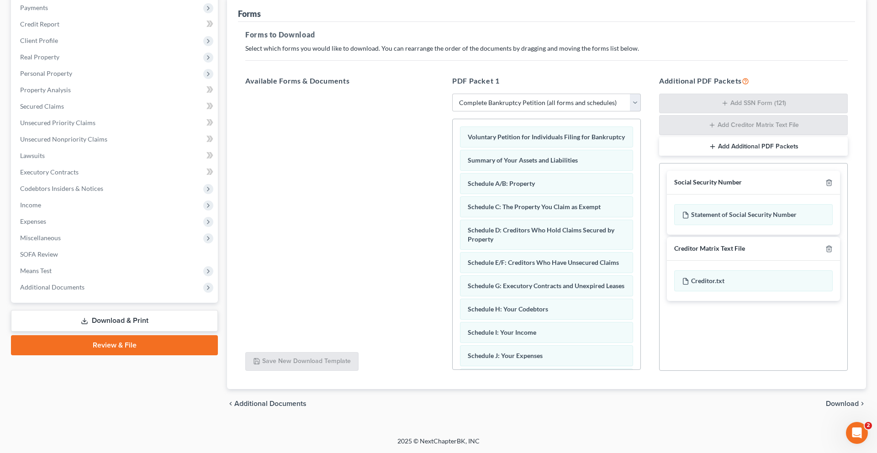
click at [827, 400] on span "Download" at bounding box center [842, 403] width 33 height 7
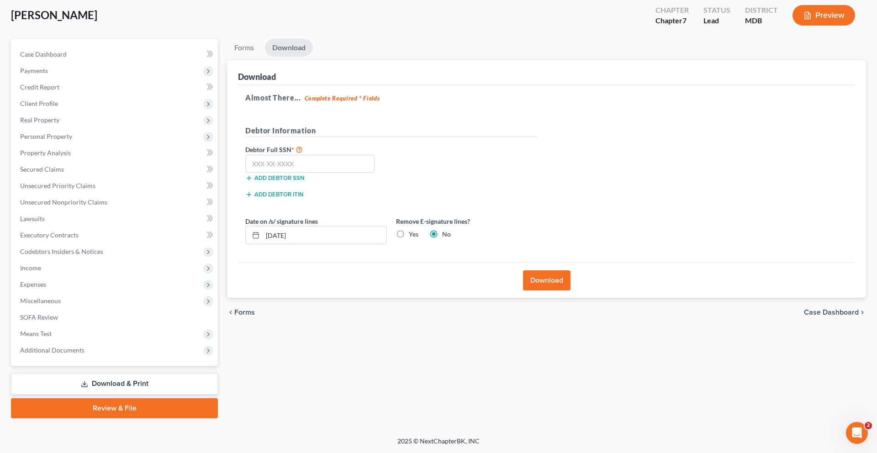
scroll to position [172, 0]
click at [419, 230] on label "Yes" at bounding box center [414, 234] width 10 height 9
click at [419, 230] on input "Yes" at bounding box center [416, 233] width 6 height 6
radio input "true"
radio input "false"
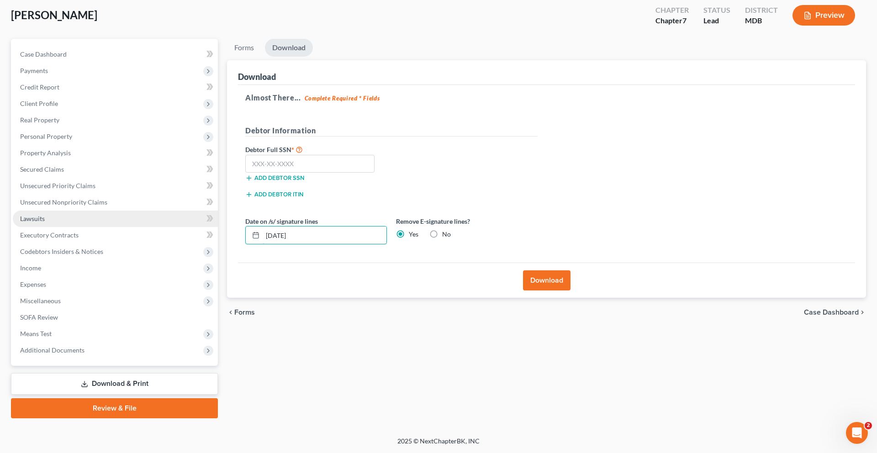
drag, startPoint x: 380, startPoint y: 182, endPoint x: 193, endPoint y: 167, distance: 187.9
click at [193, 167] on div "Petition Navigation Case Dashboard Payments Invoices Payments Payments Credit R…" at bounding box center [438, 229] width 864 height 380
click at [270, 155] on input "text" at bounding box center [309, 164] width 129 height 18
type input "590-05-0362"
click at [541, 270] on button "Download" at bounding box center [547, 280] width 48 height 20
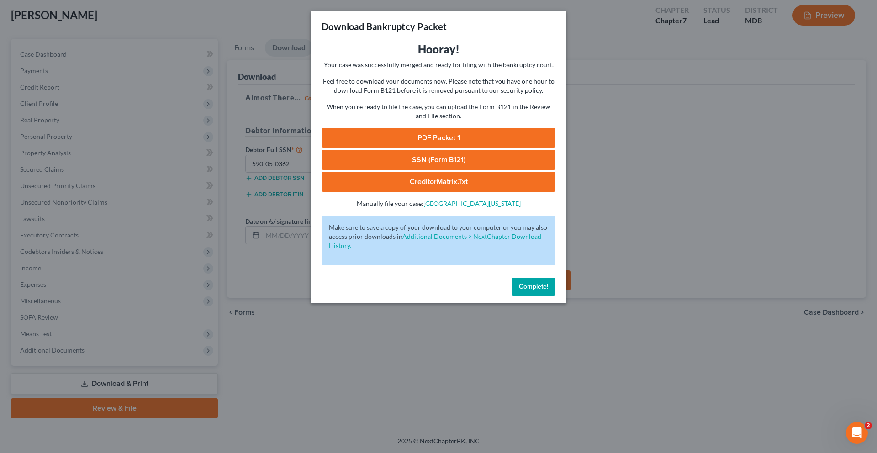
click at [427, 148] on link "PDF Packet 1" at bounding box center [439, 138] width 234 height 20
click at [420, 170] on link "SSN (Form B121)" at bounding box center [439, 160] width 234 height 20
click at [548, 291] on span "Complete!" at bounding box center [533, 287] width 29 height 8
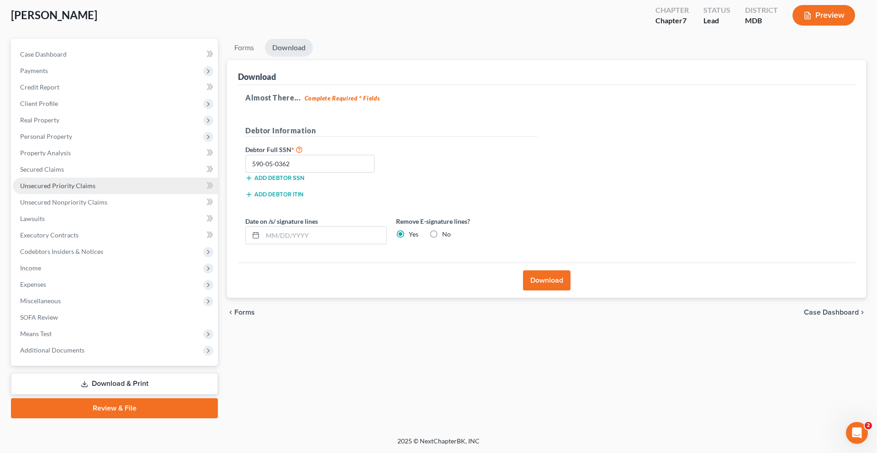
scroll to position [147, 0]
click at [51, 260] on span "Income" at bounding box center [115, 268] width 205 height 16
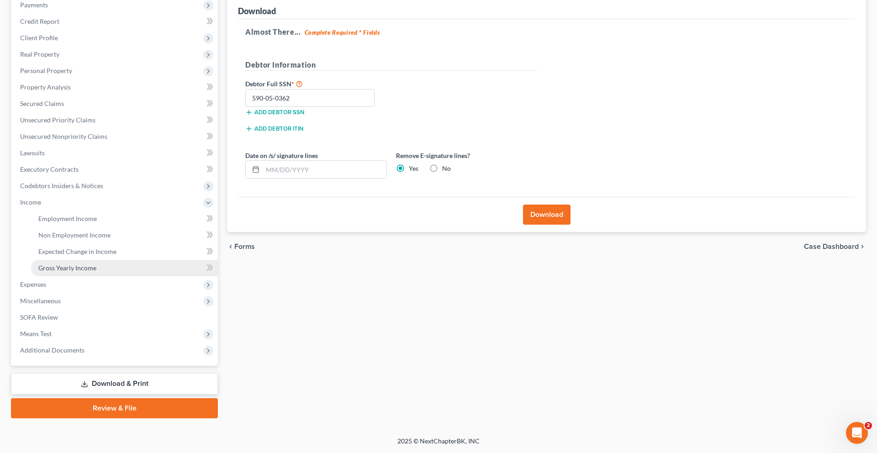
click at [72, 272] on span "Gross Yearly Income" at bounding box center [67, 268] width 58 height 8
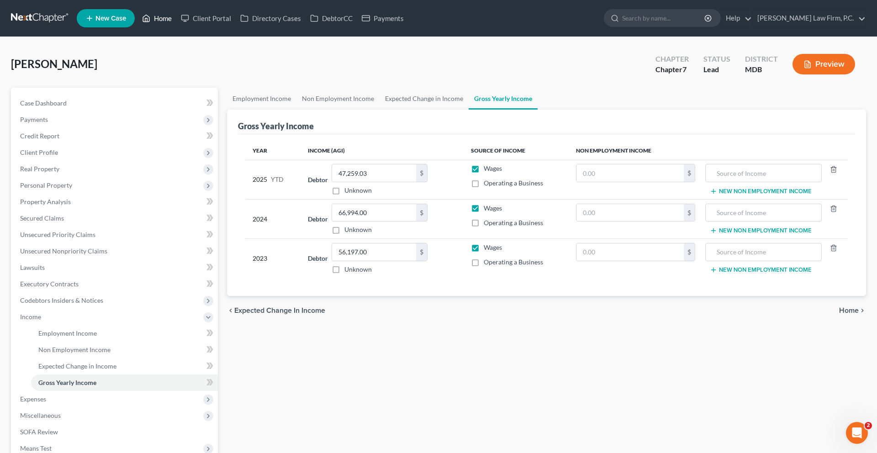
click at [176, 21] on link "Home" at bounding box center [157, 18] width 39 height 16
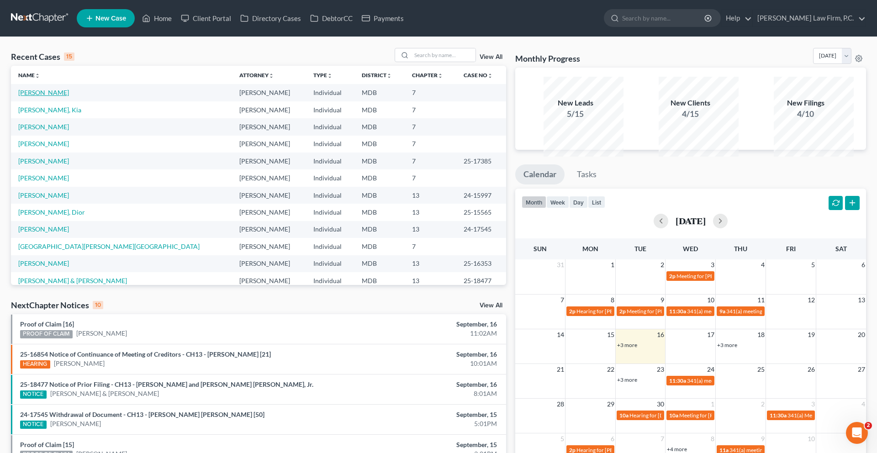
click at [68, 96] on link "[PERSON_NAME]" at bounding box center [43, 93] width 51 height 8
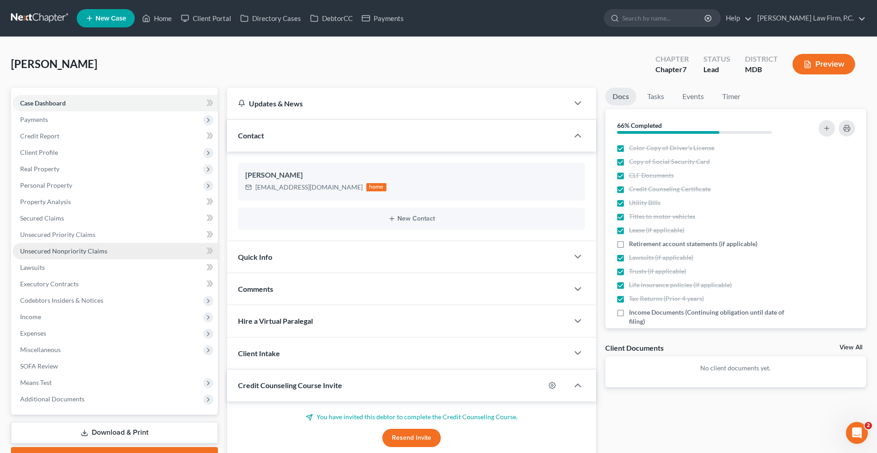
click at [86, 255] on span "Unsecured Nonpriority Claims" at bounding box center [63, 251] width 87 height 8
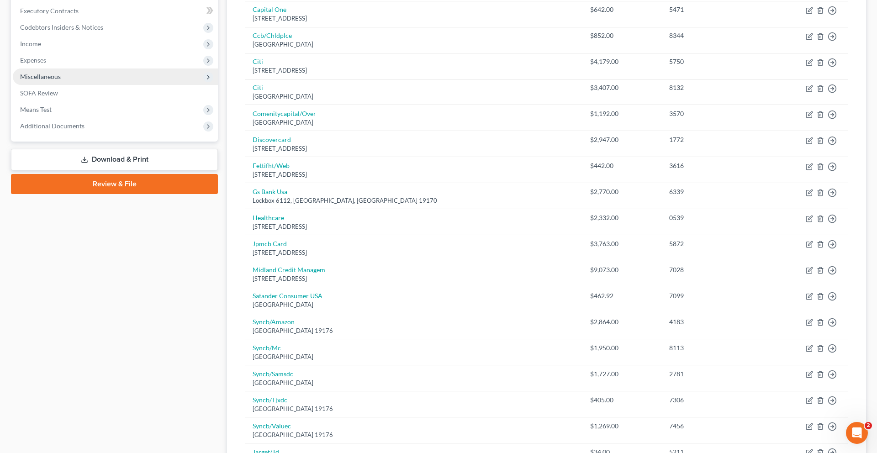
scroll to position [254, 0]
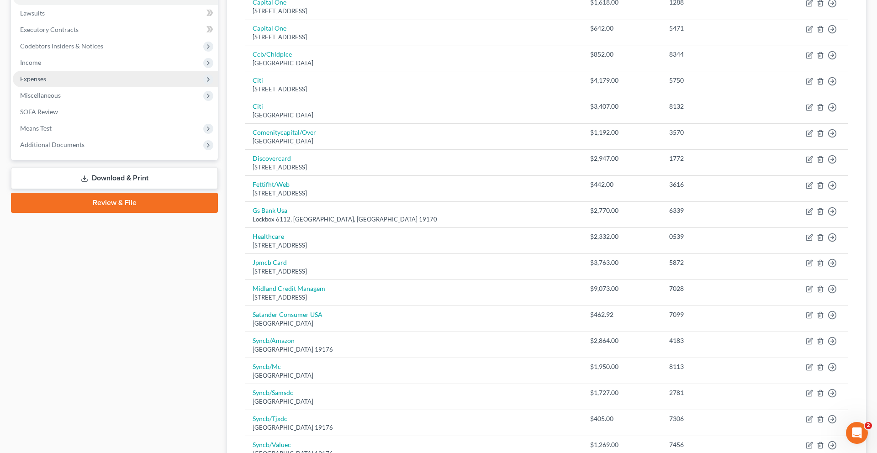
click at [119, 87] on span "Expenses" at bounding box center [115, 79] width 205 height 16
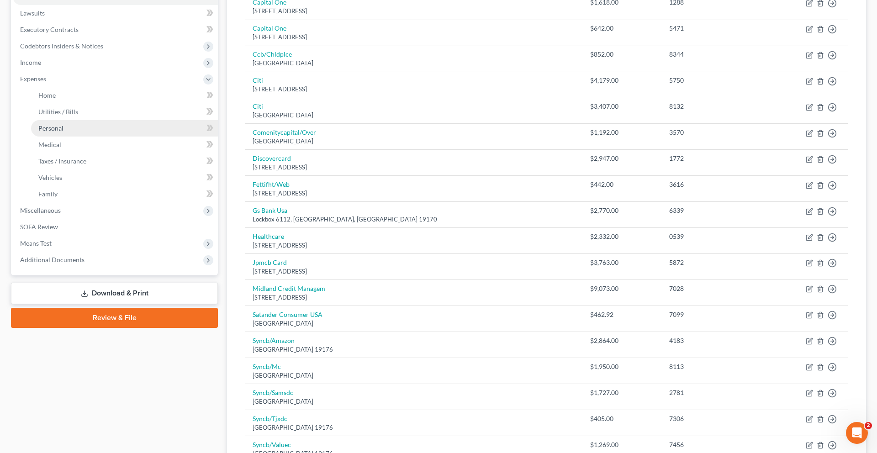
click at [127, 137] on link "Personal" at bounding box center [124, 128] width 187 height 16
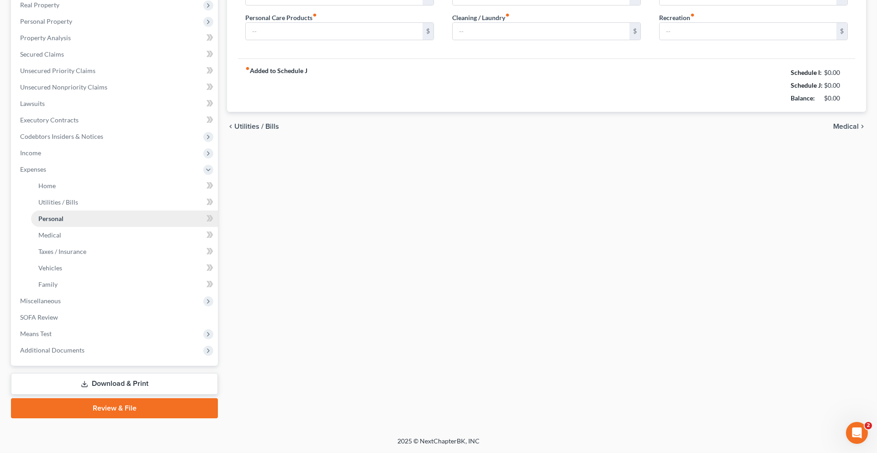
type input "850.00"
type input "125.00"
type input "180.00"
type input "125.00"
type input "200.00"
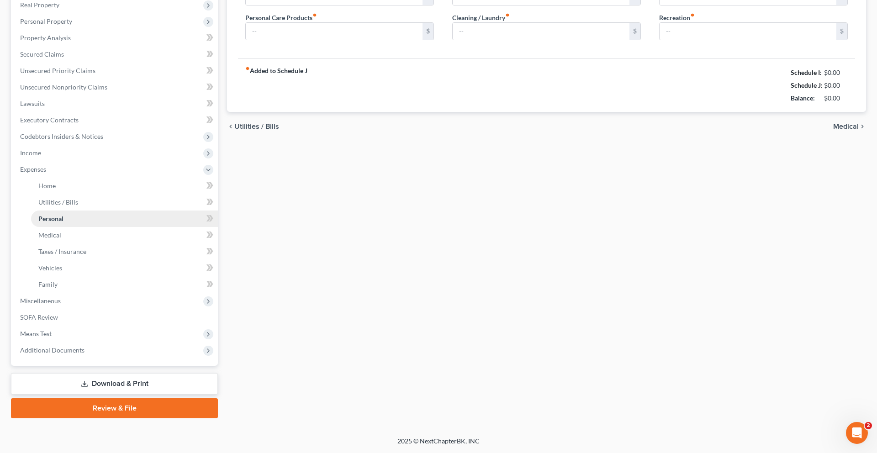
type input "50.00"
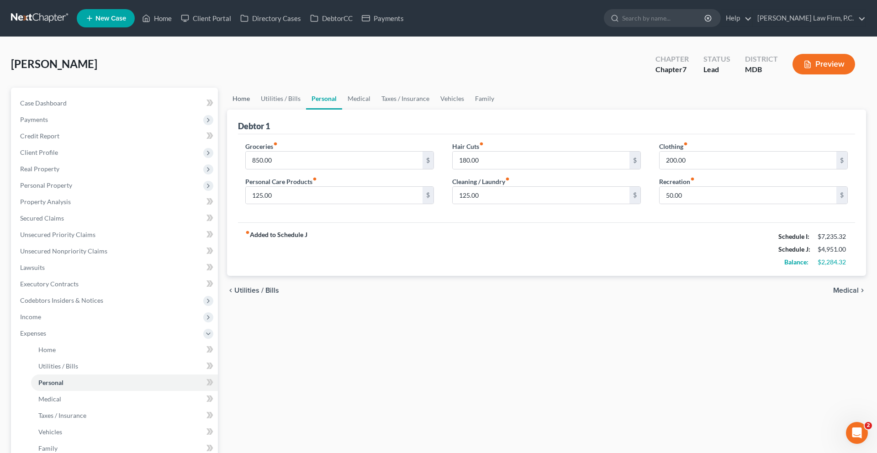
click at [247, 110] on link "Home" at bounding box center [241, 99] width 28 height 22
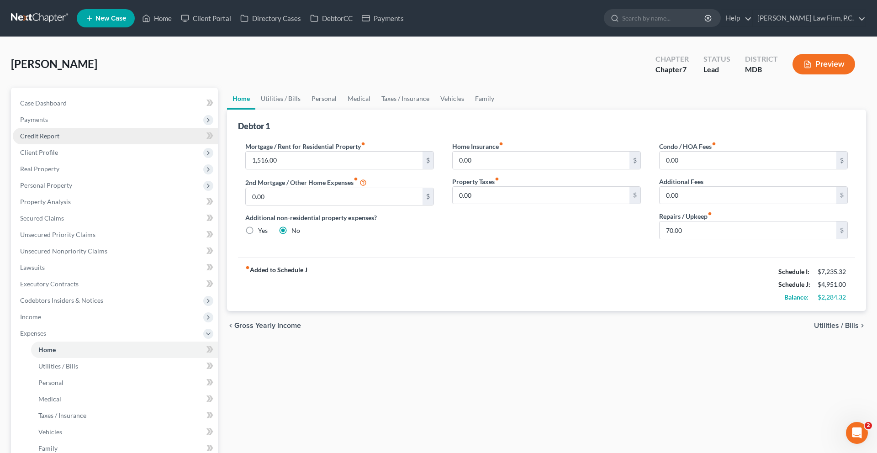
click at [85, 144] on link "Credit Report" at bounding box center [115, 136] width 205 height 16
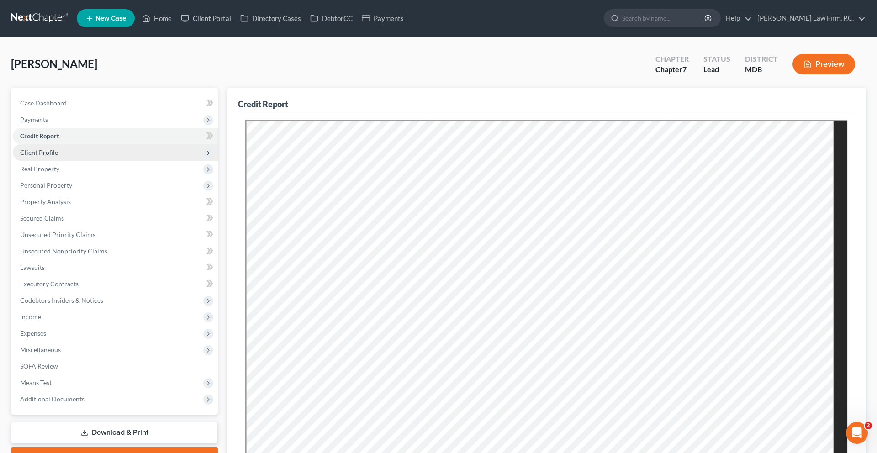
click at [82, 161] on span "Client Profile" at bounding box center [115, 152] width 205 height 16
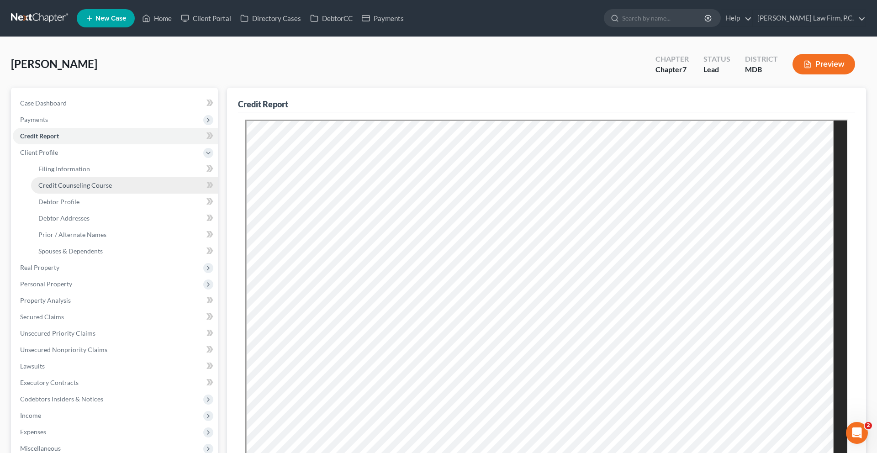
click at [84, 189] on span "Credit Counseling Course" at bounding box center [75, 185] width 74 height 8
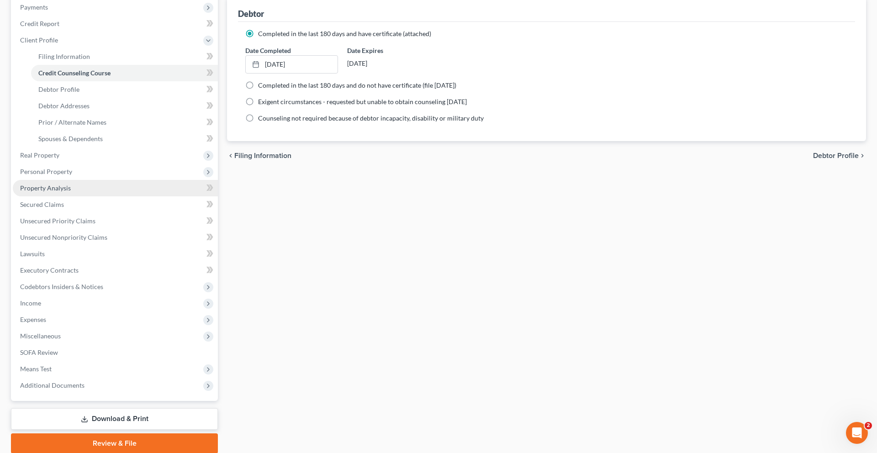
scroll to position [185, 0]
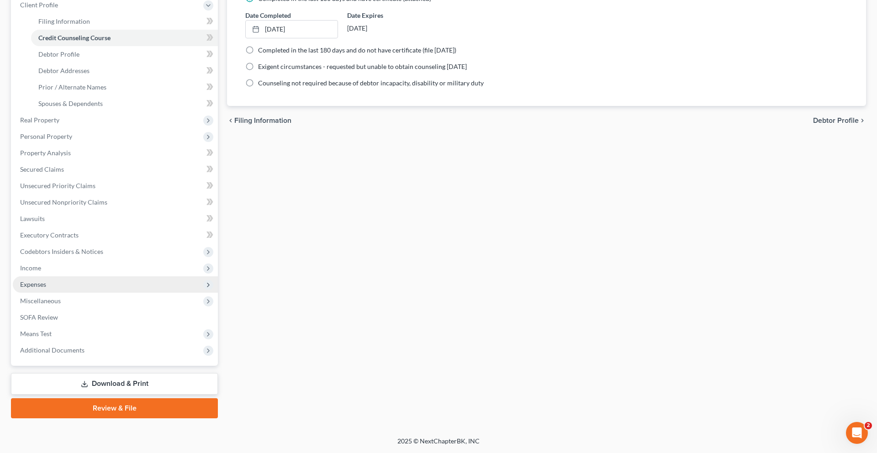
click at [83, 293] on span "Expenses" at bounding box center [115, 284] width 205 height 16
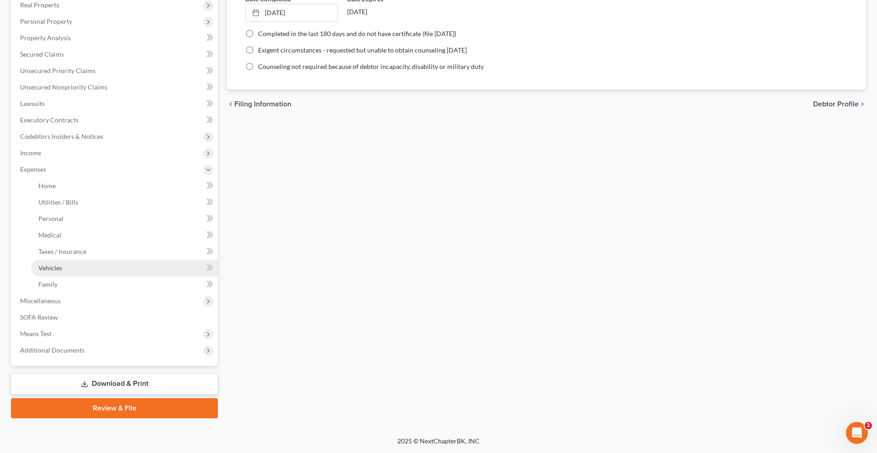
click at [83, 276] on link "Vehicles" at bounding box center [124, 268] width 187 height 16
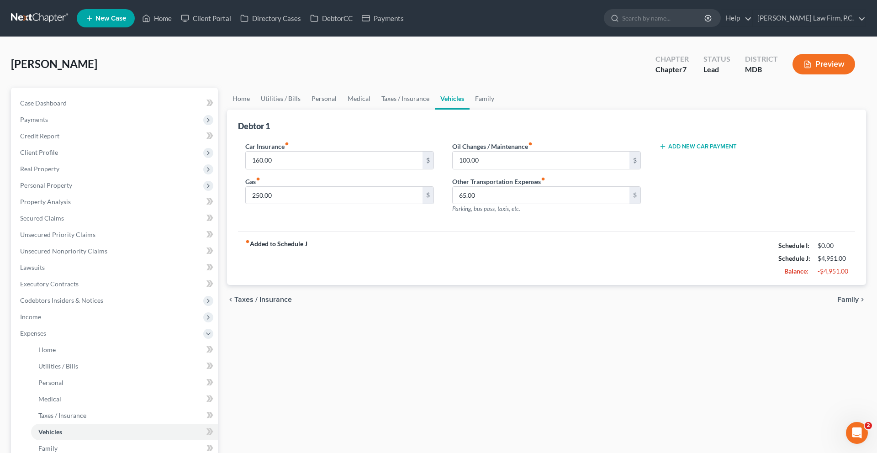
click at [688, 150] on button "Add New Car Payment" at bounding box center [698, 146] width 78 height 7
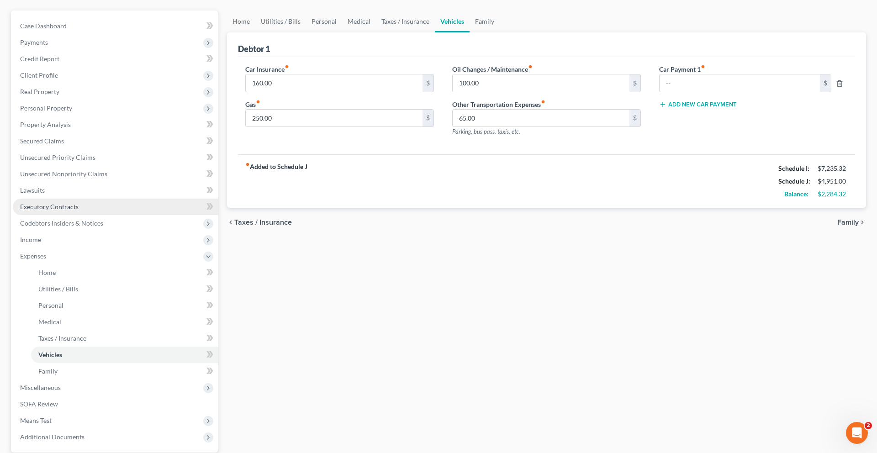
scroll to position [88, 0]
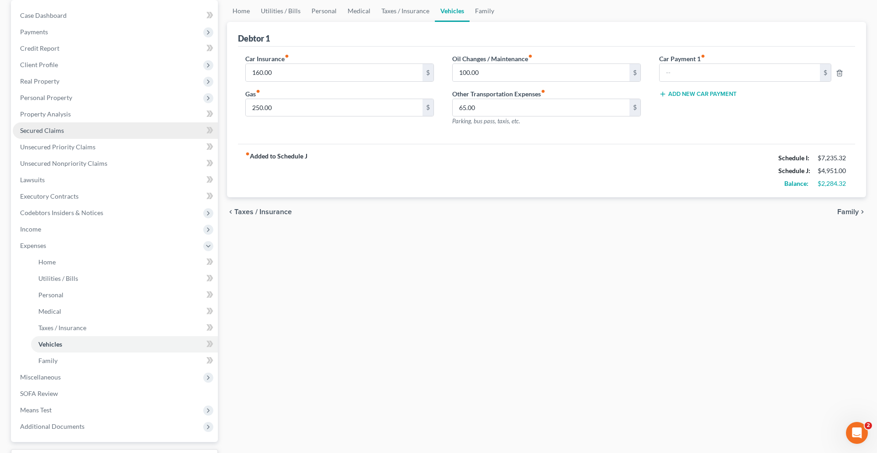
click at [90, 139] on link "Secured Claims" at bounding box center [115, 130] width 205 height 16
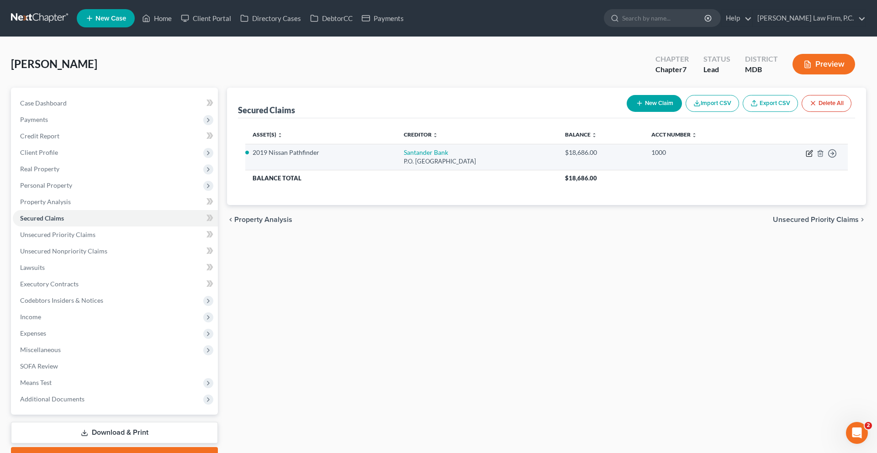
click at [806, 157] on icon "button" at bounding box center [809, 153] width 7 height 7
select select "45"
select select "7"
select select "0"
select select "3"
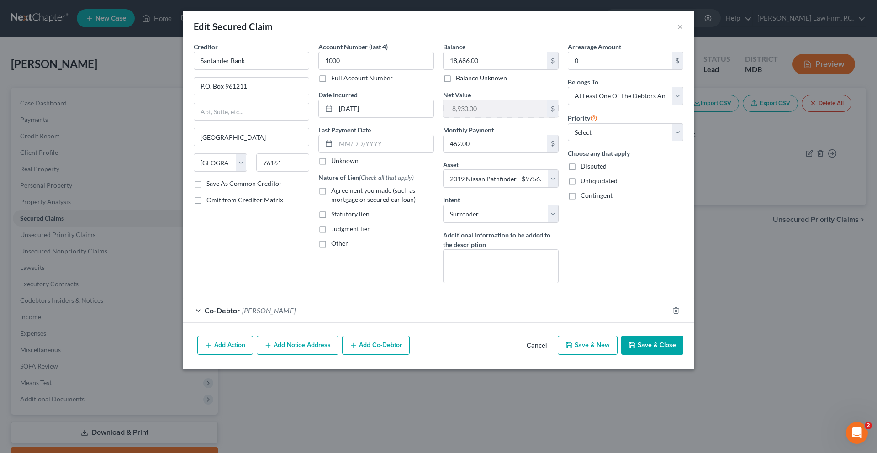
click at [554, 355] on button "Cancel" at bounding box center [536, 346] width 35 height 18
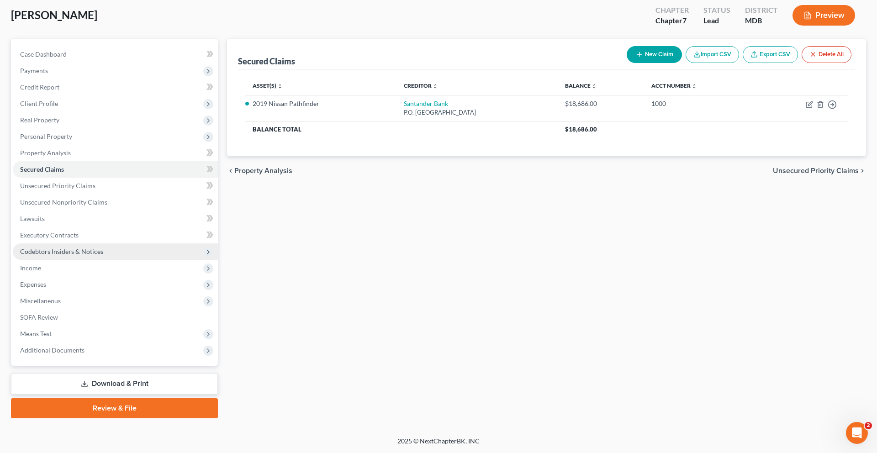
scroll to position [148, 0]
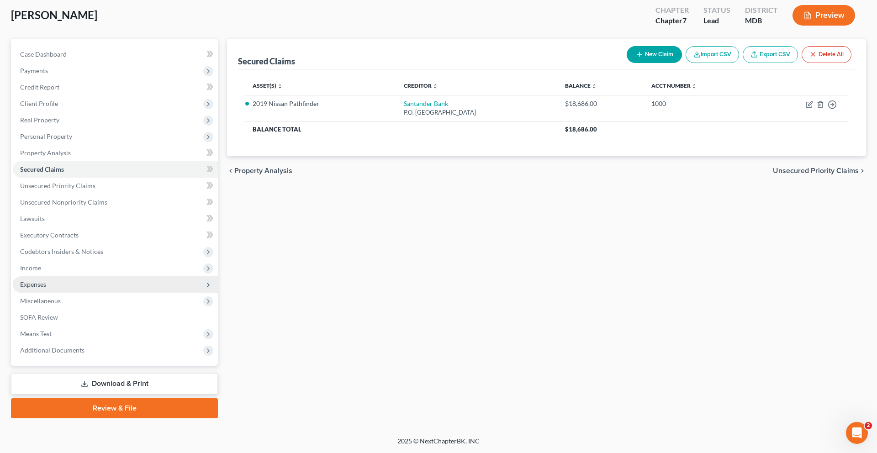
click at [60, 276] on span "Expenses" at bounding box center [115, 284] width 205 height 16
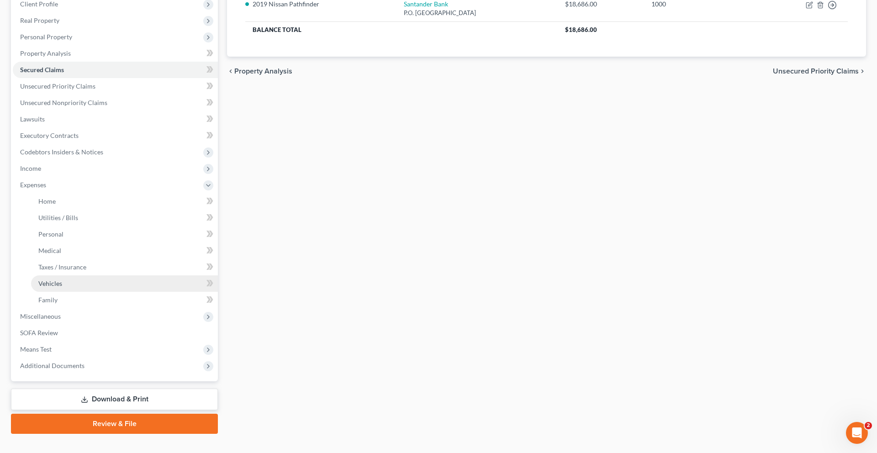
click at [62, 287] on span "Vehicles" at bounding box center [50, 284] width 24 height 8
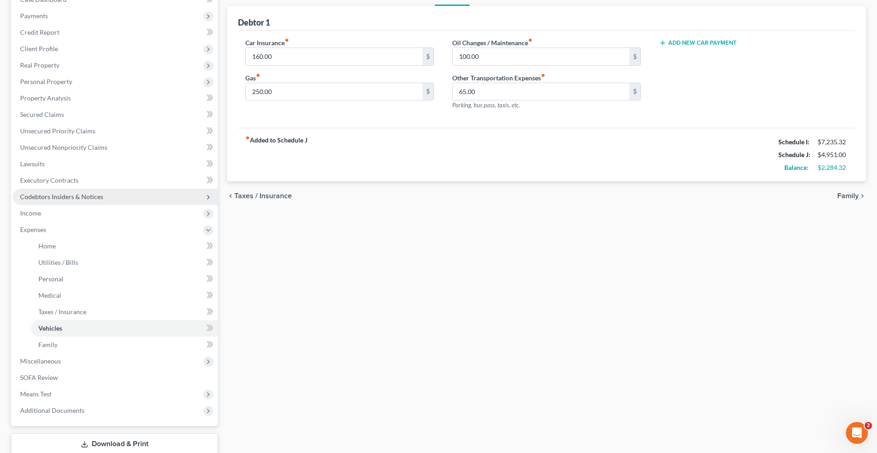
scroll to position [107, 0]
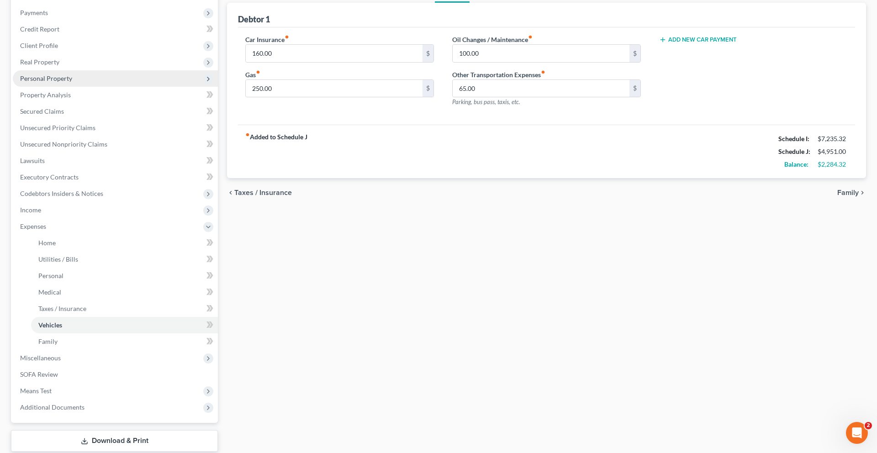
click at [68, 82] on span "Personal Property" at bounding box center [46, 78] width 52 height 8
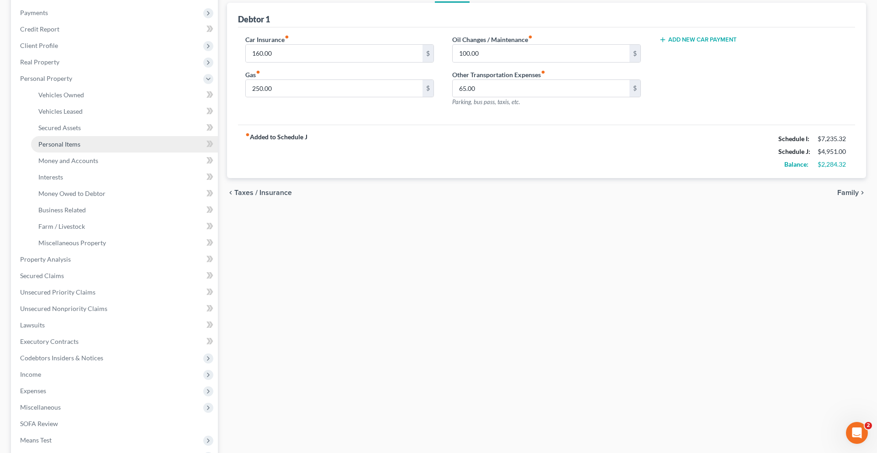
click at [80, 148] on span "Personal Items" at bounding box center [59, 144] width 42 height 8
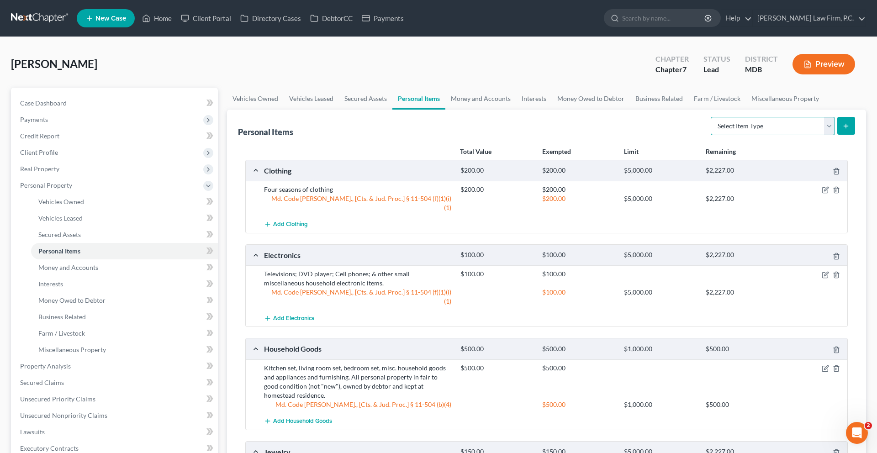
click at [711, 135] on select "Select Item Type Clothing (A/B: 11) Collectibles Of Value (A/B: 8) Electronics …" at bounding box center [773, 126] width 124 height 18
select select "pets"
click at [711, 135] on select "Select Item Type Clothing (A/B: 11) Collectibles Of Value (A/B: 8) Electronics …" at bounding box center [773, 126] width 124 height 18
click at [837, 135] on button "submit" at bounding box center [846, 126] width 18 height 18
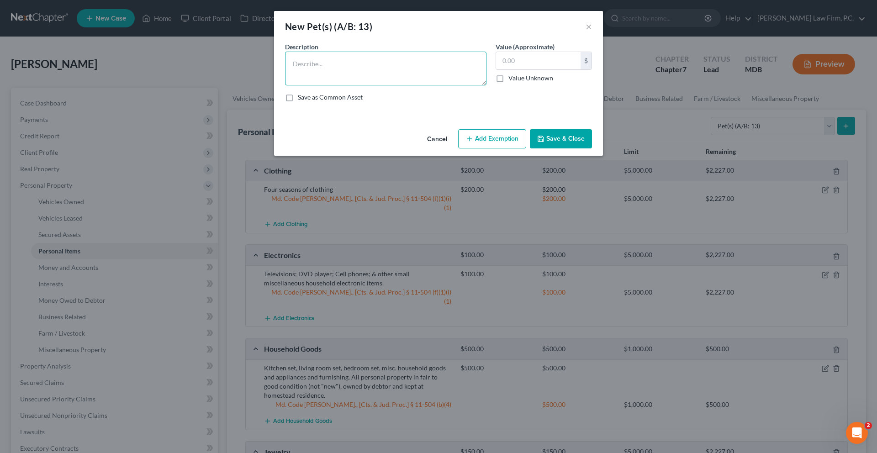
click at [402, 85] on textarea at bounding box center [385, 69] width 201 height 34
type textarea "Domestic Cat"
click at [551, 69] on input "text" at bounding box center [538, 60] width 85 height 17
type input "100.00"
click at [509, 148] on button "Add Exemption" at bounding box center [492, 138] width 68 height 19
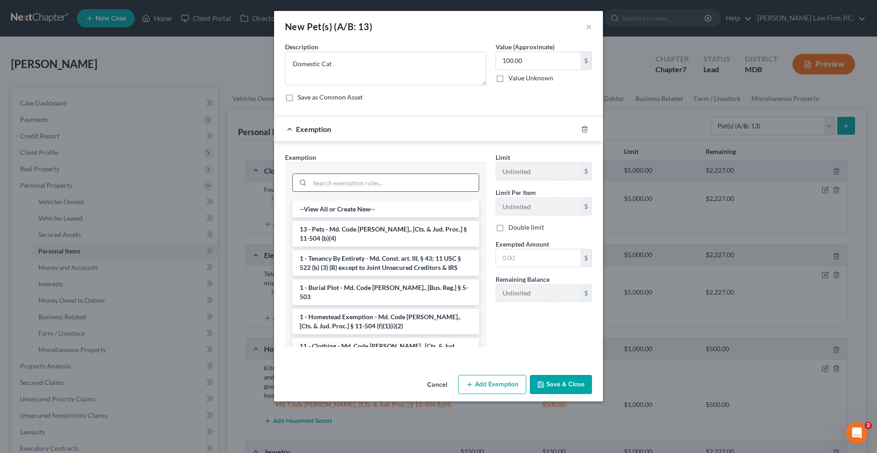
click at [450, 191] on input "search" at bounding box center [394, 182] width 169 height 17
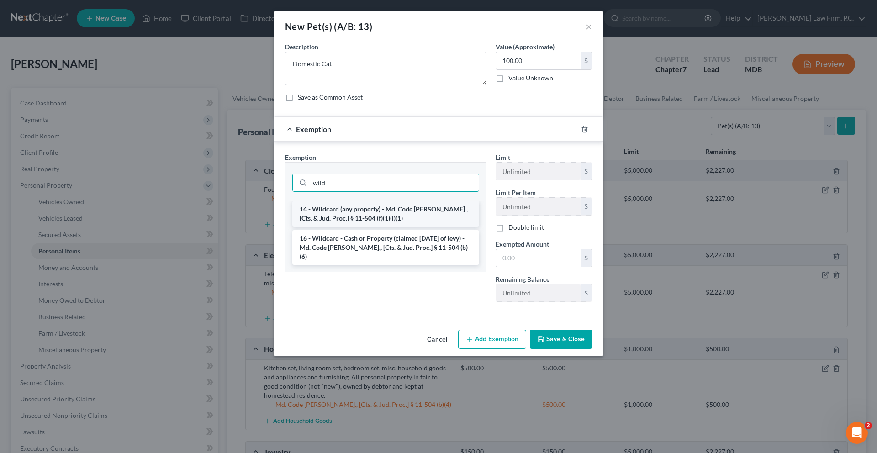
type input "wild"
click at [430, 227] on li "14 - Wildcard (any property) - Md. Code [PERSON_NAME]., [Cts. & Jud. Proc.] § 1…" at bounding box center [385, 214] width 187 height 26
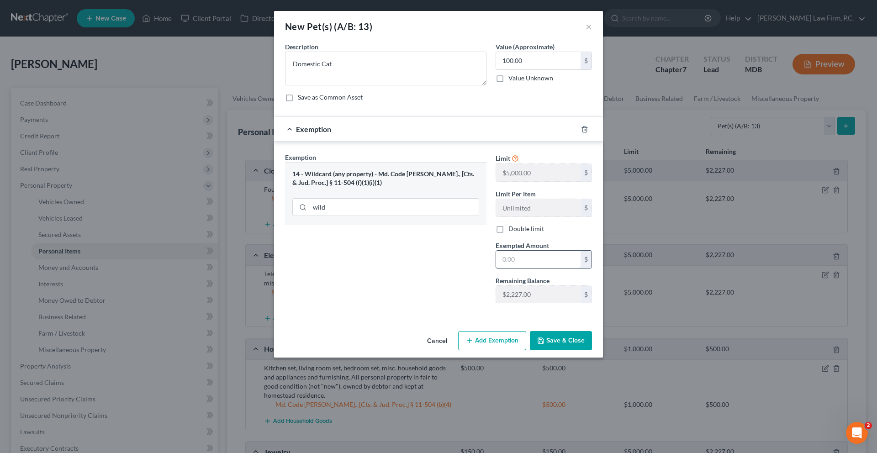
click at [543, 268] on input "text" at bounding box center [538, 259] width 85 height 17
type input "100.00"
click at [592, 350] on button "Save & Close" at bounding box center [561, 340] width 62 height 19
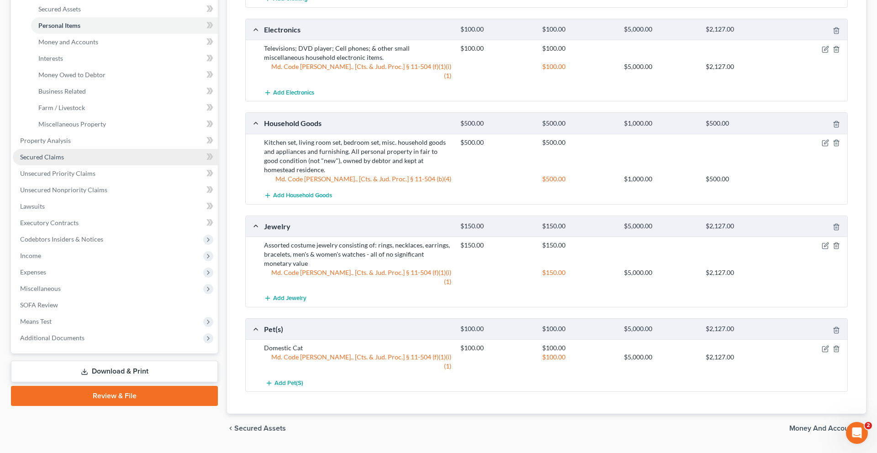
scroll to position [227, 0]
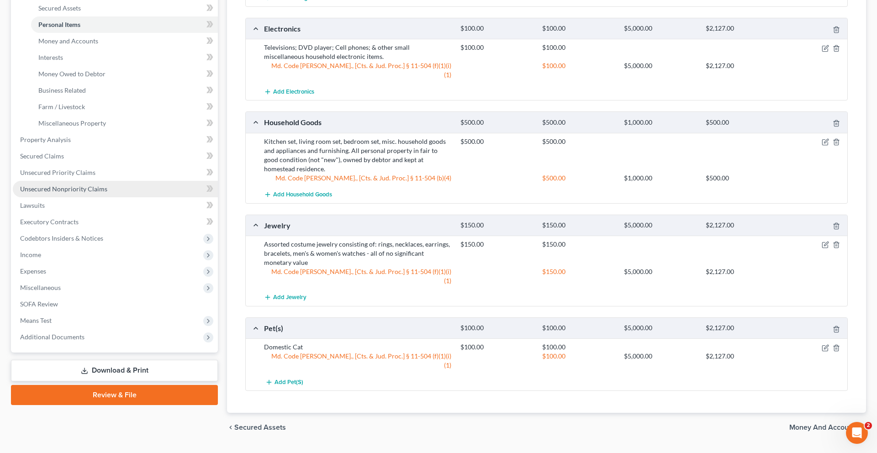
click at [104, 193] on span "Unsecured Nonpriority Claims" at bounding box center [63, 189] width 87 height 8
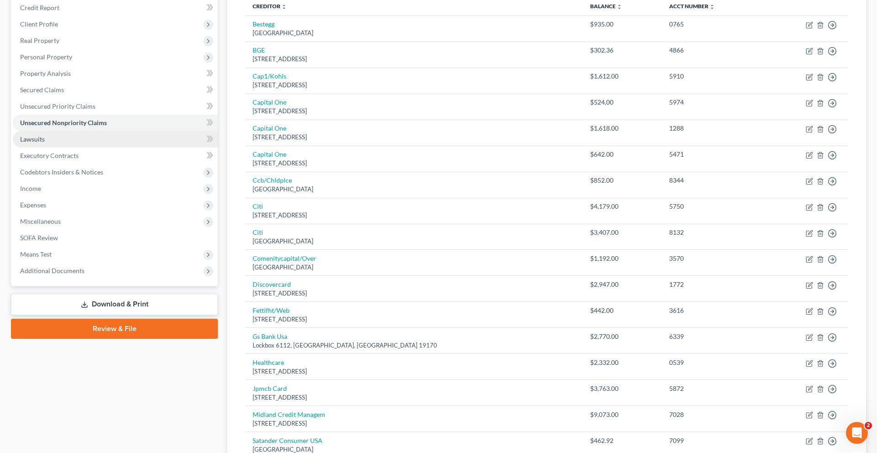
scroll to position [135, 0]
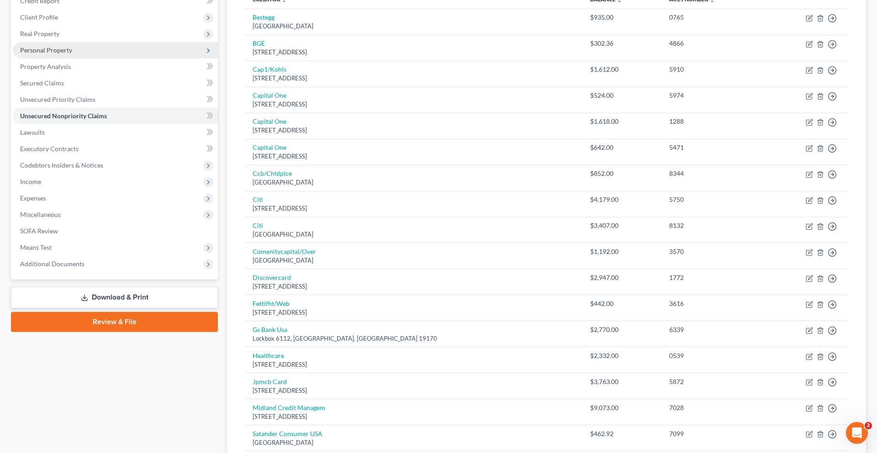
click at [72, 54] on span "Personal Property" at bounding box center [46, 50] width 52 height 8
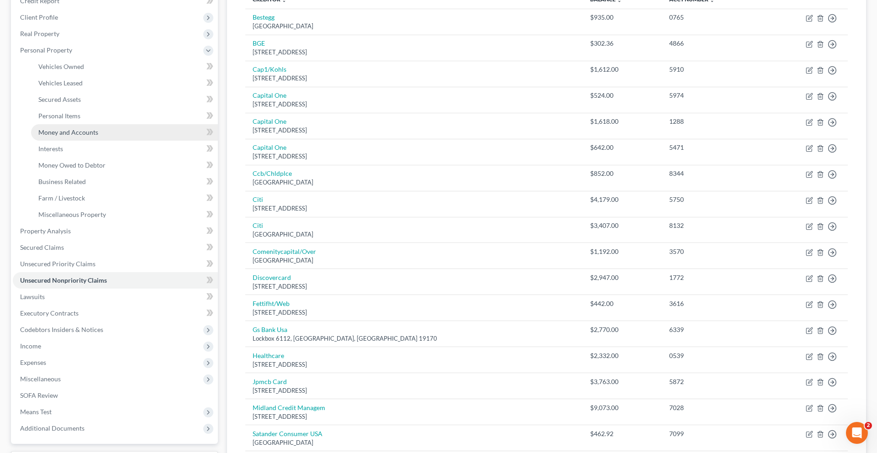
click at [88, 136] on span "Money and Accounts" at bounding box center [68, 132] width 60 height 8
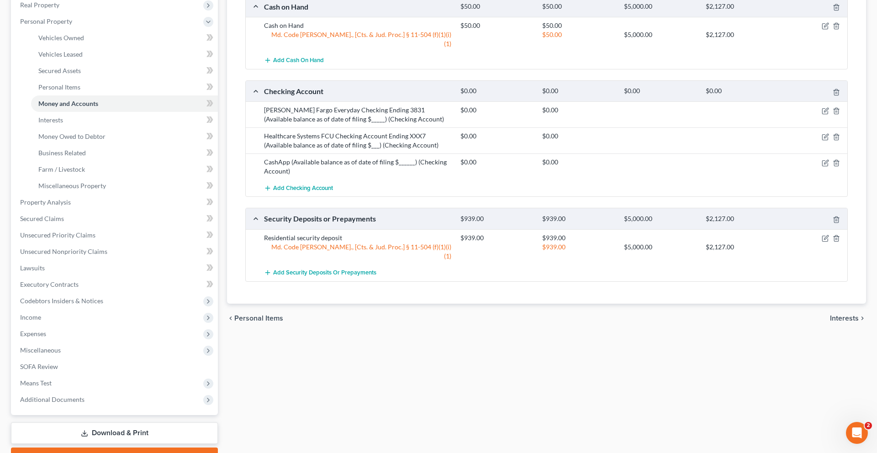
scroll to position [262, 0]
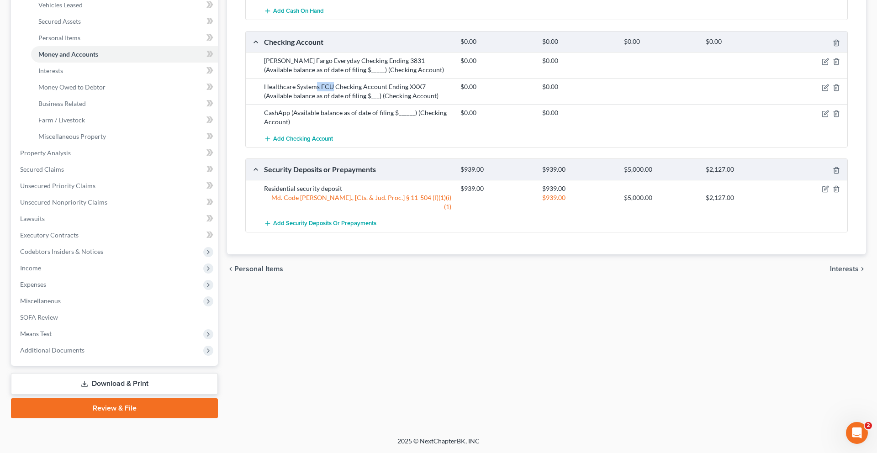
drag, startPoint x: 360, startPoint y: 151, endPoint x: 339, endPoint y: 149, distance: 22.0
click at [339, 101] on div "Healthcare Systems FCU Checking Account Ending XXX7 (Available balance as of da…" at bounding box center [358, 91] width 196 height 18
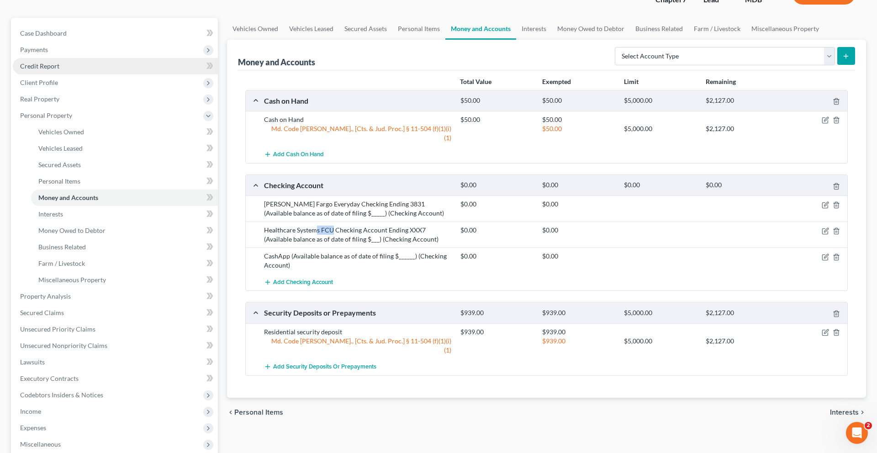
scroll to position [69, 0]
click at [111, 75] on link "Credit Report" at bounding box center [115, 67] width 205 height 16
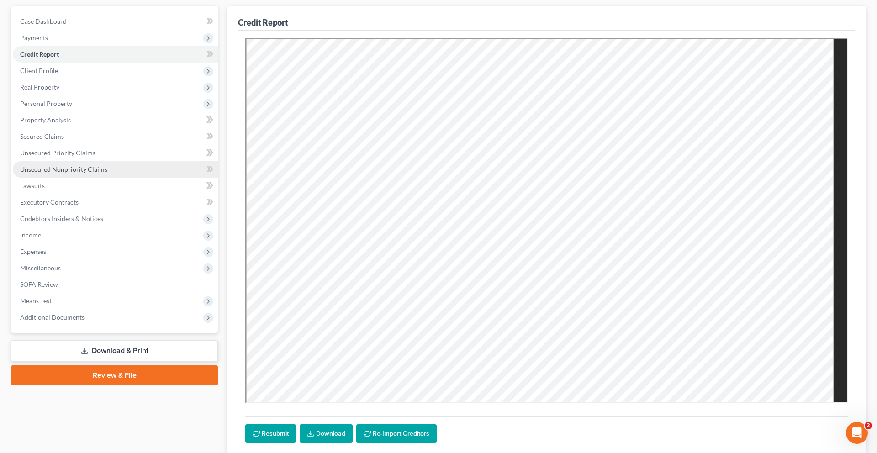
scroll to position [80, 0]
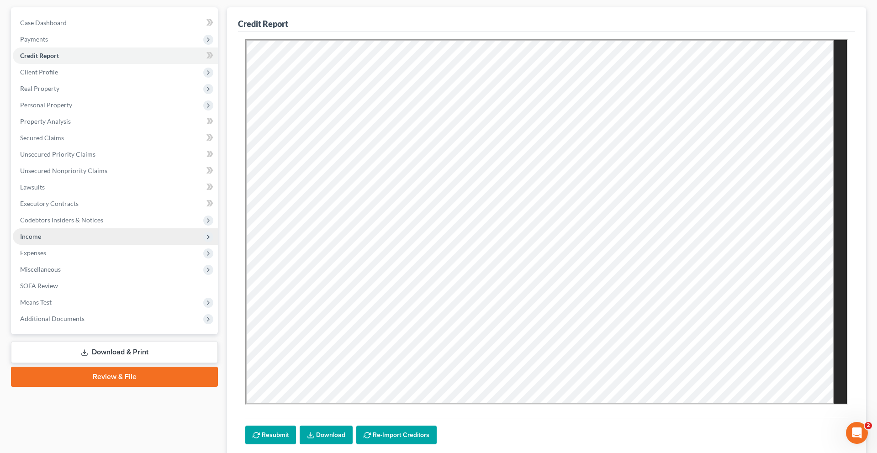
click at [72, 245] on span "Income" at bounding box center [115, 236] width 205 height 16
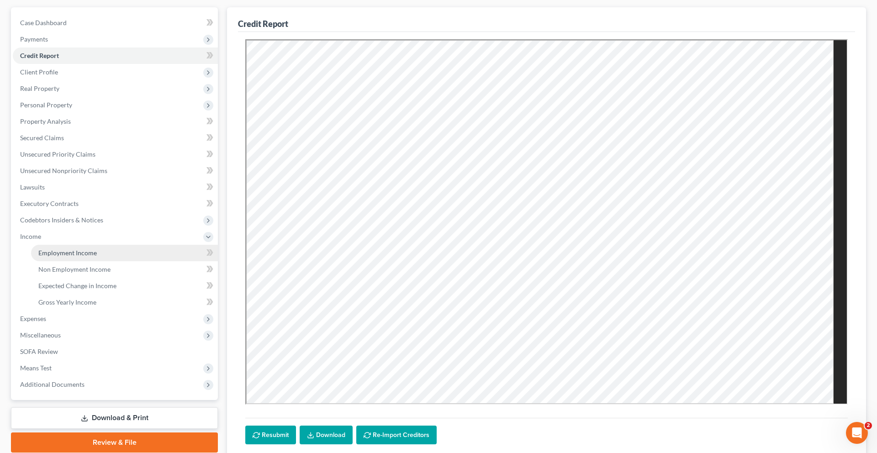
click at [79, 257] on span "Employment Income" at bounding box center [67, 253] width 58 height 8
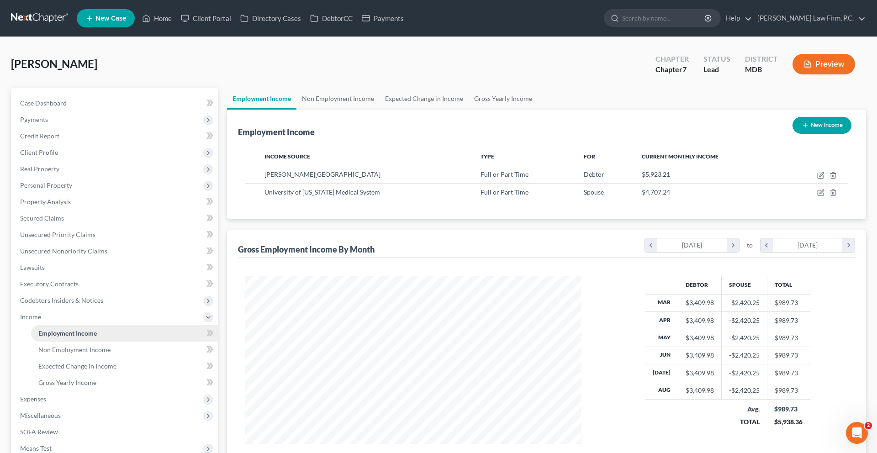
scroll to position [204, 355]
click at [106, 161] on span "Client Profile" at bounding box center [115, 152] width 205 height 16
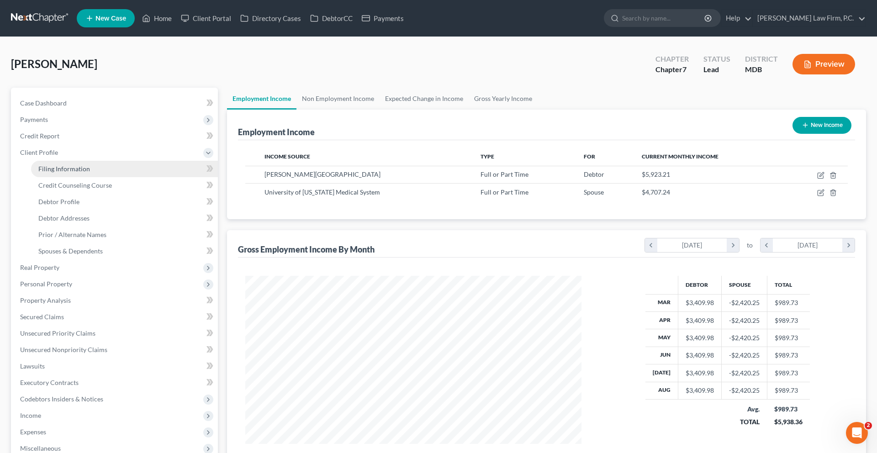
click at [90, 173] on span "Filing Information" at bounding box center [64, 169] width 52 height 8
select select "1"
select select "0"
select select "21"
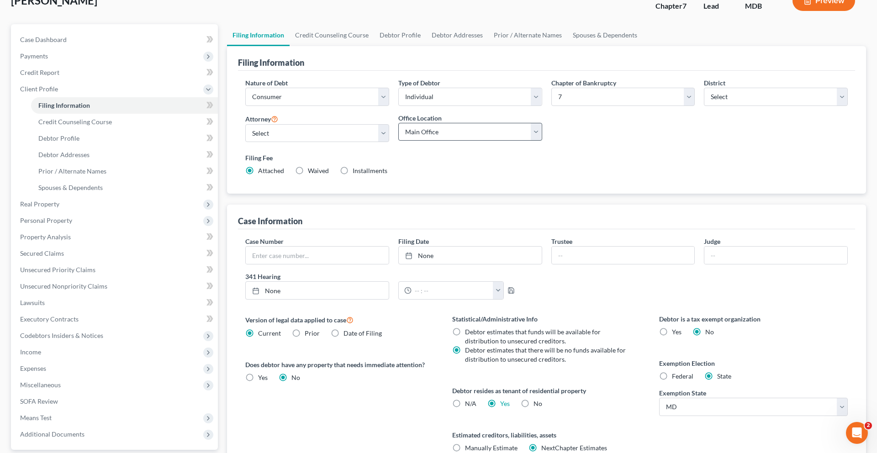
scroll to position [66, 0]
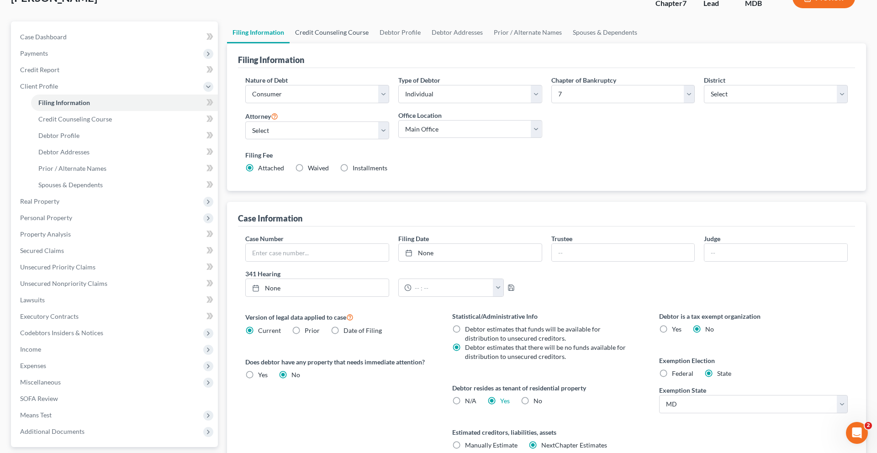
click at [356, 43] on link "Credit Counseling Course" at bounding box center [332, 32] width 85 height 22
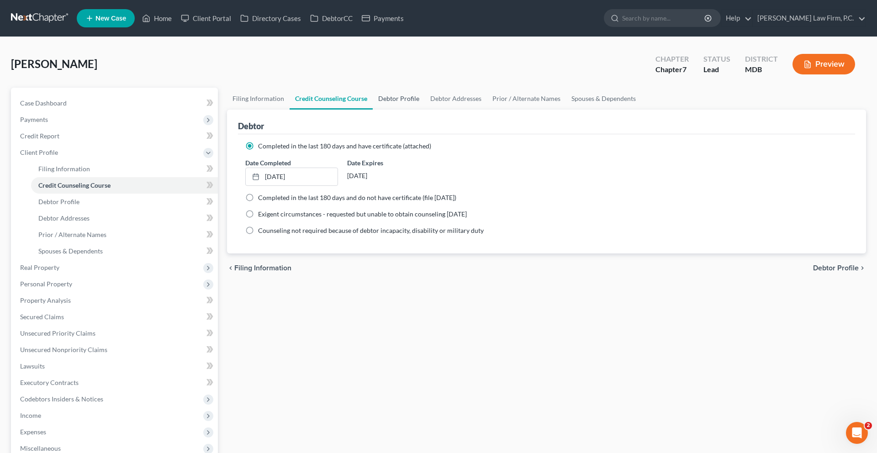
click at [425, 110] on link "Debtor Profile" at bounding box center [399, 99] width 52 height 22
select select "1"
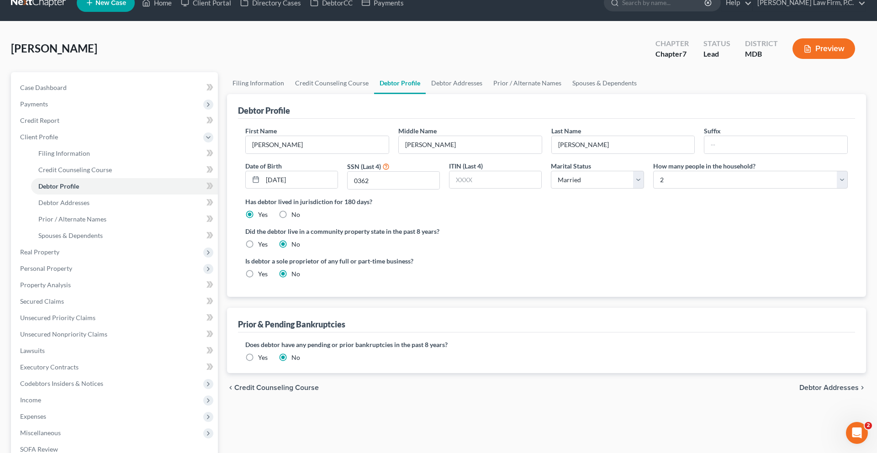
scroll to position [19, 0]
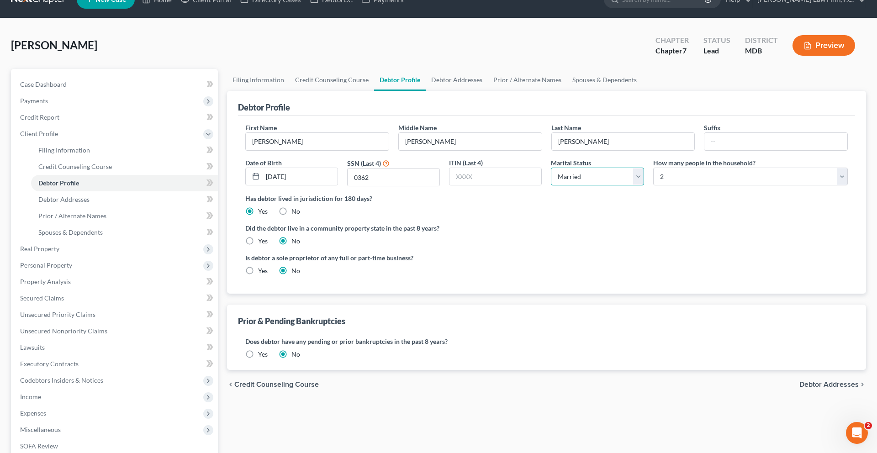
click at [573, 186] on select "Select Single Married Separated Divorced Widowed" at bounding box center [597, 177] width 93 height 18
select select "2"
click at [551, 186] on select "Select Single Married Separated Divorced Widowed" at bounding box center [597, 177] width 93 height 18
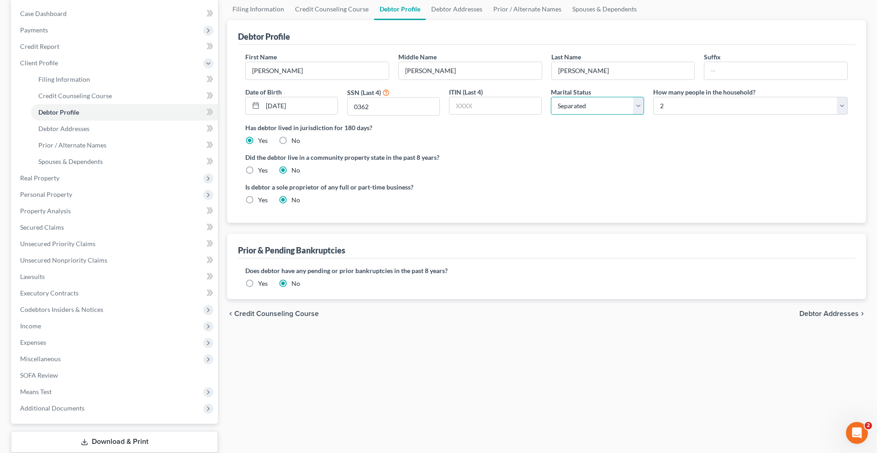
scroll to position [116, 0]
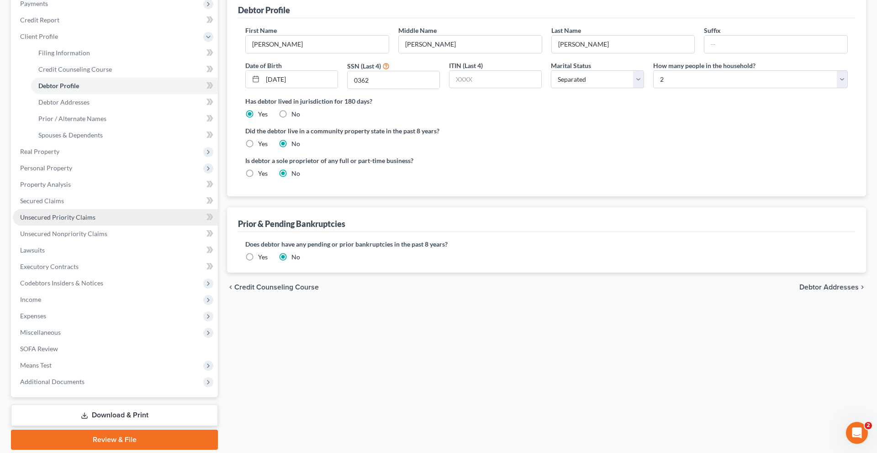
click at [81, 226] on link "Unsecured Priority Claims" at bounding box center [115, 217] width 205 height 16
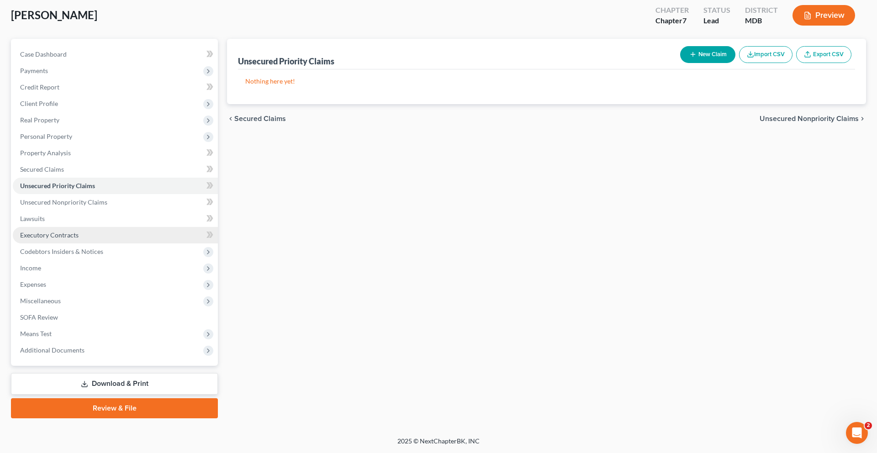
scroll to position [55, 0]
click at [74, 276] on span "Income" at bounding box center [115, 268] width 205 height 16
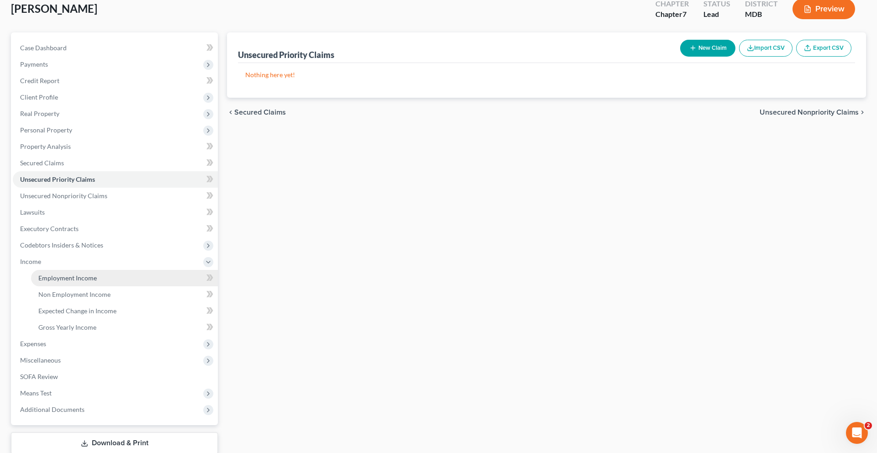
click at [82, 282] on span "Employment Income" at bounding box center [67, 278] width 58 height 8
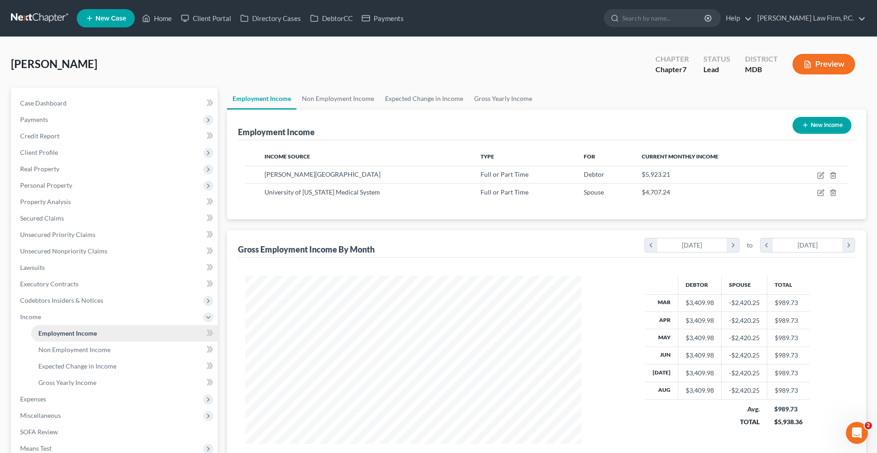
scroll to position [204, 355]
click at [80, 161] on span "Client Profile" at bounding box center [115, 152] width 205 height 16
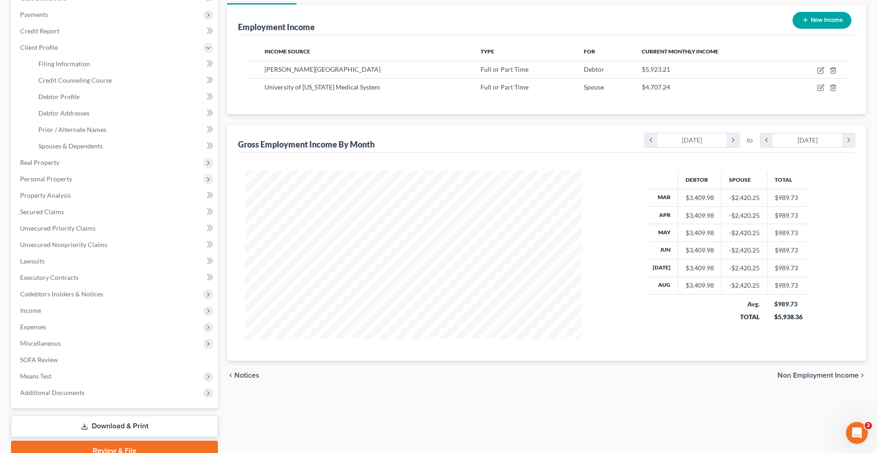
scroll to position [199, 0]
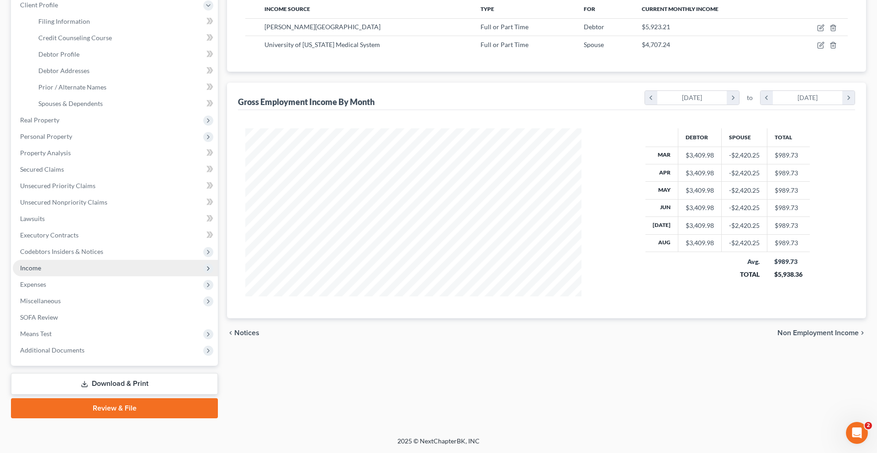
click at [82, 276] on span "Income" at bounding box center [115, 268] width 205 height 16
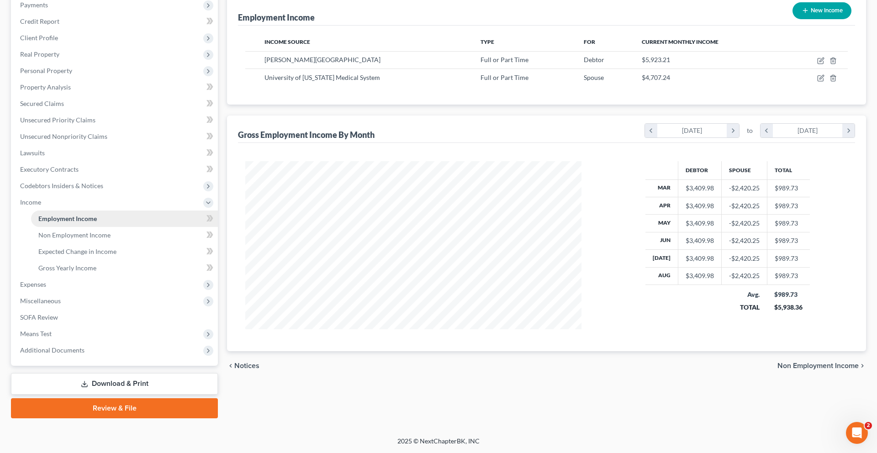
click at [87, 218] on span "Employment Income" at bounding box center [67, 219] width 58 height 8
click at [60, 293] on span "Expenses" at bounding box center [115, 284] width 205 height 16
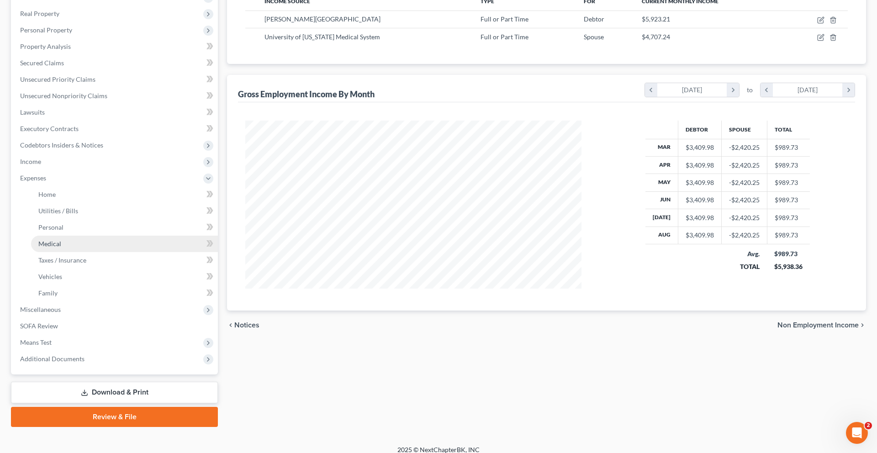
click at [109, 252] on link "Medical" at bounding box center [124, 244] width 187 height 16
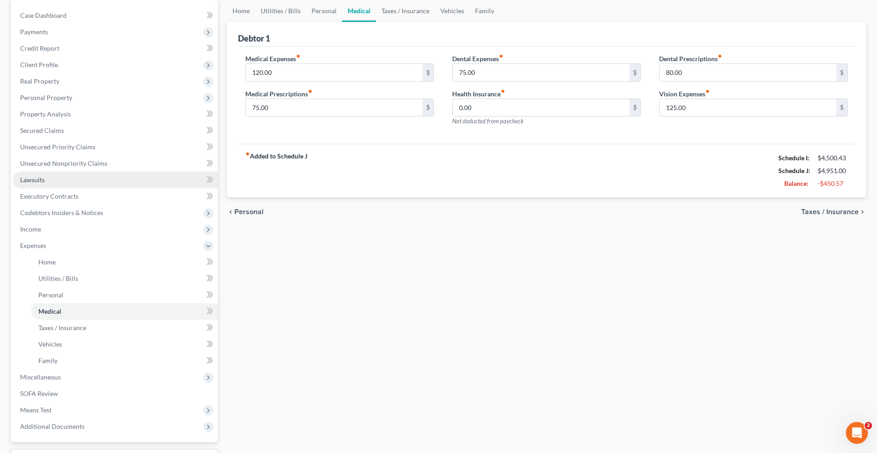
scroll to position [91, 0]
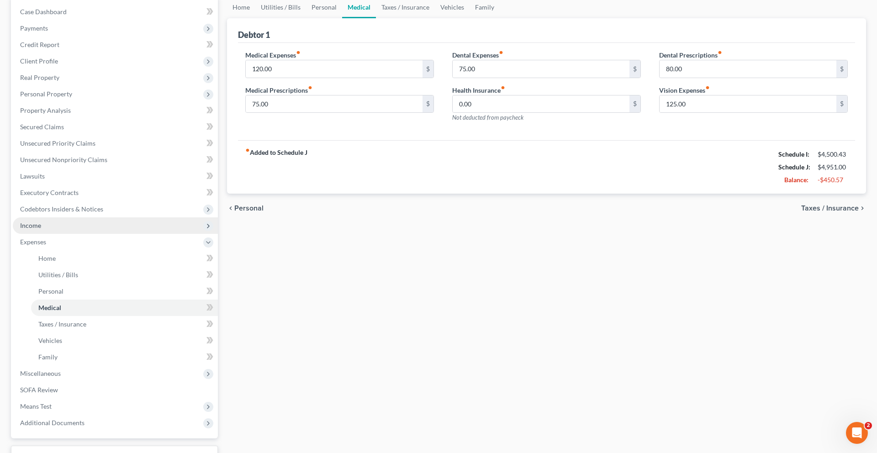
click at [95, 234] on span "Income" at bounding box center [115, 225] width 205 height 16
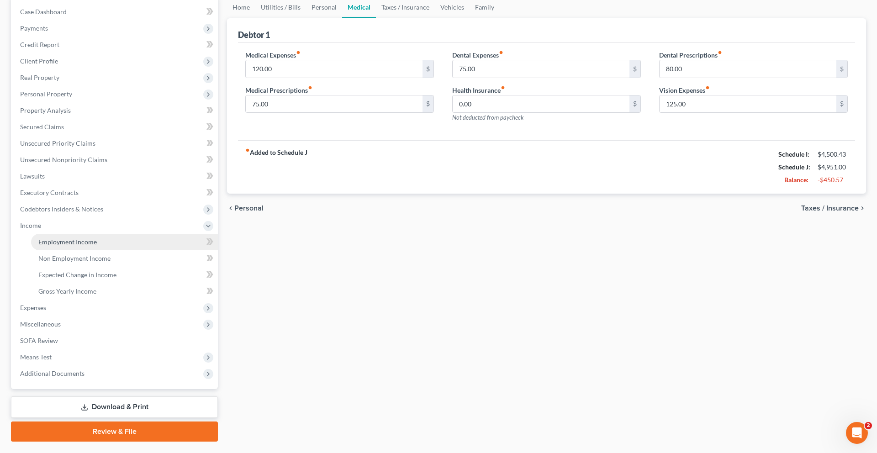
click at [104, 250] on link "Employment Income" at bounding box center [124, 242] width 187 height 16
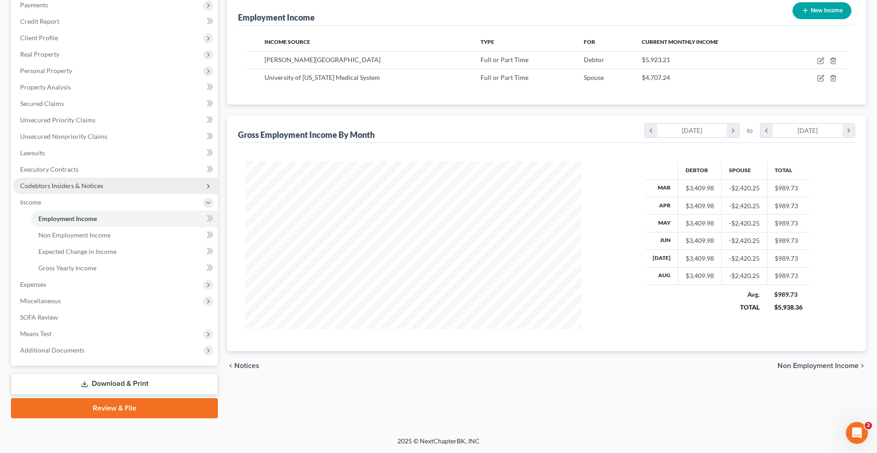
scroll to position [254, 0]
click at [91, 276] on span "Expenses" at bounding box center [115, 284] width 205 height 16
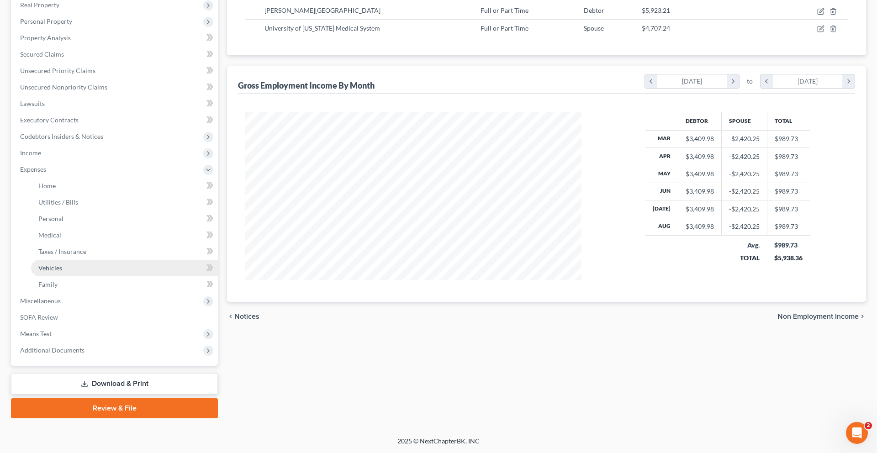
click at [101, 276] on link "Vehicles" at bounding box center [124, 268] width 187 height 16
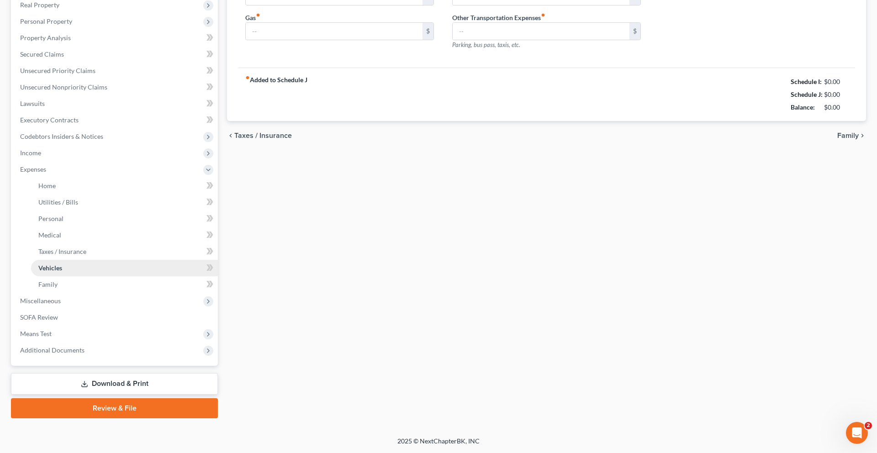
type input "160.00"
type input "250.00"
type input "100.00"
type input "65.00"
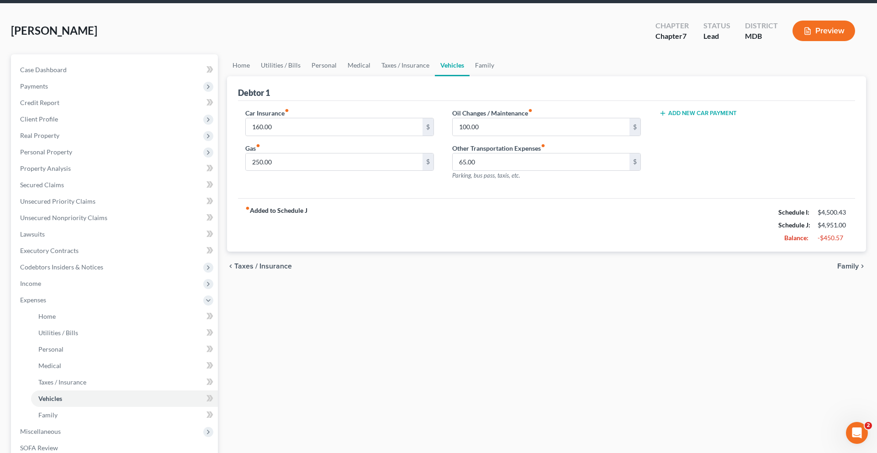
scroll to position [32, 0]
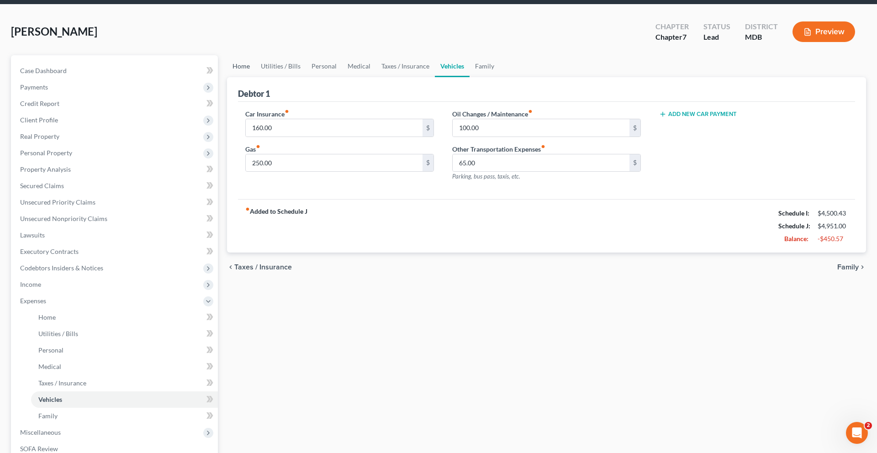
click at [247, 77] on link "Home" at bounding box center [241, 66] width 28 height 22
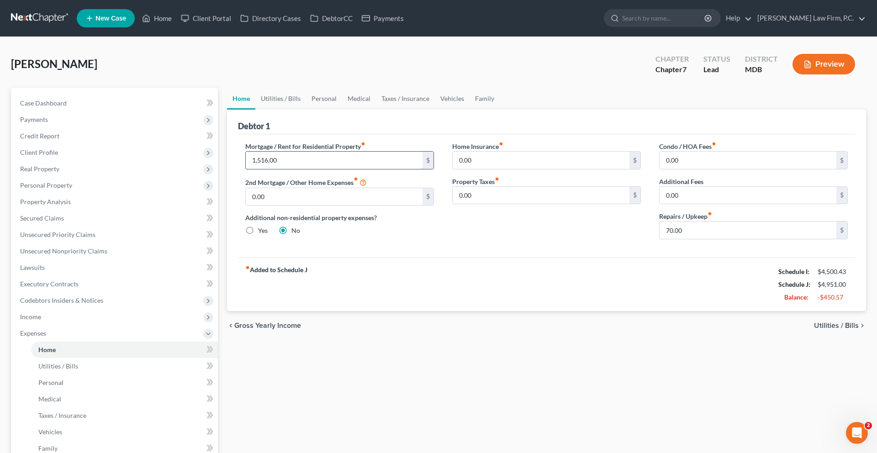
click at [334, 169] on input "1,516.00" at bounding box center [334, 160] width 177 height 17
click at [692, 169] on input "0.00" at bounding box center [748, 160] width 177 height 17
click at [565, 169] on input "0.00" at bounding box center [541, 160] width 177 height 17
type input "1"
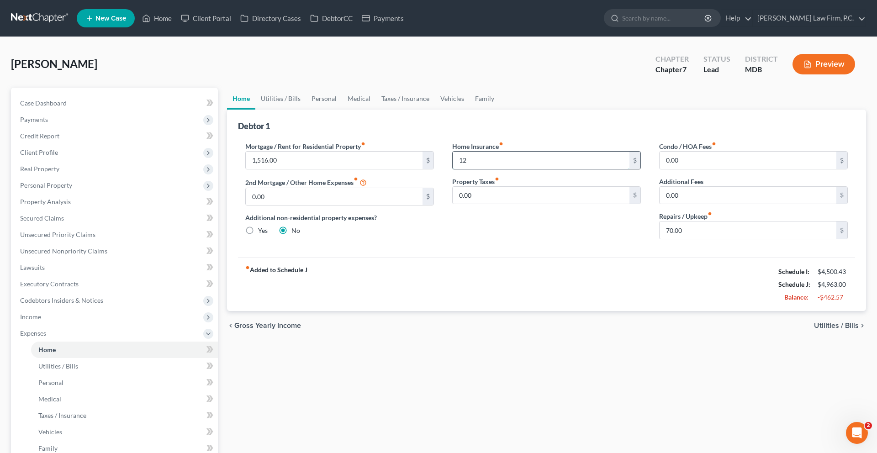
type input "1"
type input "28.00"
click at [566, 258] on div "Mortgage / Rent for Residential Property fiber_manual_record 1,516.00 $ 2nd Mor…" at bounding box center [546, 195] width 617 height 123
click at [306, 110] on link "Utilities / Bills" at bounding box center [280, 99] width 51 height 22
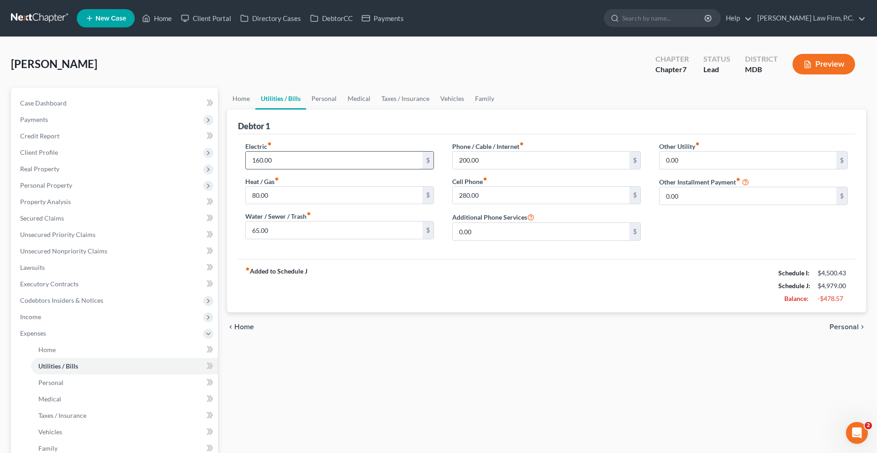
click at [348, 169] on input "160.00" at bounding box center [334, 160] width 177 height 17
click at [346, 169] on input "160.00" at bounding box center [334, 160] width 177 height 17
click at [328, 204] on input "80.00" at bounding box center [334, 195] width 177 height 17
click at [352, 313] on div "fiber_manual_record Added to Schedule J Schedule I: $4,500.43 Schedule J: $4,97…" at bounding box center [546, 285] width 617 height 53
click at [249, 110] on link "Home" at bounding box center [241, 99] width 28 height 22
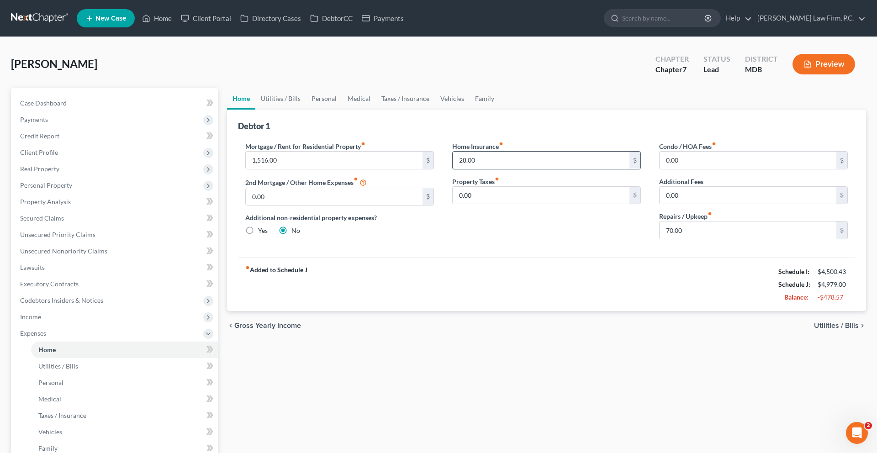
click at [490, 169] on input "28.00" at bounding box center [541, 160] width 177 height 17
type input "10.00"
click at [532, 258] on div "Mortgage / Rent for Residential Property fiber_manual_record 1,516.00 $ 2nd Mor…" at bounding box center [546, 195] width 617 height 123
click at [306, 110] on link "Utilities / Bills" at bounding box center [280, 99] width 51 height 22
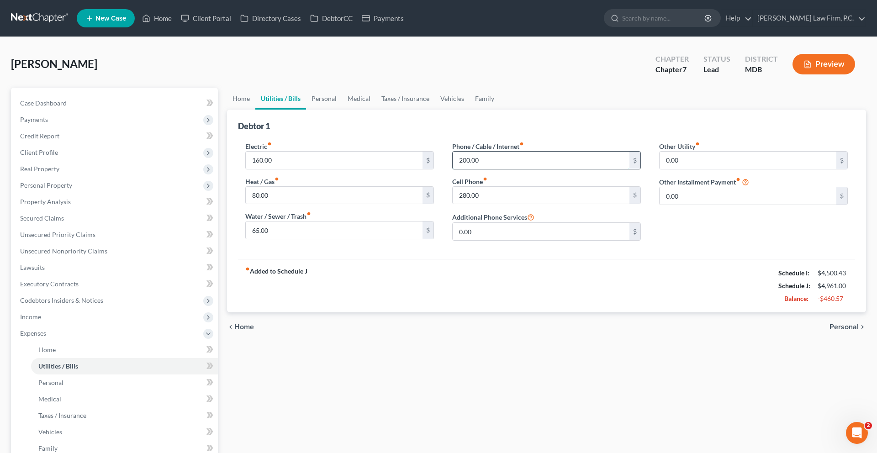
click at [502, 169] on input "200.00" at bounding box center [541, 160] width 177 height 17
click at [548, 204] on input "280.00" at bounding box center [541, 195] width 177 height 17
type input "270.00"
click at [633, 313] on div "fiber_manual_record Added to Schedule J Schedule I: $4,500.43 Schedule J: $4,95…" at bounding box center [546, 285] width 617 height 53
click at [342, 110] on link "Personal" at bounding box center [324, 99] width 36 height 22
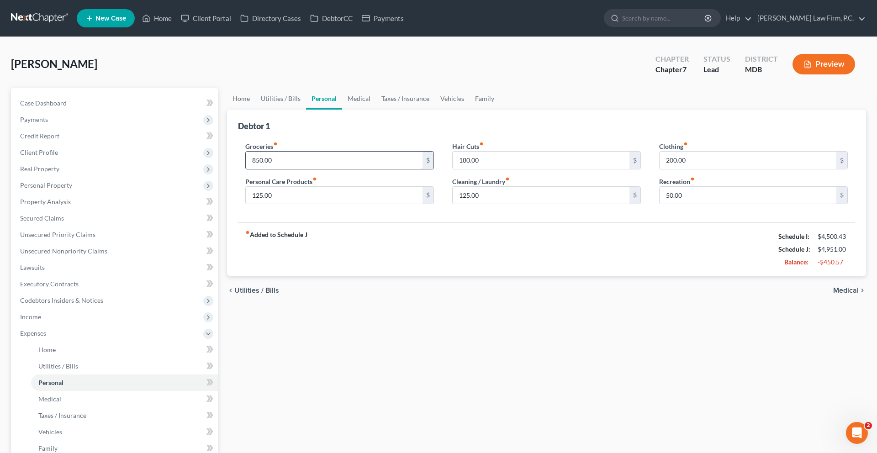
click at [355, 169] on input "850.00" at bounding box center [334, 160] width 177 height 17
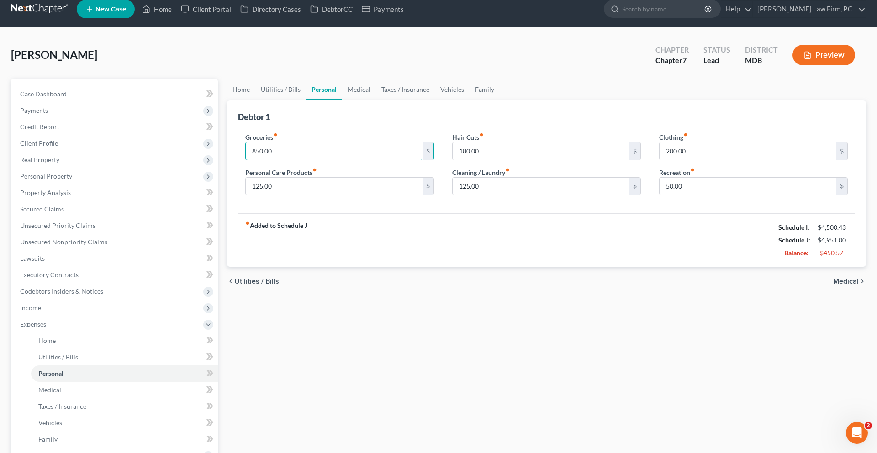
scroll to position [22, 0]
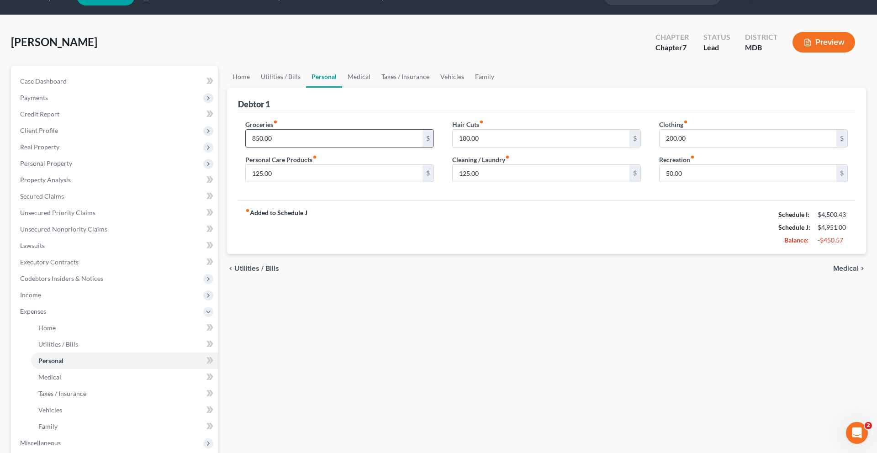
click at [295, 147] on input "850.00" at bounding box center [334, 138] width 177 height 17
drag, startPoint x: 295, startPoint y: 179, endPoint x: 255, endPoint y: 175, distance: 40.5
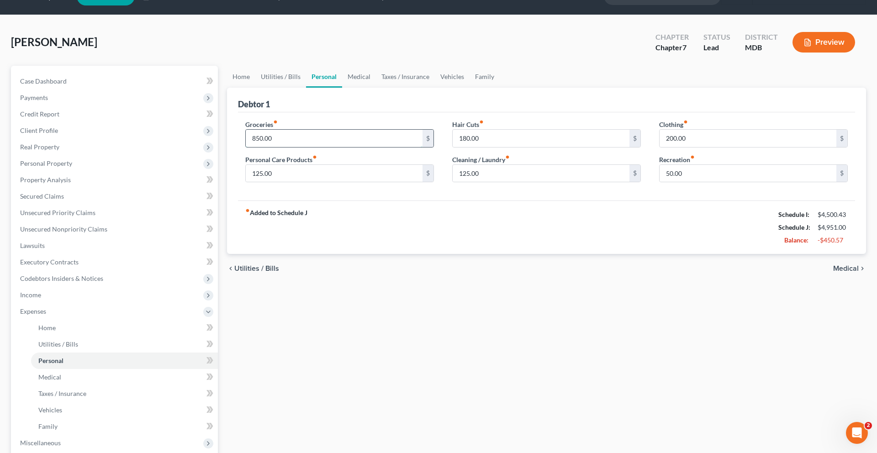
click at [255, 147] on input "850.00" at bounding box center [334, 138] width 177 height 17
click at [297, 147] on input "850.00" at bounding box center [334, 138] width 177 height 17
click at [300, 182] on input "125.00" at bounding box center [334, 173] width 177 height 17
click at [531, 147] on input "180.00" at bounding box center [541, 138] width 177 height 17
click at [523, 182] on input "125.00" at bounding box center [541, 173] width 177 height 17
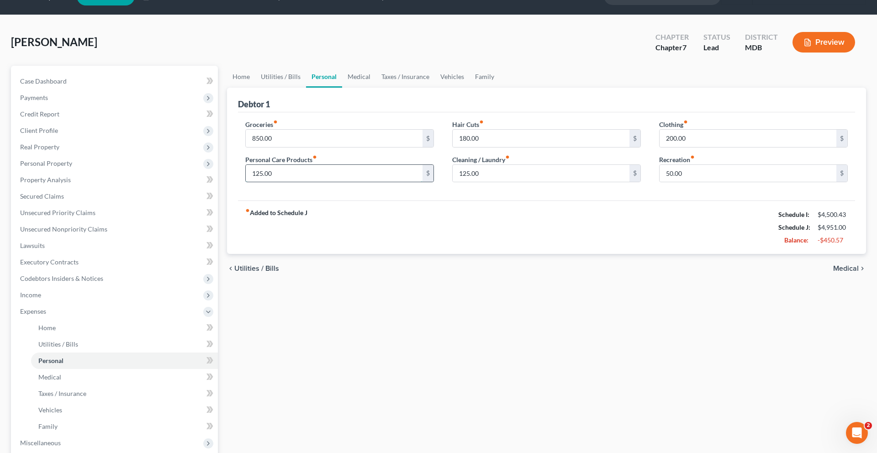
click at [356, 182] on input "125.00" at bounding box center [334, 173] width 177 height 17
click at [730, 182] on input "50.00" at bounding box center [748, 173] width 177 height 17
click at [728, 147] on input "200.00" at bounding box center [748, 138] width 177 height 17
click at [500, 88] on link "Family" at bounding box center [485, 77] width 30 height 22
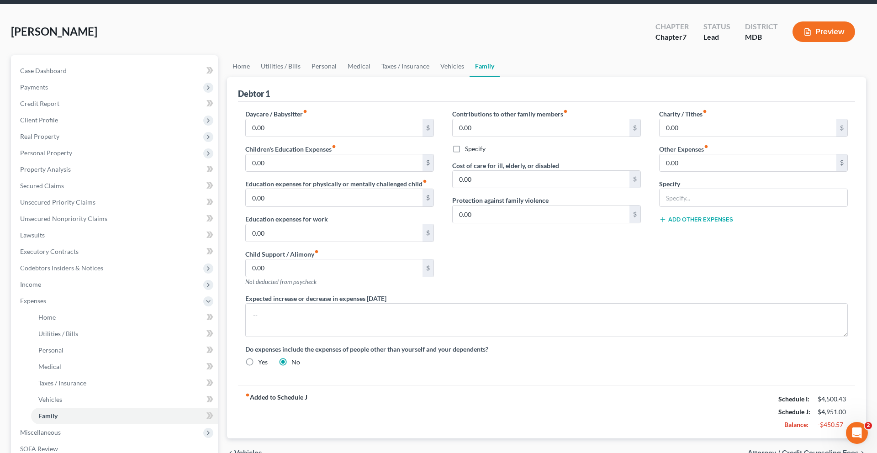
scroll to position [43, 0]
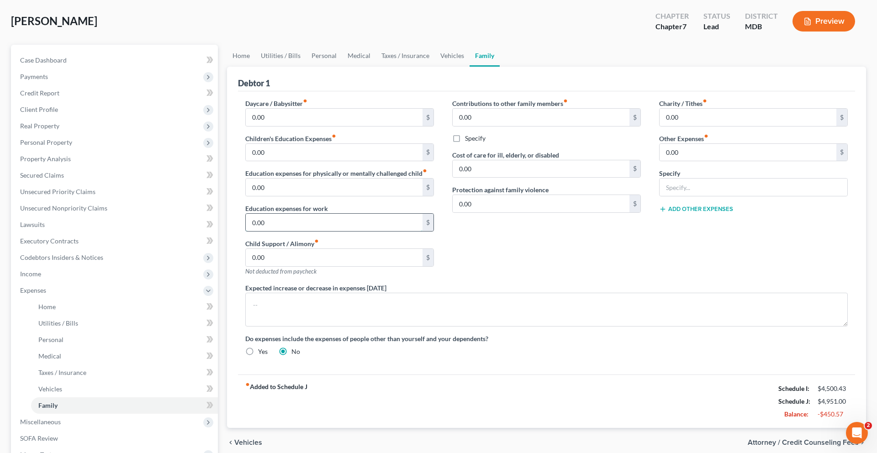
click at [346, 231] on input "0.00" at bounding box center [334, 222] width 177 height 17
click at [376, 67] on link "Medical" at bounding box center [359, 56] width 34 height 22
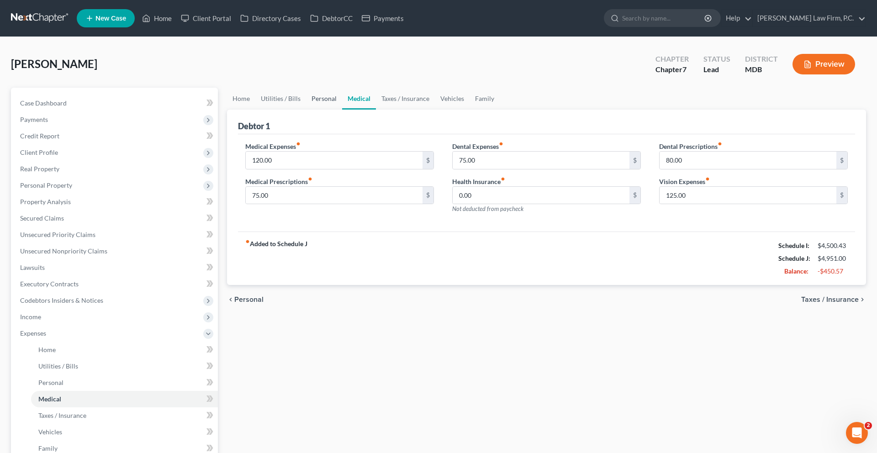
click at [342, 110] on link "Personal" at bounding box center [324, 99] width 36 height 22
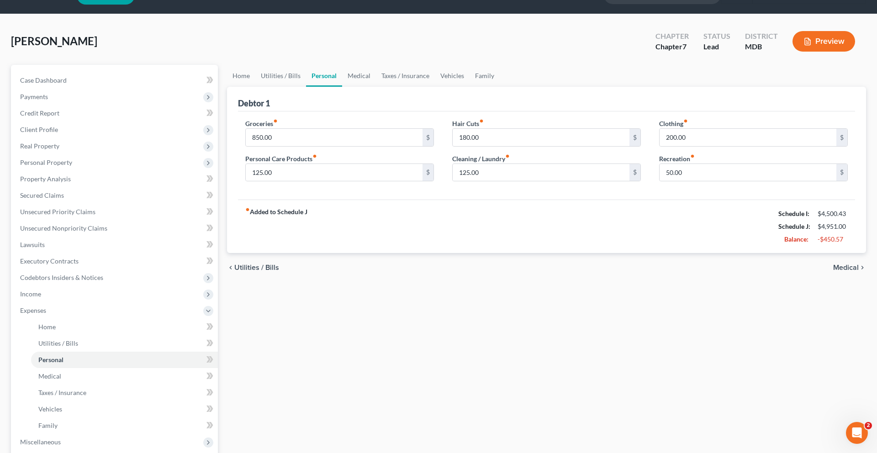
scroll to position [31, 0]
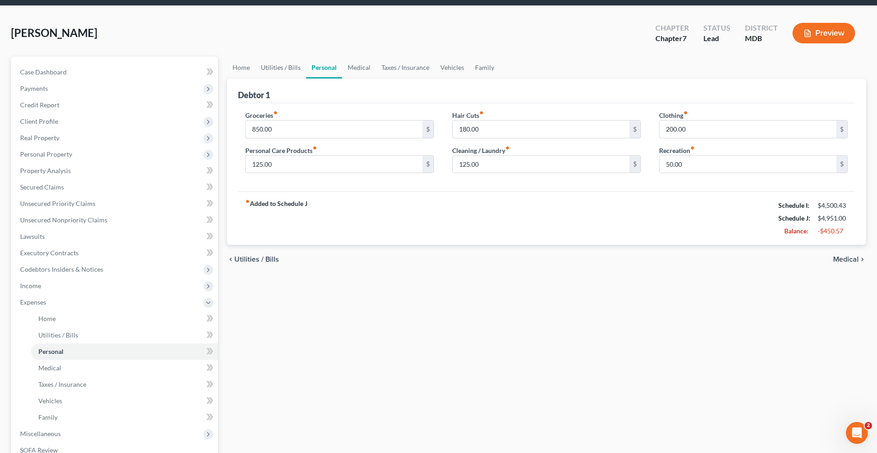
click at [657, 245] on div "fiber_manual_record Added to Schedule J Schedule I: $4,500.43 Schedule J: $4,95…" at bounding box center [546, 217] width 617 height 53
click at [376, 79] on link "Medical" at bounding box center [359, 68] width 34 height 22
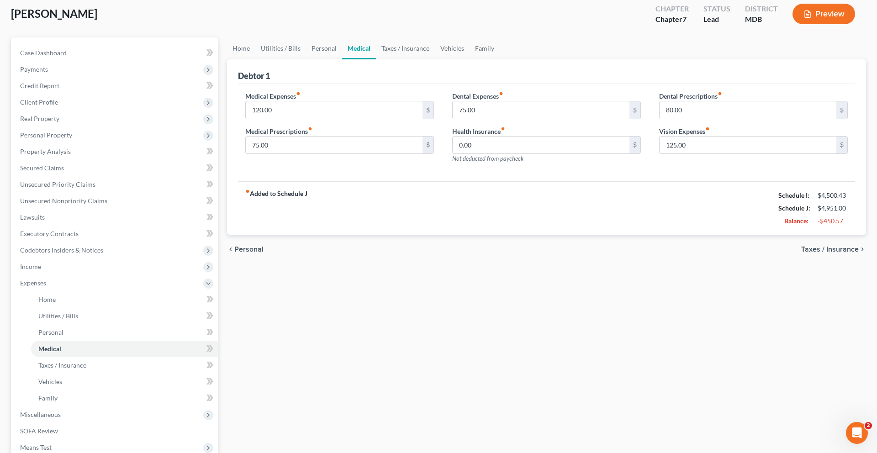
scroll to position [51, 0]
click at [371, 154] on input "75.00" at bounding box center [334, 144] width 177 height 17
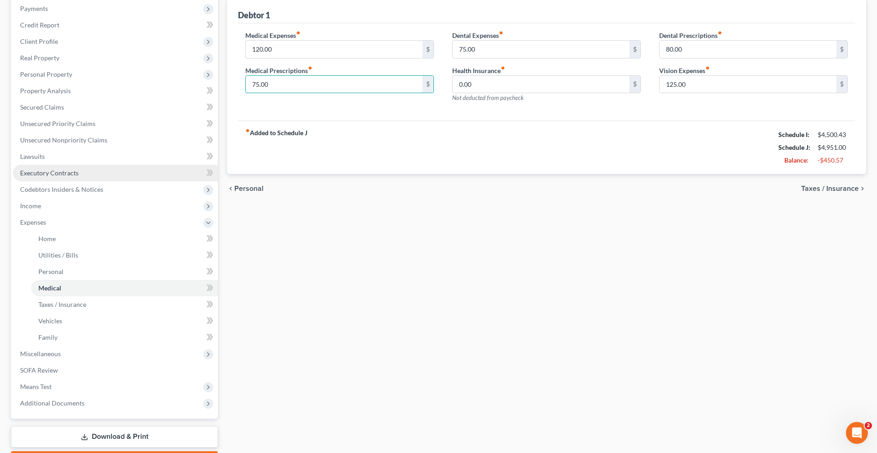
scroll to position [118, 0]
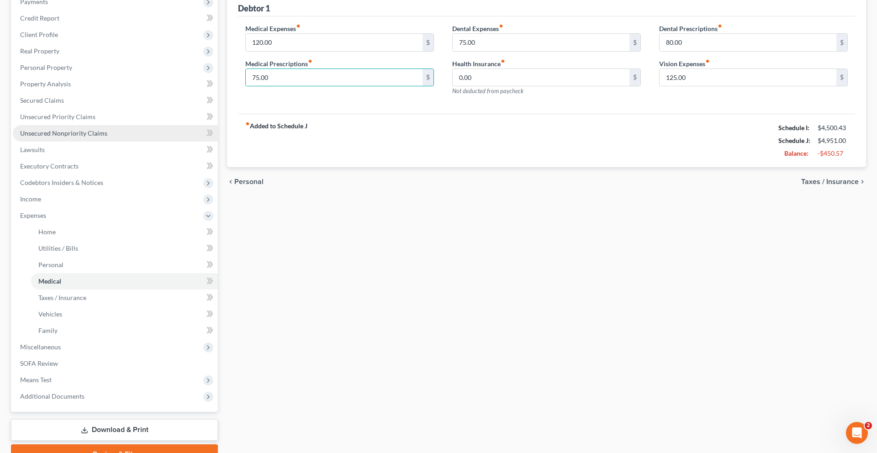
click at [106, 137] on span "Unsecured Nonpriority Claims" at bounding box center [63, 133] width 87 height 8
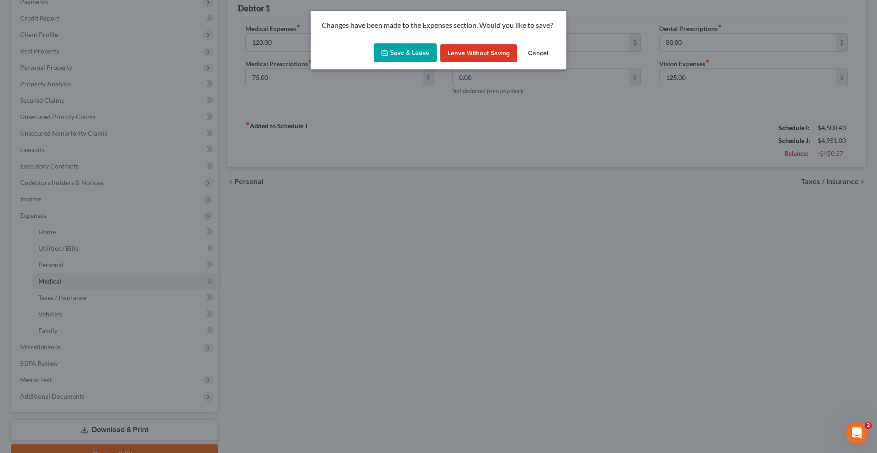
click at [399, 63] on button "Save & Leave" at bounding box center [405, 52] width 63 height 19
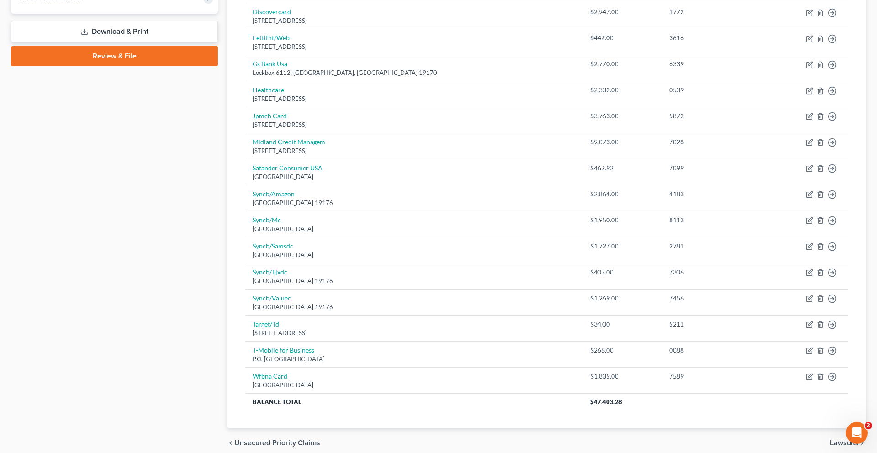
scroll to position [247, 0]
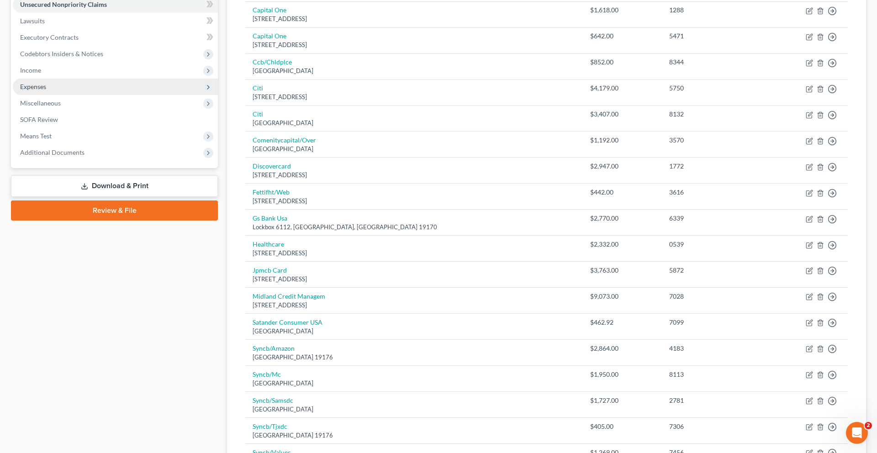
click at [107, 95] on span "Expenses" at bounding box center [115, 87] width 205 height 16
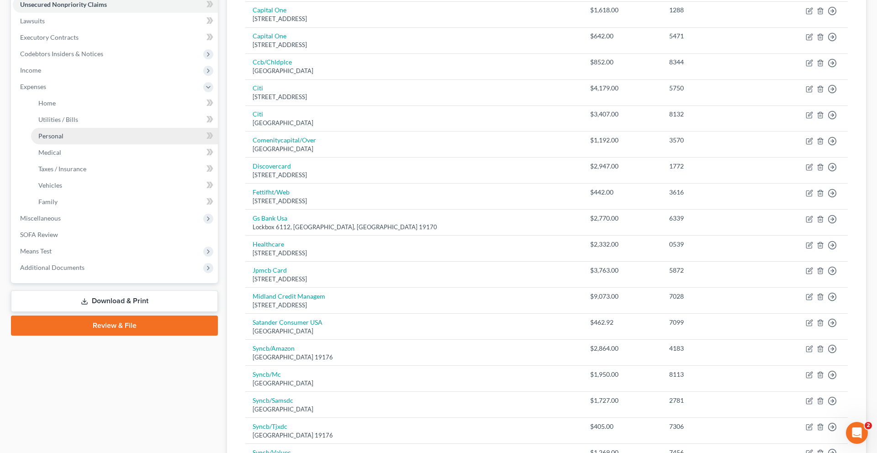
click at [116, 144] on link "Personal" at bounding box center [124, 136] width 187 height 16
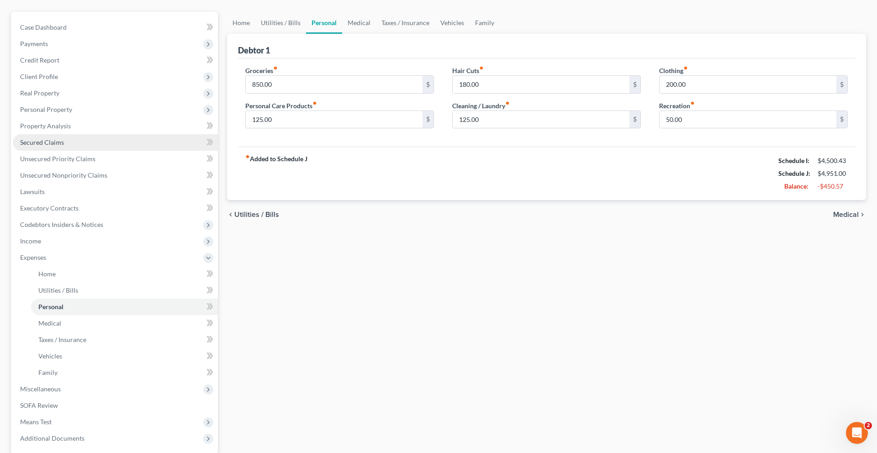
scroll to position [84, 0]
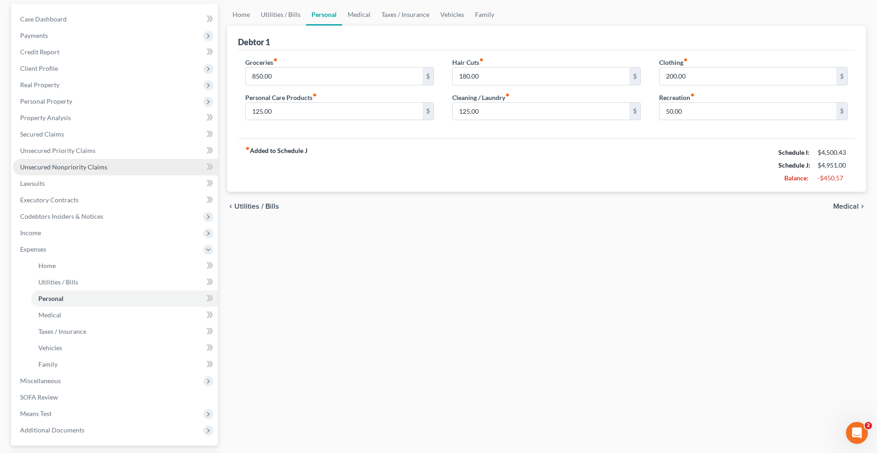
click at [81, 171] on span "Unsecured Nonpriority Claims" at bounding box center [63, 167] width 87 height 8
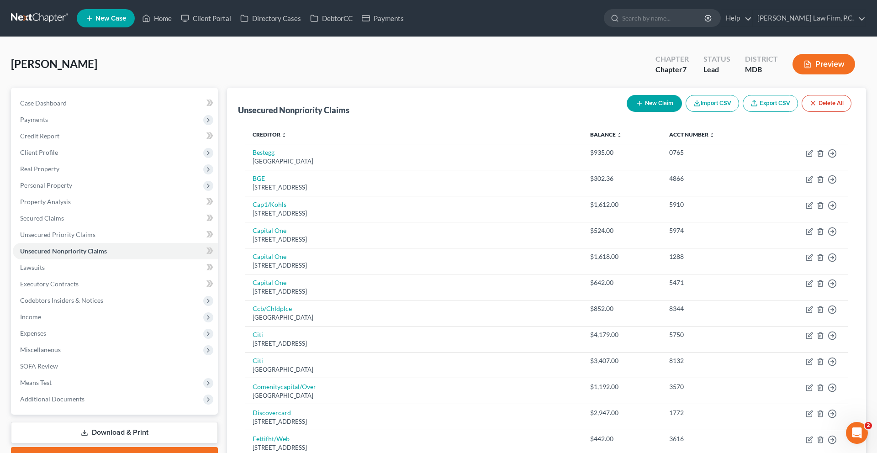
click at [627, 112] on button "New Claim" at bounding box center [654, 103] width 55 height 17
select select "0"
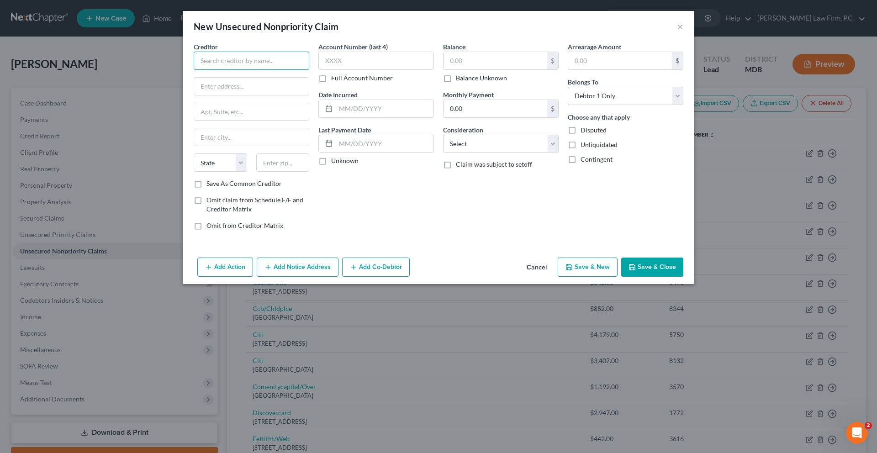
click at [265, 70] on input "text" at bounding box center [252, 61] width 116 height 18
type input "Devita"
click at [194, 70] on input "Devita" at bounding box center [252, 61] width 116 height 18
click at [194, 95] on input "text" at bounding box center [251, 86] width 115 height 17
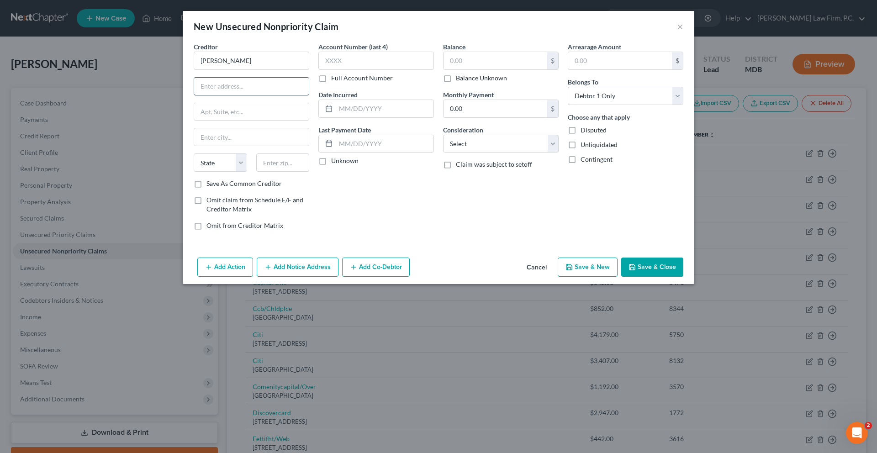
paste input "6934 Aviation Blvd Ste K"
type input "6934 Aviation Blvd Ste K"
click at [197, 70] on input "Devita" at bounding box center [252, 61] width 116 height 18
type input "DeVita Healthcare"
click at [256, 172] on input "text" at bounding box center [282, 163] width 53 height 18
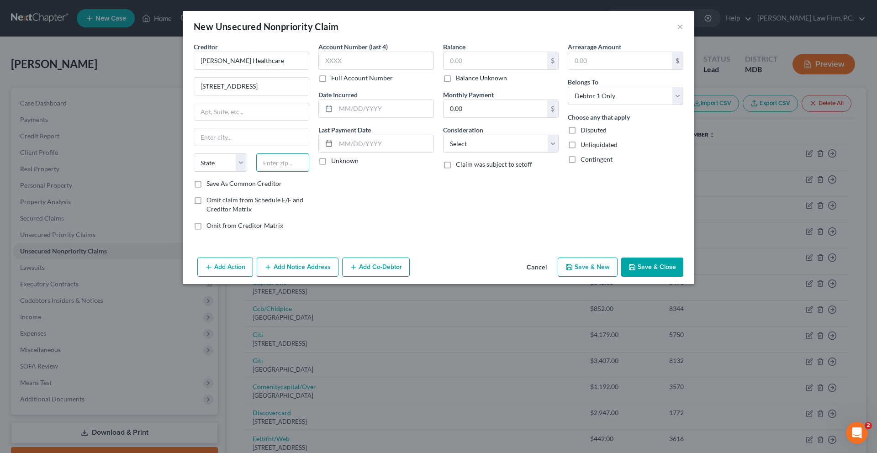
paste input "21061"
type input "21061"
click at [469, 69] on input "text" at bounding box center [496, 60] width 104 height 17
type input "Glen Burnie"
select select "21"
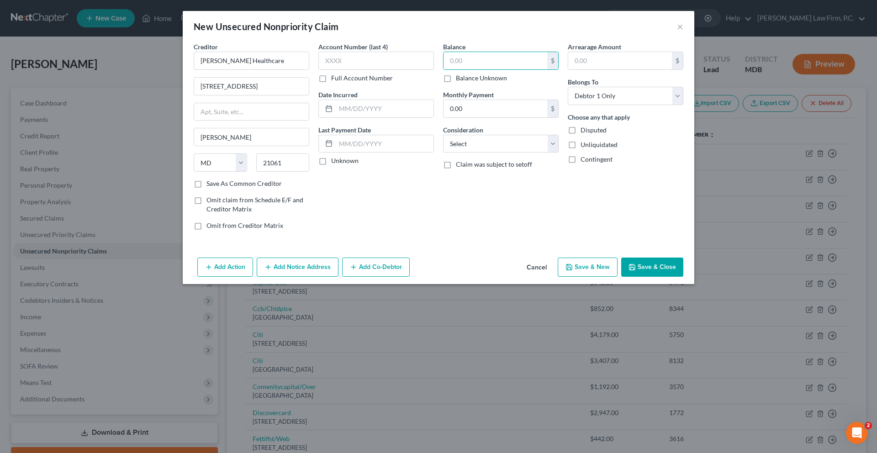
click at [468, 83] on label "Balance Unknown" at bounding box center [481, 78] width 51 height 9
click at [466, 79] on input "Balance Unknown" at bounding box center [463, 77] width 6 height 6
checkbox input "true"
type input "0.00"
click at [474, 153] on select "Select Cable / Satellite Services Collection Agency Credit Card Debt Debt Couns…" at bounding box center [501, 144] width 116 height 18
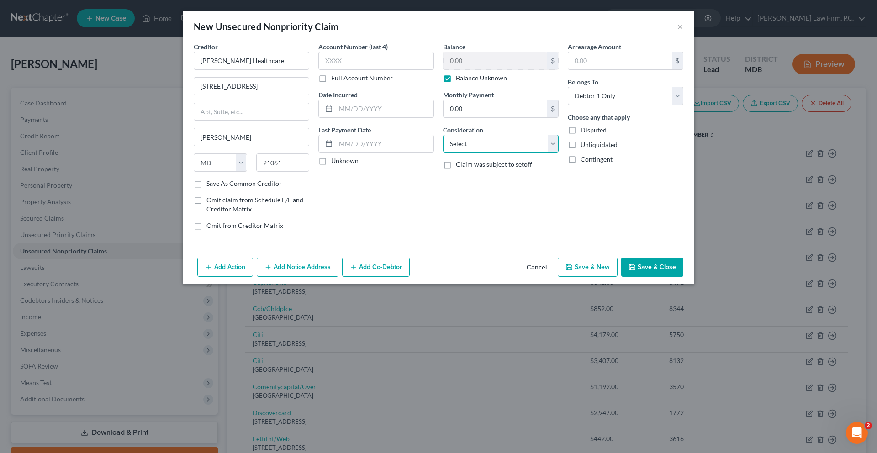
select select "9"
click at [443, 153] on select "Select Cable / Satellite Services Collection Agency Credit Card Debt Debt Couns…" at bounding box center [501, 144] width 116 height 18
click at [683, 277] on button "Save & Close" at bounding box center [652, 267] width 62 height 19
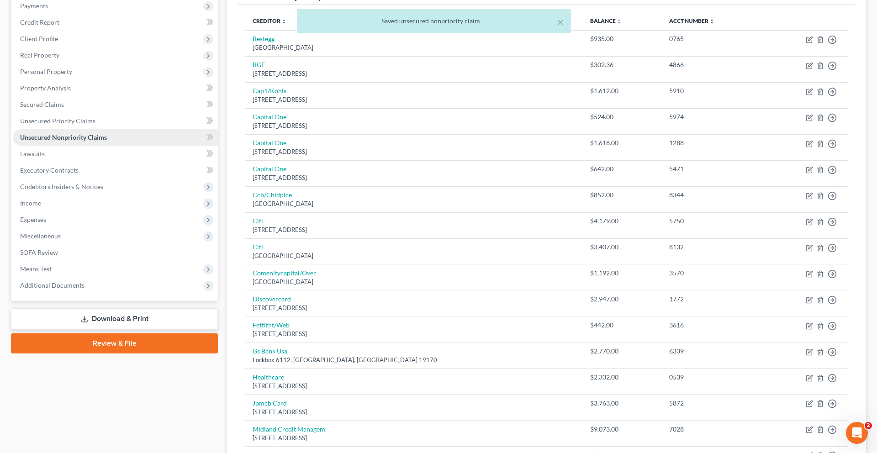
scroll to position [114, 0]
click at [85, 228] on span "Expenses" at bounding box center [115, 219] width 205 height 16
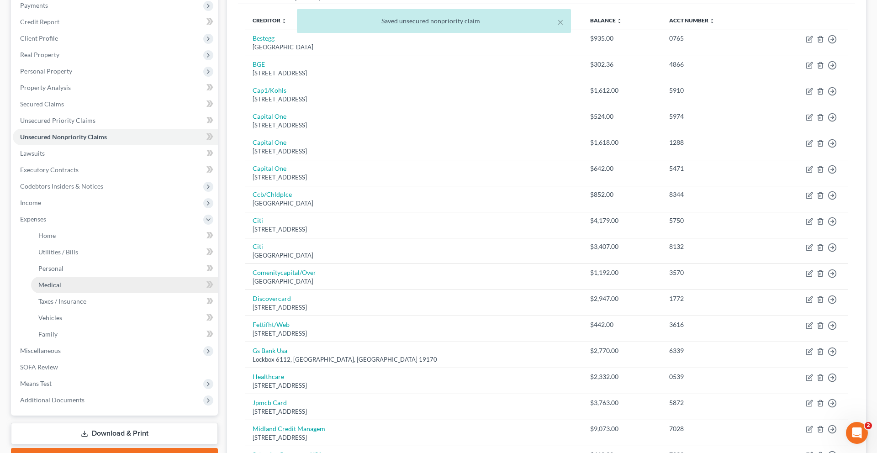
click at [108, 293] on link "Medical" at bounding box center [124, 285] width 187 height 16
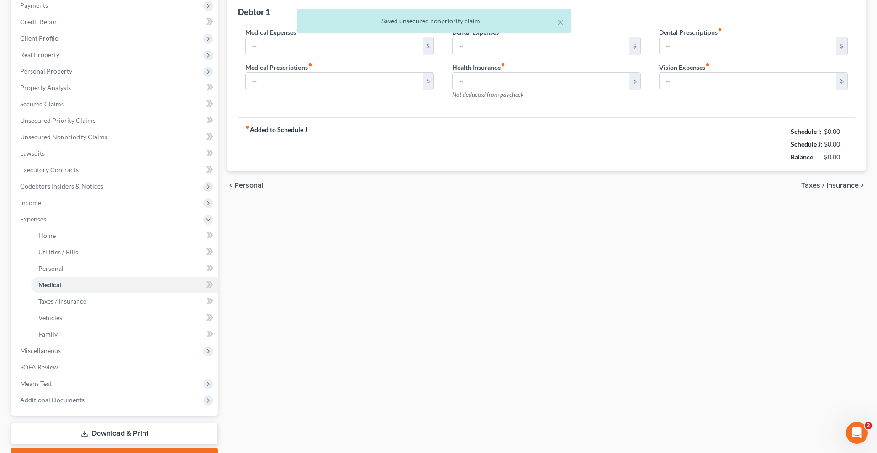
type input "120.00"
type input "75.00"
type input "0.00"
type input "80.00"
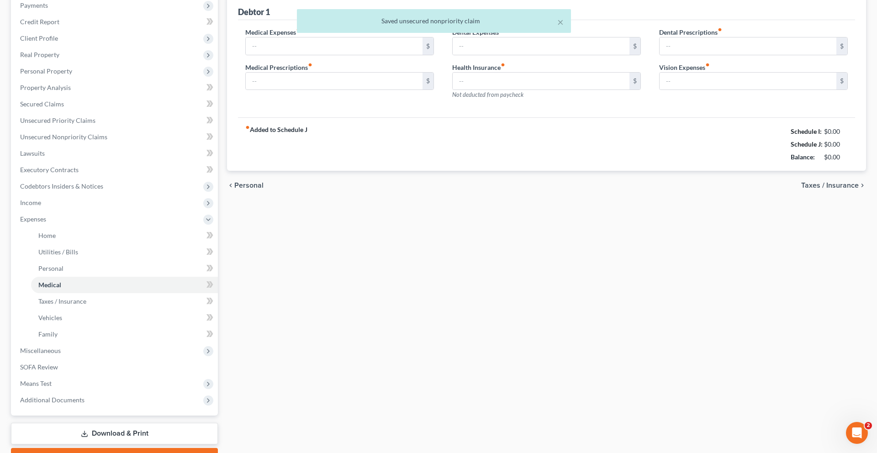
type input "125.00"
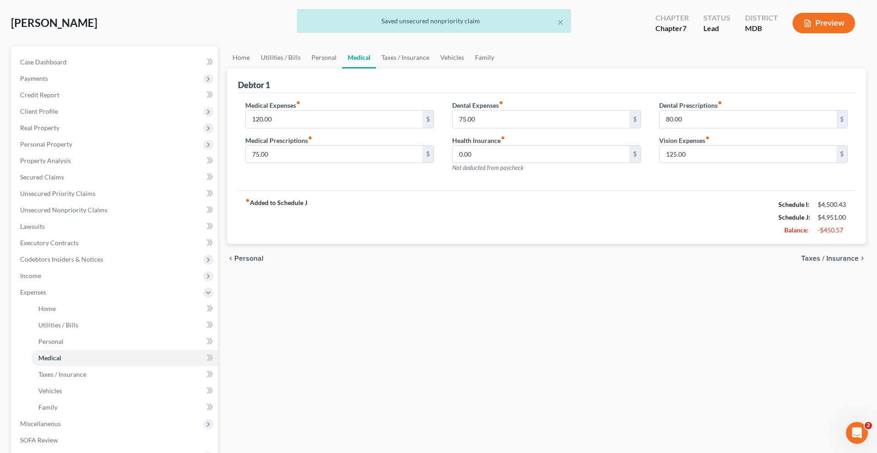
scroll to position [46, 0]
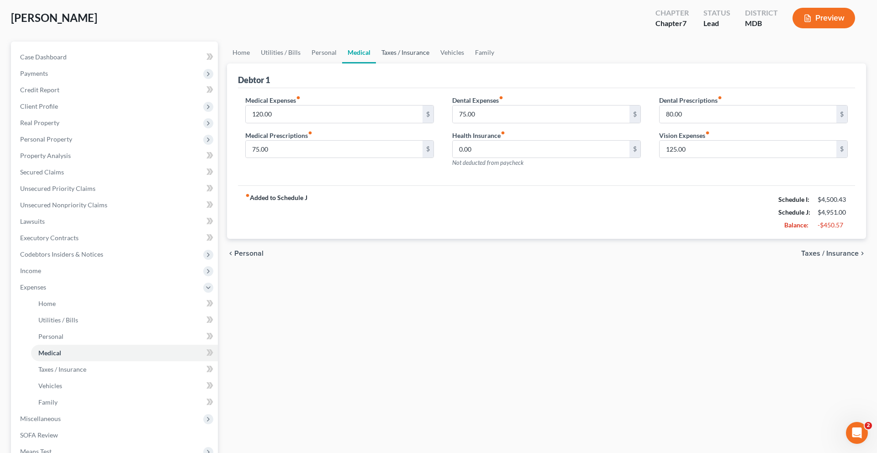
click at [435, 64] on link "Taxes / Insurance" at bounding box center [405, 53] width 59 height 22
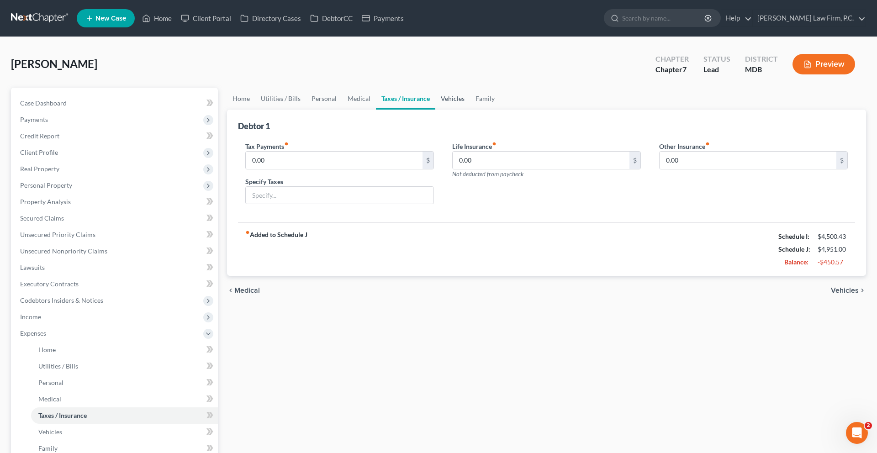
click at [470, 110] on link "Vehicles" at bounding box center [452, 99] width 35 height 22
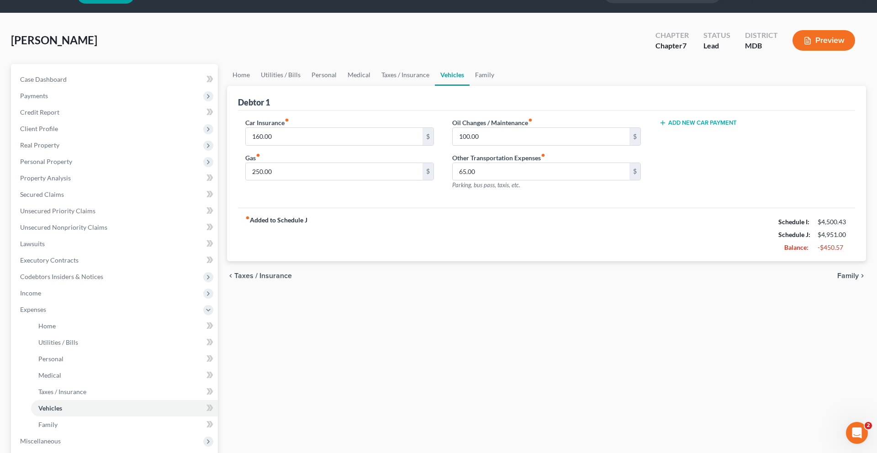
scroll to position [21, 0]
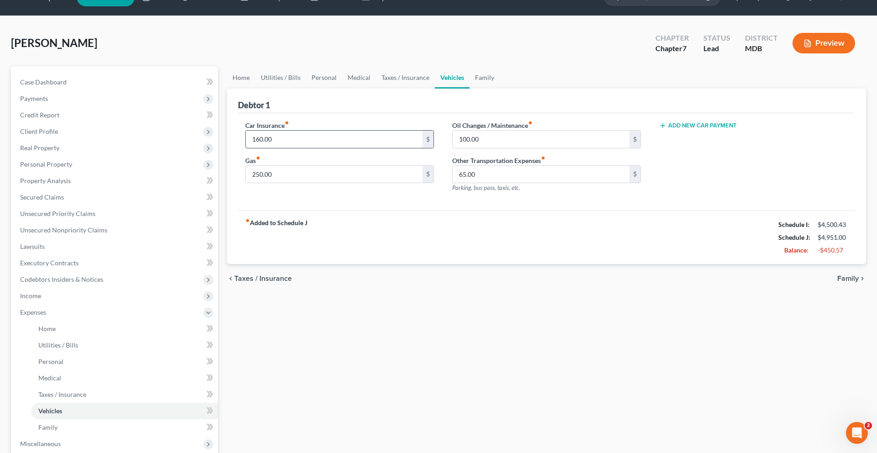
click at [356, 148] on input "160.00" at bounding box center [334, 139] width 177 height 17
click at [376, 211] on div "Car Insurance fiber_manual_record 160.00 $ Gas fiber_manual_record 250.00 $ Oil…" at bounding box center [546, 162] width 617 height 98
click at [331, 148] on input "160.00" at bounding box center [334, 139] width 177 height 17
click at [377, 183] on input "250.00" at bounding box center [334, 174] width 177 height 17
type input "2"
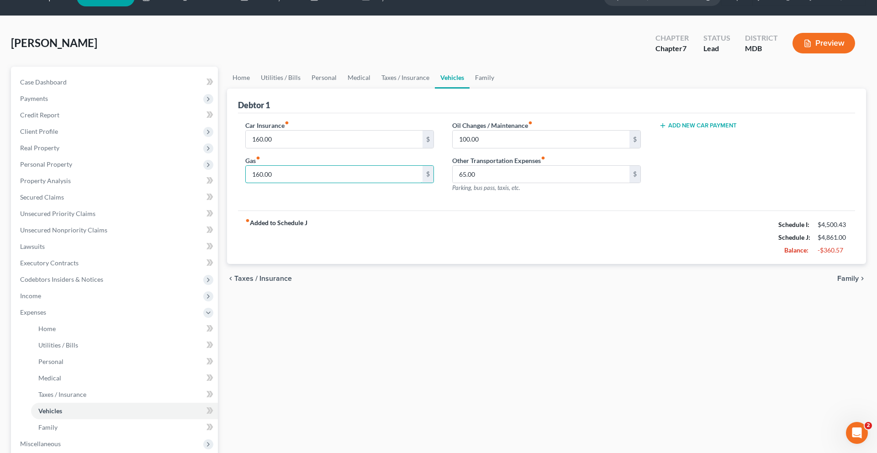
type input "160.00"
click at [461, 264] on div "fiber_manual_record Added to Schedule J Schedule I: $4,500.43 Schedule J: $4,86…" at bounding box center [546, 237] width 617 height 53
click at [507, 148] on input "100.00" at bounding box center [541, 139] width 177 height 17
click at [500, 89] on link "Family" at bounding box center [485, 78] width 30 height 22
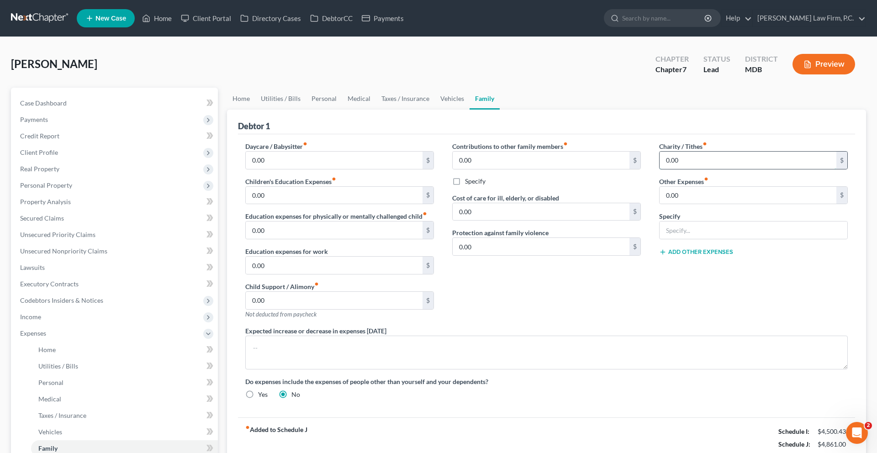
click at [695, 169] on input "0.00" at bounding box center [748, 160] width 177 height 17
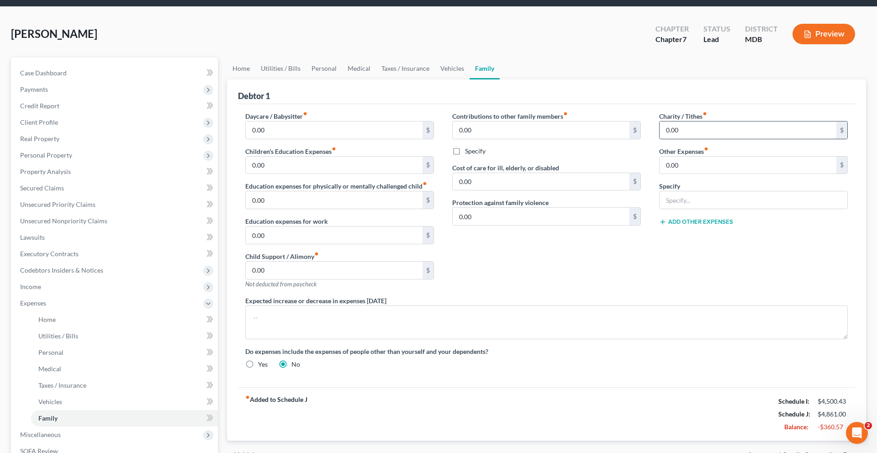
scroll to position [31, 0]
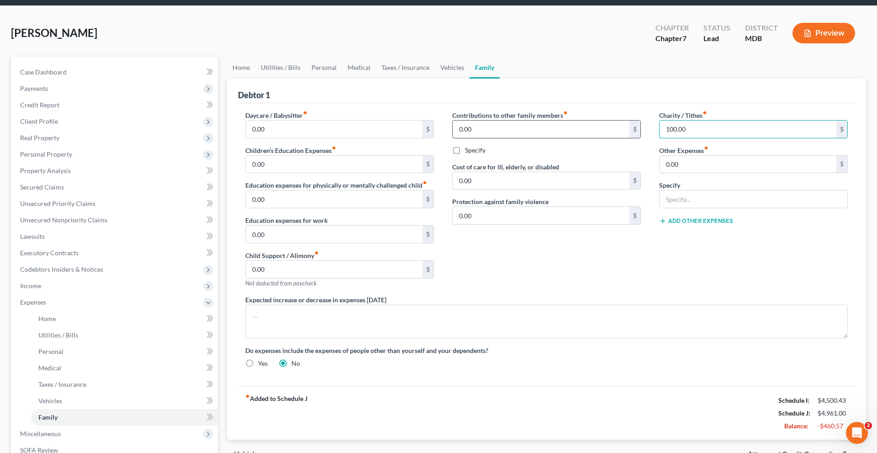
type input "100.00"
click at [553, 138] on input "0.00" at bounding box center [541, 129] width 177 height 17
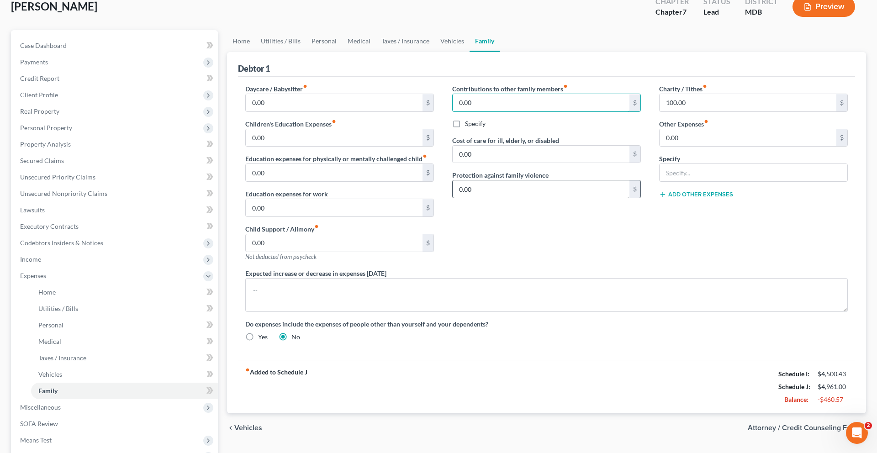
scroll to position [58, 0]
click at [360, 216] on input "0.00" at bounding box center [334, 207] width 177 height 17
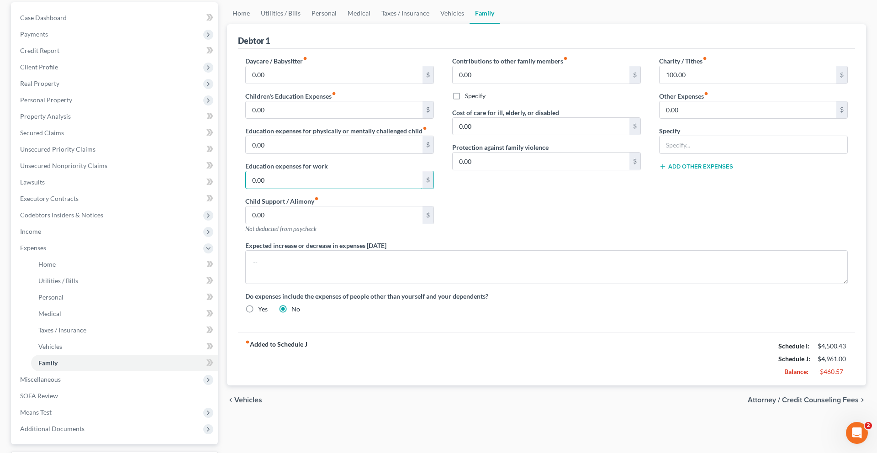
scroll to position [0, 0]
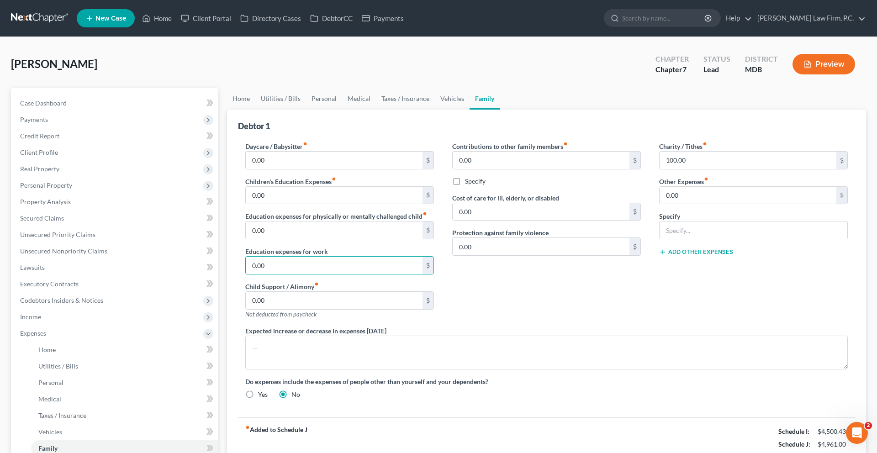
click at [800, 74] on button "Preview" at bounding box center [824, 64] width 63 height 21
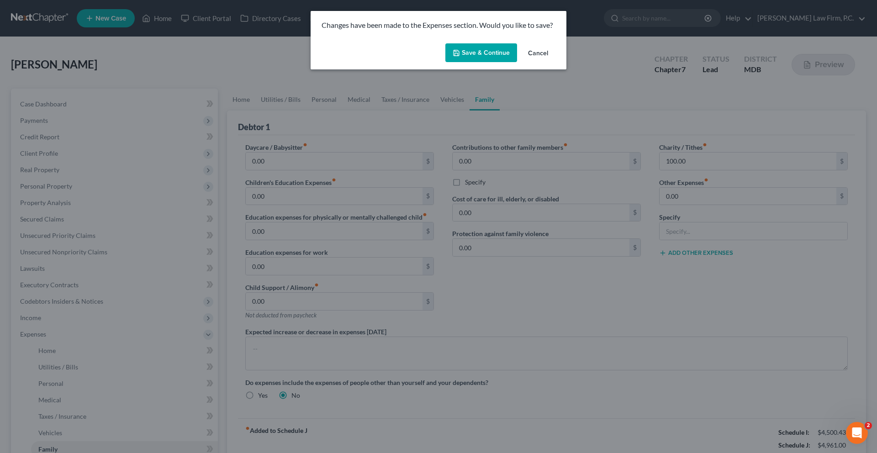
click at [479, 63] on button "Save & Continue" at bounding box center [481, 52] width 72 height 19
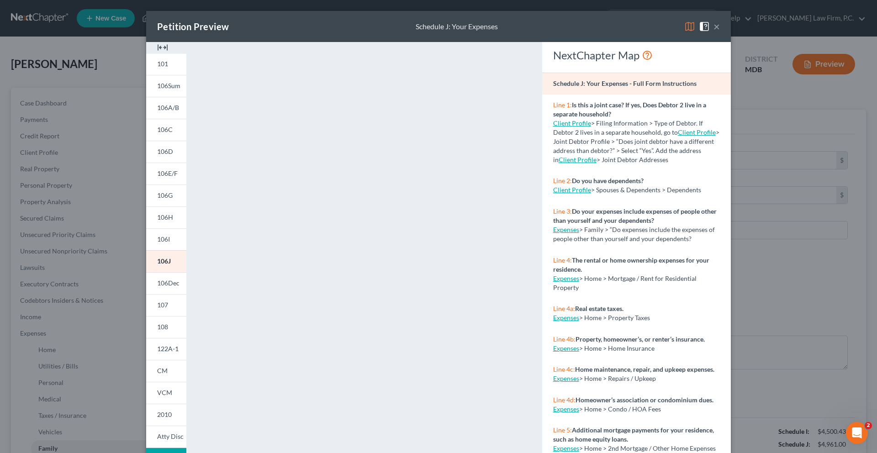
click at [720, 32] on button "×" at bounding box center [717, 26] width 6 height 11
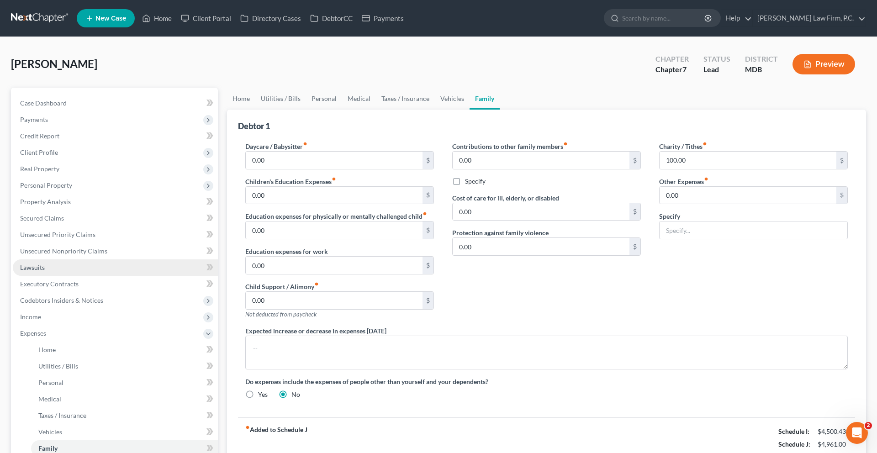
scroll to position [316, 0]
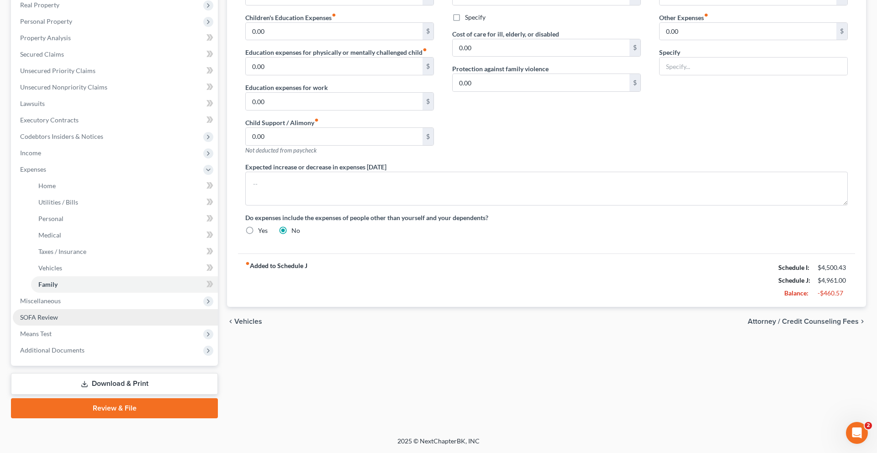
click at [78, 309] on link "SOFA Review" at bounding box center [115, 317] width 205 height 16
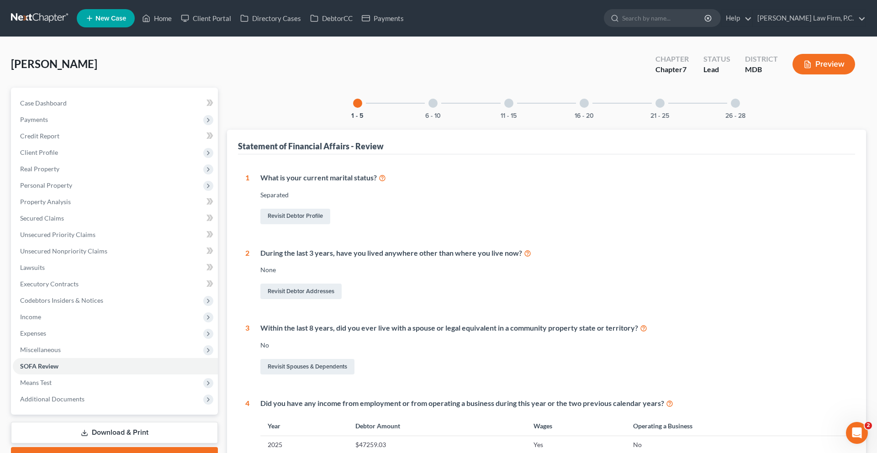
click at [676, 119] on div "21 - 25" at bounding box center [660, 103] width 31 height 31
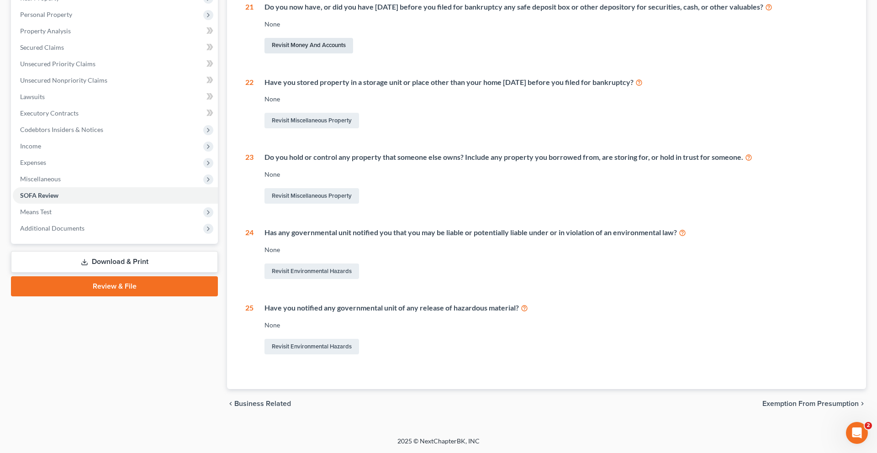
scroll to position [178, 0]
click at [325, 128] on link "Revisit Miscellaneous Property" at bounding box center [312, 121] width 95 height 16
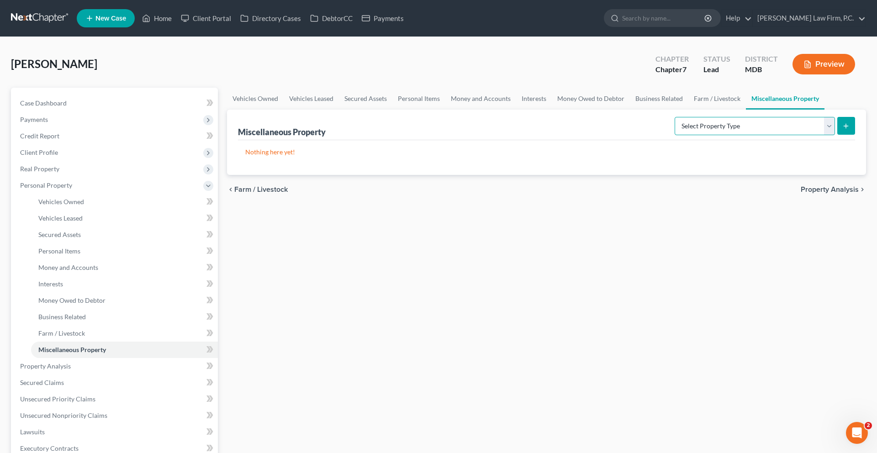
click at [737, 135] on select "Select Property Type Assigned for Creditor Benefit Within 1 Year (SOFA: 12) Hol…" at bounding box center [755, 126] width 160 height 18
select select "stored_within_1_year"
click at [675, 135] on select "Select Property Type Assigned for Creditor Benefit Within 1 Year (SOFA: 12) Hol…" at bounding box center [755, 126] width 160 height 18
click at [842, 130] on icon "submit" at bounding box center [845, 125] width 7 height 7
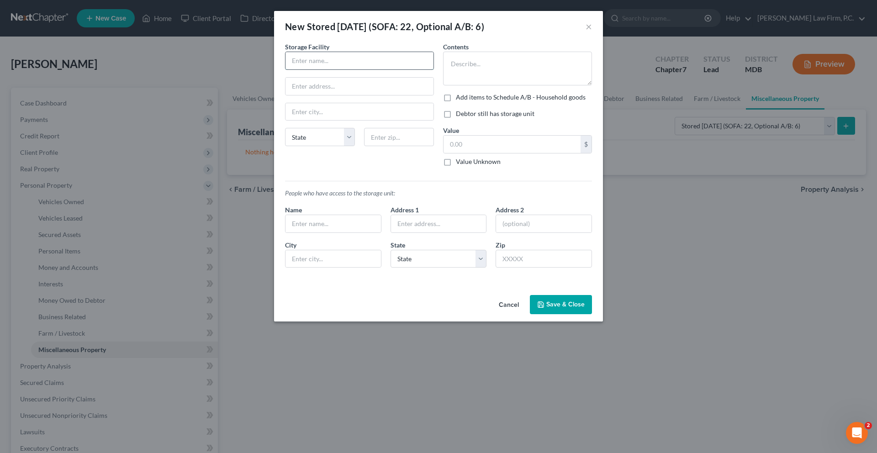
click at [350, 69] on input "text" at bounding box center [360, 60] width 148 height 17
type input "UHaul"
click at [481, 85] on textarea at bounding box center [517, 69] width 149 height 34
click at [325, 95] on input "text" at bounding box center [360, 86] width 148 height 17
paste input "7280 Baltimore Annapolis Blvd"
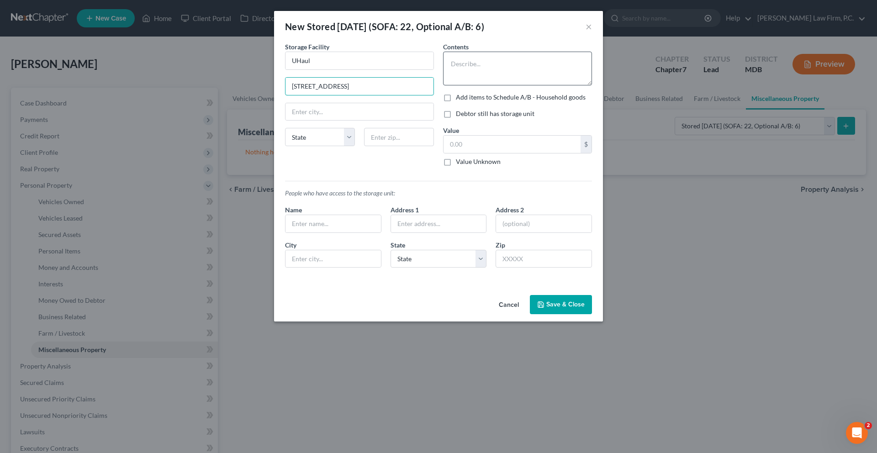
type input "7280 Baltimore Annapolis Blvd"
click at [536, 71] on textarea at bounding box center [517, 69] width 149 height 34
type textarea "Suitcases, misc. books, personal clothes All of no significant value."
click at [369, 146] on input "text" at bounding box center [399, 137] width 70 height 18
paste input "21061"
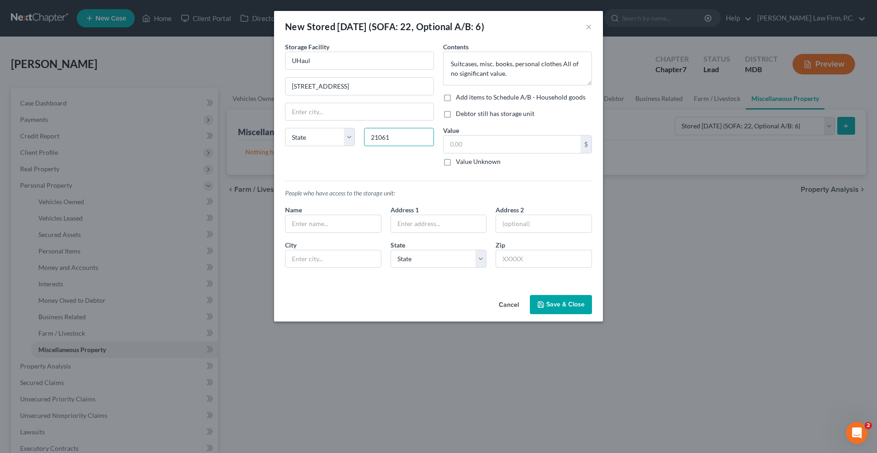
type input "21061"
click at [363, 174] on div "Storage Facility UHaul 7280 Baltimore Annapolis Blvd State AL AK AR AZ CA CO CT…" at bounding box center [360, 108] width 158 height 132
type input "Glen Burnie"
select select "21"
click at [487, 153] on input "text" at bounding box center [512, 144] width 137 height 17
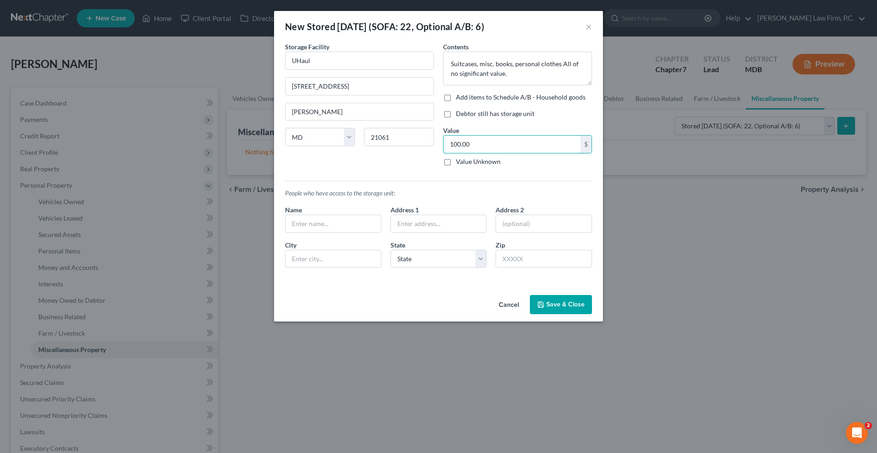
type input "100.00"
click at [478, 166] on label "Value Unknown" at bounding box center [478, 161] width 45 height 9
click at [466, 163] on input "Value Unknown" at bounding box center [463, 160] width 6 height 6
checkbox input "true"
type input "0.00"
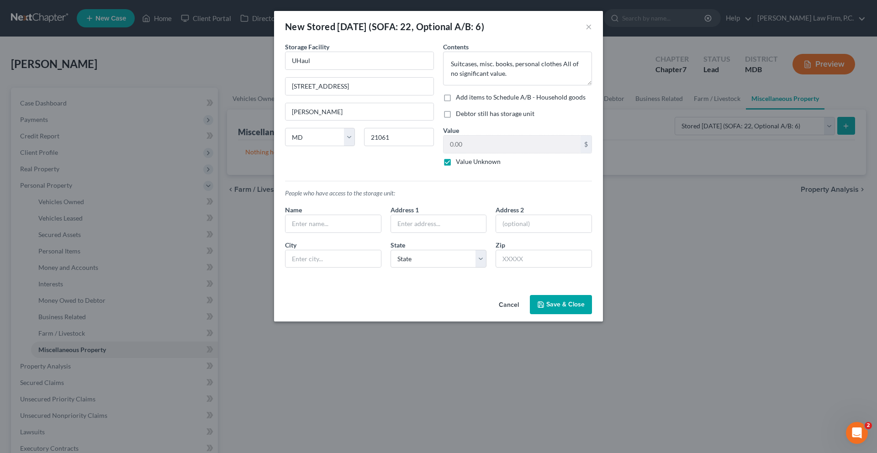
click at [478, 166] on label "Value Unknown" at bounding box center [478, 161] width 45 height 9
click at [466, 163] on input "Value Unknown" at bounding box center [463, 160] width 6 height 6
checkbox input "false"
click at [477, 153] on input "0.00" at bounding box center [512, 144] width 137 height 17
type input "100.00"
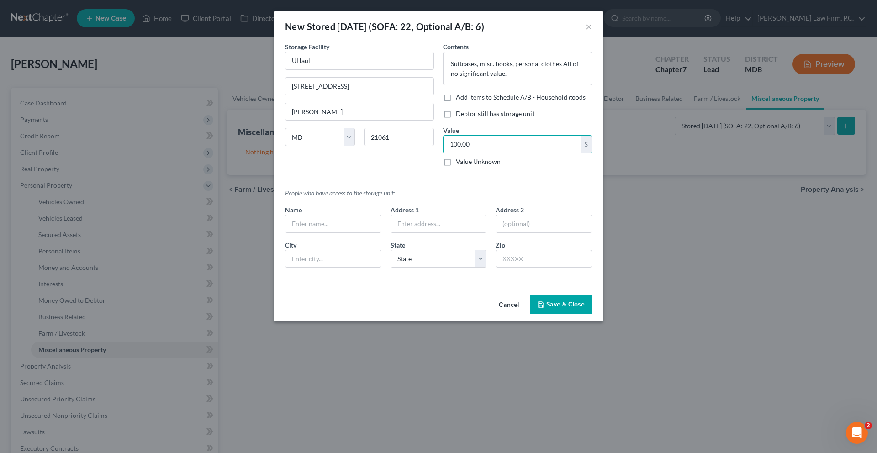
click at [529, 118] on label "Debtor still has storage unit" at bounding box center [495, 113] width 79 height 9
click at [466, 115] on input "Debtor still has storage unit" at bounding box center [463, 112] width 6 height 6
checkbox input "true"
click at [580, 314] on button "Save & Close" at bounding box center [561, 304] width 62 height 19
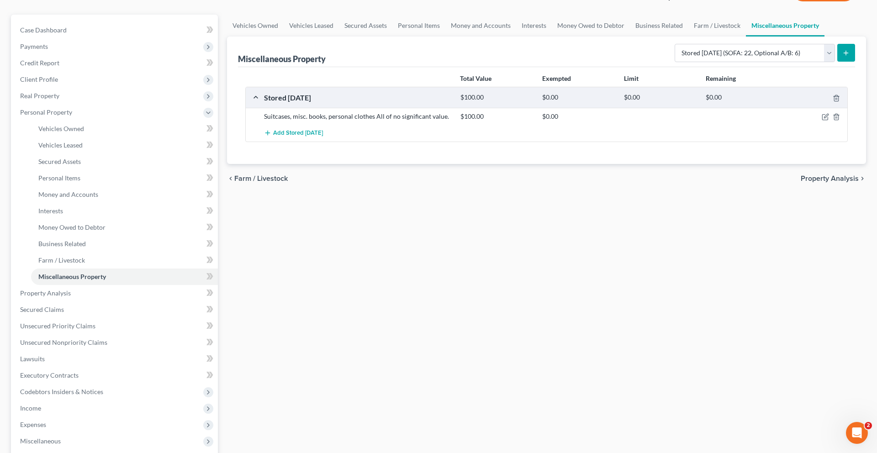
scroll to position [78, 0]
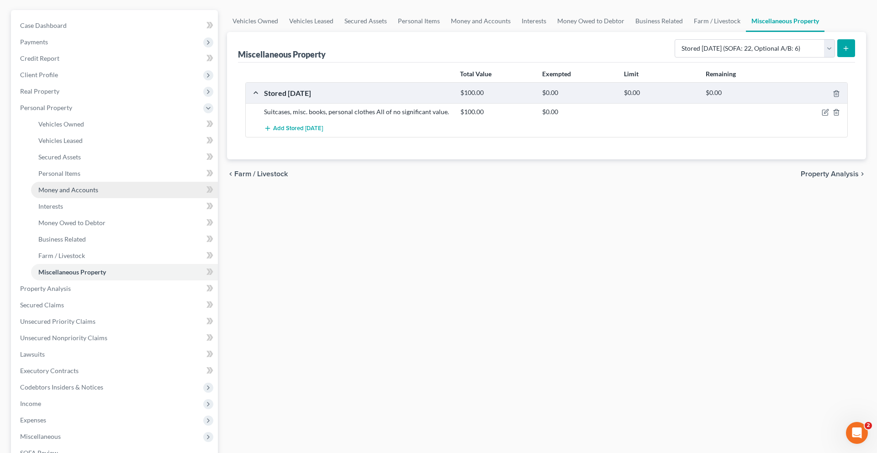
click at [66, 194] on span "Money and Accounts" at bounding box center [68, 190] width 60 height 8
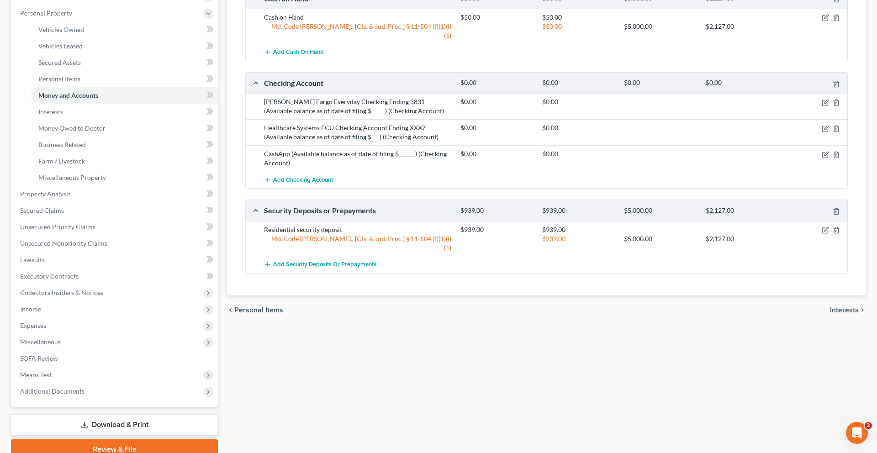
scroll to position [193, 0]
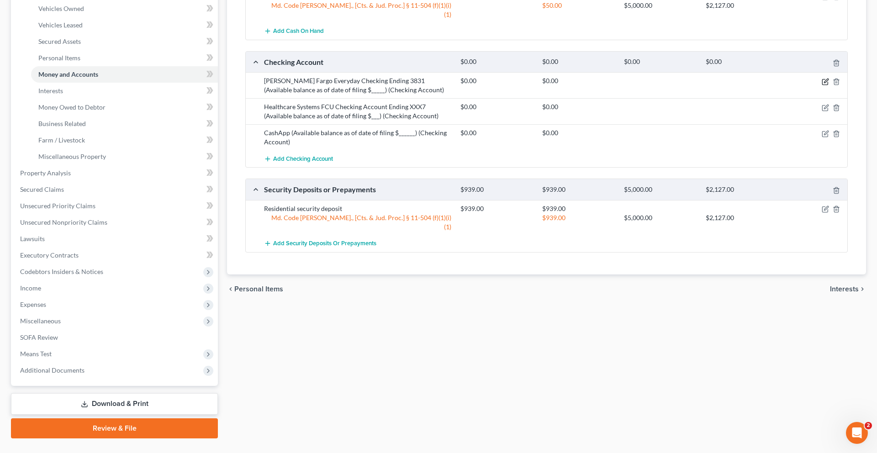
click at [822, 85] on icon "button" at bounding box center [825, 81] width 7 height 7
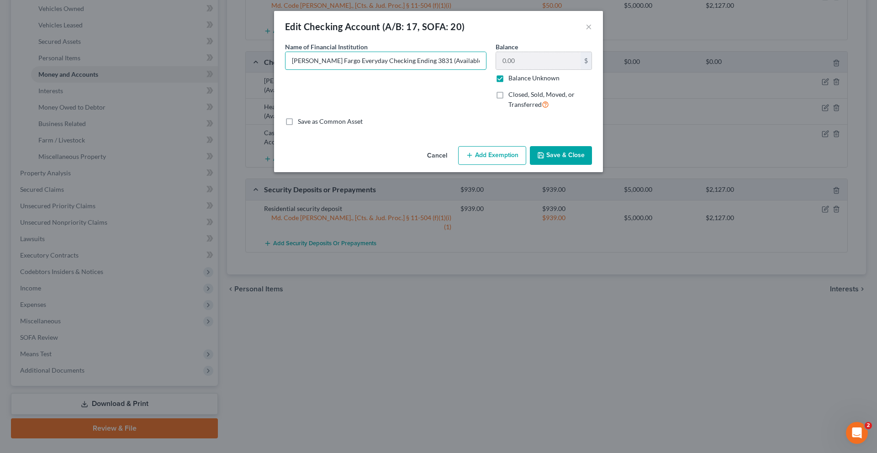
scroll to position [0, 71]
click at [535, 76] on div "Name of Financial Institution * Wells Fargo Everyday Checking Ending 3831 (Avai…" at bounding box center [439, 79] width 316 height 75
type input "Wells Fargo Everyday Checking Ending 3831 (Available balance as of date of fili…"
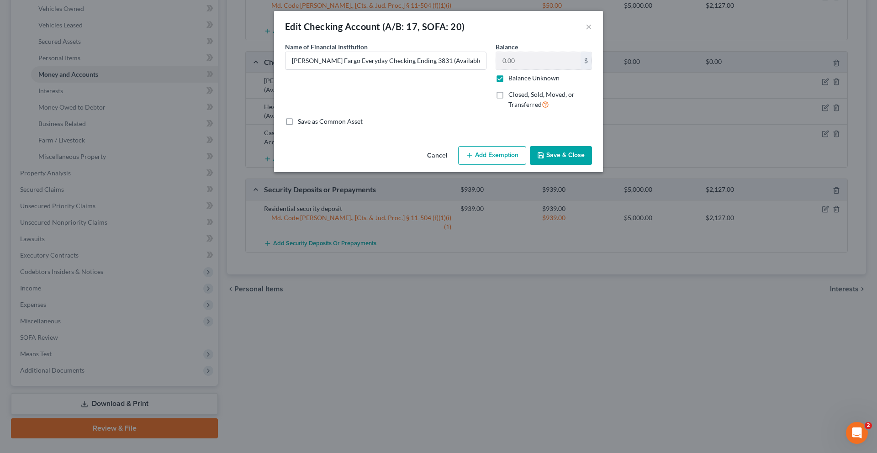
click at [528, 83] on label "Balance Unknown" at bounding box center [534, 78] width 51 height 9
click at [518, 79] on input "Balance Unknown" at bounding box center [515, 77] width 6 height 6
checkbox input "false"
drag, startPoint x: 489, startPoint y: 77, endPoint x: 538, endPoint y: 77, distance: 49.3
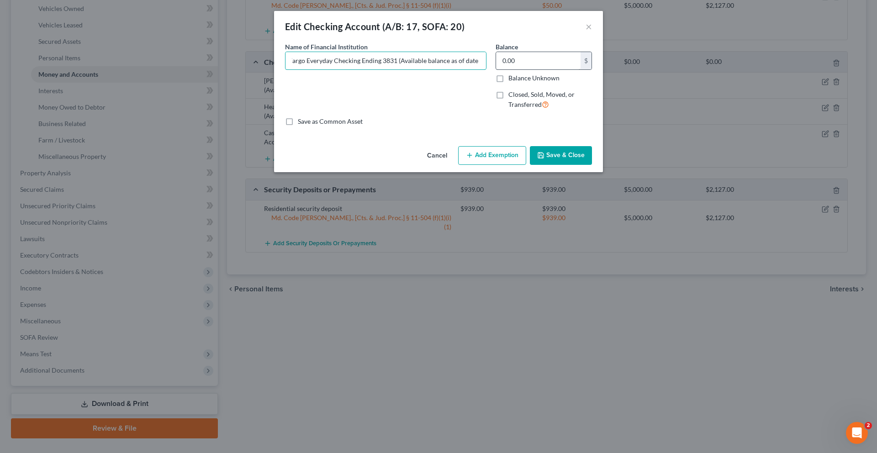
click at [537, 77] on div "Name of Financial Institution * Wells Fargo Everyday Checking Ending 3831 (Avai…" at bounding box center [439, 79] width 316 height 75
type input "Wells Fargo Everyday Checking Ending 3831 (Available balance as of date of fili…"
click at [581, 69] on input "0.00" at bounding box center [538, 60] width 85 height 17
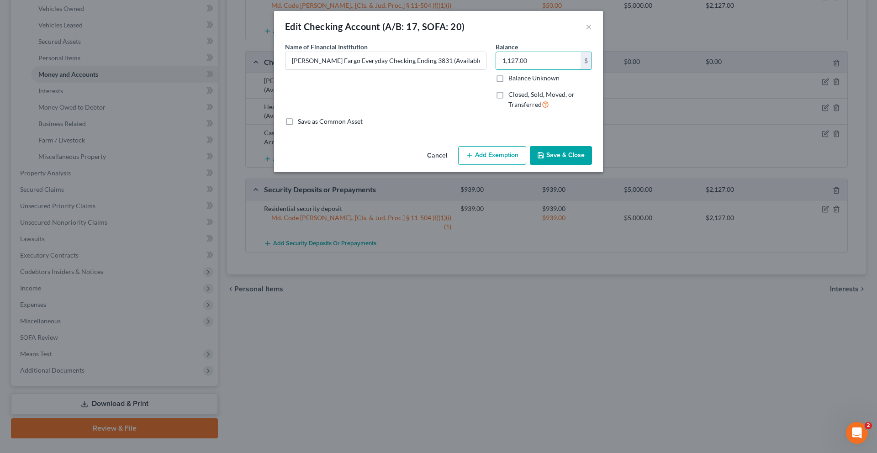
type input "1,127.00"
click at [518, 165] on button "Add Exemption" at bounding box center [492, 155] width 68 height 19
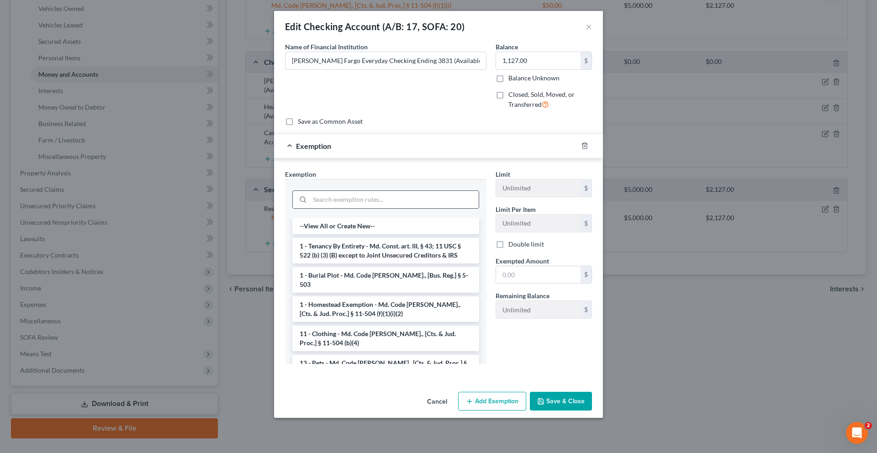
click at [435, 208] on input "search" at bounding box center [394, 199] width 169 height 17
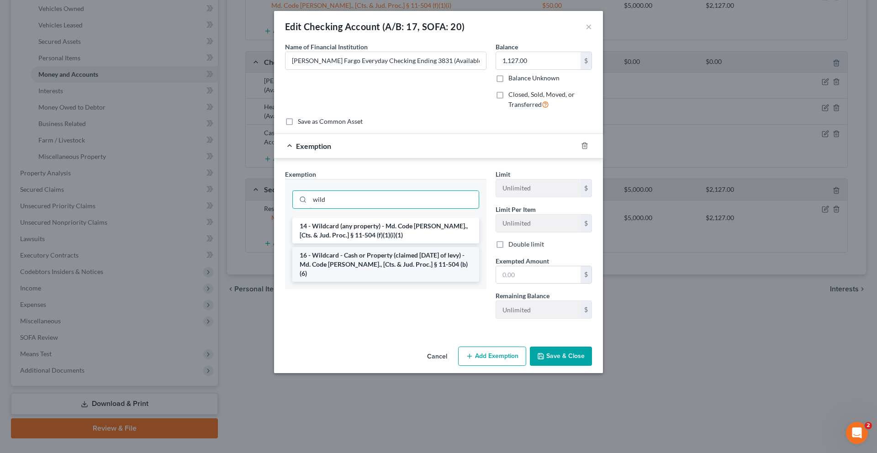
type input "wild"
click at [420, 282] on li "16 - Wildcard - Cash or Property (claimed [DATE] of levy) - Md. Code [PERSON_NA…" at bounding box center [385, 264] width 187 height 35
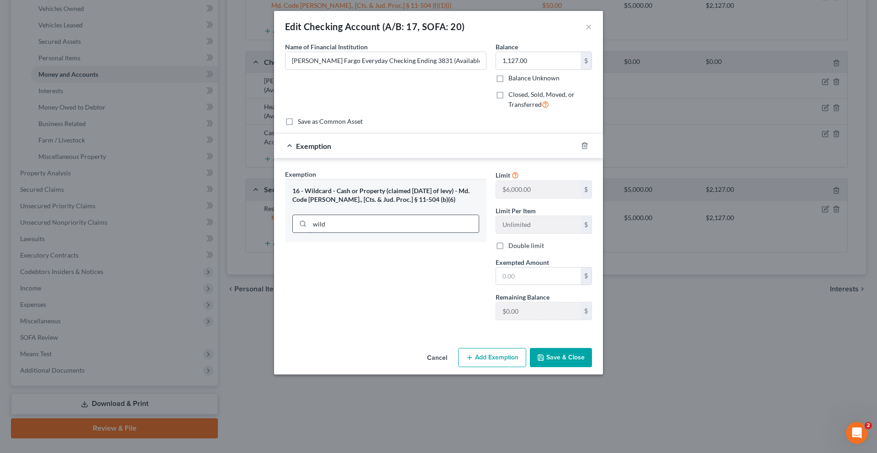
click at [410, 233] on input "wild" at bounding box center [394, 223] width 169 height 17
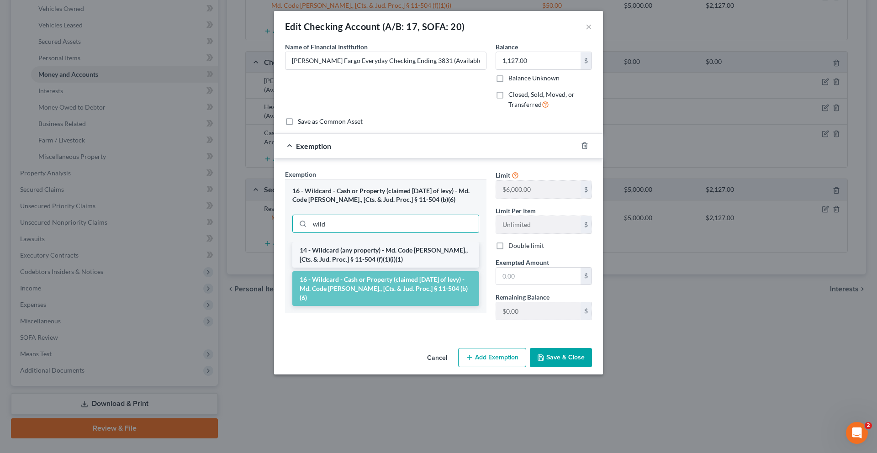
click at [407, 268] on li "14 - Wildcard (any property) - Md. Code [PERSON_NAME]., [Cts. & Jud. Proc.] § 1…" at bounding box center [385, 255] width 187 height 26
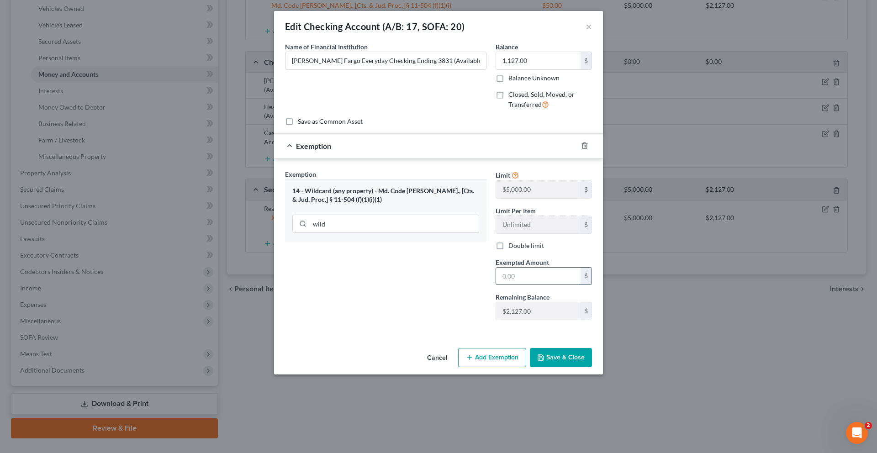
click at [547, 285] on input "text" at bounding box center [538, 276] width 85 height 17
type input "1,127.00"
click at [592, 367] on button "Save & Close" at bounding box center [561, 357] width 62 height 19
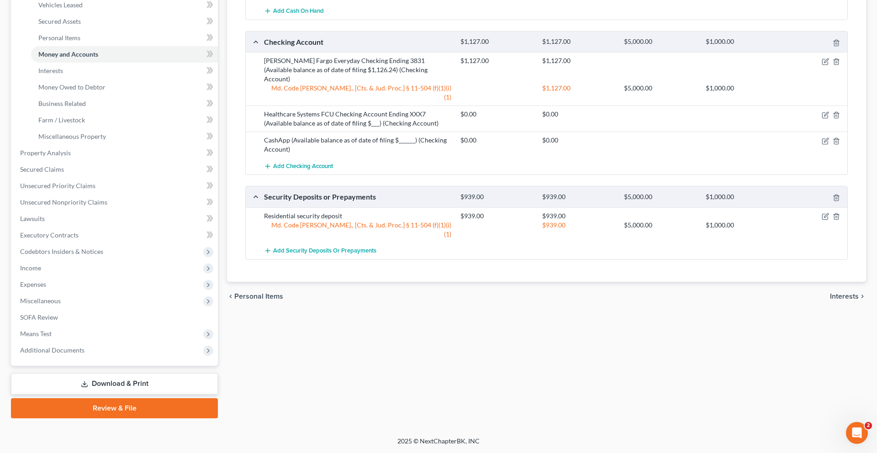
scroll to position [240, 0]
click at [824, 142] on icon "button" at bounding box center [826, 140] width 4 height 4
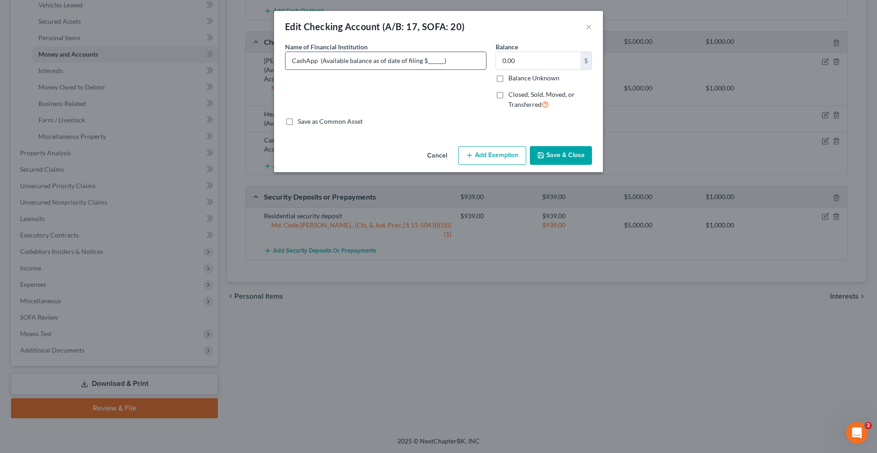
click at [440, 69] on input "CashApp (Available balance as of date of filing $______)" at bounding box center [386, 60] width 201 height 17
type input "CashApp (Available balance as of date of filing $0.00)"
click at [582, 165] on button "Save & Close" at bounding box center [561, 155] width 62 height 19
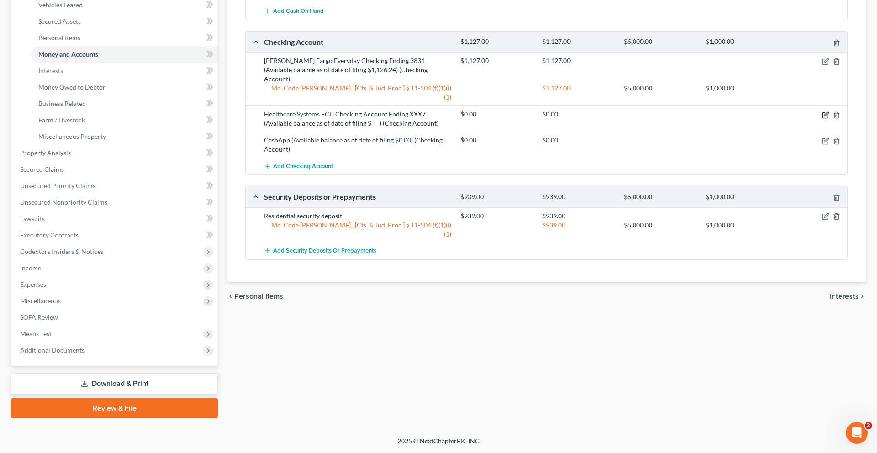
click at [822, 119] on icon "button" at bounding box center [825, 114] width 7 height 7
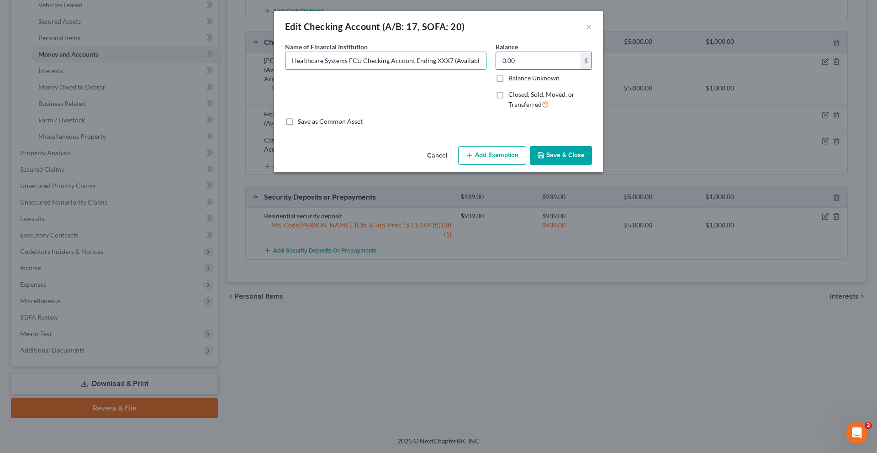
scroll to position [0, 108]
drag, startPoint x: 449, startPoint y: 77, endPoint x: 529, endPoint y: 77, distance: 80.0
click at [529, 77] on div "Name of Financial Institution * Healthcare Systems FCU Checking Account Ending …" at bounding box center [439, 79] width 316 height 75
type input "Healthcare Systems FCU Checking Account Ending XXX7 (Available balance as of da…"
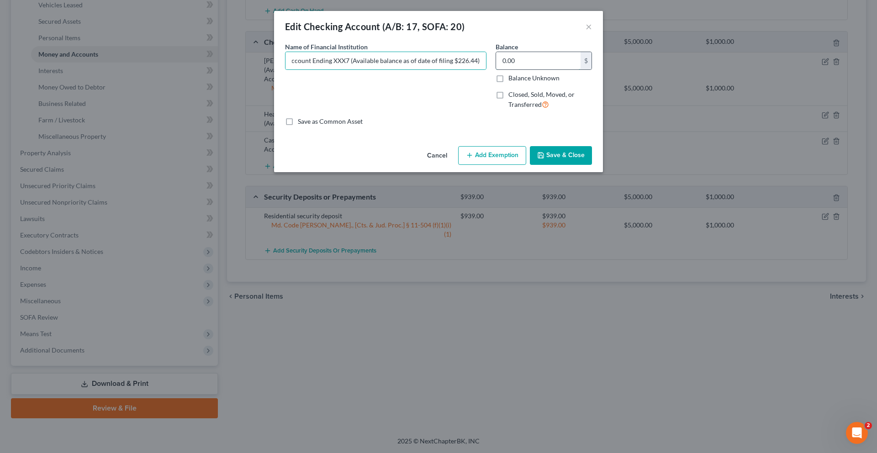
scroll to position [0, 0]
click at [538, 69] on input "0.00" at bounding box center [538, 60] width 85 height 17
type input "227.00"
click at [498, 165] on button "Add Exemption" at bounding box center [492, 155] width 68 height 19
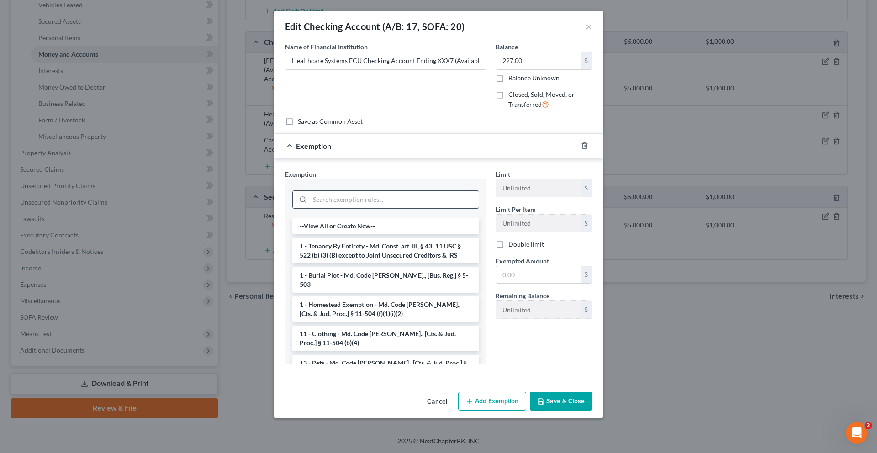
click at [454, 208] on input "search" at bounding box center [394, 199] width 169 height 17
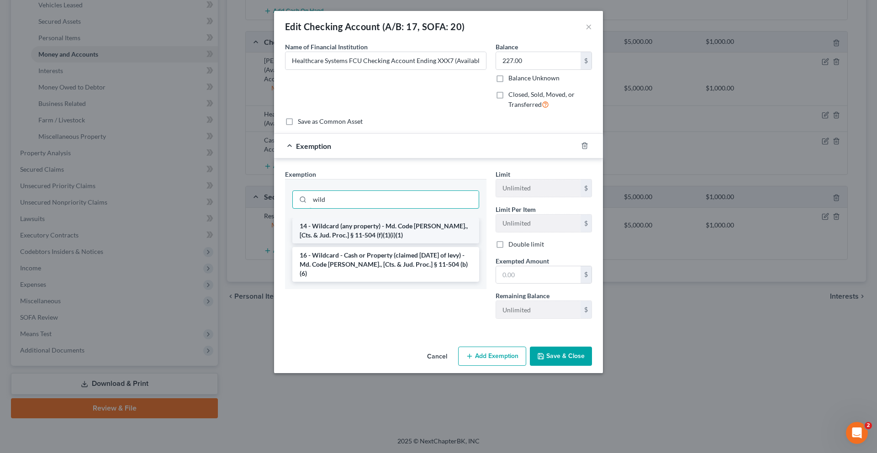
type input "wild"
click at [457, 244] on li "14 - Wildcard (any property) - Md. Code [PERSON_NAME]., [Cts. & Jud. Proc.] § 1…" at bounding box center [385, 231] width 187 height 26
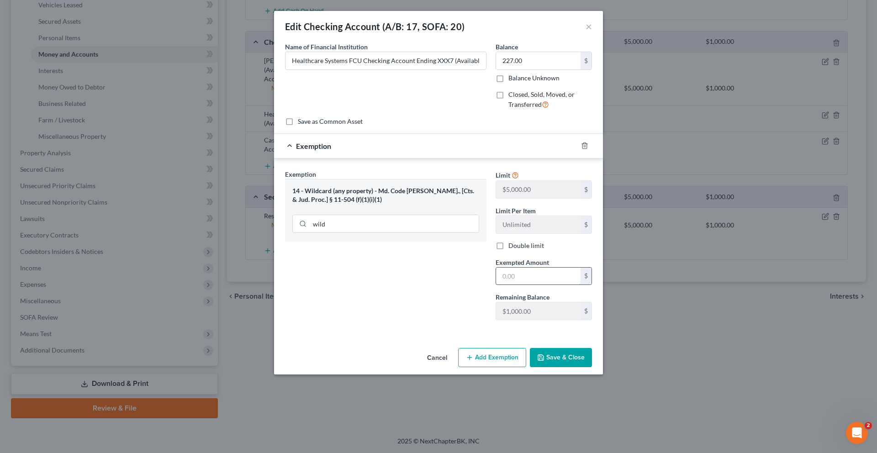
click at [538, 285] on input "text" at bounding box center [538, 276] width 85 height 17
type input "227.00"
click at [380, 335] on div "Exemption Set must be selected for CA. Exemption * 14 - Wildcard (any property)…" at bounding box center [438, 247] width 329 height 177
click at [592, 367] on button "Save & Close" at bounding box center [561, 357] width 62 height 19
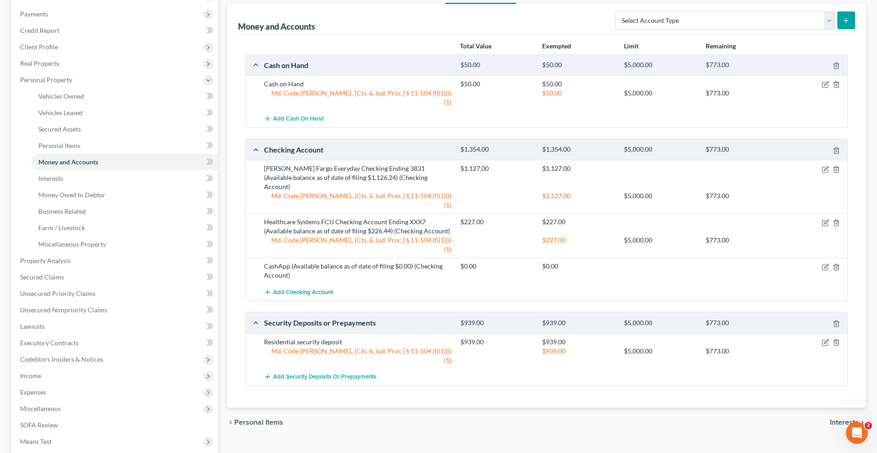
scroll to position [0, 0]
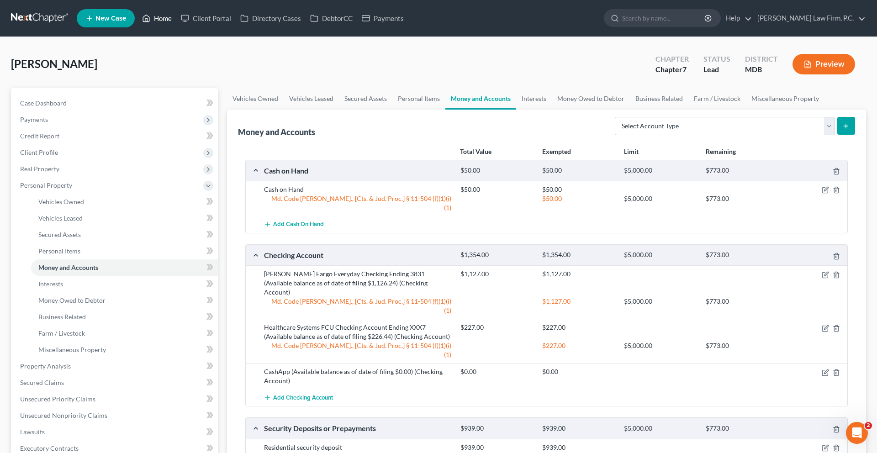
click at [176, 19] on link "Home" at bounding box center [157, 18] width 39 height 16
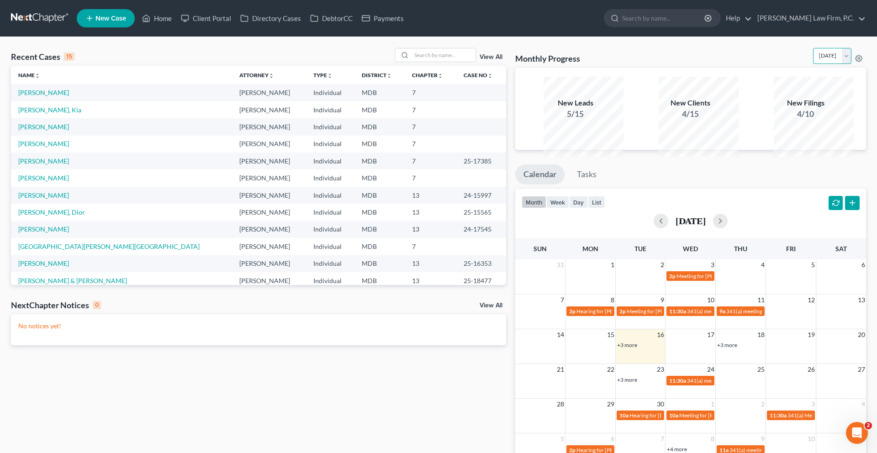
click at [813, 64] on select "September 2025 August 2025 July 2025 June 2025 May 2025 April 2025 March 2025 F…" at bounding box center [832, 56] width 38 height 16
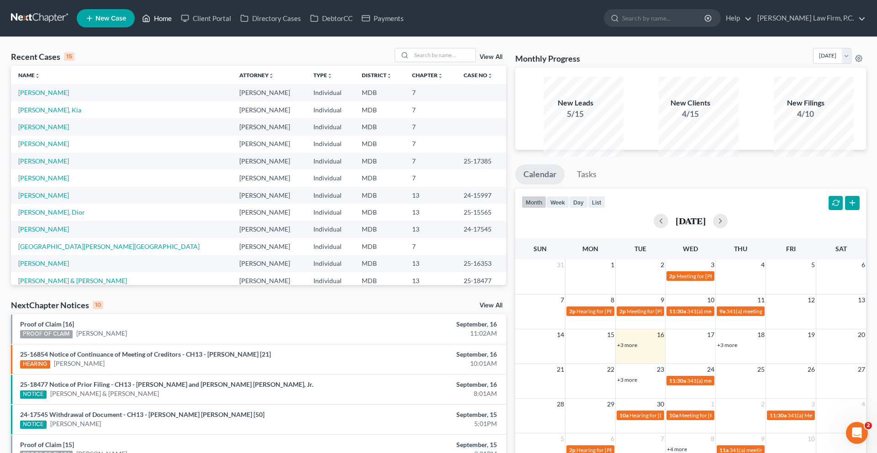
click at [176, 26] on link "Home" at bounding box center [157, 18] width 39 height 16
click at [60, 96] on link "[PERSON_NAME]" at bounding box center [43, 93] width 51 height 8
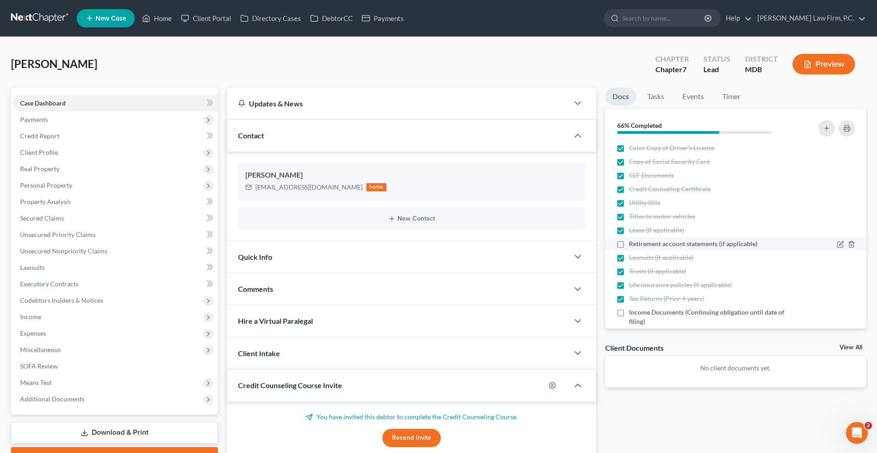
click at [654, 326] on span "Income Documents (Continuing obligation until date of filing)" at bounding box center [711, 317] width 164 height 18
click at [639, 314] on input "Income Documents (Continuing obligation until date of filing)" at bounding box center [636, 311] width 6 height 6
checkbox input "true"
click at [662, 249] on span "Retirement account statements (if applicable)" at bounding box center [693, 243] width 128 height 9
click at [639, 245] on input "Retirement account statements (if applicable)" at bounding box center [636, 242] width 6 height 6
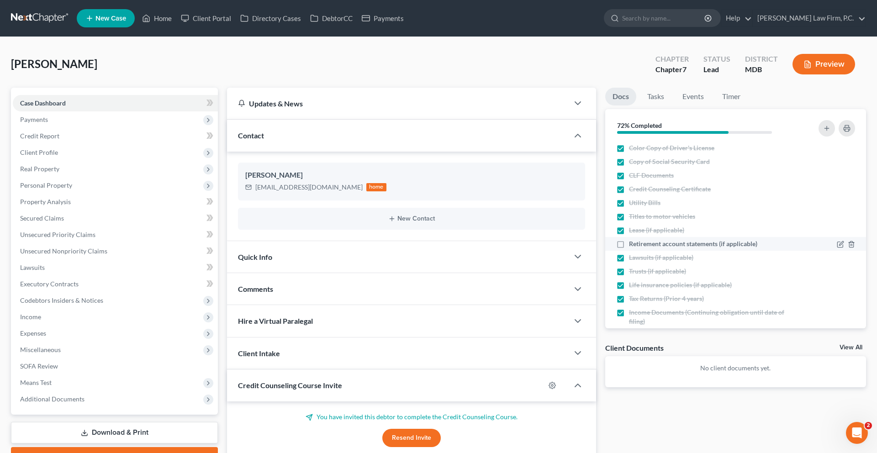
checkbox input "true"
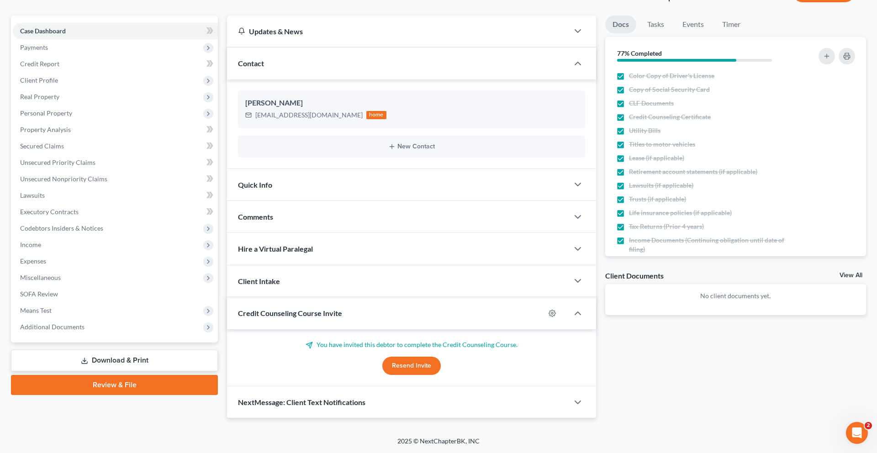
scroll to position [199, 0]
click at [119, 350] on link "Download & Print" at bounding box center [114, 360] width 207 height 21
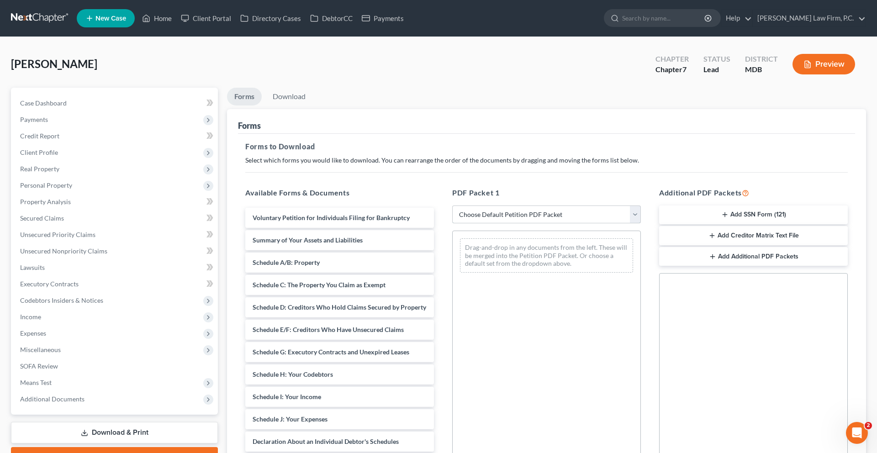
click at [491, 224] on select "Choose Default Petition PDF Packet Complete Bankruptcy Petition (all forms and …" at bounding box center [546, 215] width 189 height 18
select select "0"
click at [454, 224] on select "Choose Default Petition PDF Packet Complete Bankruptcy Petition (all forms and …" at bounding box center [546, 215] width 189 height 18
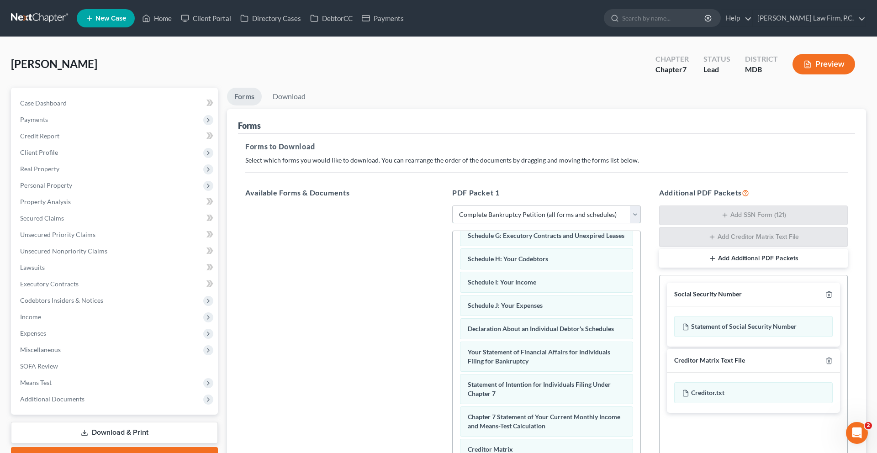
scroll to position [196, 0]
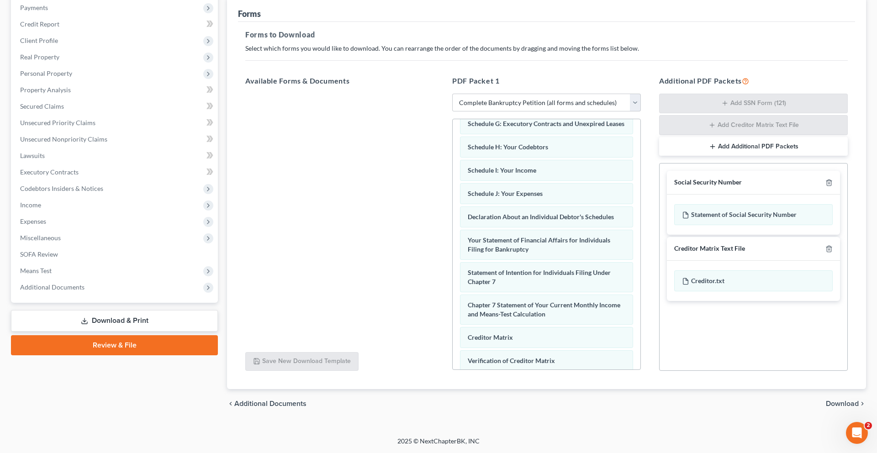
click at [123, 355] on link "Review & File" at bounding box center [114, 345] width 207 height 20
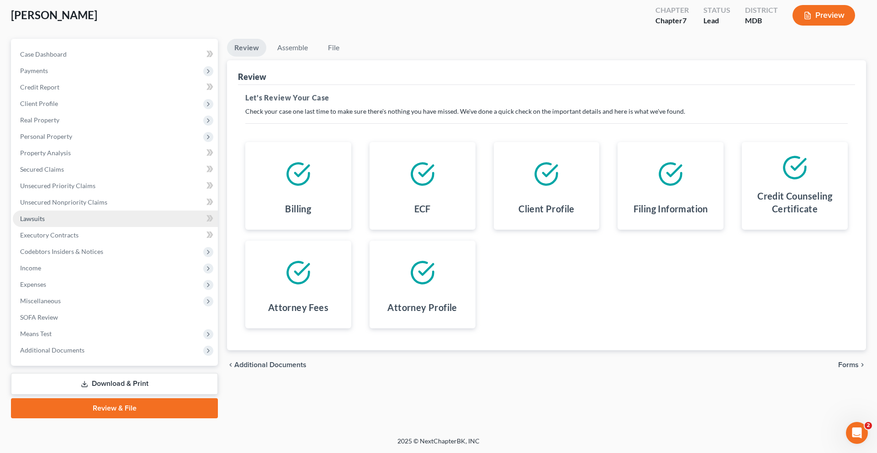
scroll to position [172, 0]
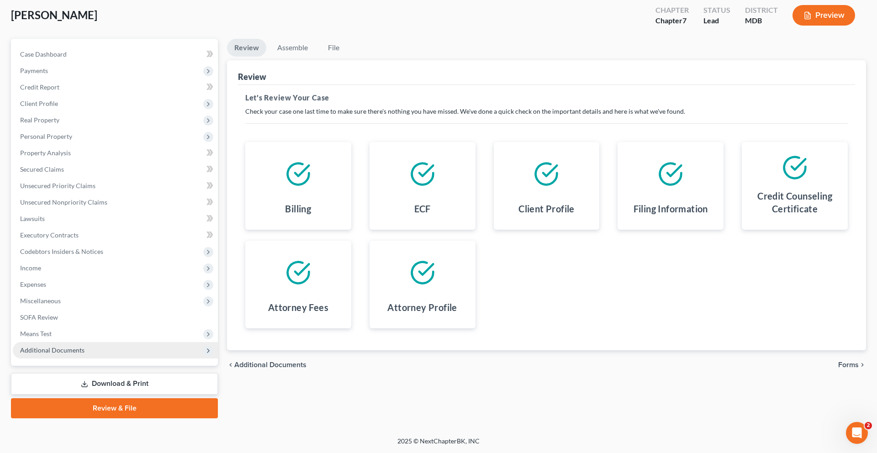
click at [74, 342] on span "Additional Documents" at bounding box center [115, 350] width 205 height 16
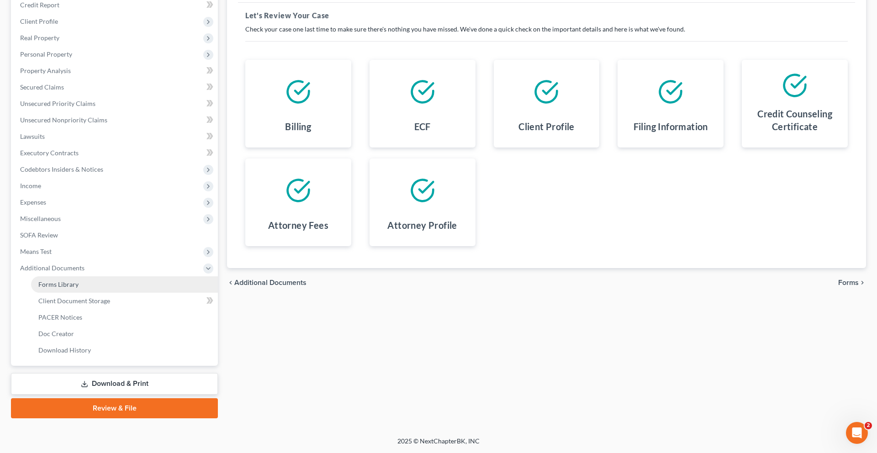
click at [77, 293] on link "Forms Library" at bounding box center [124, 284] width 187 height 16
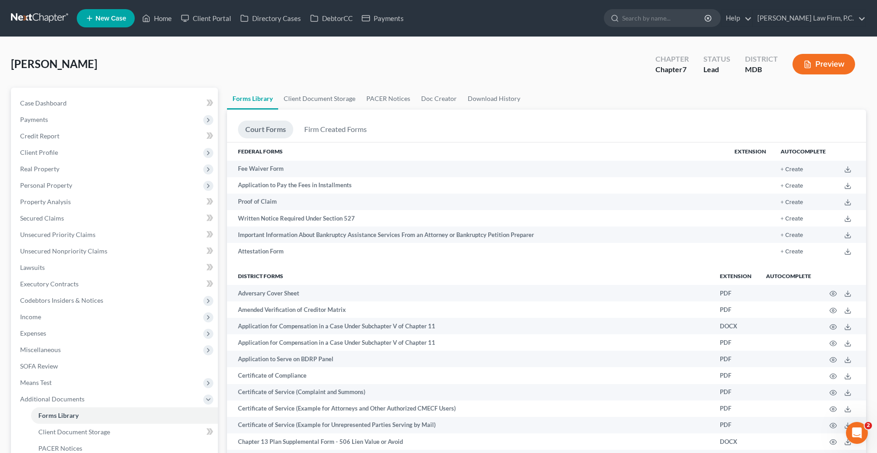
scroll to position [467, 0]
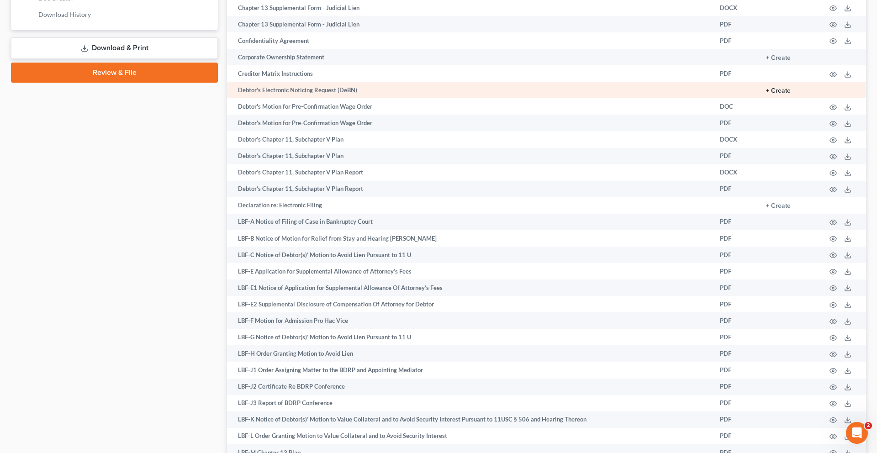
click at [766, 94] on button "+ Create" at bounding box center [778, 91] width 25 height 6
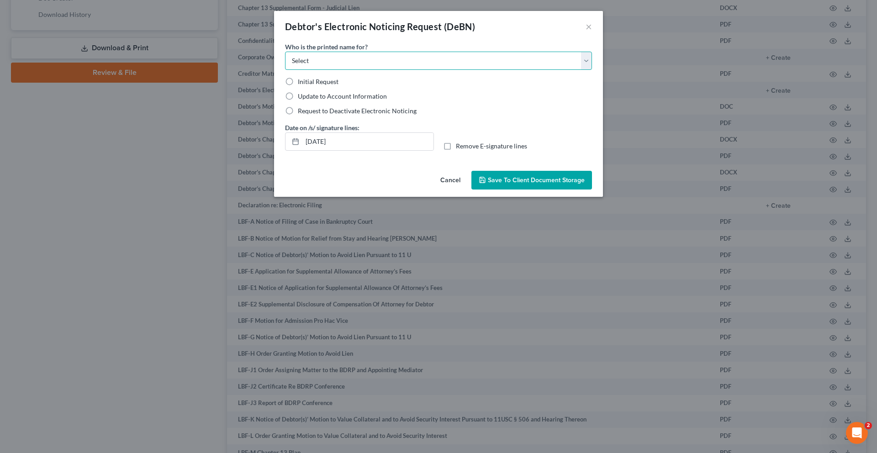
click at [412, 70] on select "Select Debtor Attorney" at bounding box center [438, 61] width 307 height 18
select select "0"
click at [285, 64] on select "Select Debtor Attorney" at bounding box center [438, 61] width 307 height 18
click at [300, 109] on div "Initial Request Update to Account Information Request to Deactivate Electronic …" at bounding box center [438, 96] width 307 height 38
click at [298, 85] on span "Initial Request" at bounding box center [318, 82] width 41 height 8
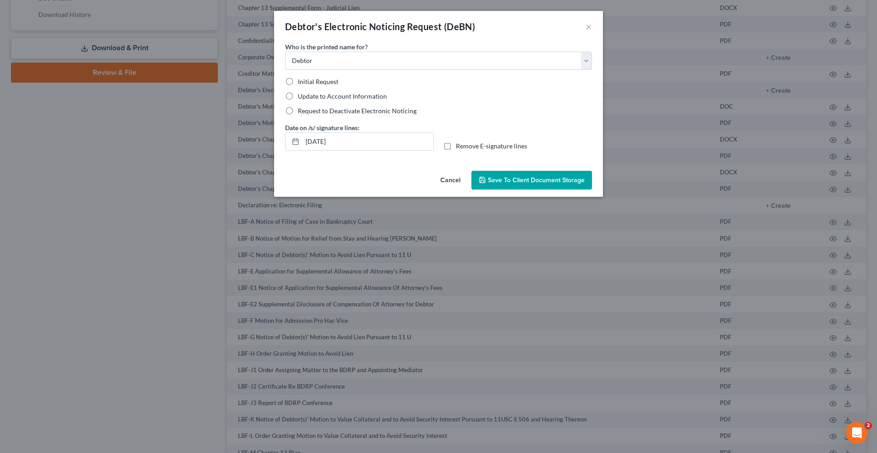
click at [302, 83] on input "Initial Request" at bounding box center [305, 80] width 6 height 6
radio input "true"
click at [522, 184] on span "Save to Client Document Storage" at bounding box center [536, 180] width 97 height 8
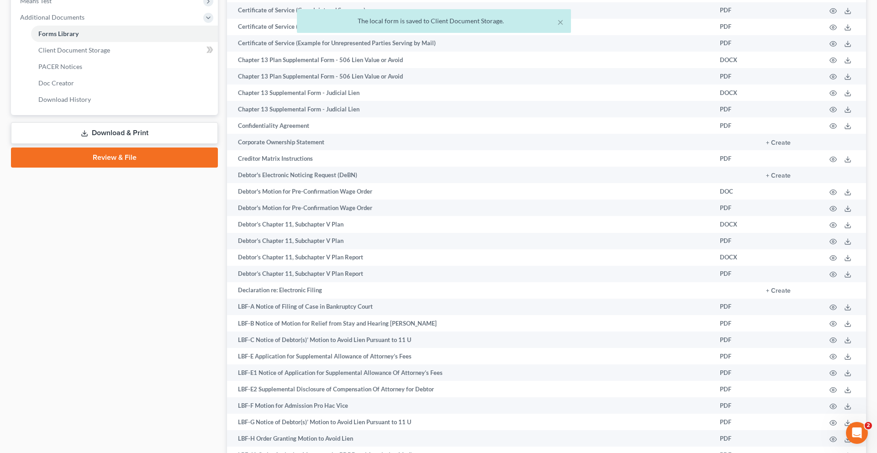
scroll to position [377, 0]
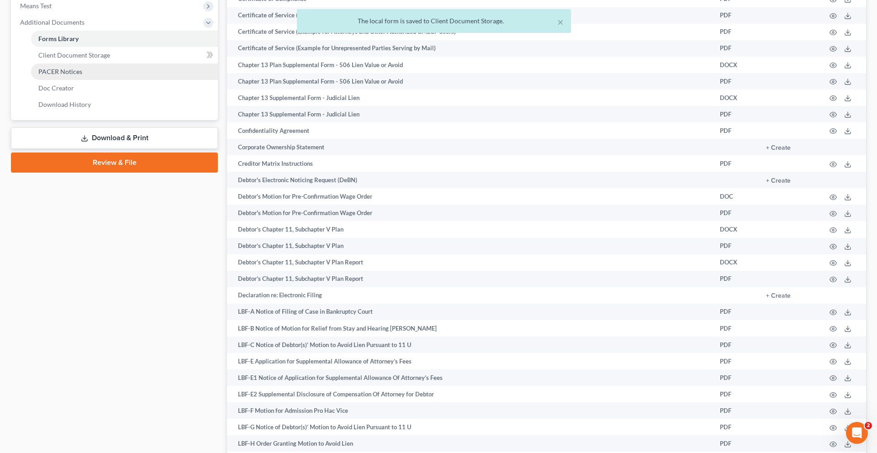
click at [102, 80] on link "PACER Notices" at bounding box center [124, 72] width 187 height 16
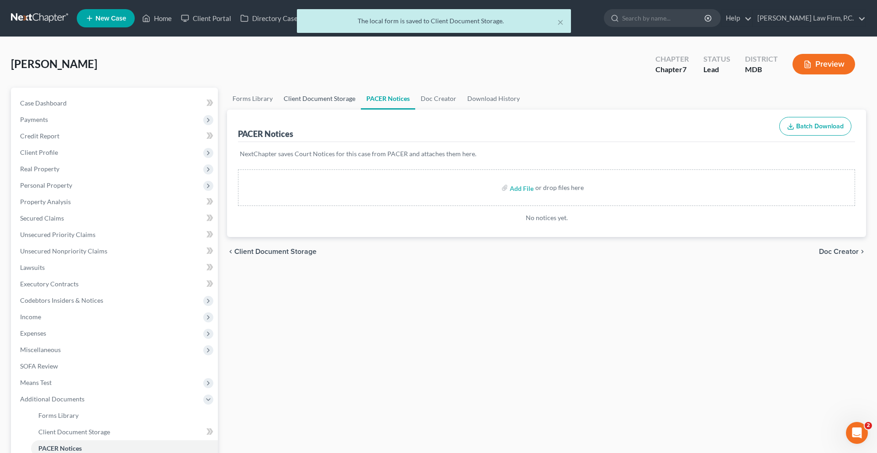
click at [357, 110] on link "Client Document Storage" at bounding box center [319, 99] width 83 height 22
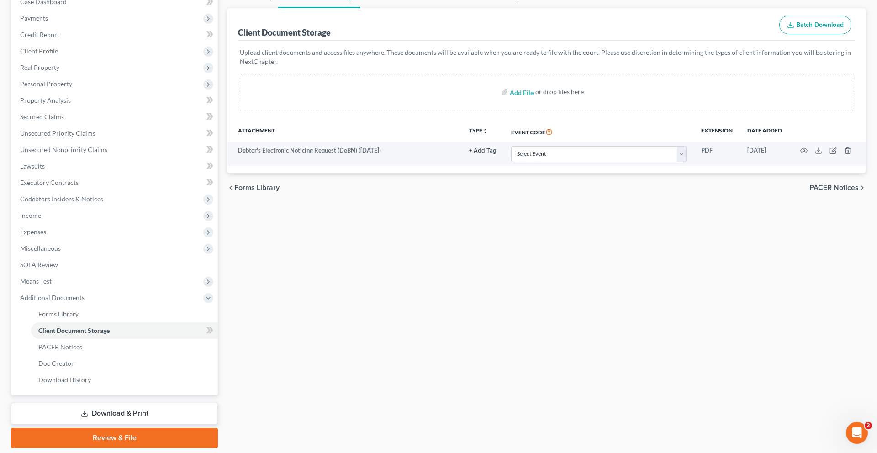
scroll to position [148, 0]
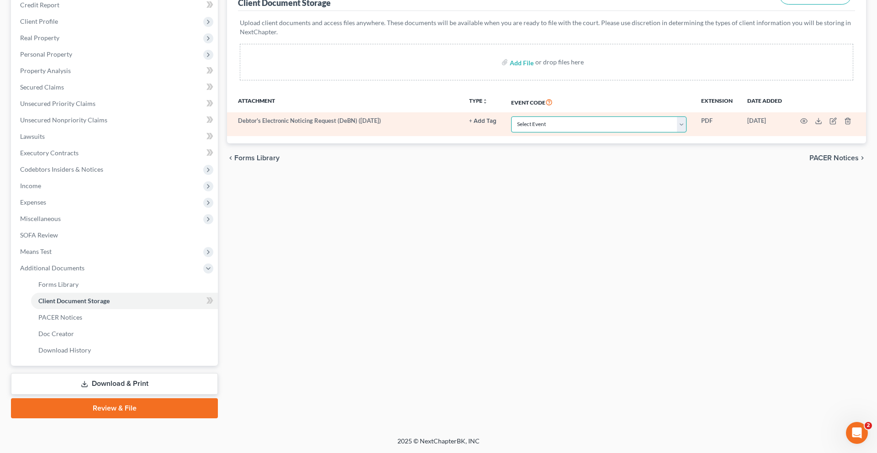
click at [528, 132] on select "Select Event Affidavit Affidavit of Adequate Protection and Lease Payments Affi…" at bounding box center [598, 125] width 175 height 16
select select "32"
click at [511, 132] on select "Select Event Affidavit Affidavit of Adequate Protection and Lease Payments Affi…" at bounding box center [598, 125] width 175 height 16
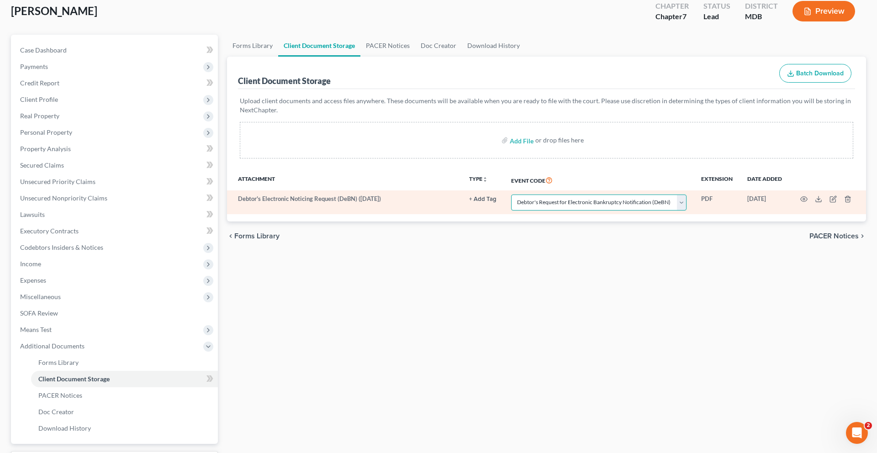
scroll to position [0, 0]
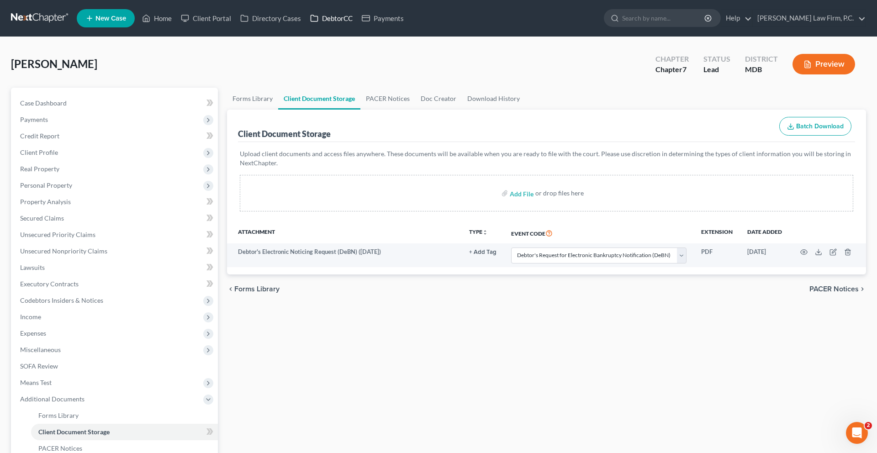
click at [357, 25] on link "DebtorCC" at bounding box center [332, 18] width 52 height 16
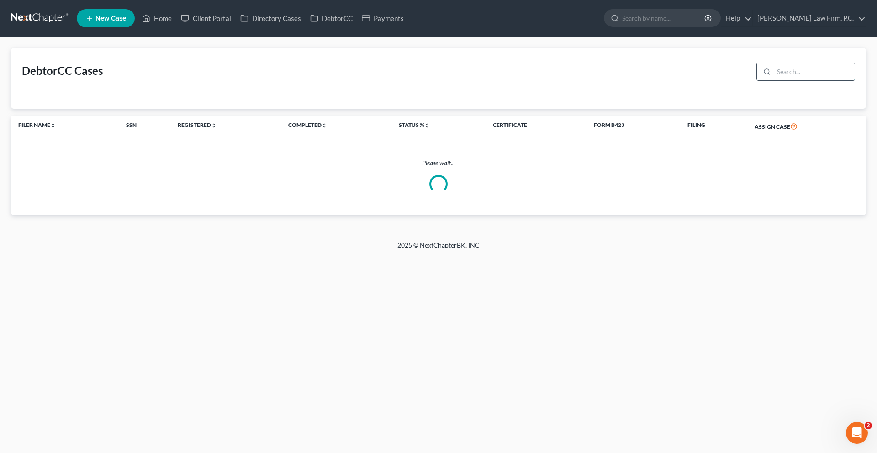
click at [778, 80] on input "search" at bounding box center [814, 71] width 81 height 17
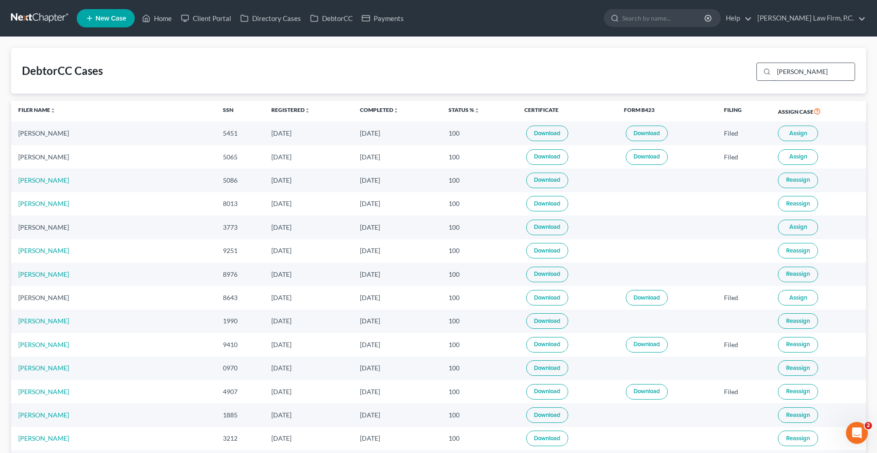
type input "[PERSON_NAME]"
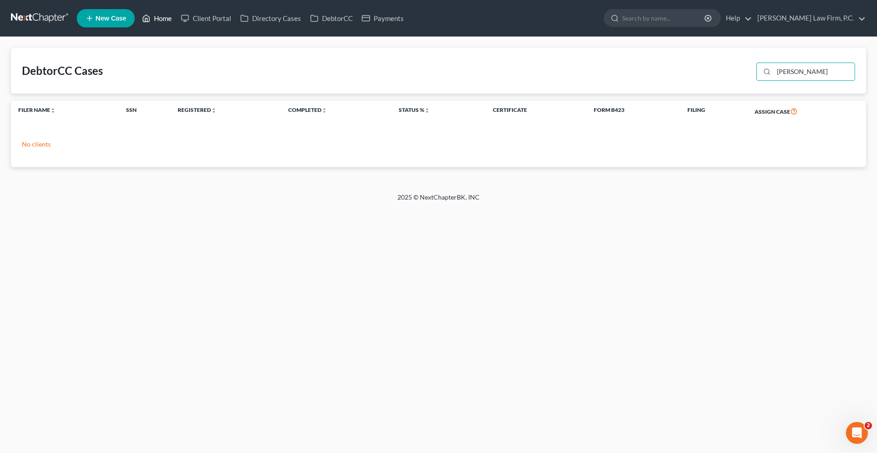
click at [181, 30] on ul "New Case Home Client Portal Directory Cases DebtorCC Payments - No Result - See…" at bounding box center [471, 18] width 789 height 24
click at [176, 19] on link "Home" at bounding box center [157, 18] width 39 height 16
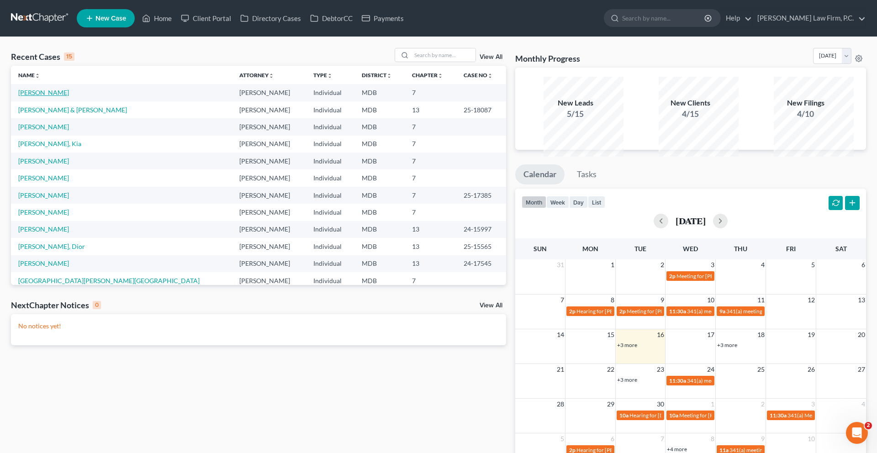
click at [57, 96] on link "[PERSON_NAME]" at bounding box center [43, 93] width 51 height 8
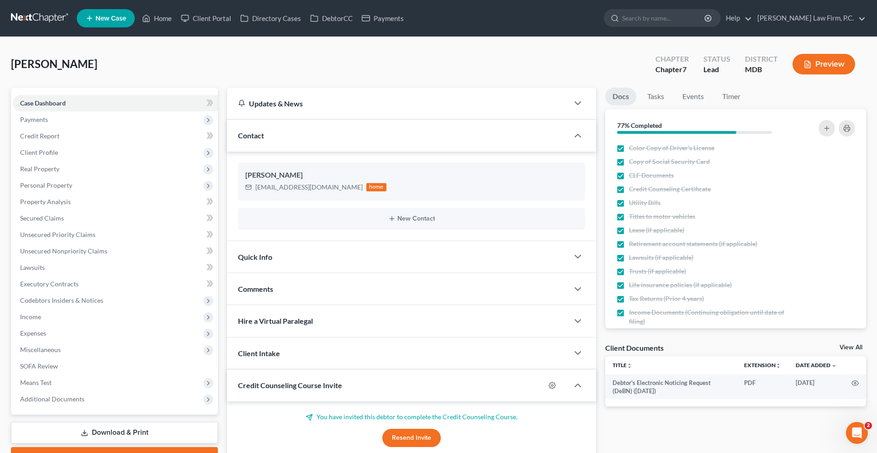
scroll to position [199, 0]
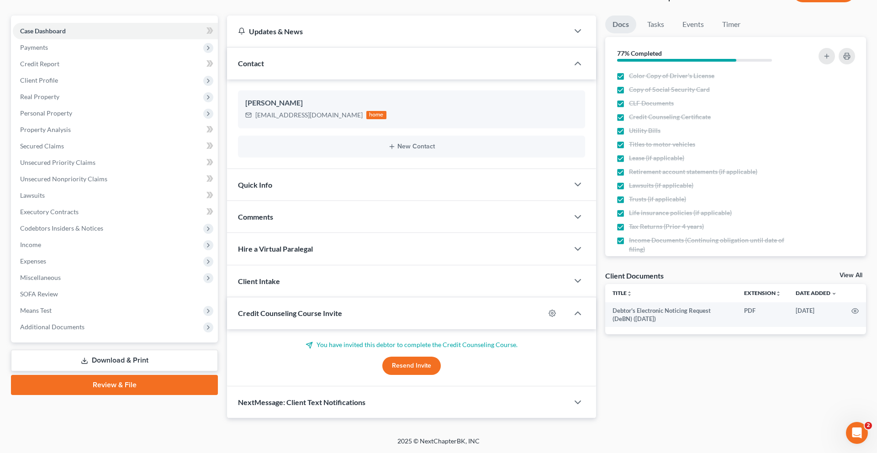
click at [75, 310] on div "Case Dashboard Payments Invoices Payments Payments Credit Report Client Profile…" at bounding box center [114, 179] width 207 height 327
click at [74, 323] on span "Additional Documents" at bounding box center [52, 327] width 64 height 8
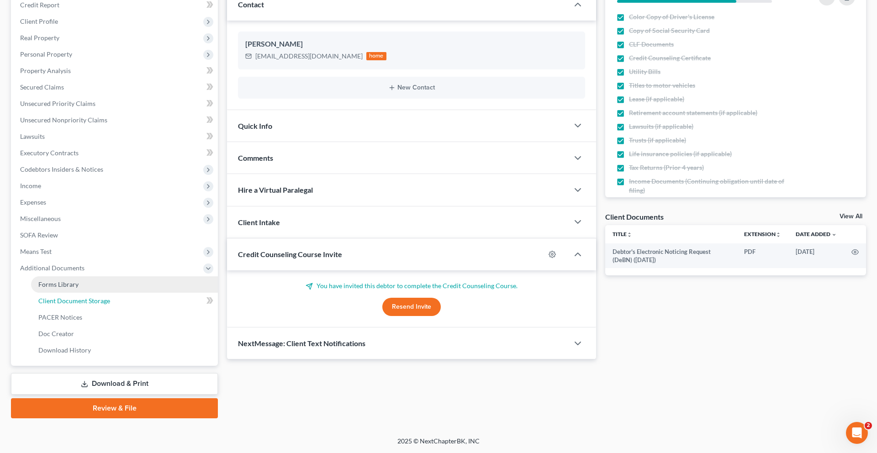
click at [82, 305] on span "Client Document Storage" at bounding box center [74, 301] width 72 height 8
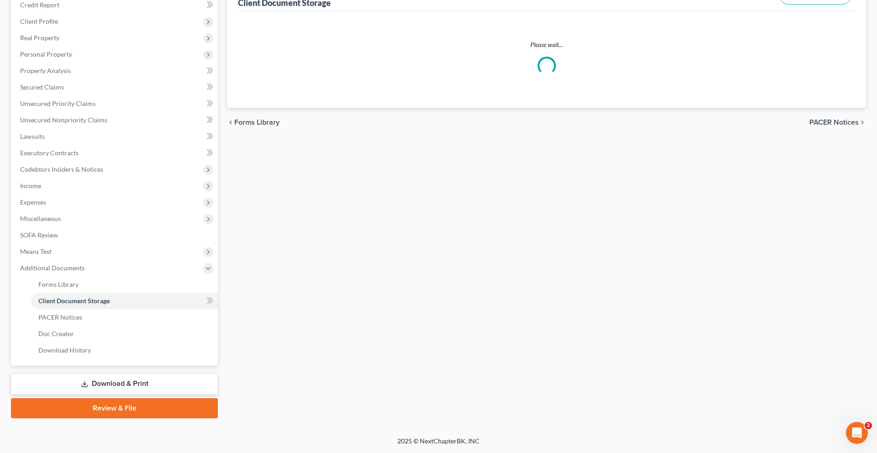
select select "32"
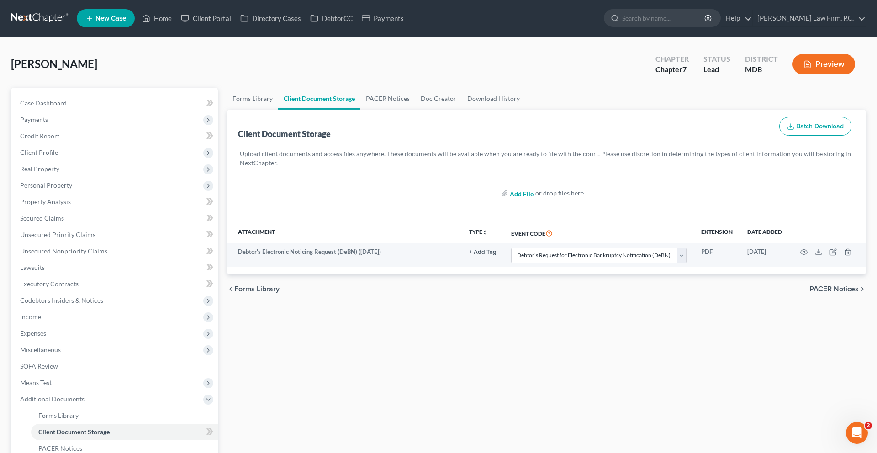
click at [515, 201] on input "file" at bounding box center [521, 193] width 22 height 16
type input "C:\fakepath\fa5d5410-f3f8-4d84-950a-6077da77c8a5.pdf"
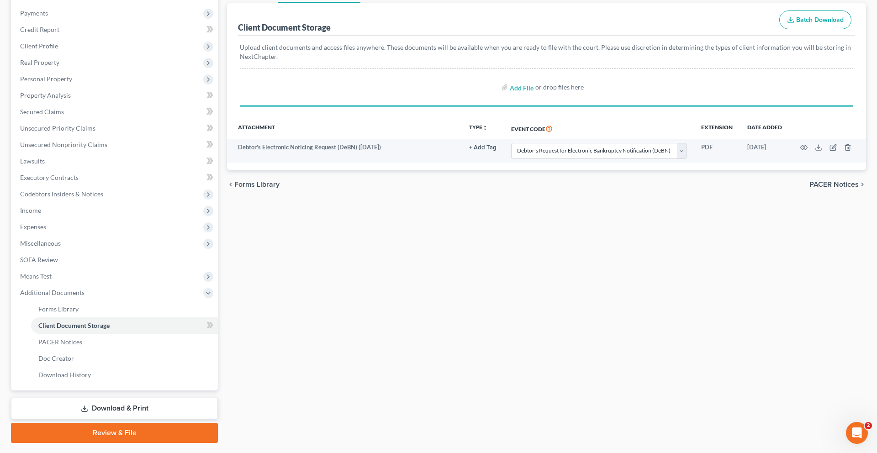
scroll to position [110, 0]
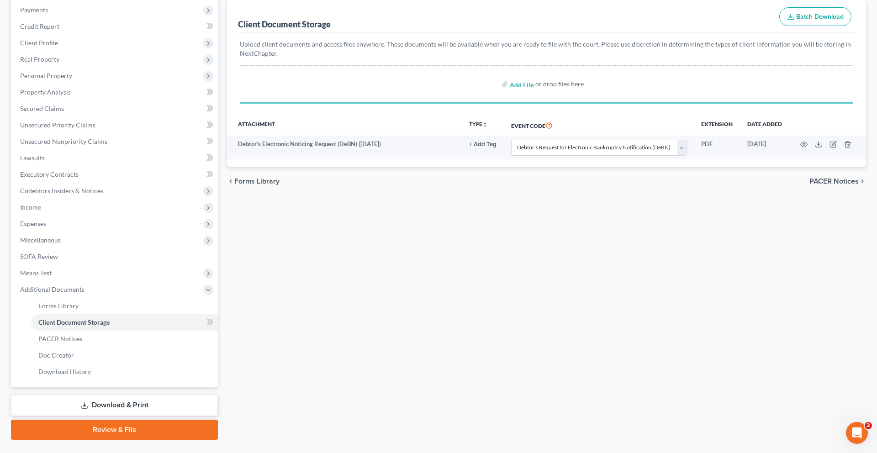
select select "32"
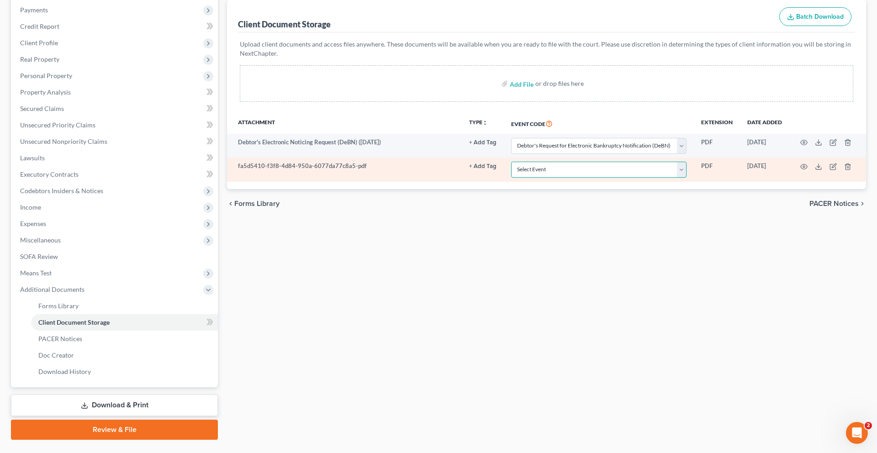
click at [547, 178] on select "Select Event Affidavit Affidavit of Adequate Protection and Lease Payments Affi…" at bounding box center [598, 170] width 175 height 16
select select "14"
click at [511, 178] on select "Select Event Affidavit Affidavit of Adequate Protection and Lease Payments Affi…" at bounding box center [598, 170] width 175 height 16
click at [803, 168] on circle "button" at bounding box center [804, 167] width 2 height 2
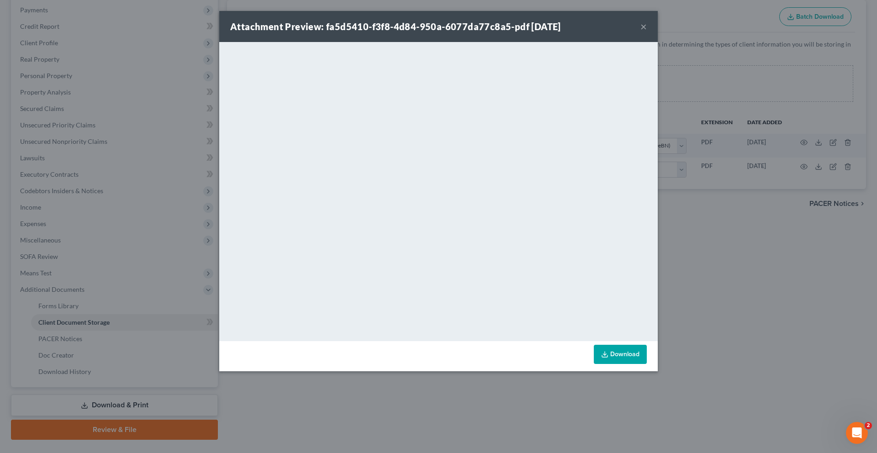
click at [658, 32] on div "Attachment Preview: fa5d5410-f3f8-4d84-950a-6077da77c8a5-pdf 09/16/2025 ×" at bounding box center [438, 26] width 439 height 31
click at [647, 32] on button "×" at bounding box center [644, 26] width 6 height 11
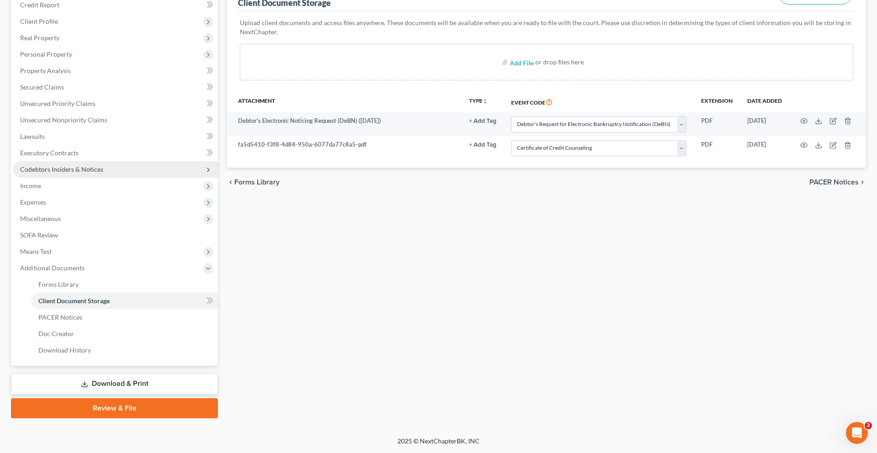
scroll to position [275, 0]
click at [128, 399] on link "Review & File" at bounding box center [114, 408] width 207 height 20
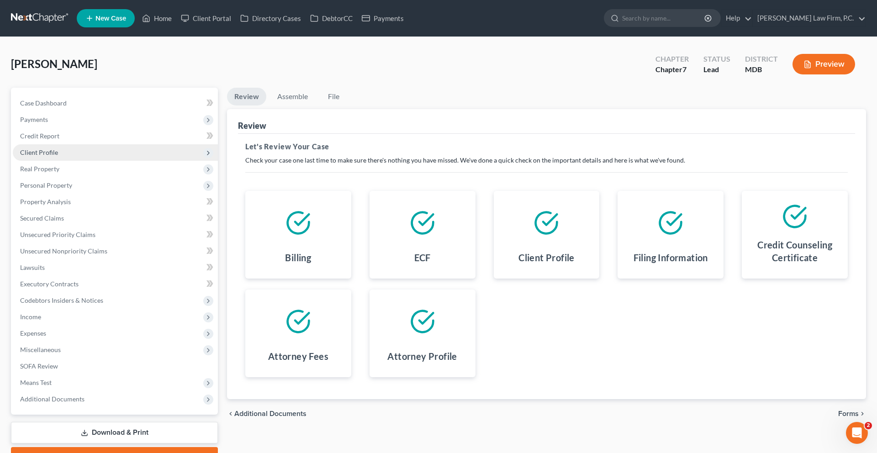
click at [102, 161] on span "Client Profile" at bounding box center [115, 152] width 205 height 16
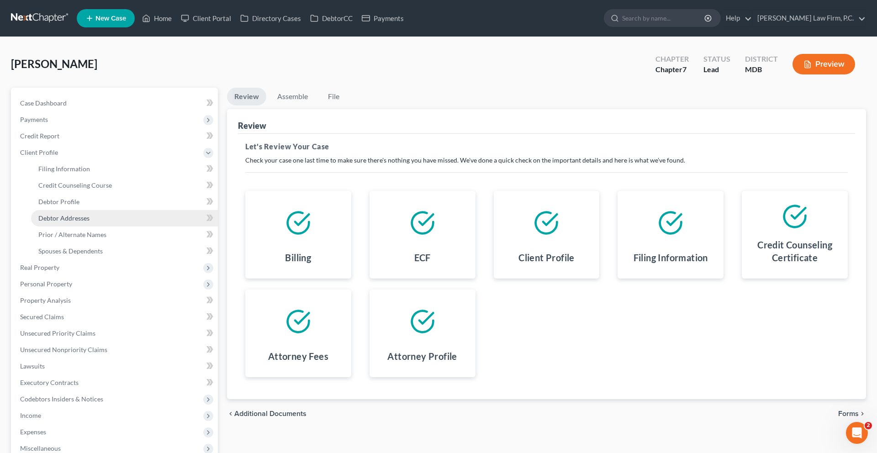
click at [90, 222] on span "Debtor Addresses" at bounding box center [63, 218] width 51 height 8
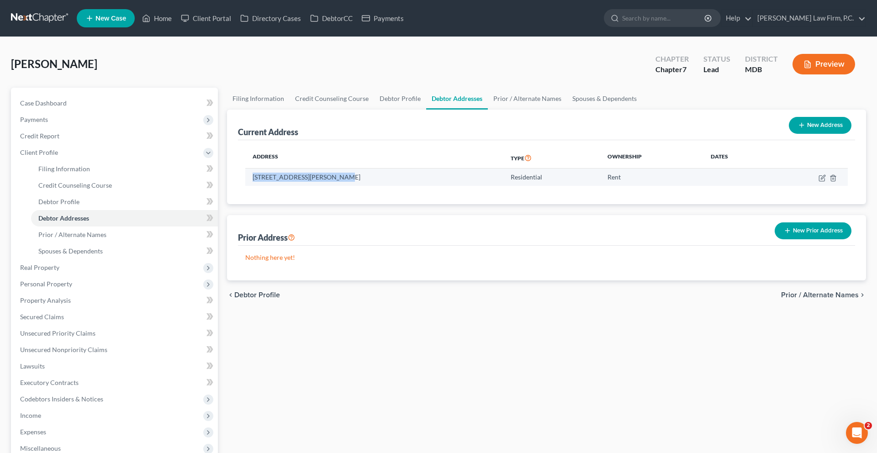
drag, startPoint x: 260, startPoint y: 219, endPoint x: 360, endPoint y: 217, distance: 100.1
click at [360, 186] on td "322 Highland Drive, Apt 104, Glen Burnie, MD 21061" at bounding box center [374, 177] width 258 height 17
copy td "322 Highland Drive, Apt 104"
drag, startPoint x: 348, startPoint y: 218, endPoint x: 774, endPoint y: 9, distance: 474.3
click at [0, 0] on div "Home New Case Client Portal Directory Cases DebtorCC Payments Chambers Law Firm…" at bounding box center [438, 300] width 877 height 601
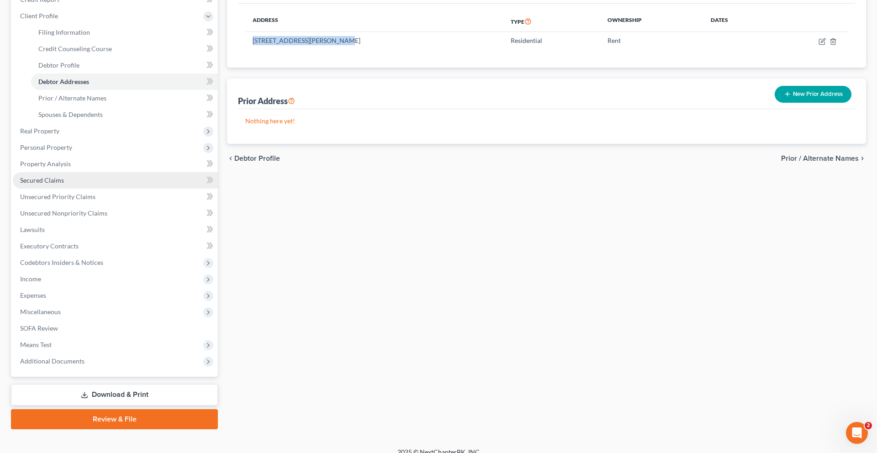
scroll to position [189, 0]
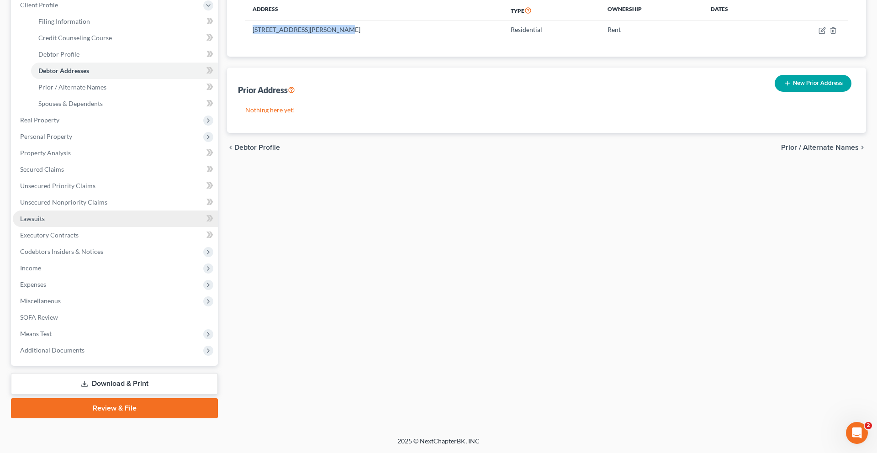
click at [69, 227] on link "Lawsuits" at bounding box center [115, 219] width 205 height 16
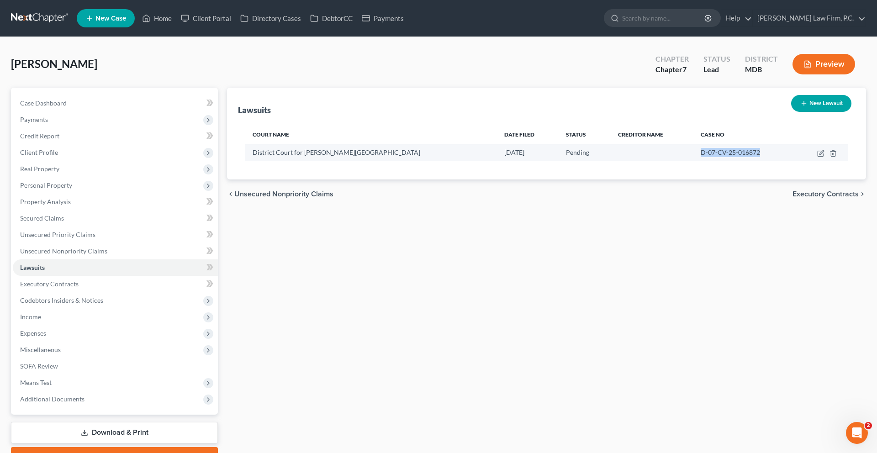
drag, startPoint x: 679, startPoint y: 185, endPoint x: 765, endPoint y: 185, distance: 85.9
click at [765, 161] on td "D-07-CV-25-016872" at bounding box center [745, 152] width 102 height 17
copy span "D-07-CV-25-016872"
drag, startPoint x: 731, startPoint y: 185, endPoint x: 773, endPoint y: 0, distance: 189.7
click at [0, 0] on div "Home New Case Client Portal Directory Cases DebtorCC Payments Chambers Law Firm…" at bounding box center [438, 251] width 877 height 502
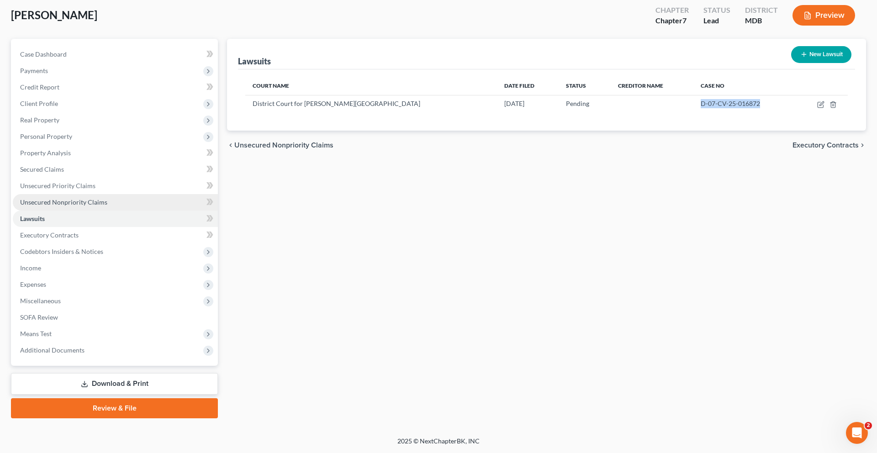
scroll to position [172, 0]
click at [122, 399] on link "Review & File" at bounding box center [114, 408] width 207 height 20
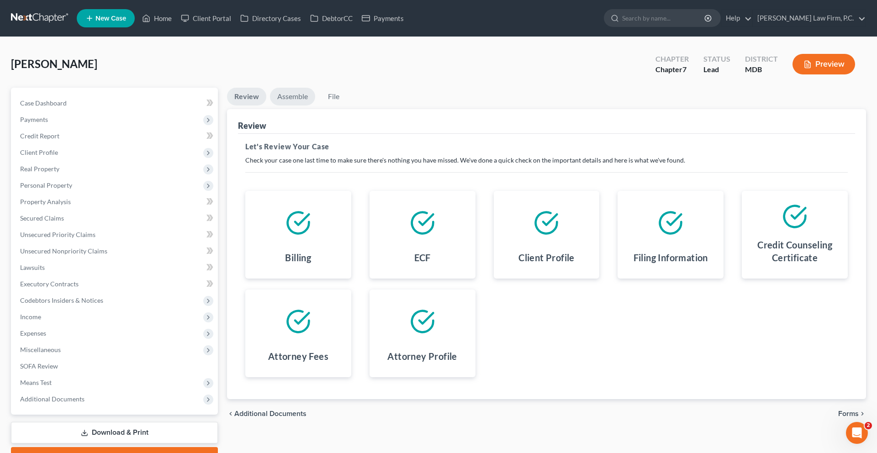
click at [313, 106] on link "Assemble" at bounding box center [292, 97] width 45 height 18
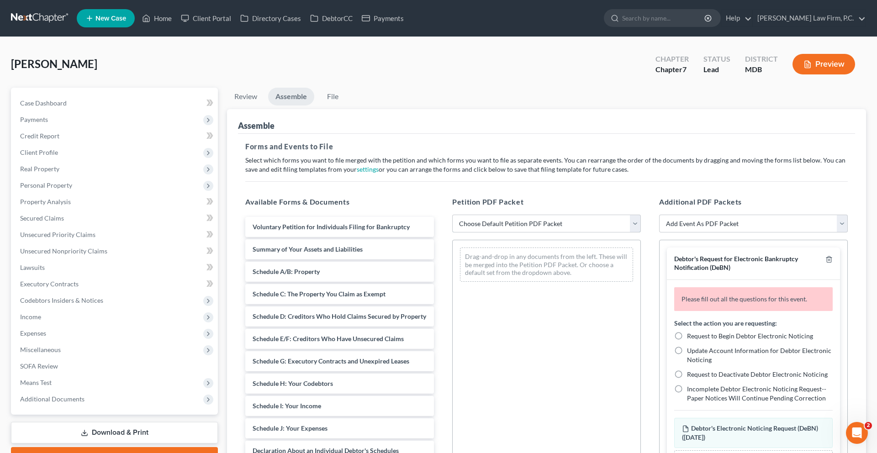
click at [496, 233] on select "Choose Default Petition PDF Packet Emergency Filing (Voluntary Petition and Cre…" at bounding box center [546, 224] width 189 height 18
select select "1"
click at [454, 233] on select "Choose Default Petition PDF Packet Emergency Filing (Voluntary Petition and Cre…" at bounding box center [546, 224] width 189 height 18
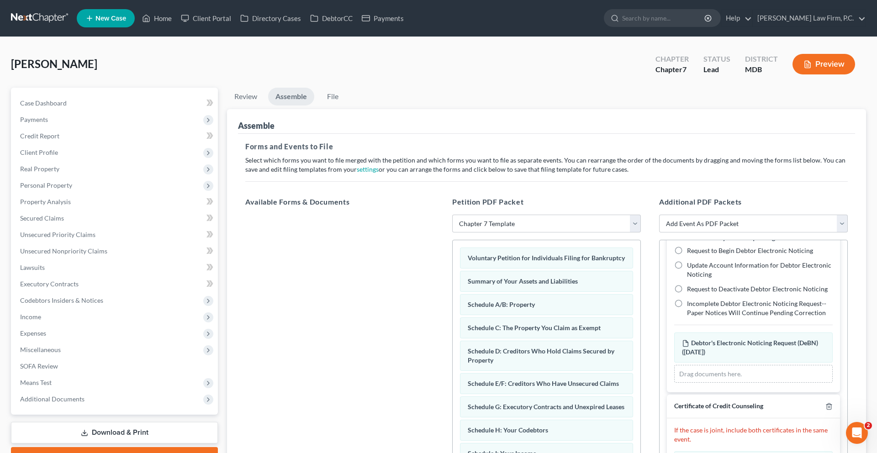
click at [698, 254] on span "Request to Begin Debtor Electronic Noticing" at bounding box center [750, 251] width 126 height 8
click at [697, 252] on input "Request to Begin Debtor Electronic Noticing" at bounding box center [694, 249] width 6 height 6
radio input "true"
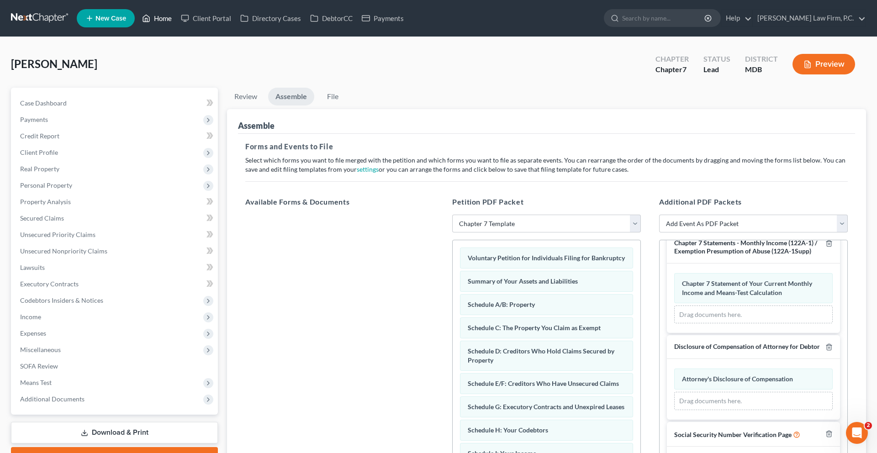
click at [176, 20] on link "Home" at bounding box center [157, 18] width 39 height 16
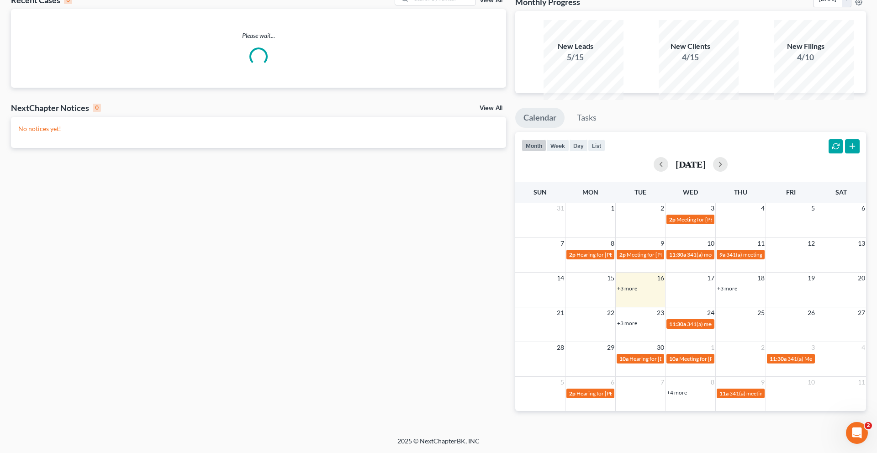
scroll to position [132, 0]
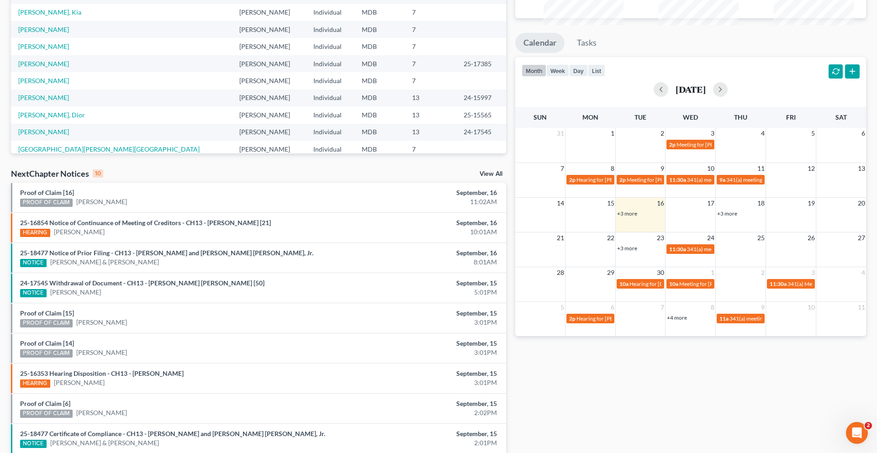
click at [729, 217] on link "+3 more" at bounding box center [727, 213] width 20 height 7
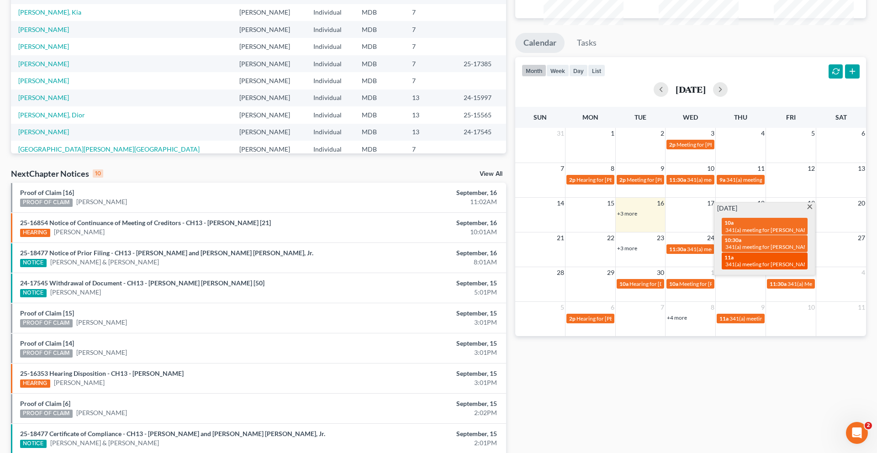
click at [750, 268] on div "11a 341(a) meeting for Brittany Byczynski" at bounding box center [765, 261] width 80 height 14
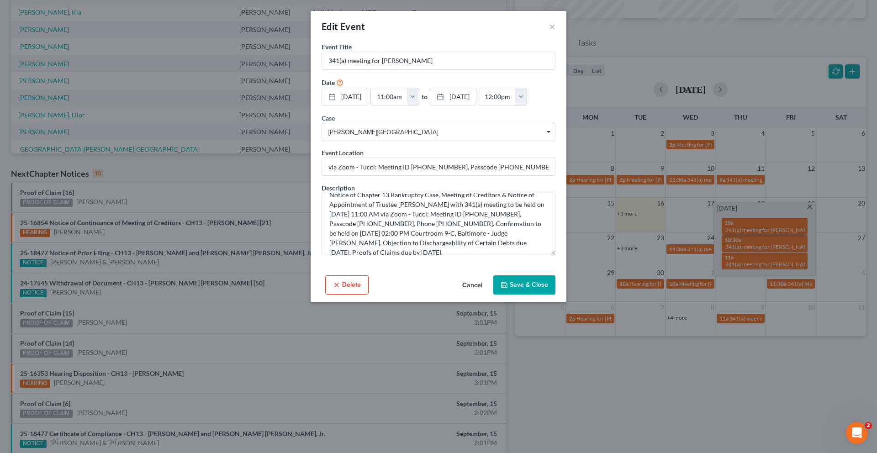
scroll to position [11, 0]
click at [343, 255] on textarea "Notice of Chapter 13 Bankruptcy Case, Meeting of Creditors & Notice of Appointm…" at bounding box center [439, 224] width 234 height 63
click at [556, 32] on button "×" at bounding box center [552, 26] width 6 height 11
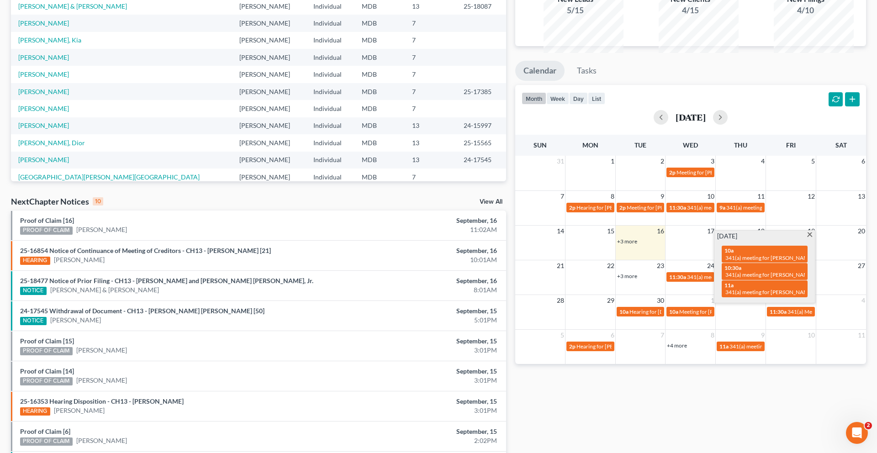
scroll to position [95, 0]
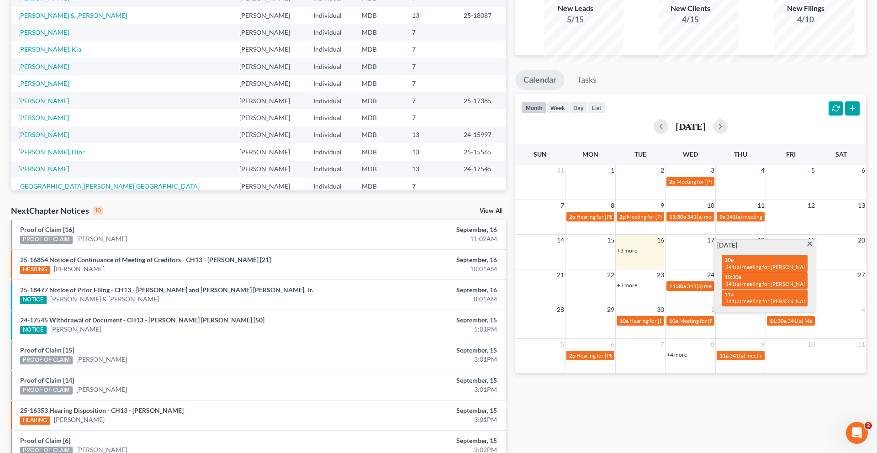
click at [806, 248] on span at bounding box center [809, 245] width 7 height 6
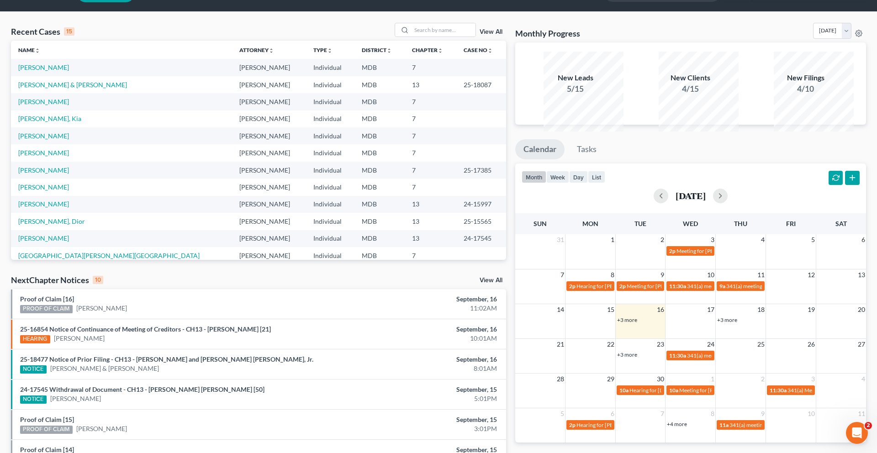
scroll to position [14, 0]
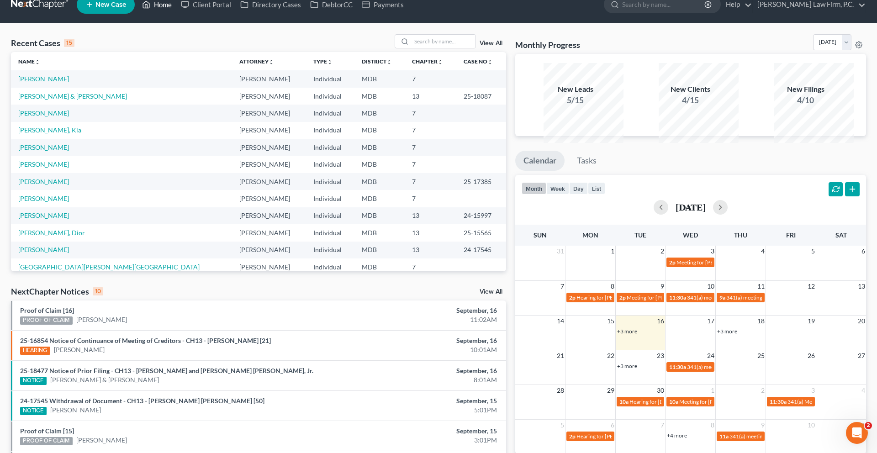
click at [176, 11] on link "Home" at bounding box center [157, 4] width 39 height 16
click at [63, 83] on link "[PERSON_NAME]" at bounding box center [43, 79] width 51 height 8
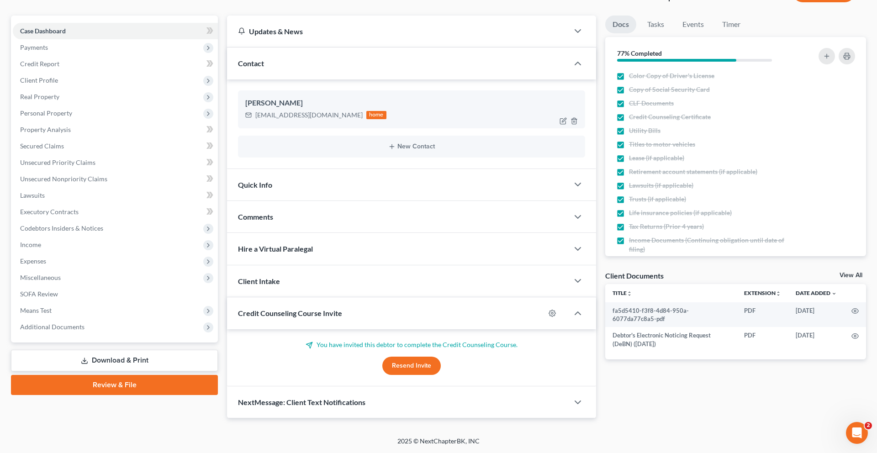
scroll to position [199, 0]
click at [122, 375] on link "Review & File" at bounding box center [114, 385] width 207 height 20
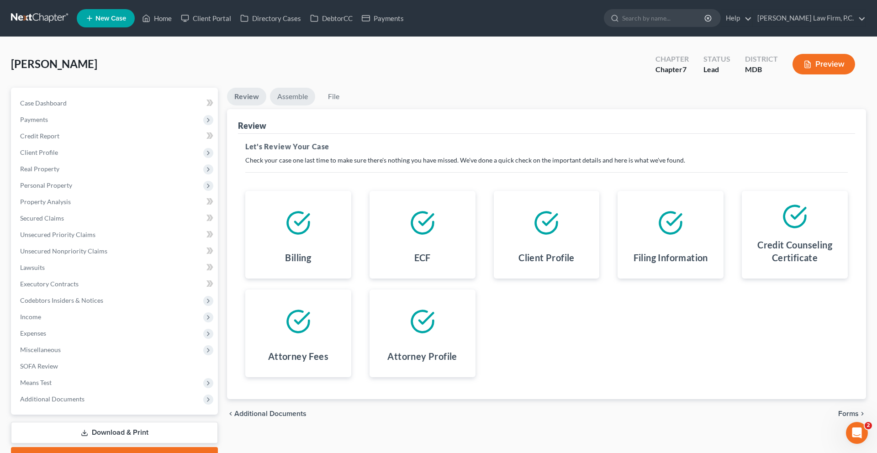
click at [310, 106] on link "Assemble" at bounding box center [292, 97] width 45 height 18
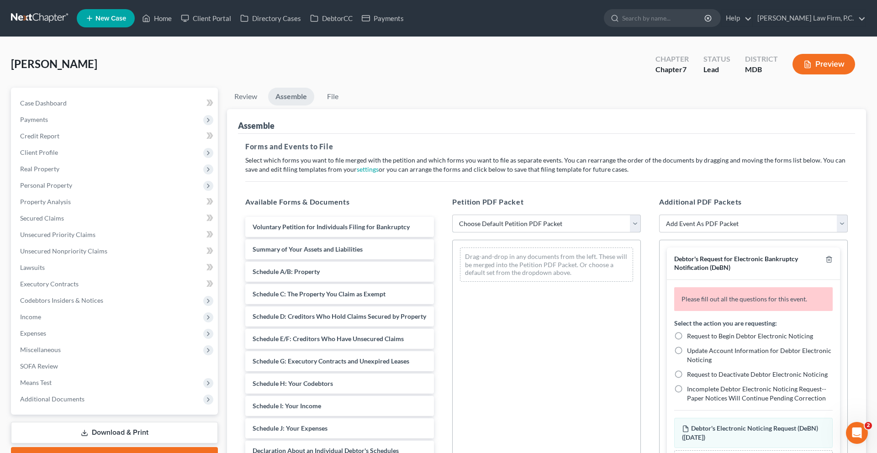
click at [513, 233] on select "Choose Default Petition PDF Packet Emergency Filing (Voluntary Petition and Cre…" at bounding box center [546, 224] width 189 height 18
select select "1"
click at [454, 233] on select "Choose Default Petition PDF Packet Emergency Filing (Voluntary Petition and Cre…" at bounding box center [546, 224] width 189 height 18
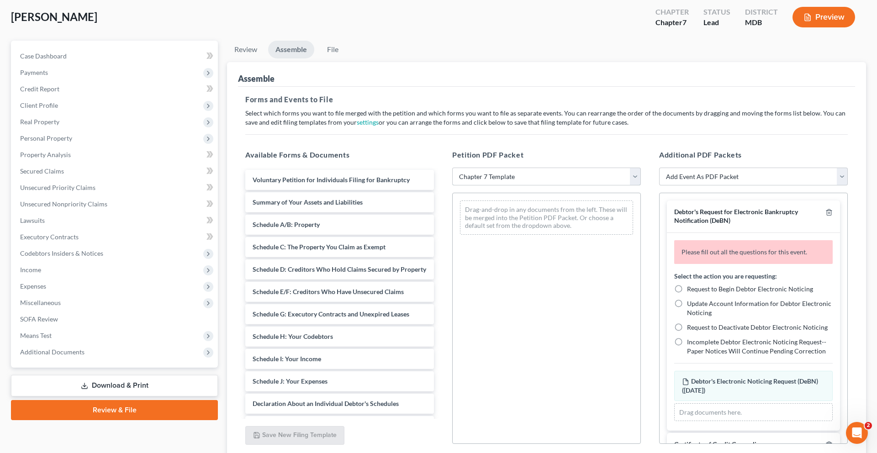
scroll to position [152, 0]
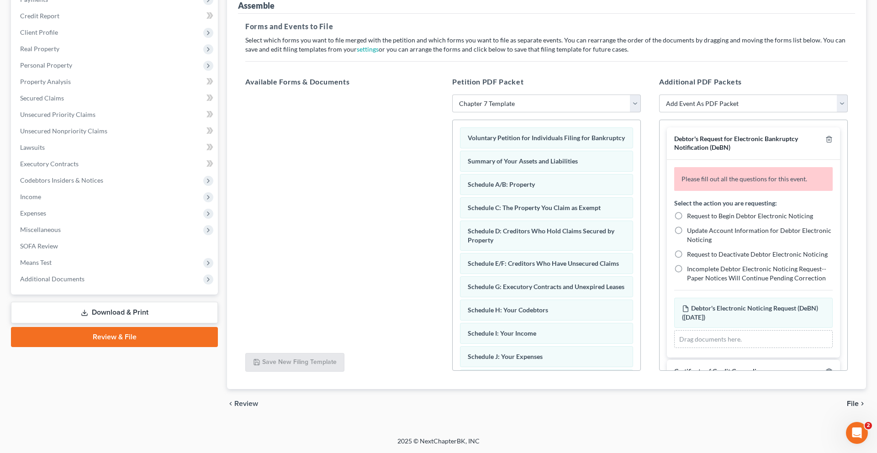
click at [721, 281] on div "Select the action you are requesting: Request to Begin Debtor Electronic Notici…" at bounding box center [753, 240] width 159 height 85
click at [710, 220] on span "Request to Begin Debtor Electronic Noticing" at bounding box center [750, 216] width 126 height 8
click at [697, 217] on input "Request to Begin Debtor Electronic Noticing" at bounding box center [694, 215] width 6 height 6
radio input "true"
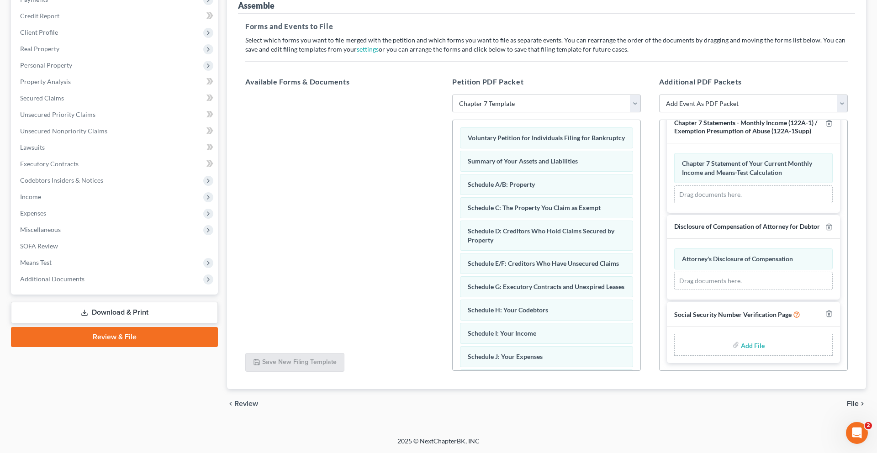
scroll to position [667, 0]
click at [741, 353] on input "file" at bounding box center [752, 345] width 22 height 16
type input "C:\fakepath\Statements About Social Security Numbers.pdf"
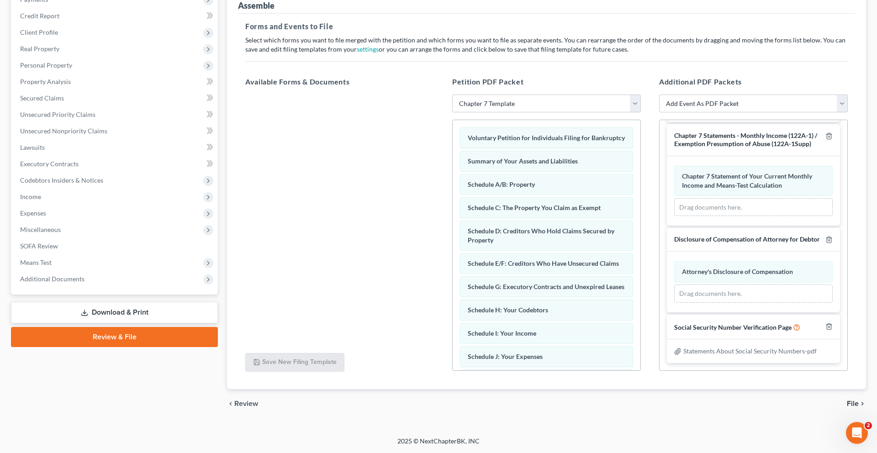
scroll to position [210, 0]
click at [847, 400] on span "File" at bounding box center [853, 403] width 12 height 7
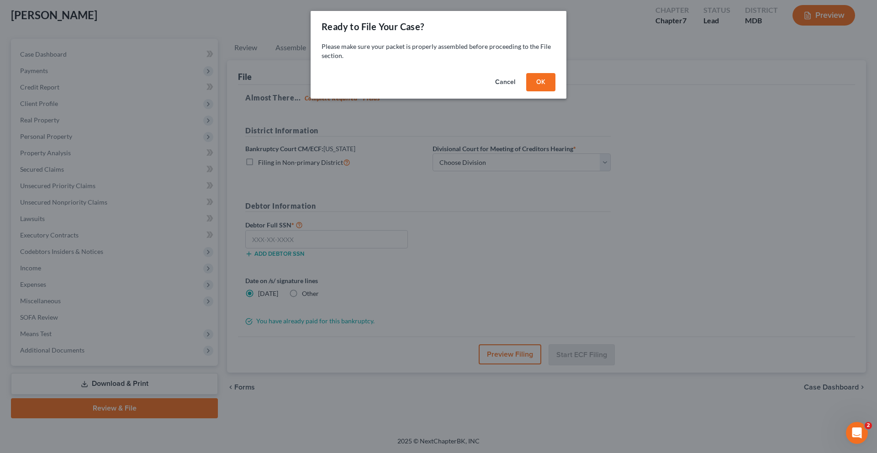
scroll to position [172, 0]
click at [556, 91] on button "OK" at bounding box center [540, 82] width 29 height 18
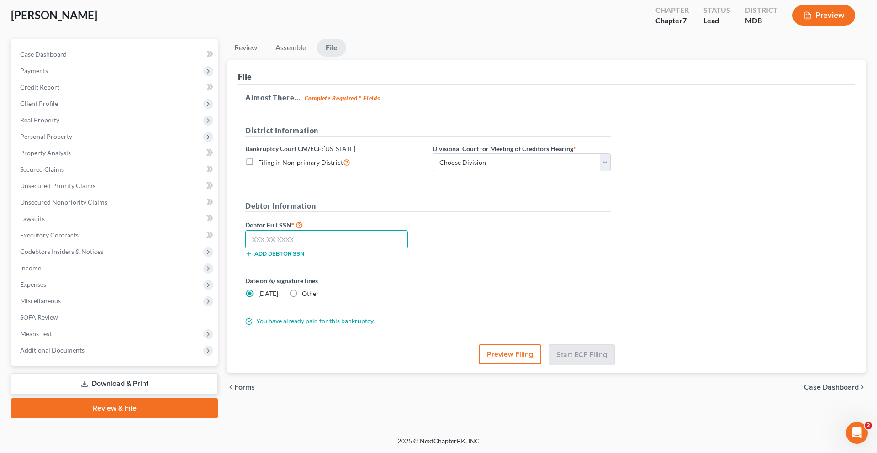
click at [388, 230] on input "text" at bounding box center [326, 239] width 163 height 18
paste input "590-05-0362"
type input "590-05-0362"
click at [527, 154] on select "Choose Division Baltimore Greenbelt" at bounding box center [522, 163] width 178 height 18
select select "0"
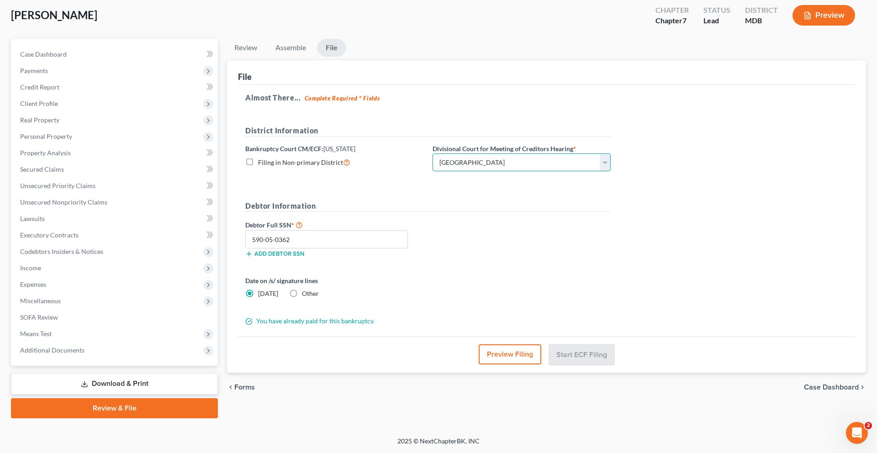
click at [484, 154] on select "Choose Division Baltimore Greenbelt" at bounding box center [522, 163] width 178 height 18
click at [559, 276] on div "Date on /s/ signature lines Today Other" at bounding box center [428, 291] width 375 height 30
click at [594, 344] on button "Start ECF Filing" at bounding box center [581, 354] width 65 height 20
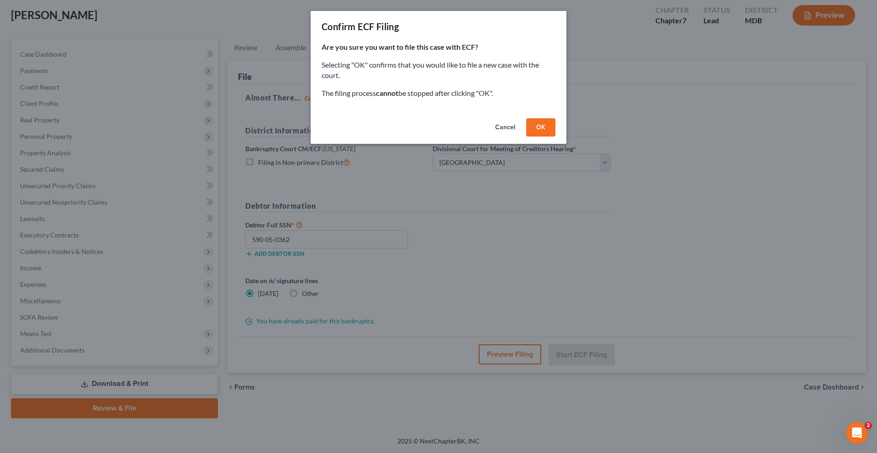
click at [523, 137] on button "Cancel" at bounding box center [505, 127] width 35 height 18
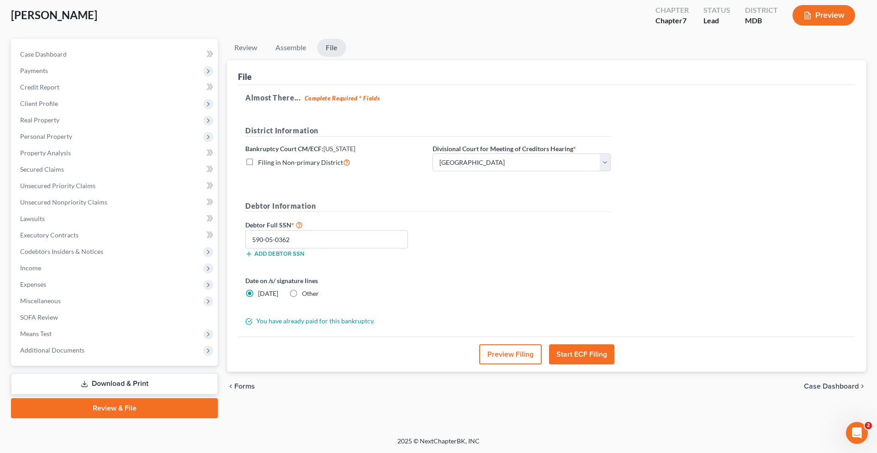
click at [578, 344] on button "Start ECF Filing" at bounding box center [581, 354] width 65 height 20
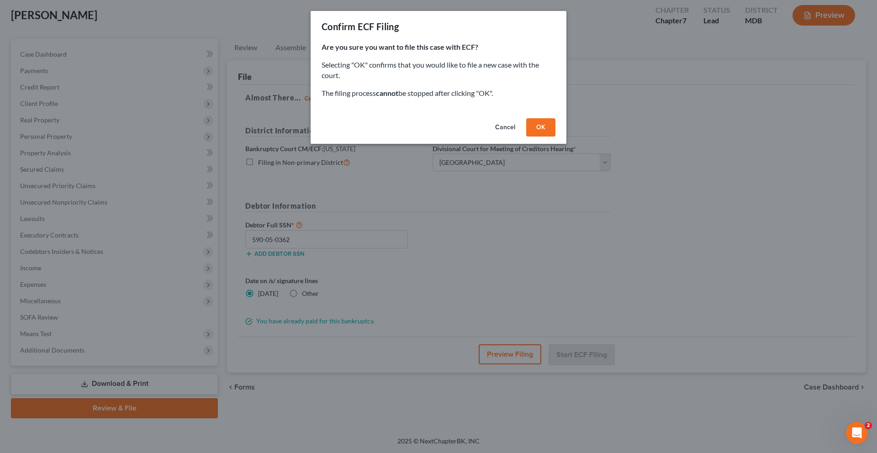
click at [556, 137] on button "OK" at bounding box center [540, 127] width 29 height 18
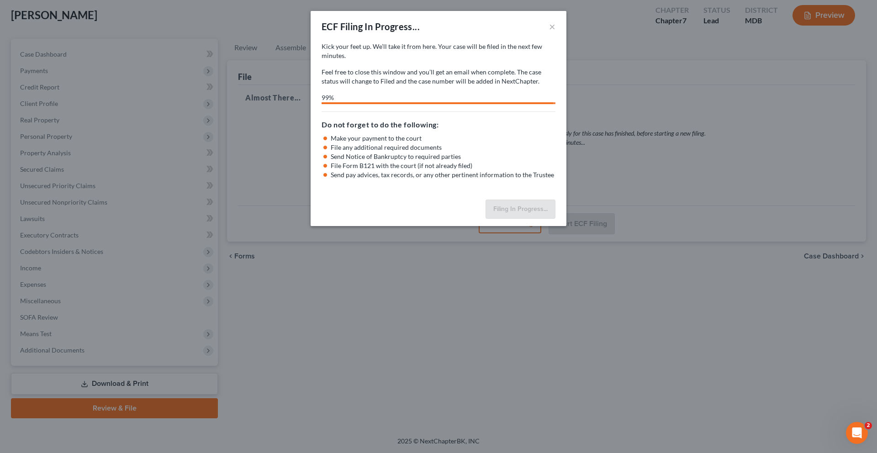
select select "0"
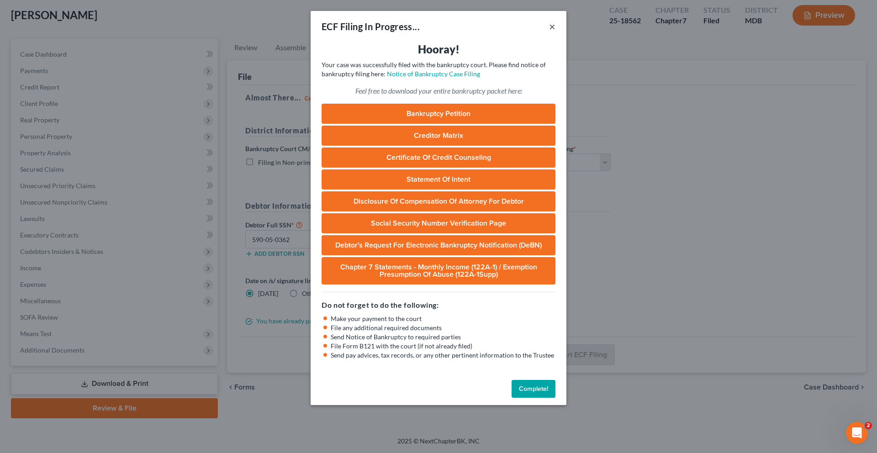
click at [556, 32] on button "×" at bounding box center [552, 26] width 6 height 11
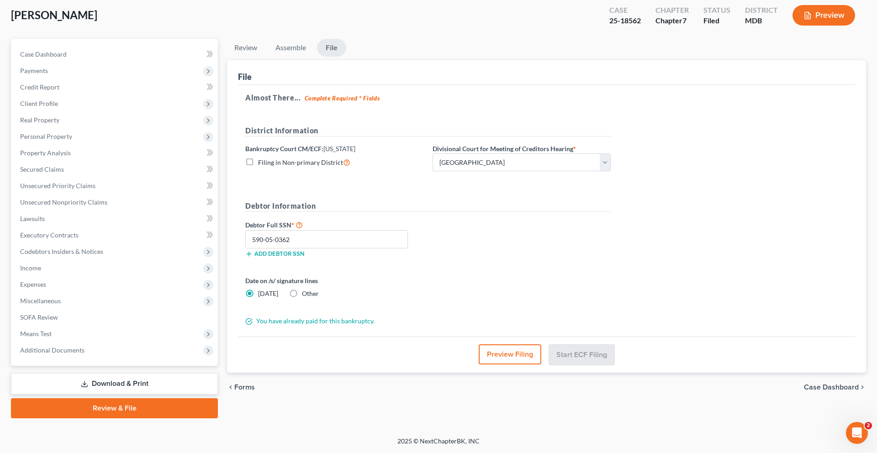
scroll to position [0, 0]
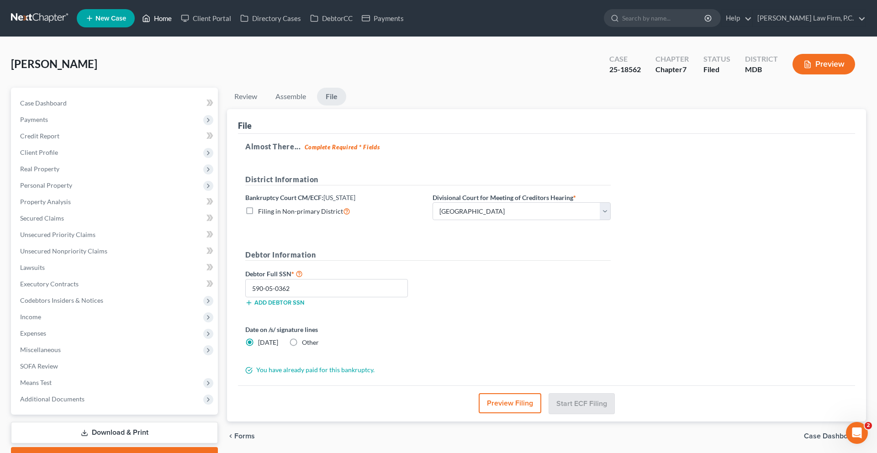
click at [176, 14] on link "Home" at bounding box center [157, 18] width 39 height 16
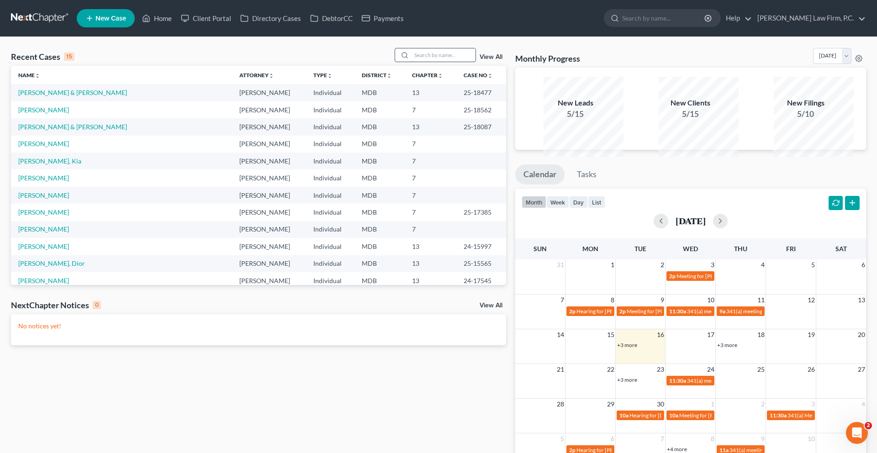
click at [412, 62] on input "search" at bounding box center [444, 54] width 64 height 13
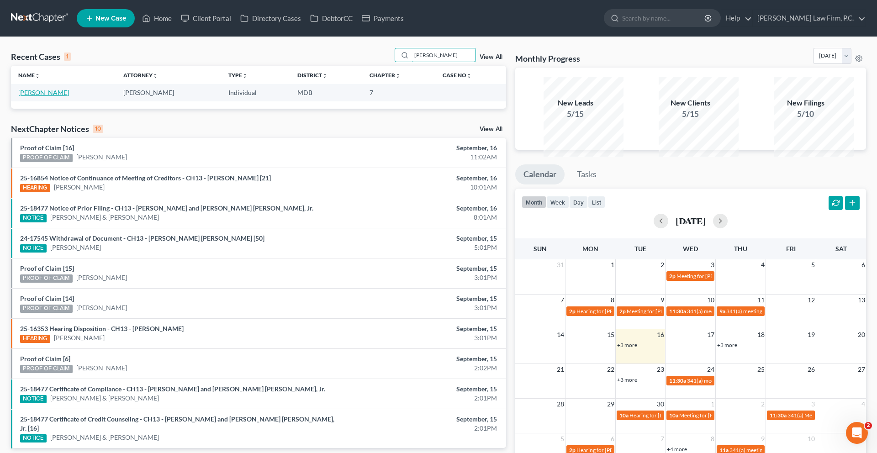
type input "jean"
click at [52, 96] on link "Hickey, Jean" at bounding box center [43, 93] width 51 height 8
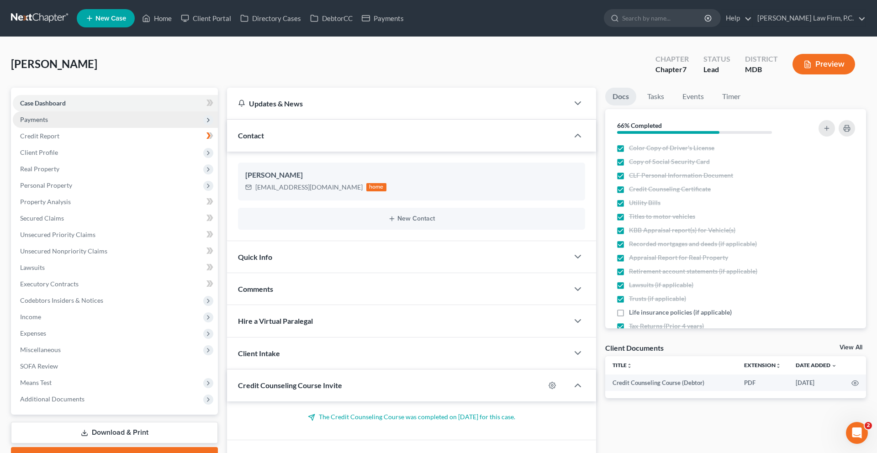
click at [60, 128] on span "Payments" at bounding box center [115, 119] width 205 height 16
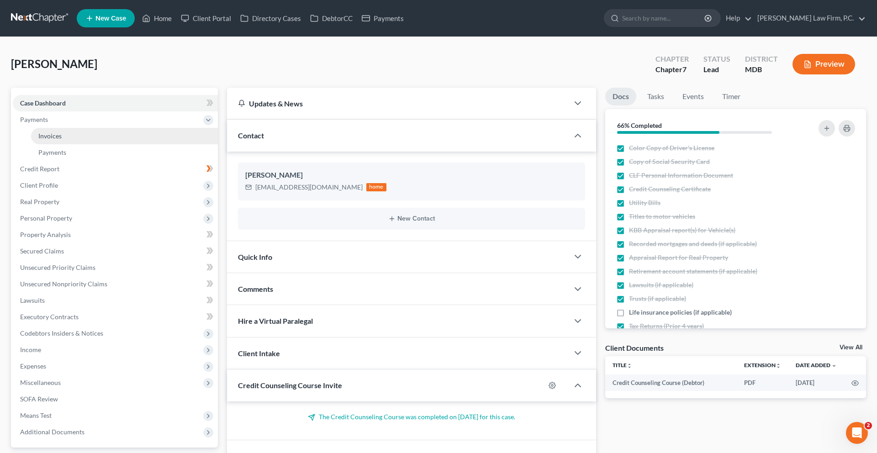
click at [62, 140] on span "Invoices" at bounding box center [49, 136] width 23 height 8
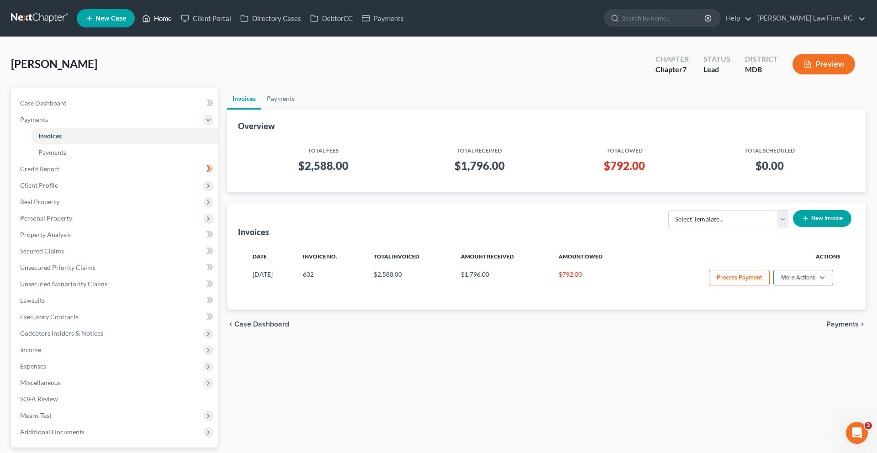
click at [176, 16] on link "Home" at bounding box center [157, 18] width 39 height 16
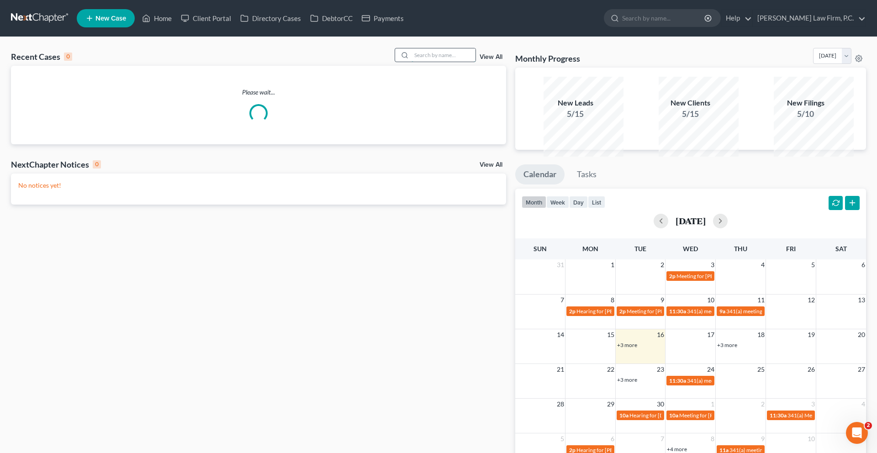
click at [412, 62] on input "search" at bounding box center [444, 54] width 64 height 13
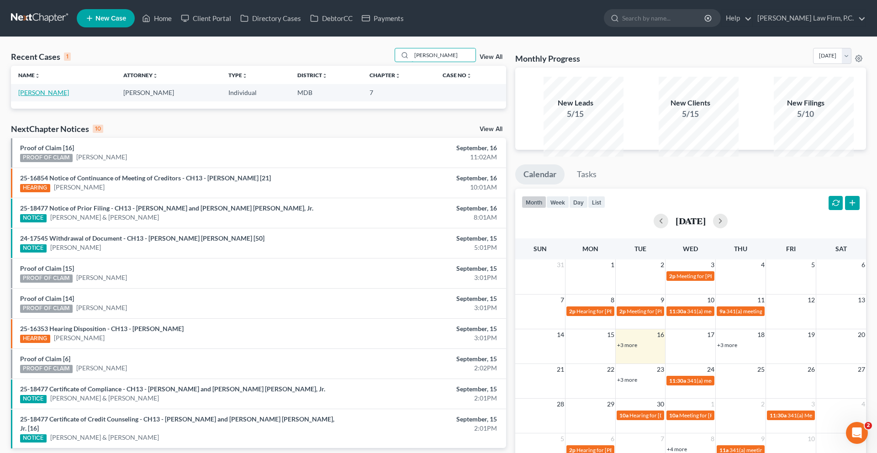
type input "steve"
click at [46, 96] on link "Novak, Steven" at bounding box center [43, 93] width 51 height 8
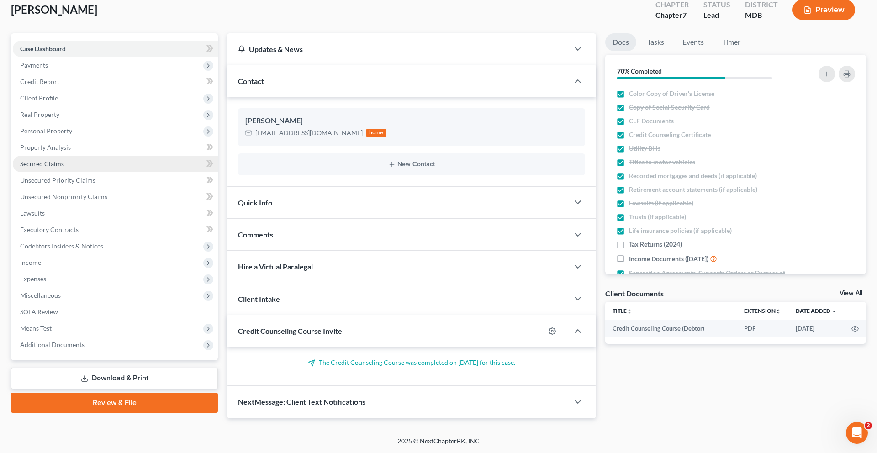
scroll to position [96, 0]
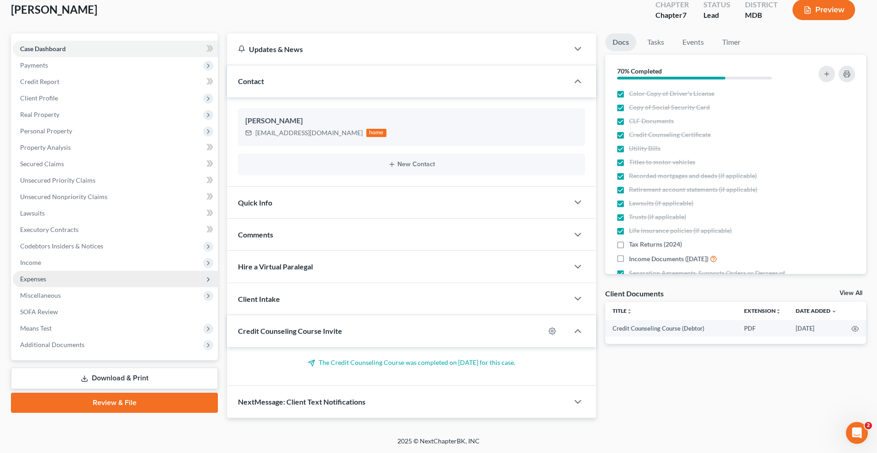
click at [69, 287] on span "Expenses" at bounding box center [115, 279] width 205 height 16
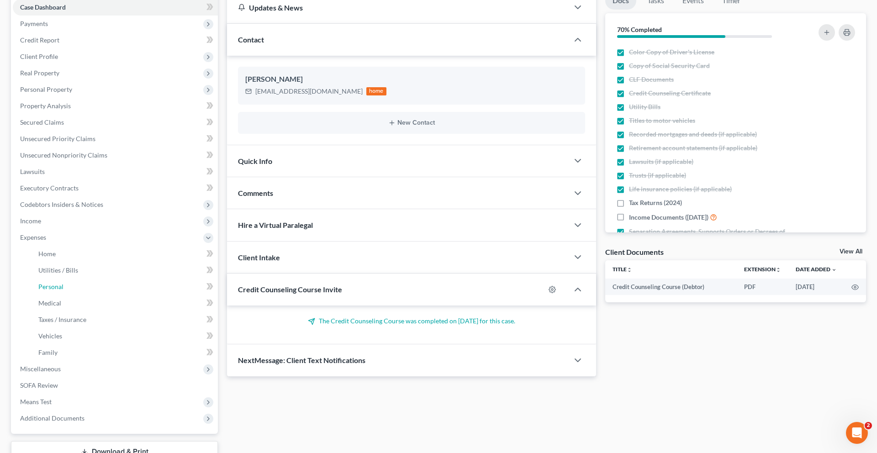
click at [86, 295] on link "Personal" at bounding box center [124, 287] width 187 height 16
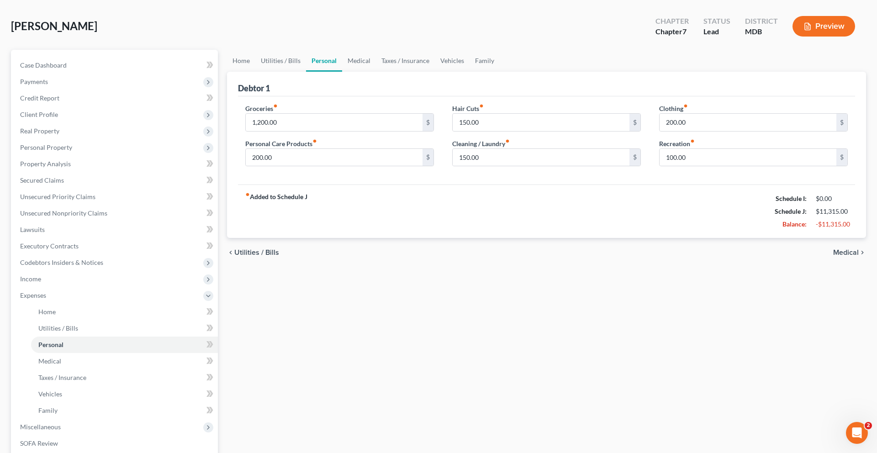
scroll to position [54, 0]
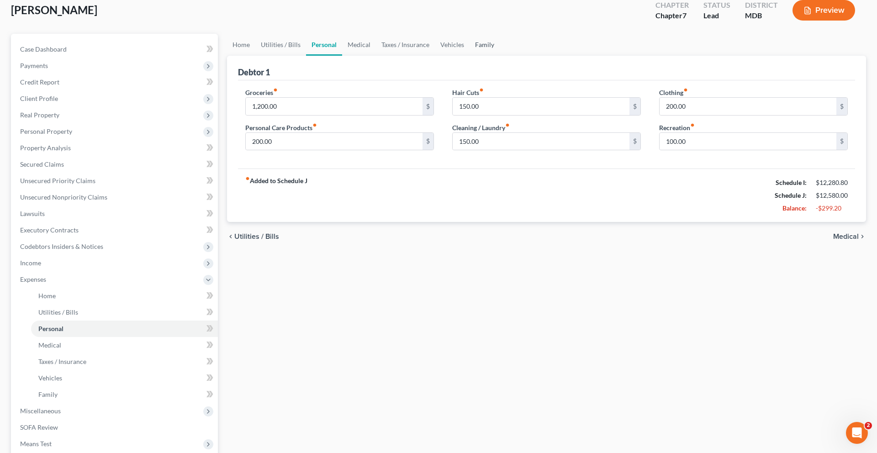
click at [500, 56] on link "Family" at bounding box center [485, 45] width 30 height 22
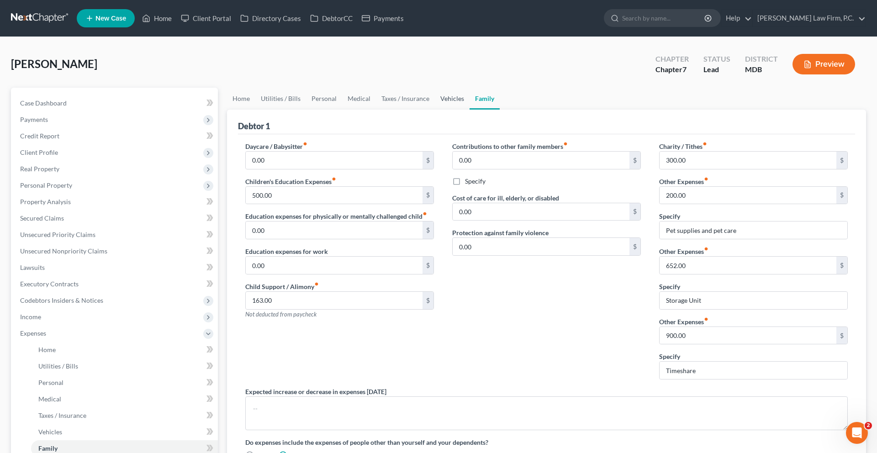
click at [470, 110] on link "Vehicles" at bounding box center [452, 99] width 35 height 22
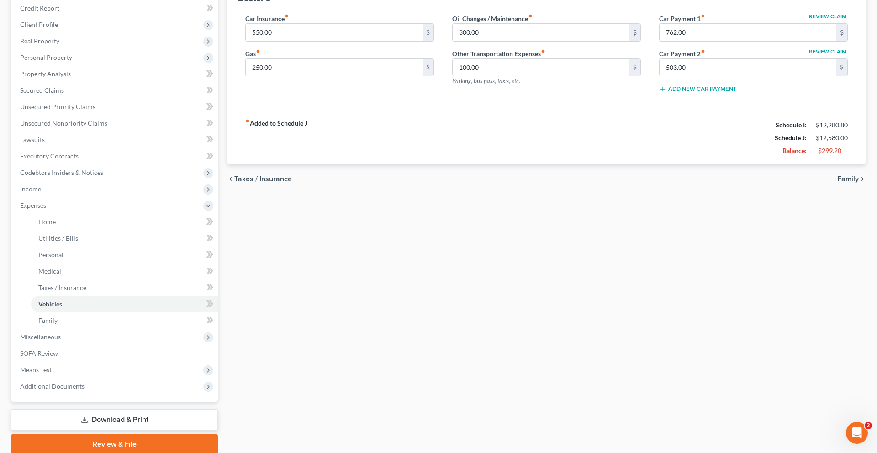
scroll to position [99, 0]
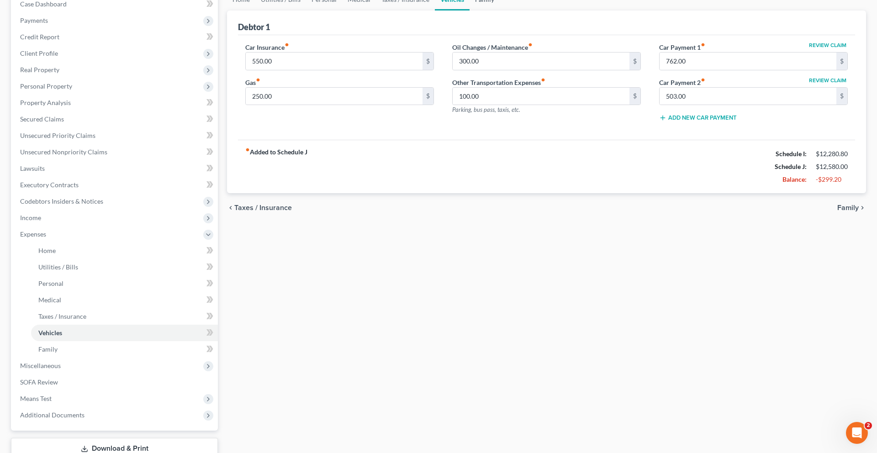
click at [500, 11] on link "Family" at bounding box center [485, 0] width 30 height 22
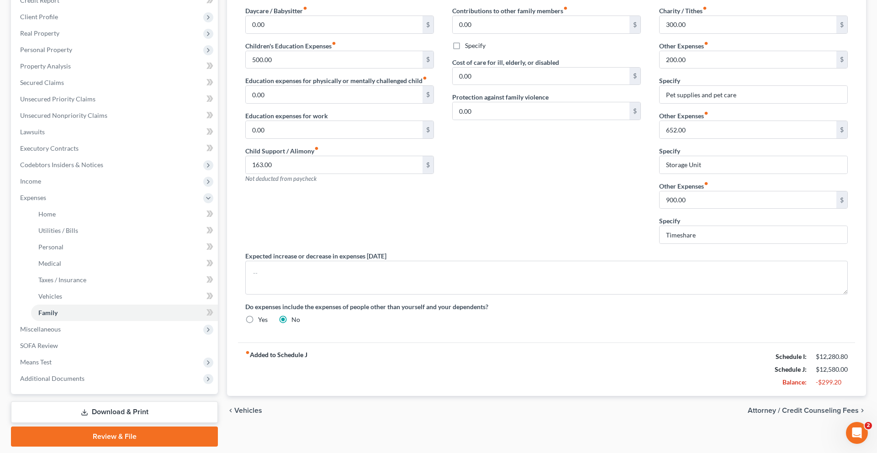
scroll to position [133, 0]
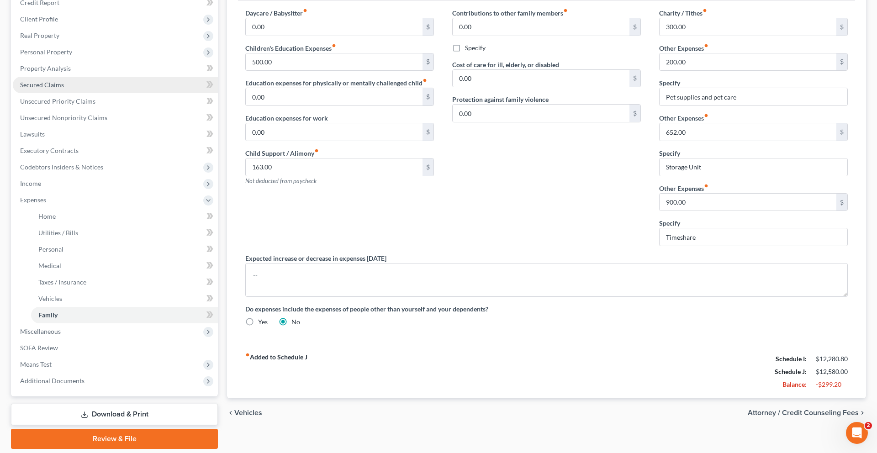
click at [78, 93] on link "Secured Claims" at bounding box center [115, 85] width 205 height 16
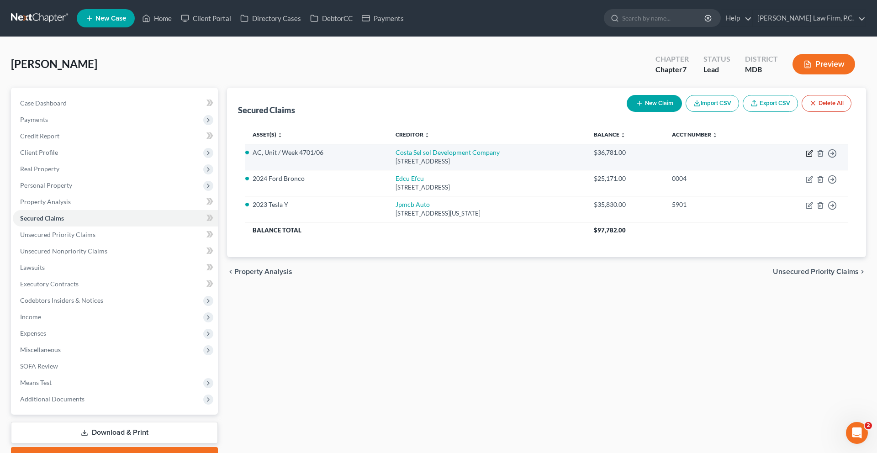
click at [806, 157] on icon "button" at bounding box center [809, 153] width 7 height 7
select select "9"
select select "20"
select select "4"
select select "3"
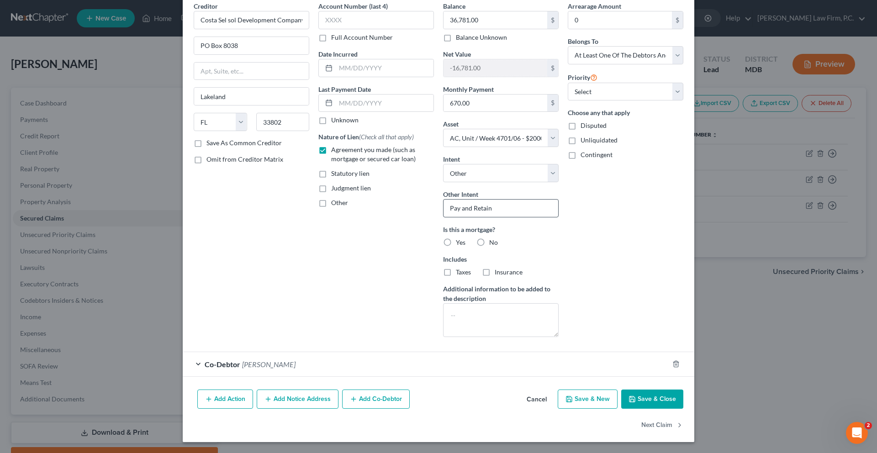
scroll to position [161, 0]
click at [683, 390] on button "Save & Close" at bounding box center [652, 399] width 62 height 19
select select
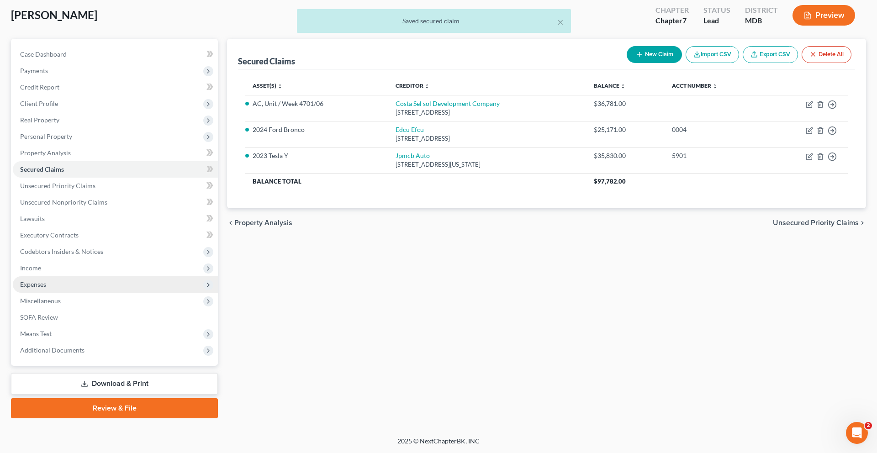
scroll to position [135, 0]
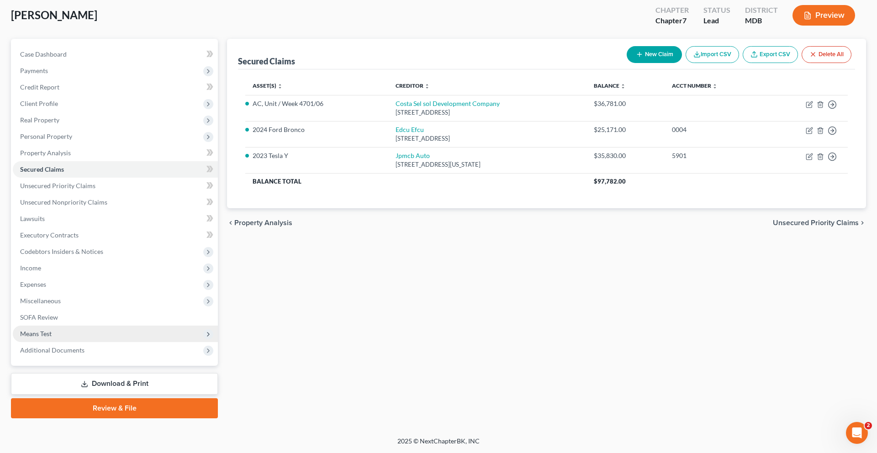
click at [52, 338] on span "Means Test" at bounding box center [36, 334] width 32 height 8
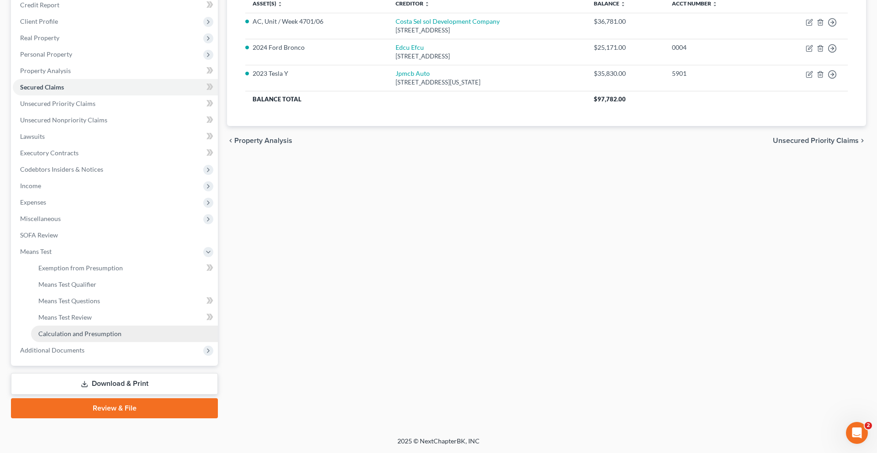
click at [95, 338] on span "Calculation and Presumption" at bounding box center [79, 334] width 83 height 8
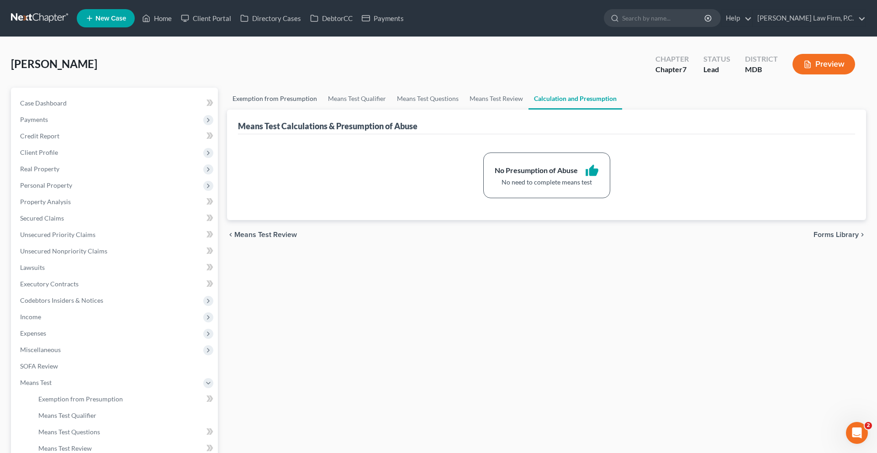
click at [281, 110] on link "Exemption from Presumption" at bounding box center [274, 99] width 95 height 22
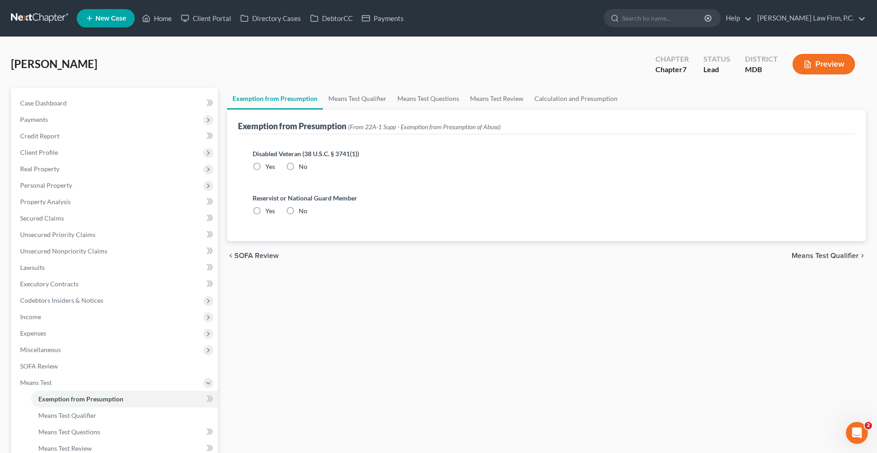
radio input "true"
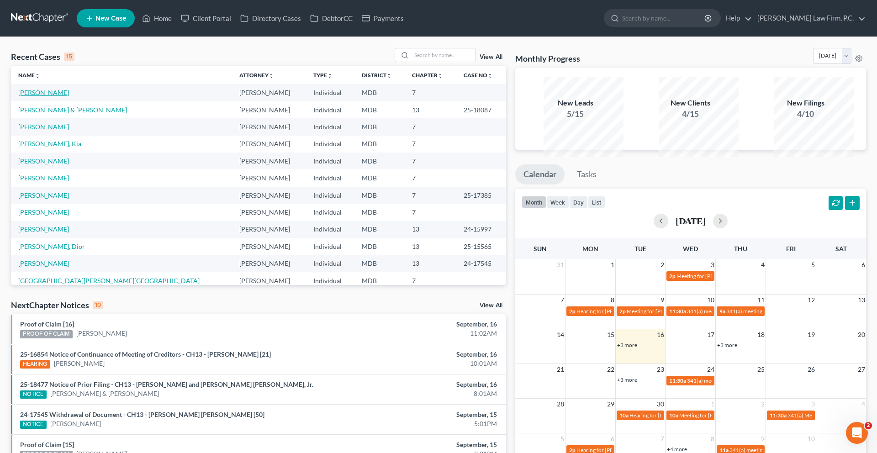
click at [60, 96] on link "[PERSON_NAME]" at bounding box center [43, 93] width 51 height 8
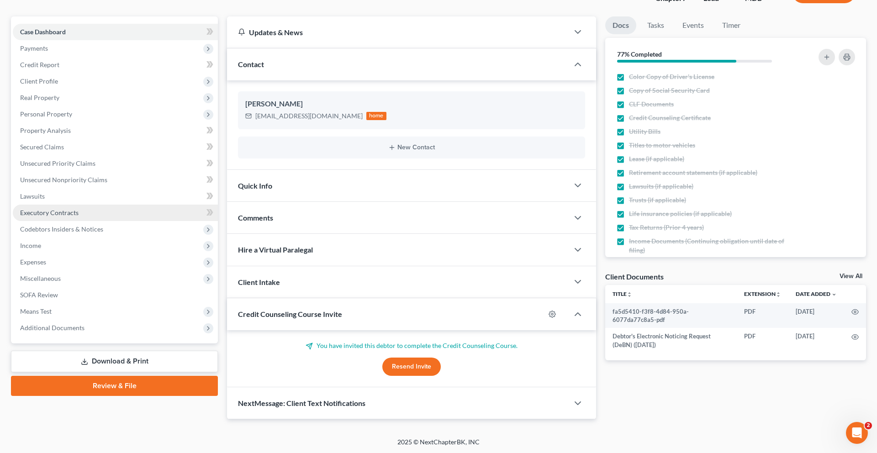
scroll to position [104, 0]
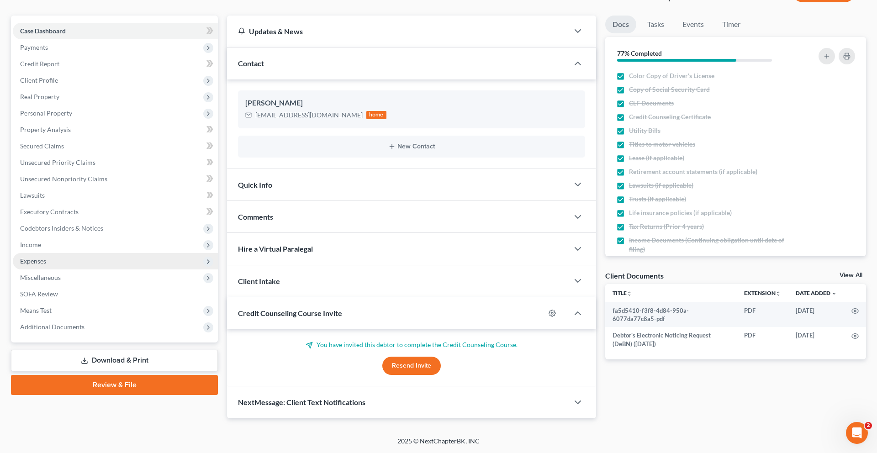
click at [62, 270] on span "Expenses" at bounding box center [115, 261] width 205 height 16
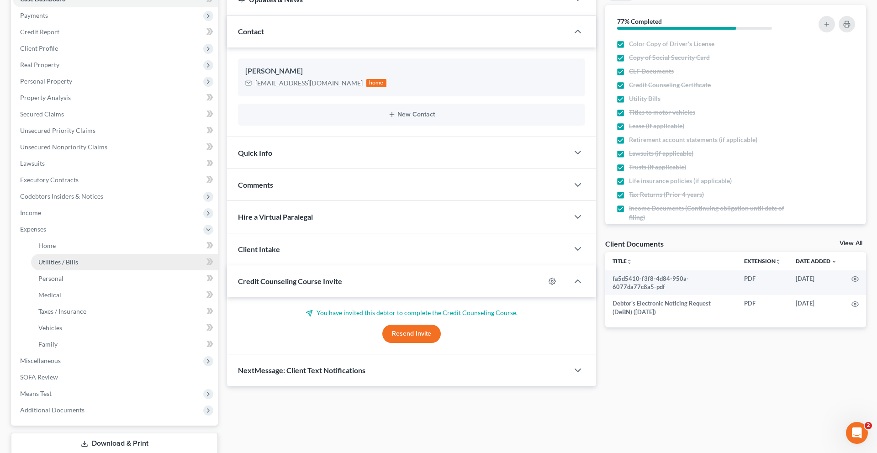
click at [78, 270] on link "Utilities / Bills" at bounding box center [124, 262] width 187 height 16
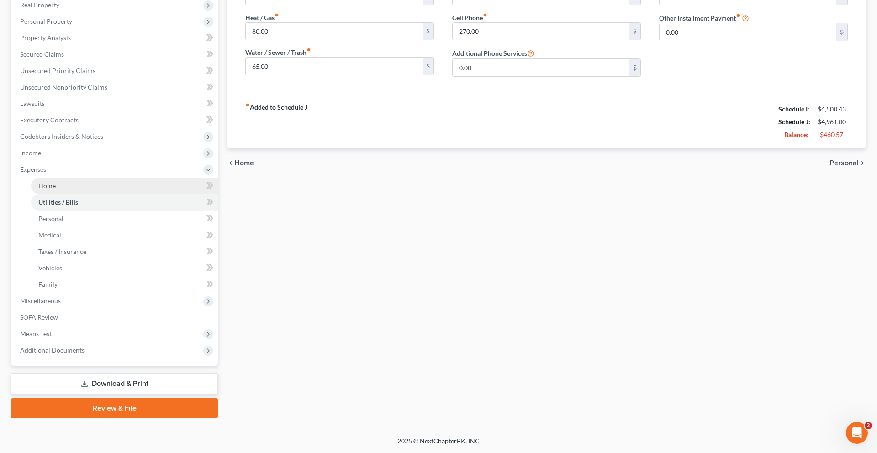
scroll to position [316, 0]
click at [90, 326] on span "Means Test" at bounding box center [115, 334] width 205 height 16
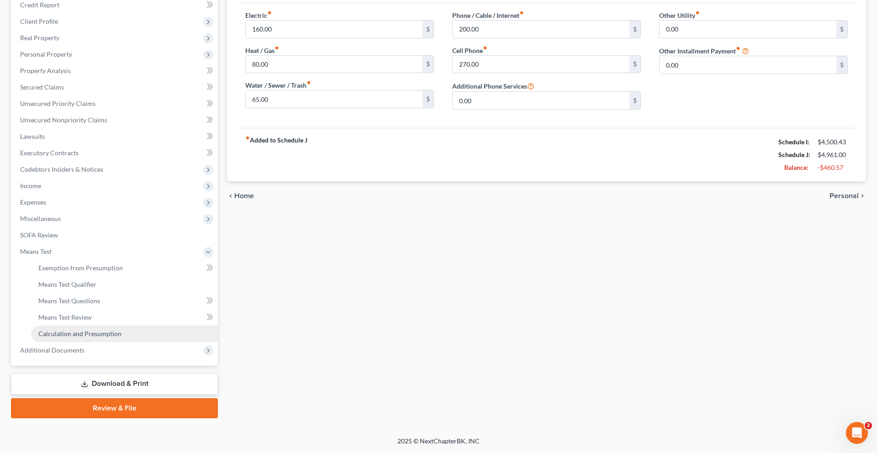
click at [92, 330] on span "Calculation and Presumption" at bounding box center [79, 334] width 83 height 8
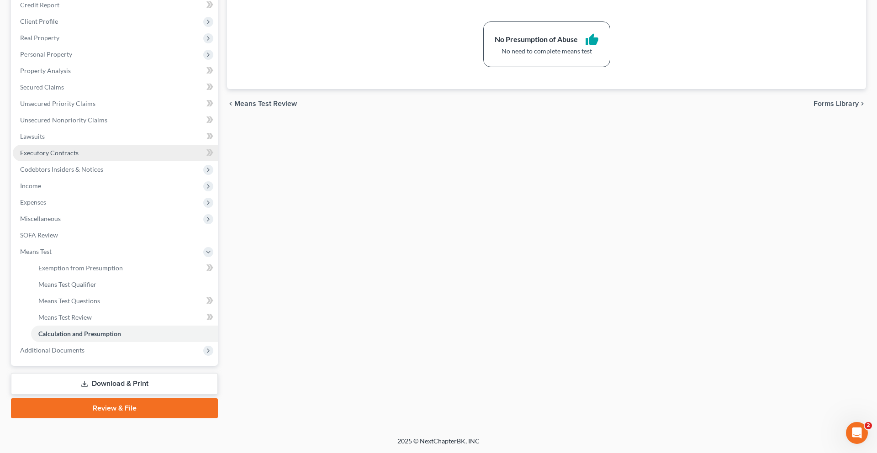
scroll to position [244, 0]
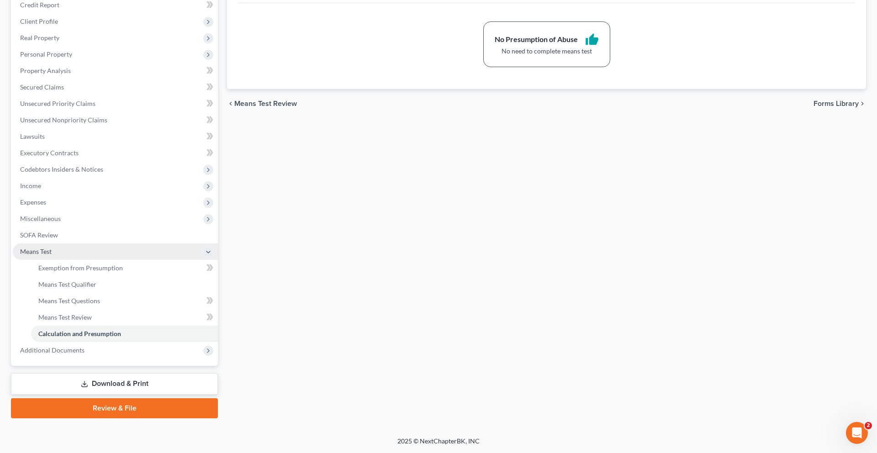
click at [52, 248] on span "Means Test" at bounding box center [36, 252] width 32 height 8
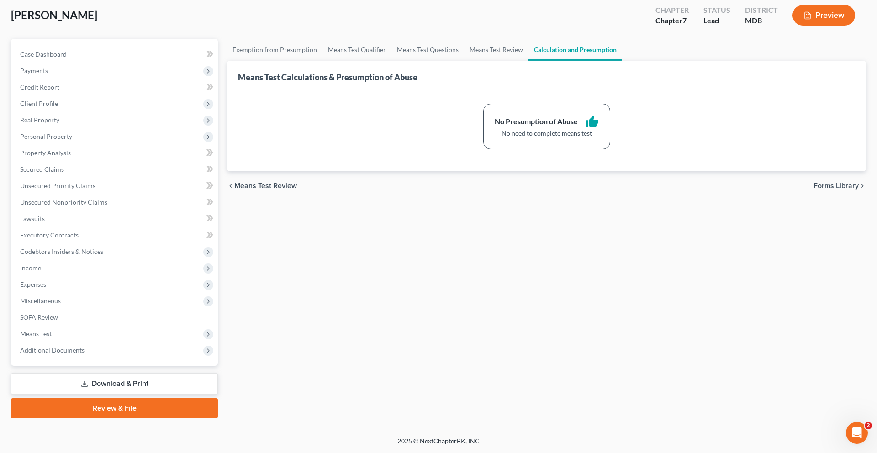
scroll to position [0, 0]
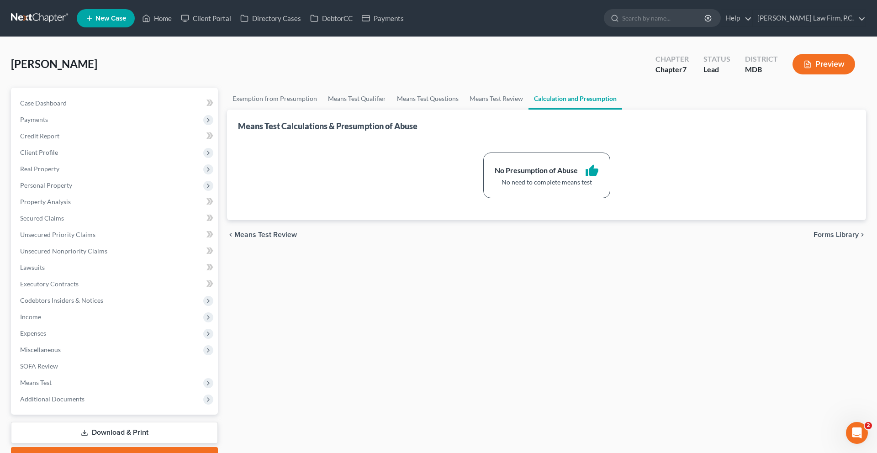
click at [824, 74] on button "Preview" at bounding box center [824, 64] width 63 height 21
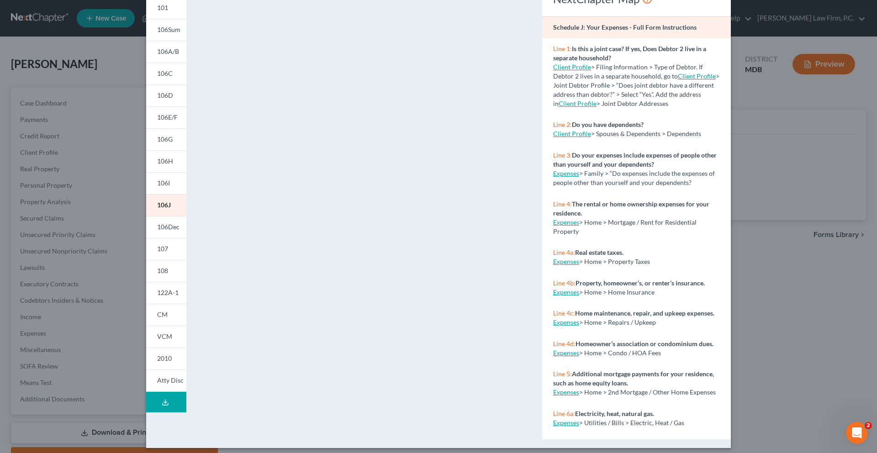
scroll to position [87, 0]
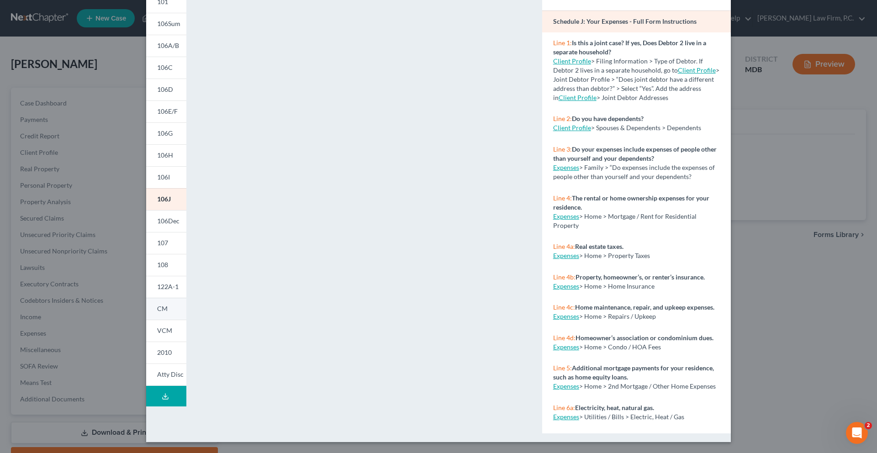
click at [157, 313] on span "CM" at bounding box center [162, 309] width 11 height 8
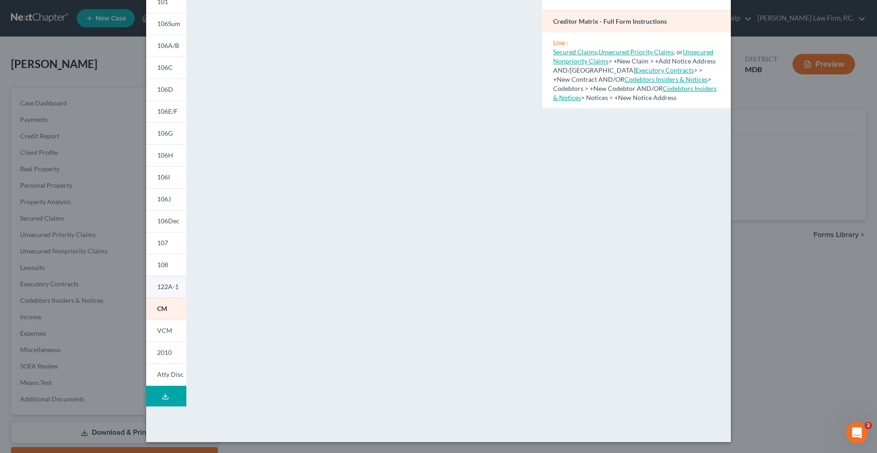
click at [157, 291] on span "122A-1" at bounding box center [167, 287] width 21 height 8
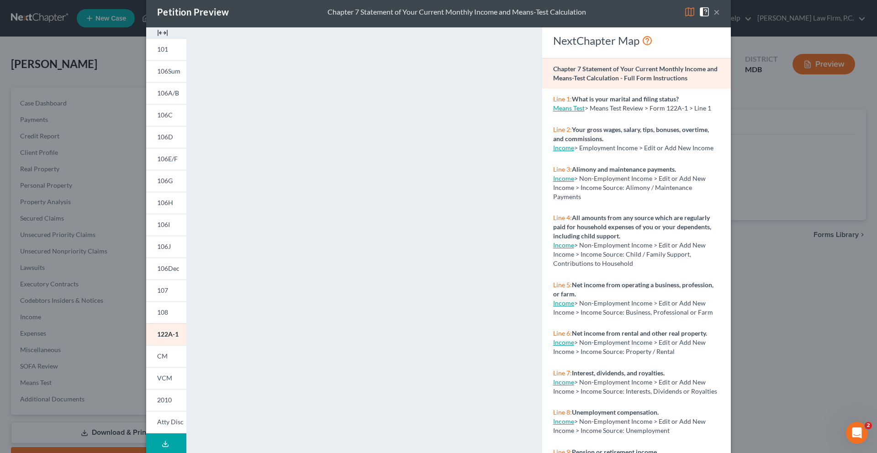
scroll to position [0, 0]
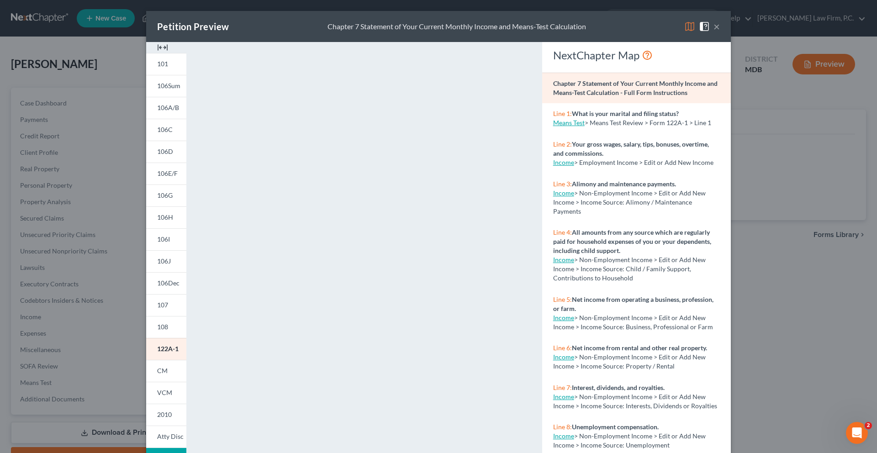
click at [714, 30] on span at bounding box center [706, 26] width 15 height 8
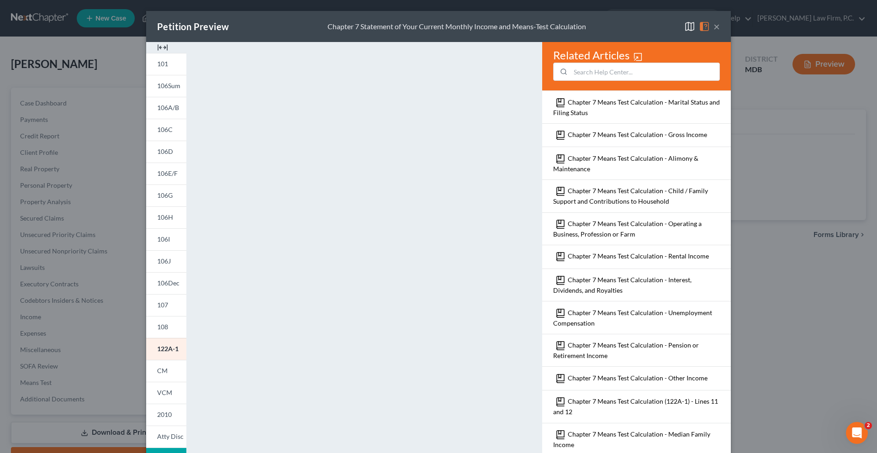
click at [720, 32] on button "×" at bounding box center [717, 26] width 6 height 11
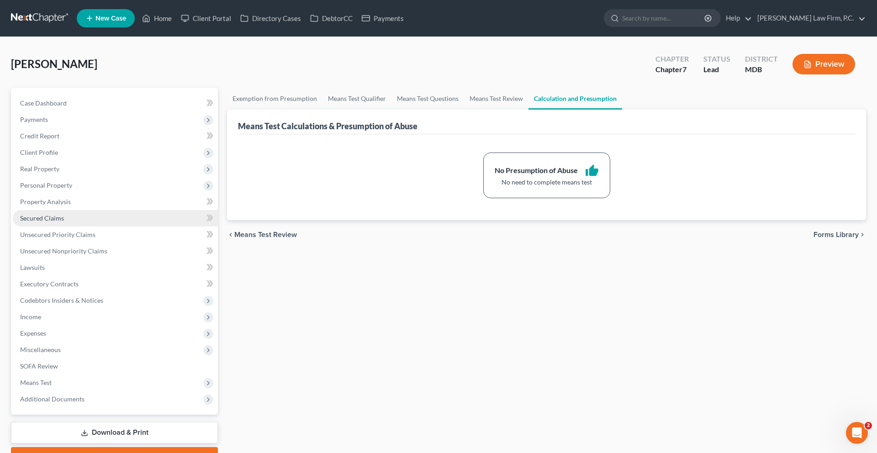
scroll to position [172, 0]
